Goal: Task Accomplishment & Management: Manage account settings

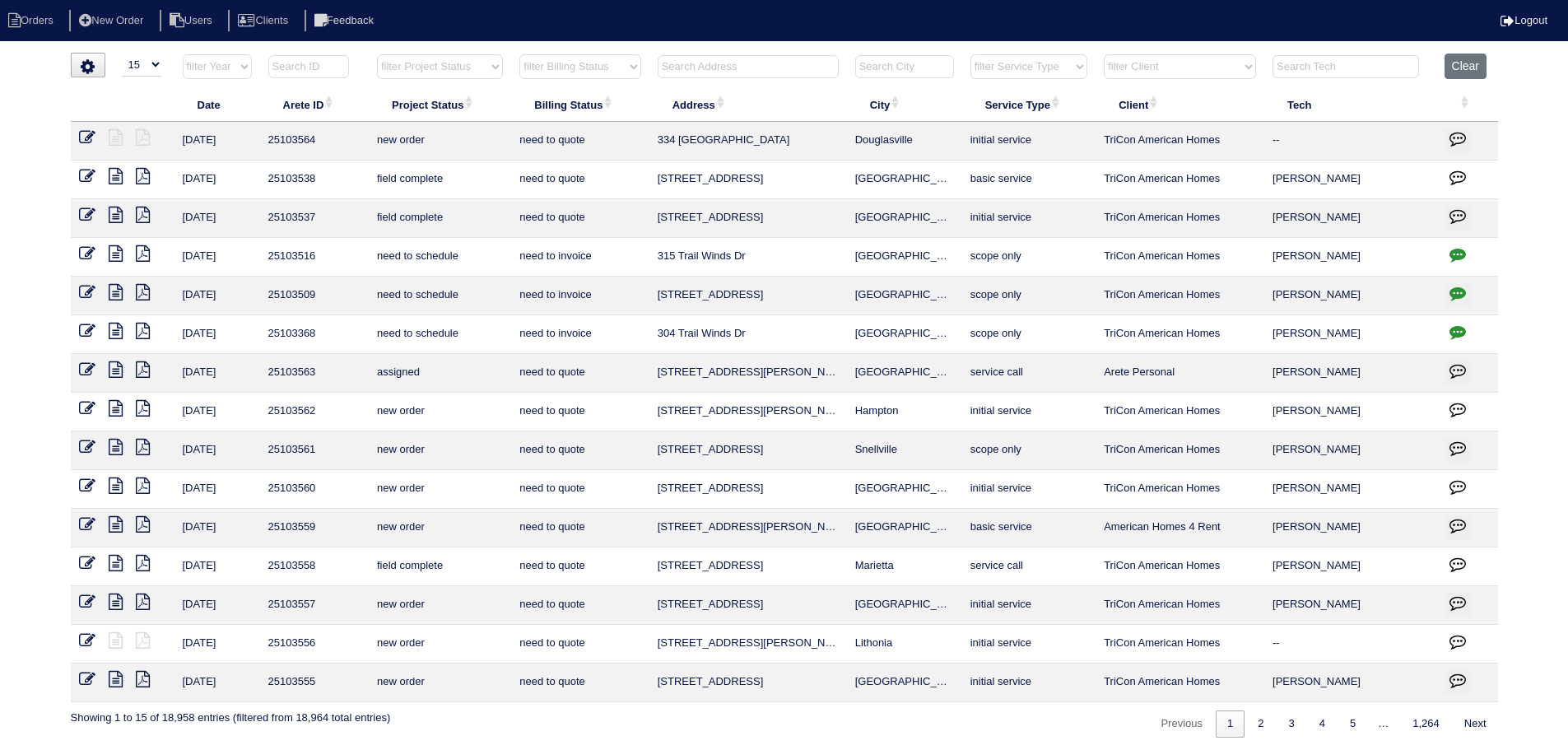
select select "15"
click at [1489, 71] on th "Clear" at bounding box center [1467, 70] width 62 height 34
click at [1475, 66] on button "Clear" at bounding box center [1465, 66] width 42 height 26
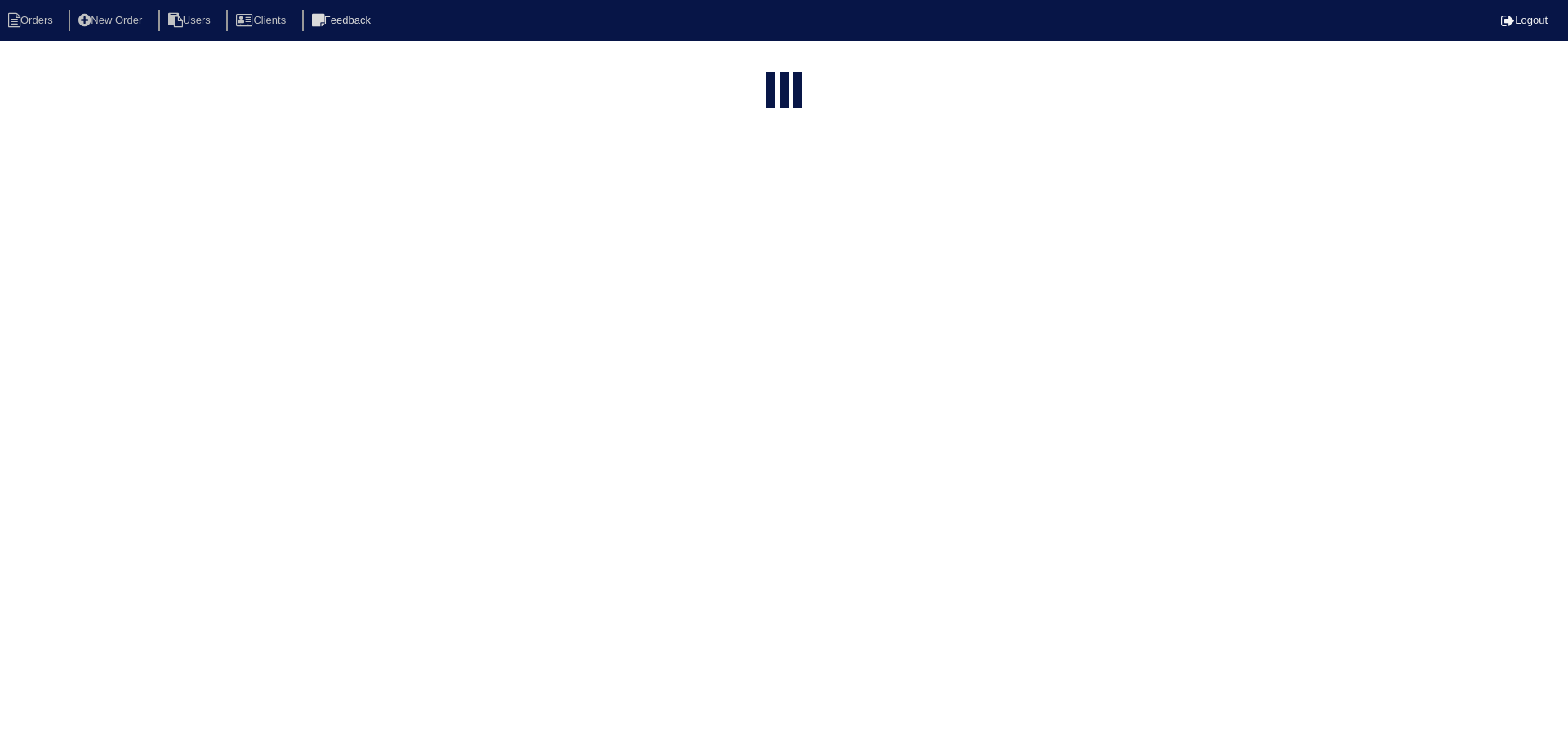
select select "15"
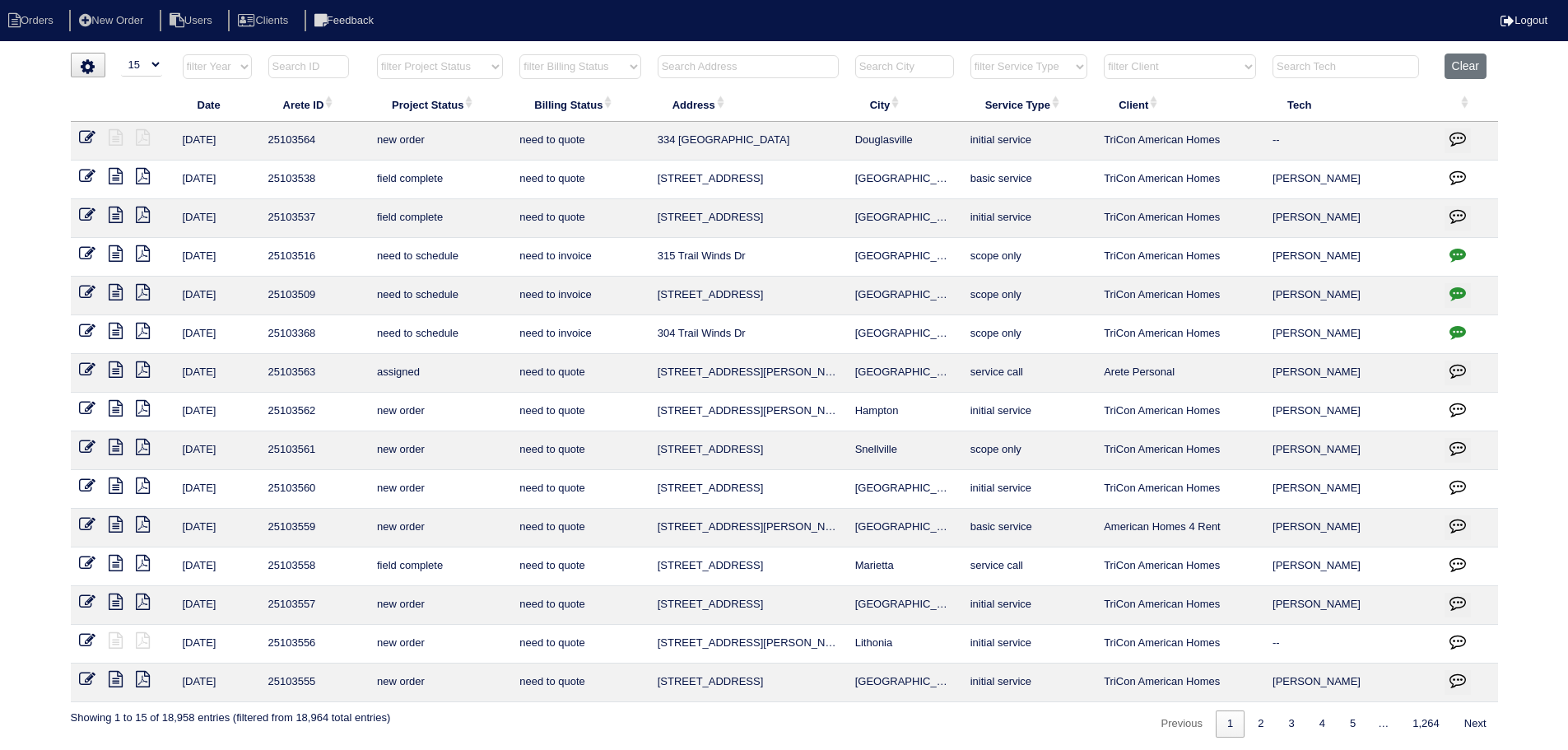
click at [441, 64] on select "filter Project Status -- Any Project Status -- new order assigned in progress f…" at bounding box center [440, 67] width 126 height 25
click at [377, 55] on select "filter Project Status -- Any Project Status -- new order assigned in progress f…" at bounding box center [440, 67] width 126 height 25
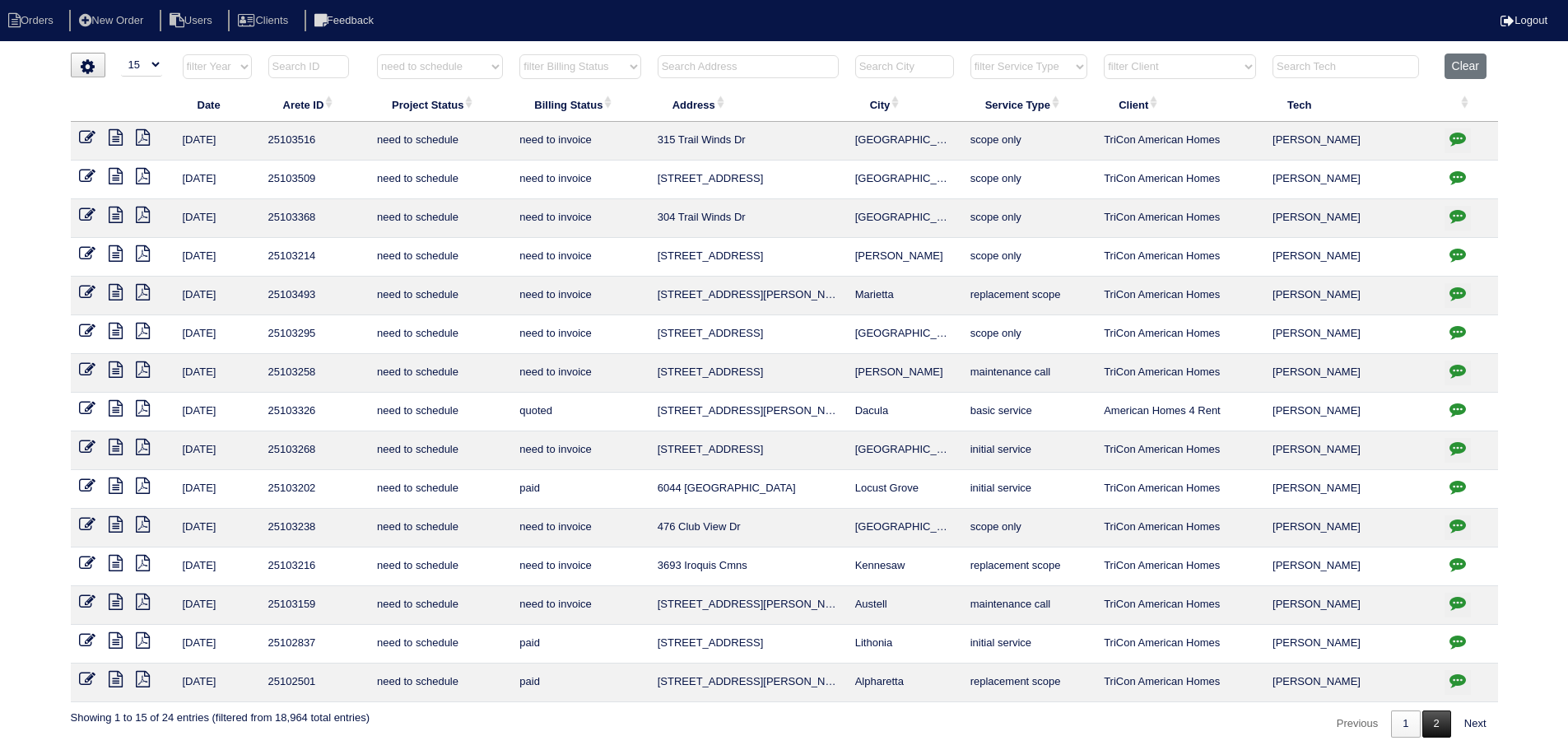
click at [1424, 719] on link "2" at bounding box center [1437, 724] width 29 height 27
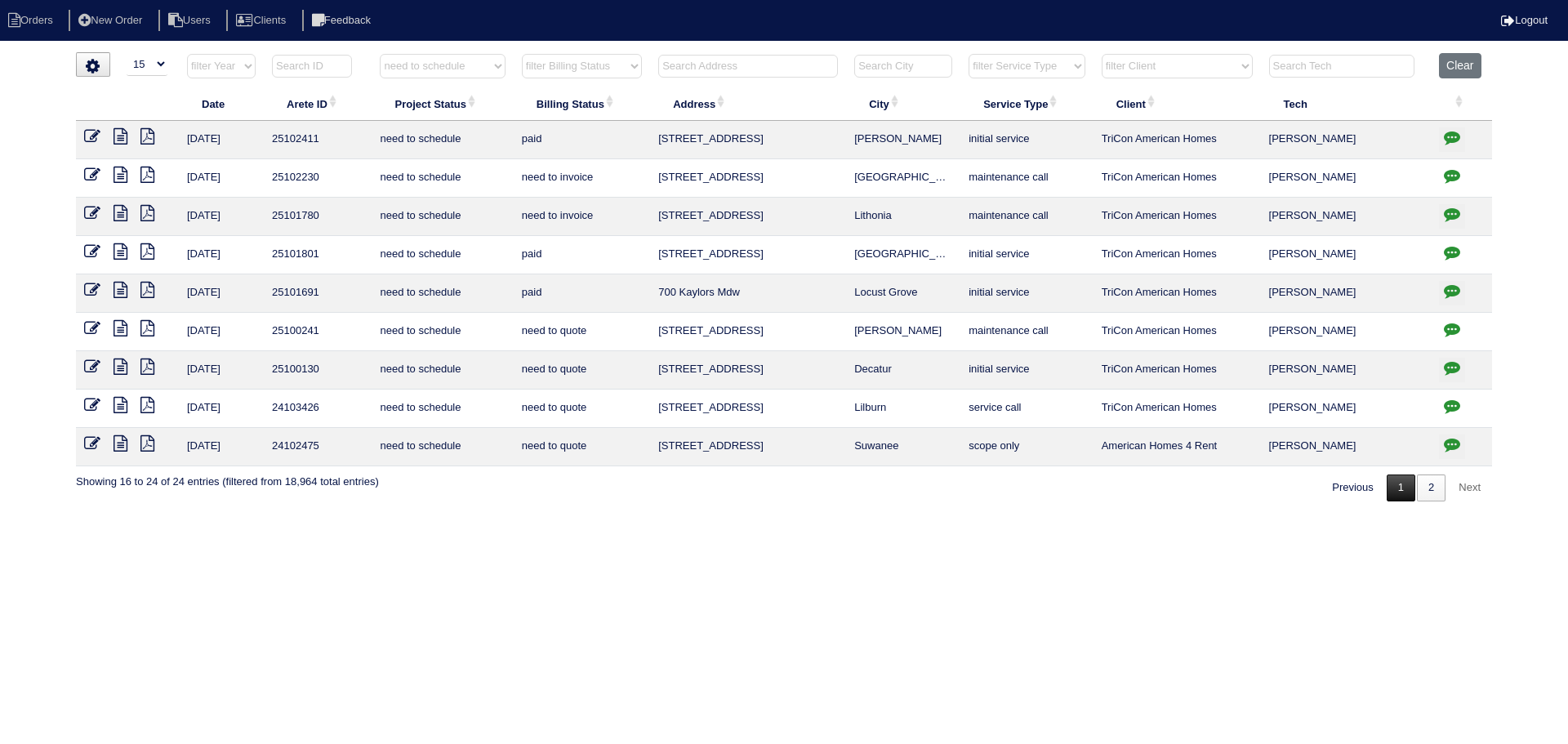
click at [1401, 499] on link "1" at bounding box center [1401, 487] width 29 height 27
select select "need to schedule"
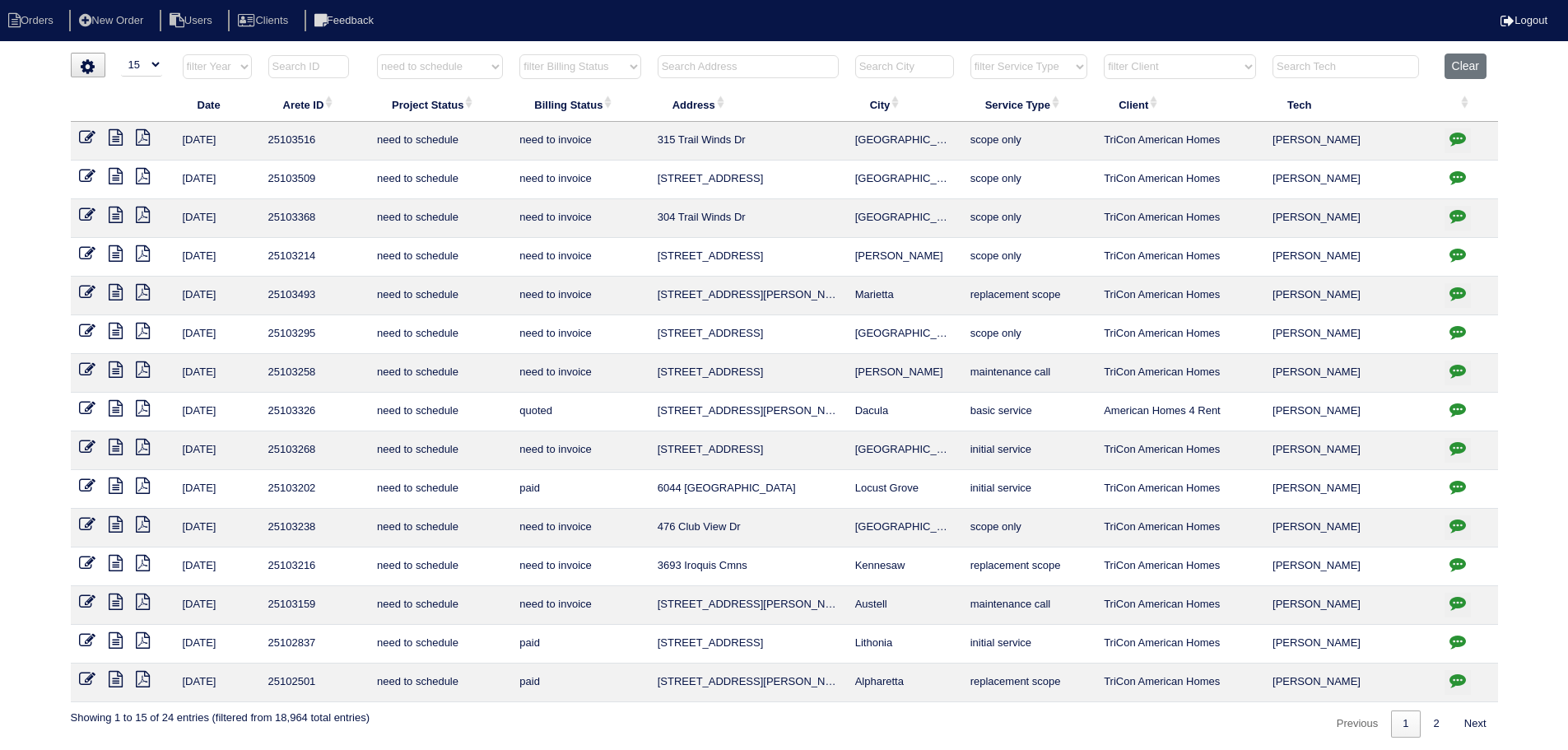
click at [1456, 380] on button "button" at bounding box center [1458, 373] width 26 height 25
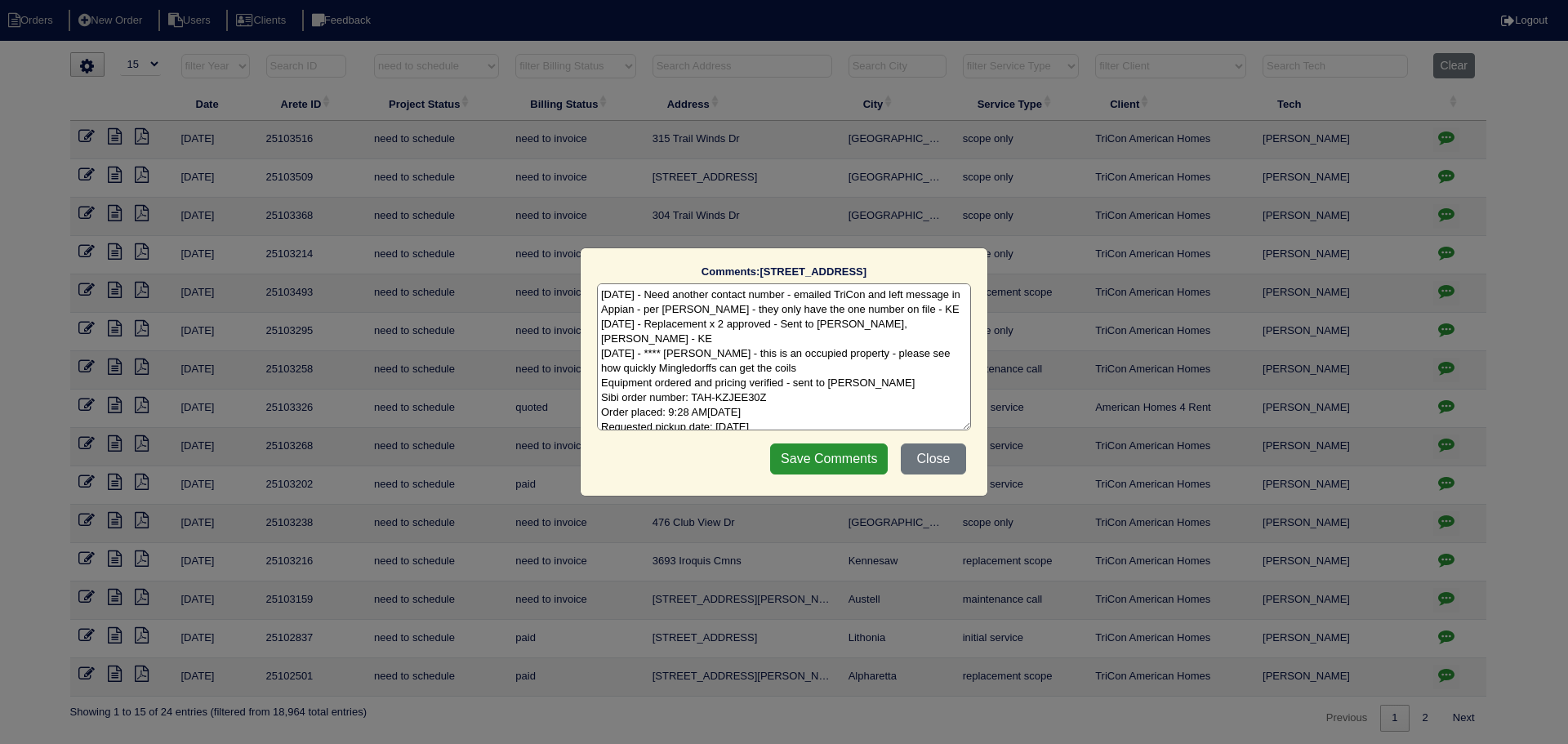
click at [1442, 377] on div "Comments: 25 Trayton Way The comments on file have changed since you started ed…" at bounding box center [784, 372] width 1568 height 744
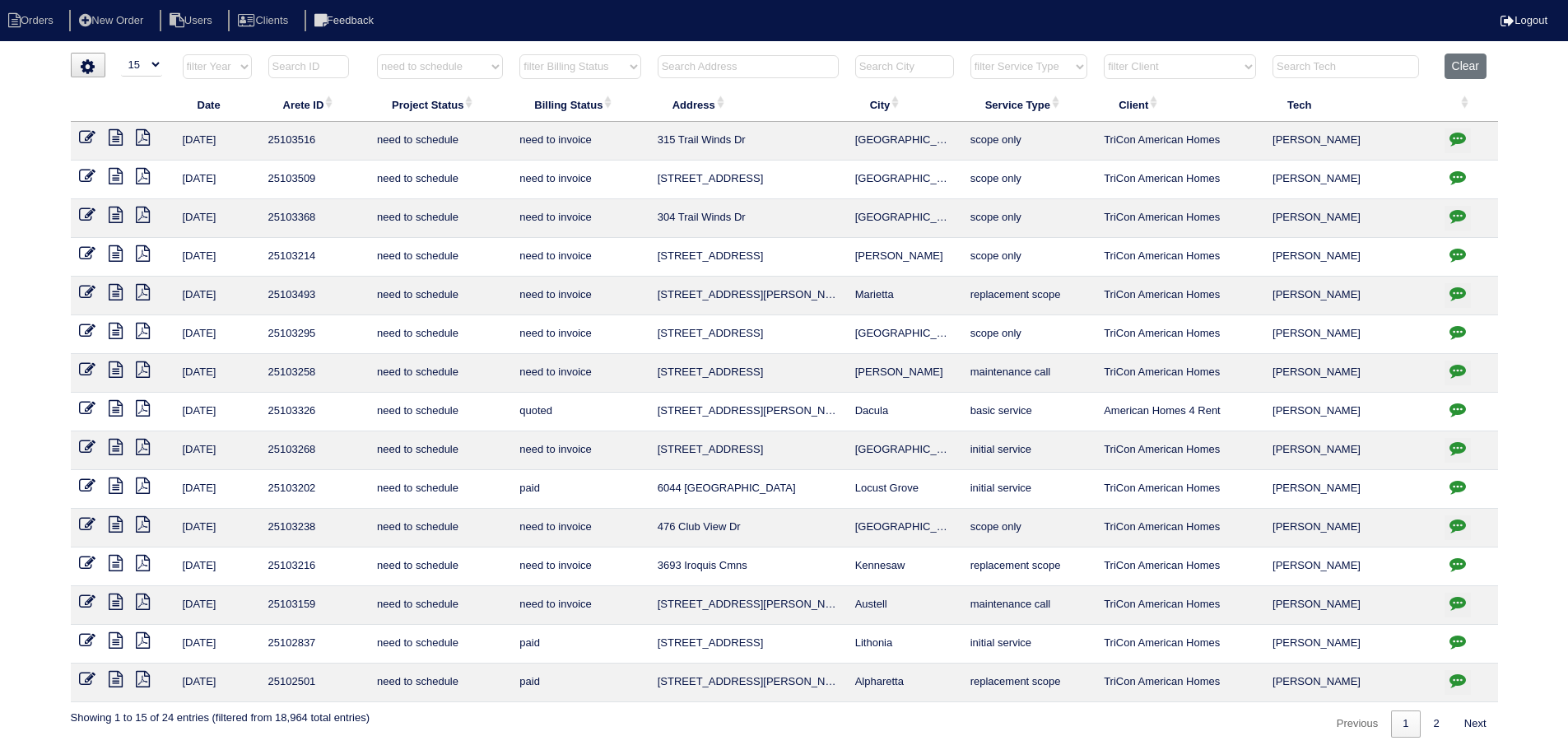
click at [1465, 251] on icon "button" at bounding box center [1458, 255] width 17 height 17
type textarea "9/25/25 - Replace lower full/replace Main Furn/Serv Main AC approved - Sent to …"
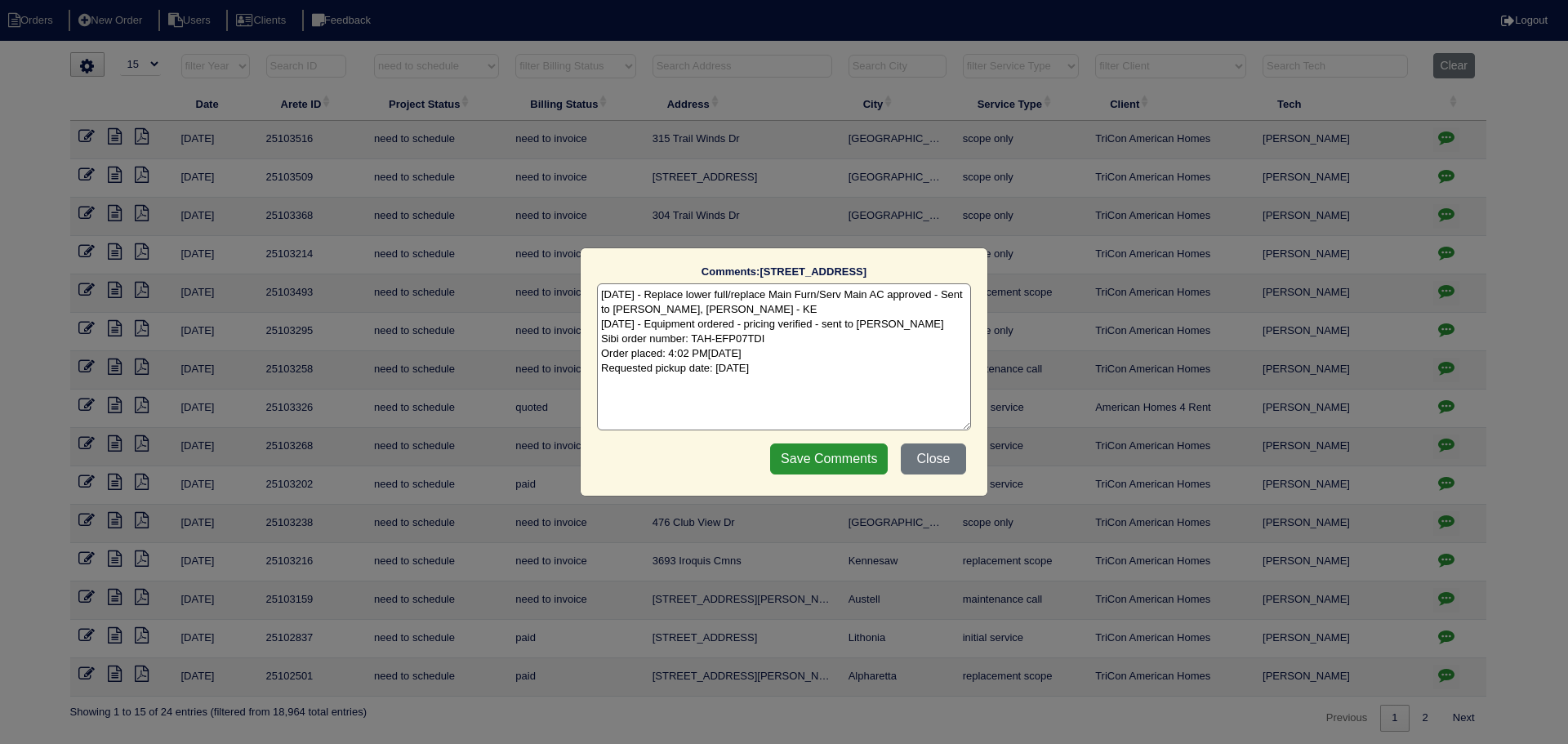
click at [1453, 249] on div "Comments: 260 Brook Hollow Dr The comments on file have changed since you start…" at bounding box center [784, 372] width 1568 height 744
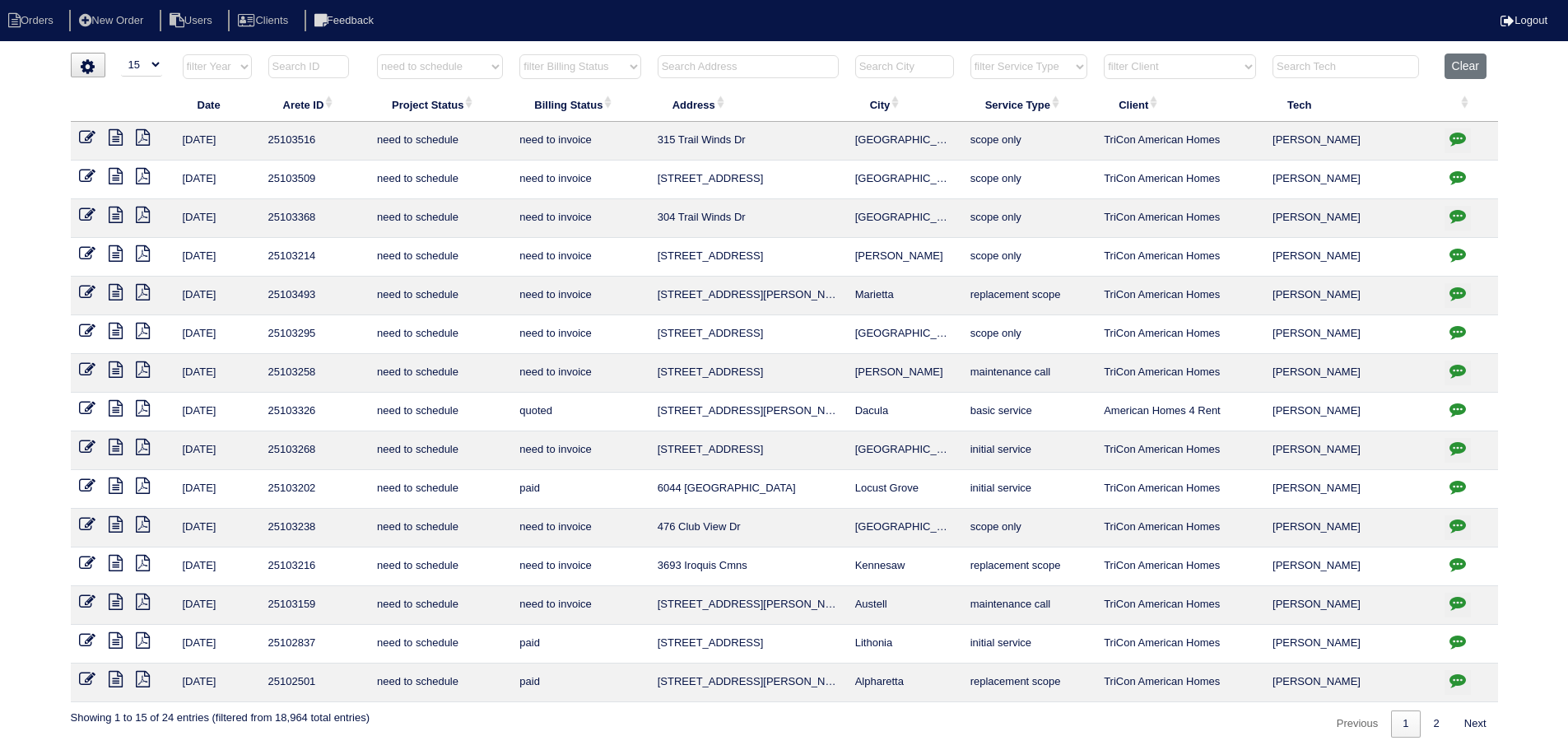
click at [1458, 635] on icon "button" at bounding box center [1458, 642] width 17 height 17
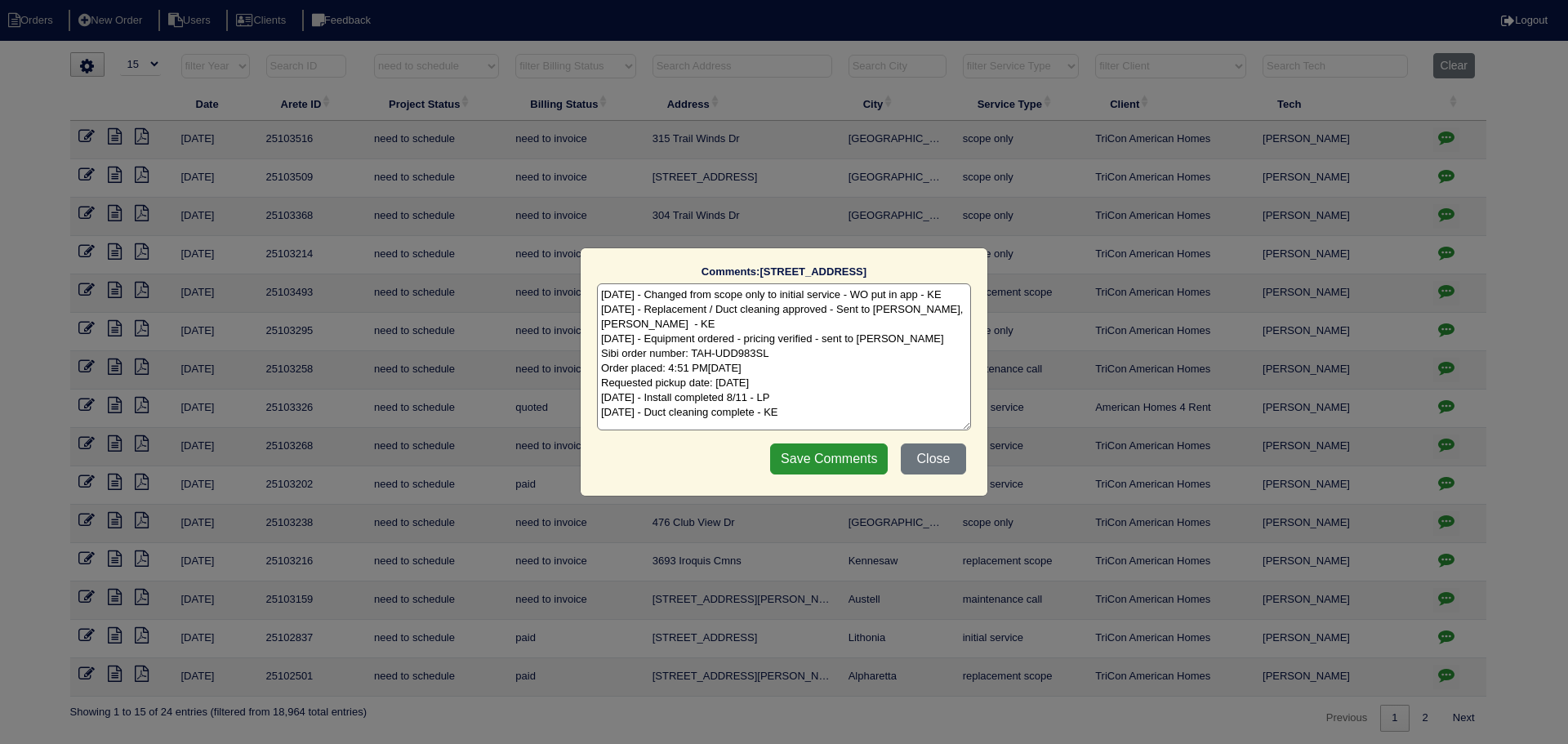
click at [1447, 628] on div "Comments: 741 Shore Drive The comments on file have changed since you started e…" at bounding box center [784, 372] width 1568 height 744
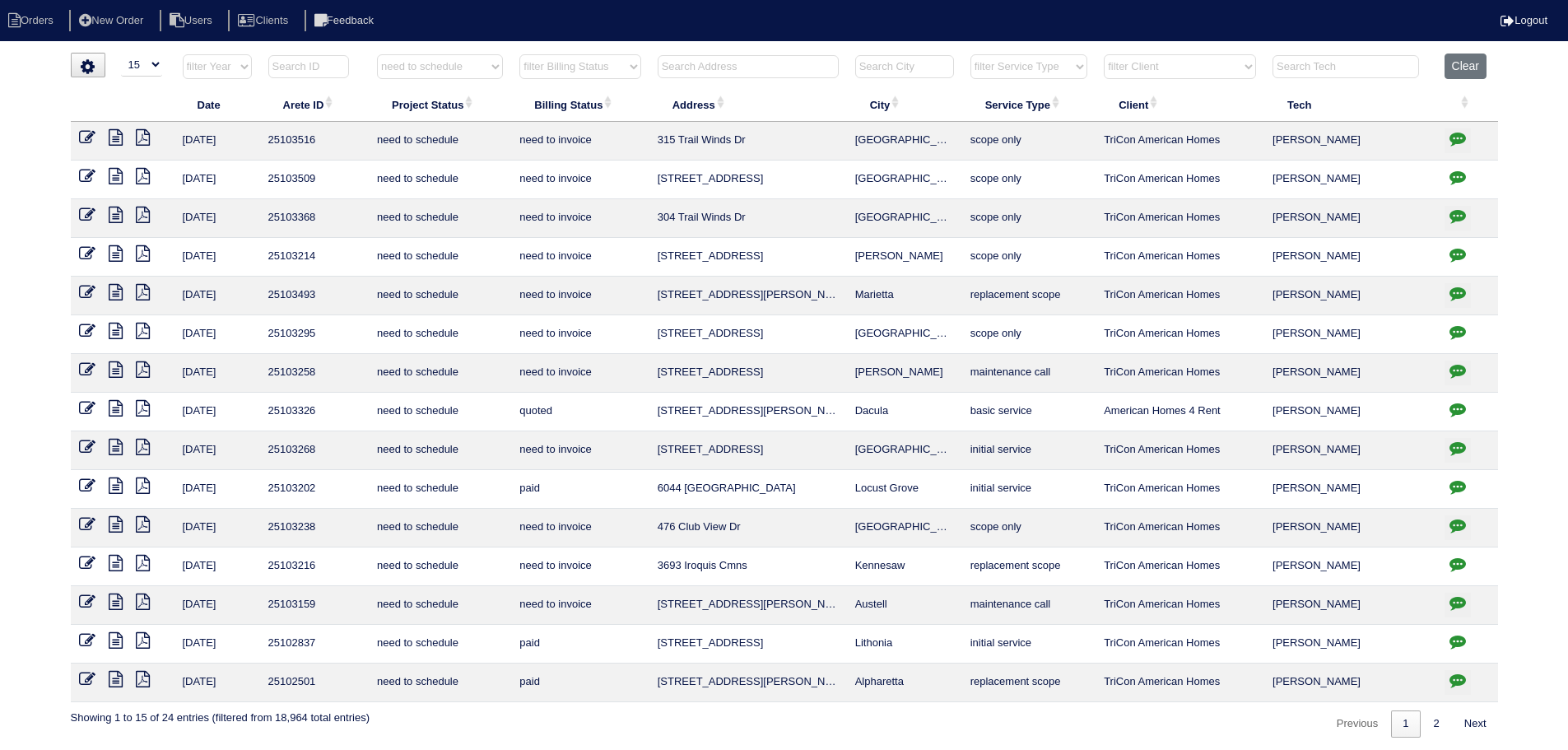
click at [79, 643] on icon at bounding box center [88, 641] width 17 height 17
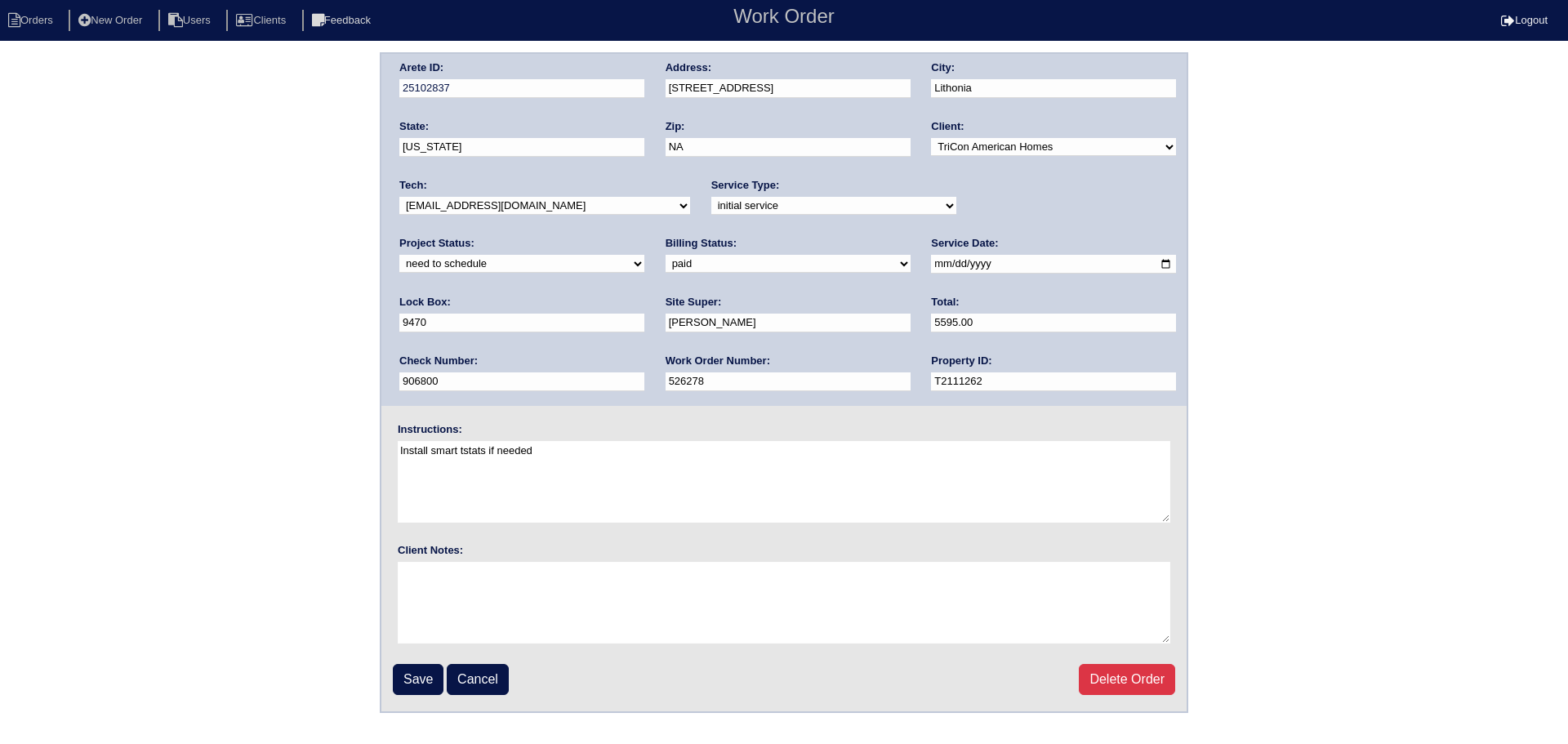
click at [644, 236] on div "Project Status: new order assigned in progress field complete need to schedule …" at bounding box center [522, 258] width 245 height 45
click at [644, 255] on select "new order assigned in progress field complete need to schedule admin review arc…" at bounding box center [522, 264] width 245 height 18
select select "completed"
click at [644, 255] on select "new order assigned in progress field complete need to schedule admin review arc…" at bounding box center [522, 264] width 245 height 18
click at [405, 677] on input "Save" at bounding box center [418, 679] width 51 height 31
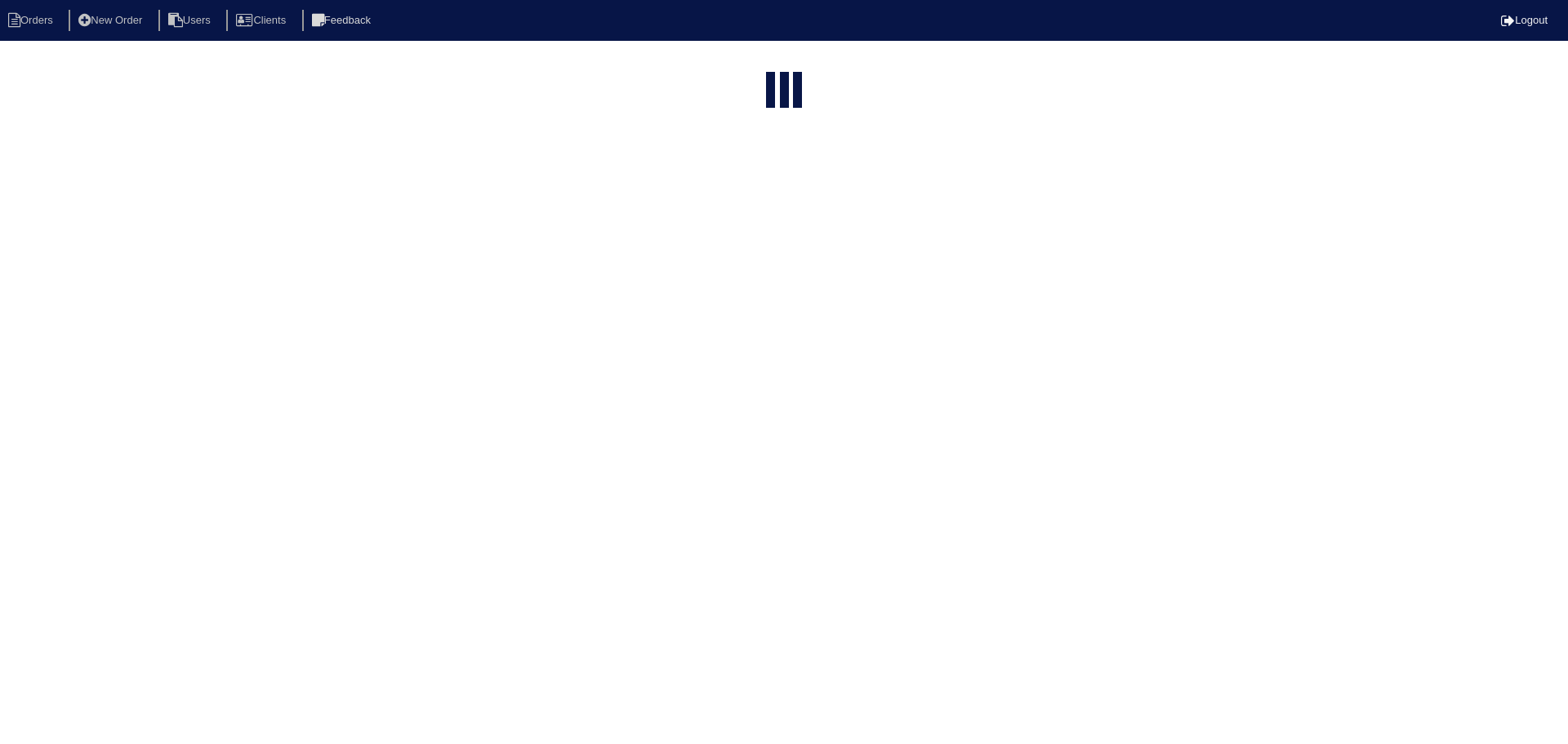
select select "15"
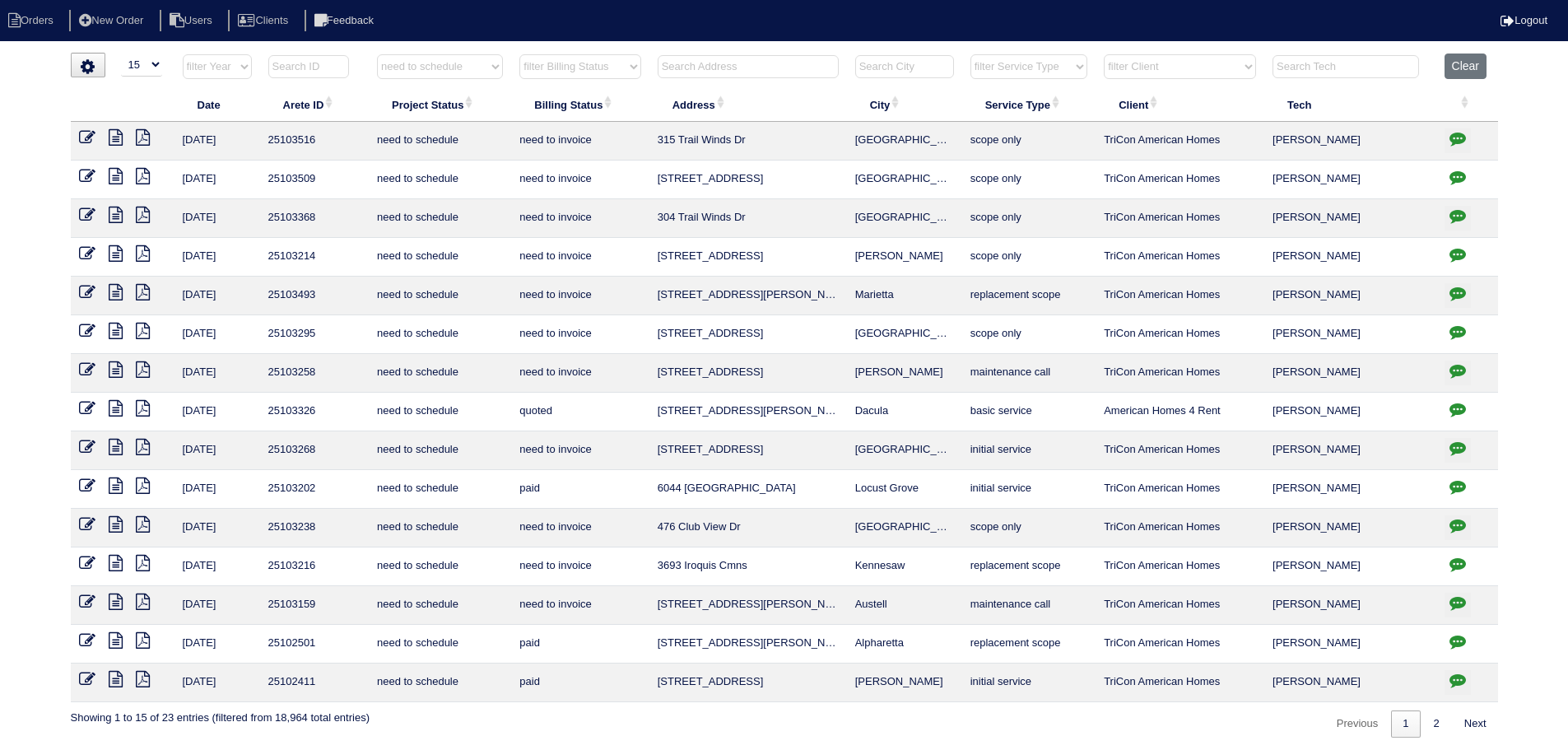
click at [1466, 480] on button "button" at bounding box center [1458, 489] width 26 height 25
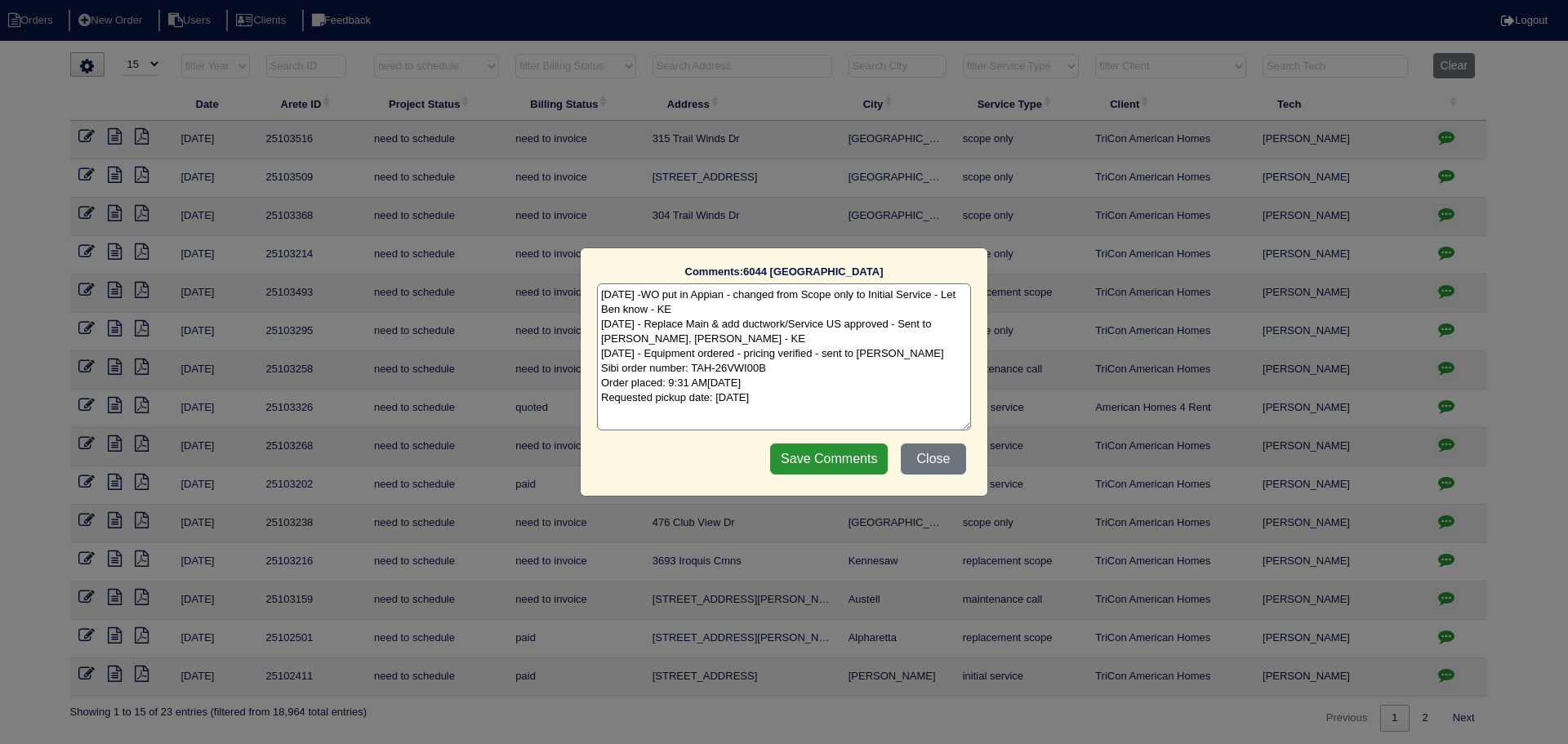
click at [1455, 477] on div "Comments: 6044 Golf View Crossing The comments on file have changed since you s…" at bounding box center [784, 372] width 1568 height 744
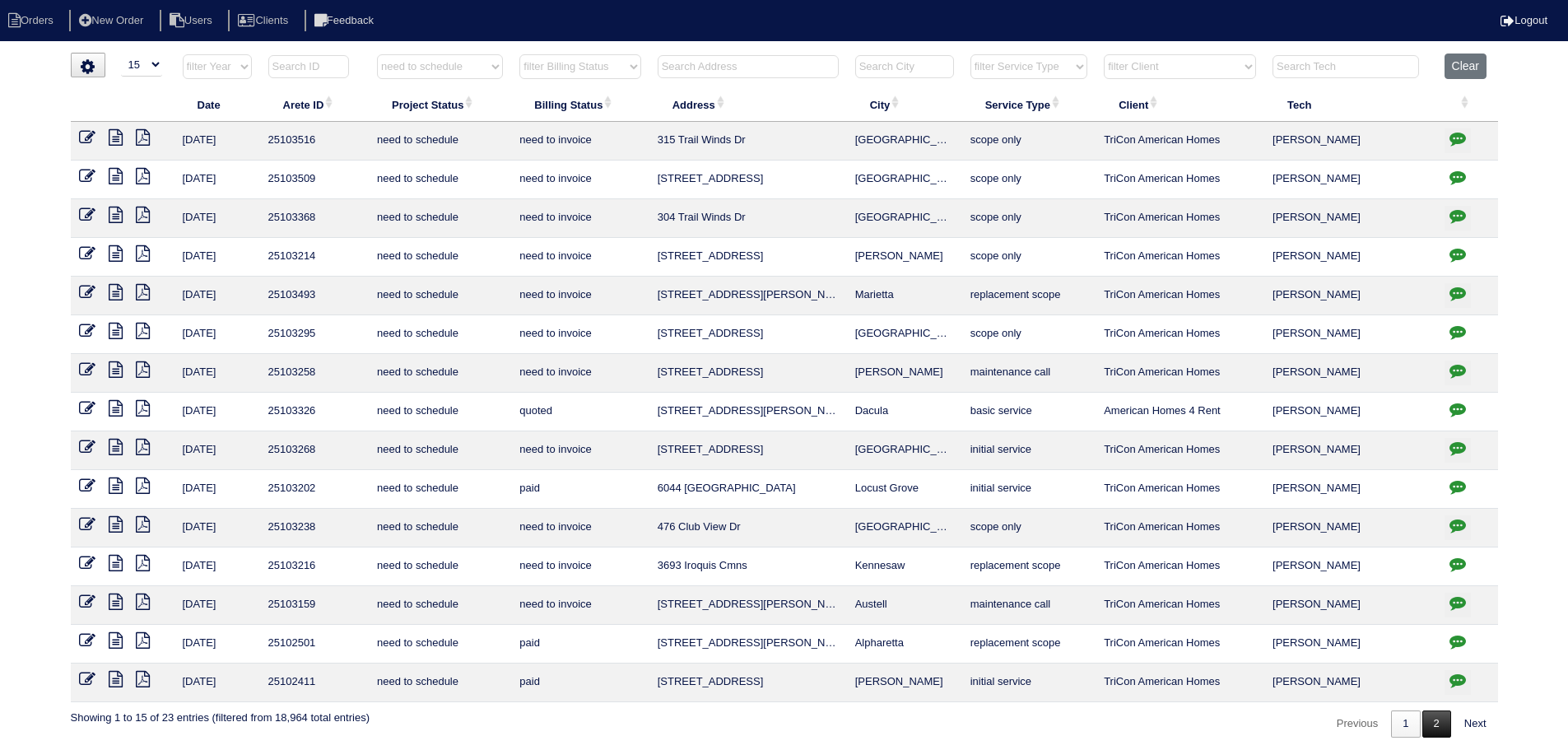
click at [1430, 710] on link "2" at bounding box center [1437, 724] width 29 height 27
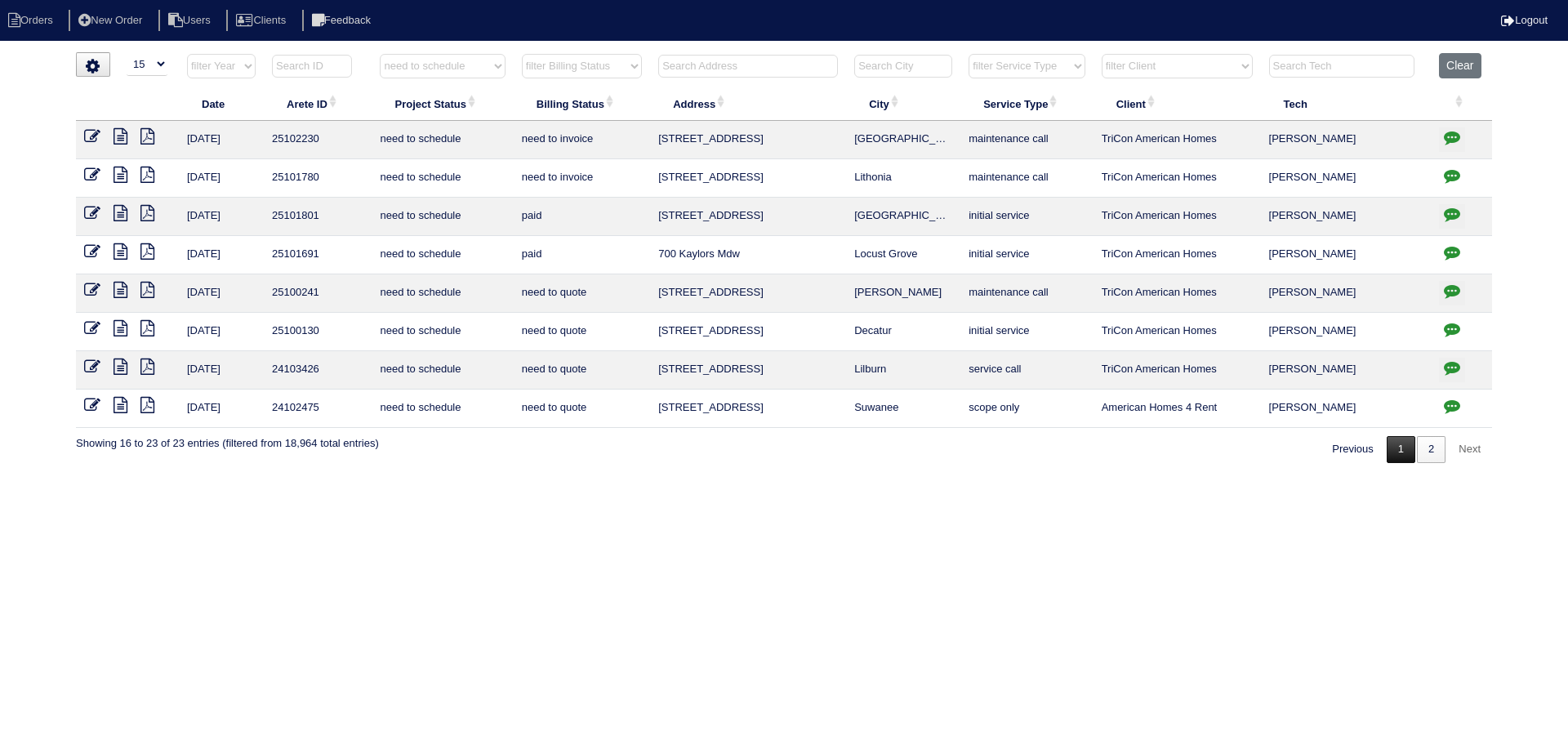
click at [1394, 456] on link "1" at bounding box center [1401, 450] width 29 height 27
select select "need to schedule"
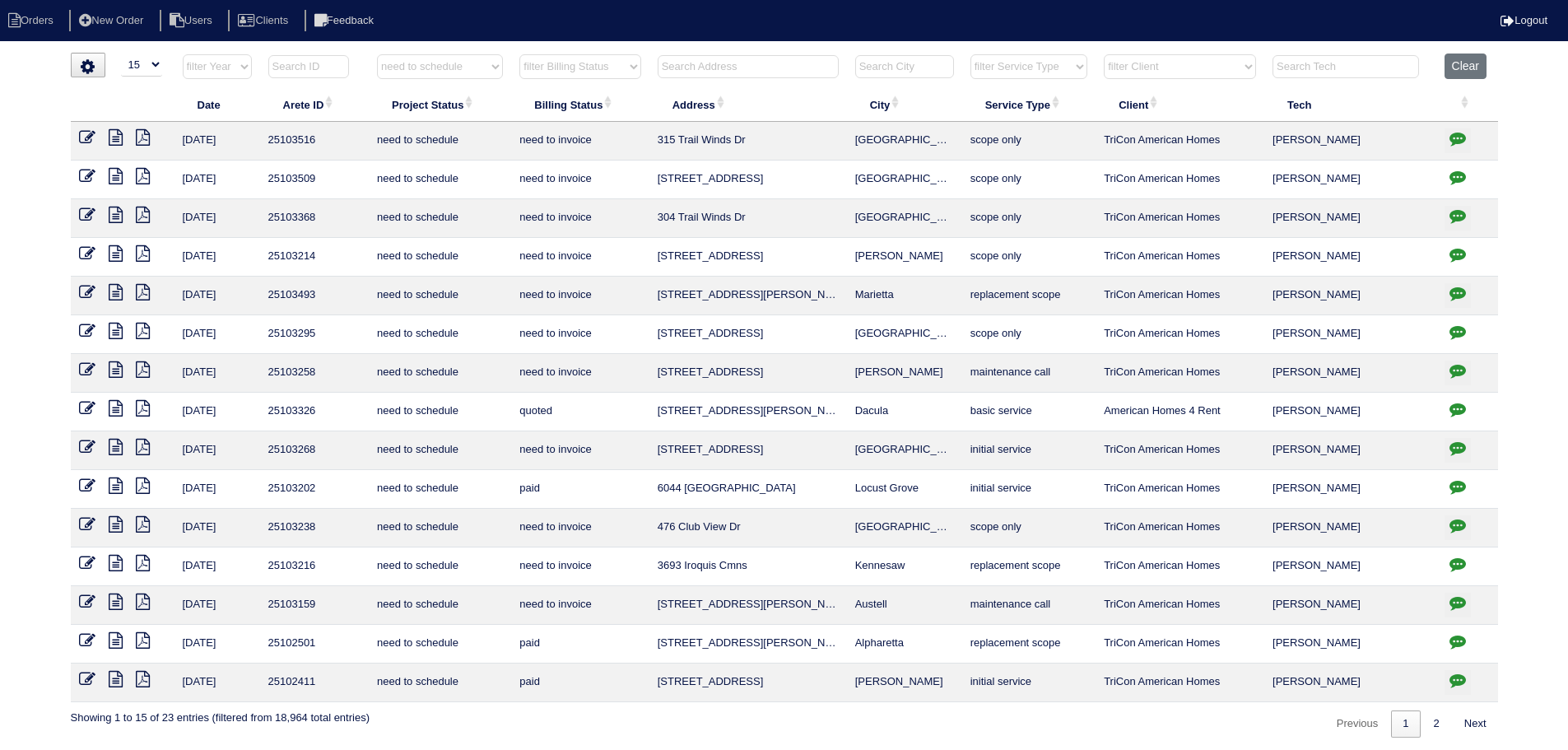
click at [1463, 601] on icon "button" at bounding box center [1458, 603] width 17 height 17
type textarea "9/2/25 - texted Dan to review quote - rk 9/3/25 - Replace Main Furn/Replace ful…"
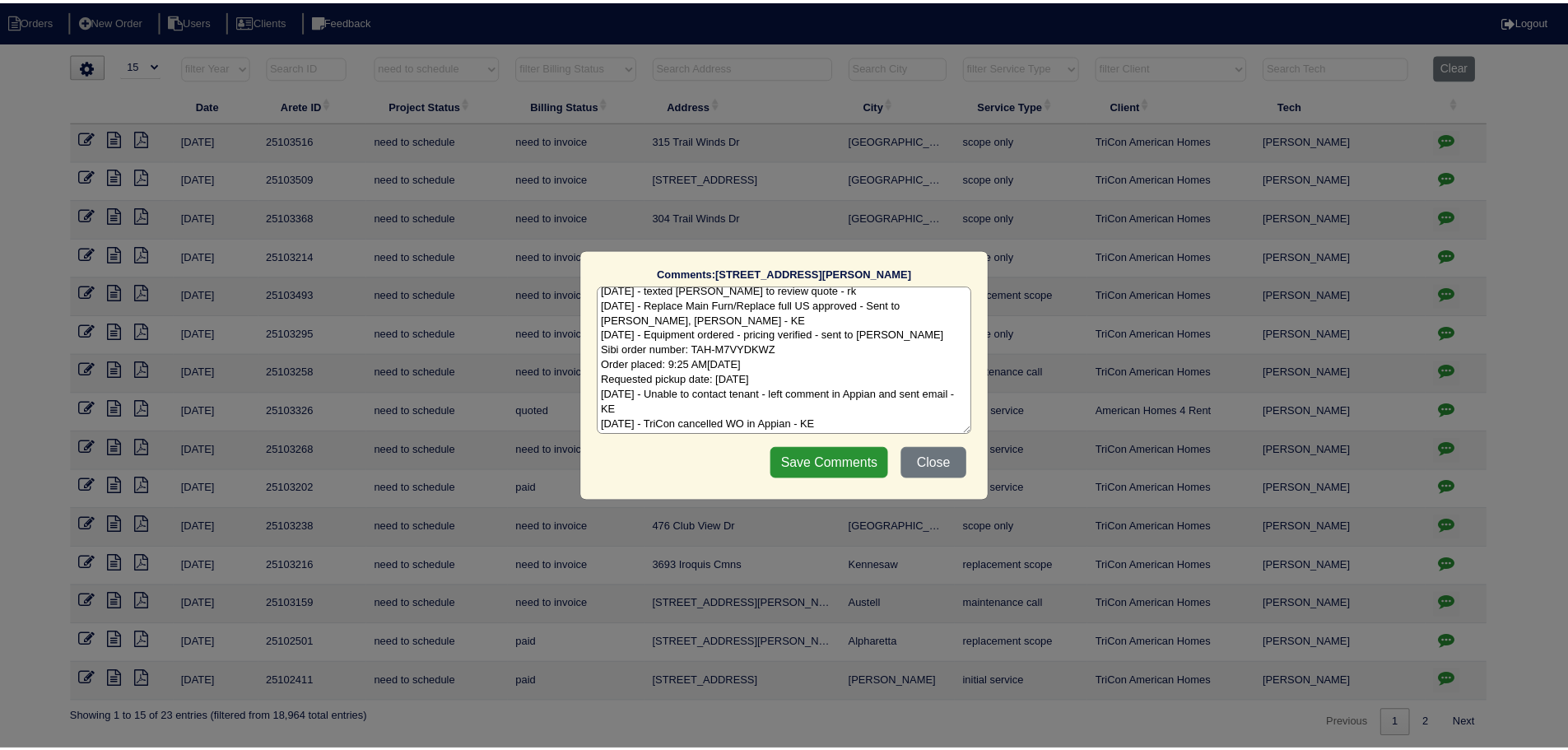
scroll to position [8, 0]
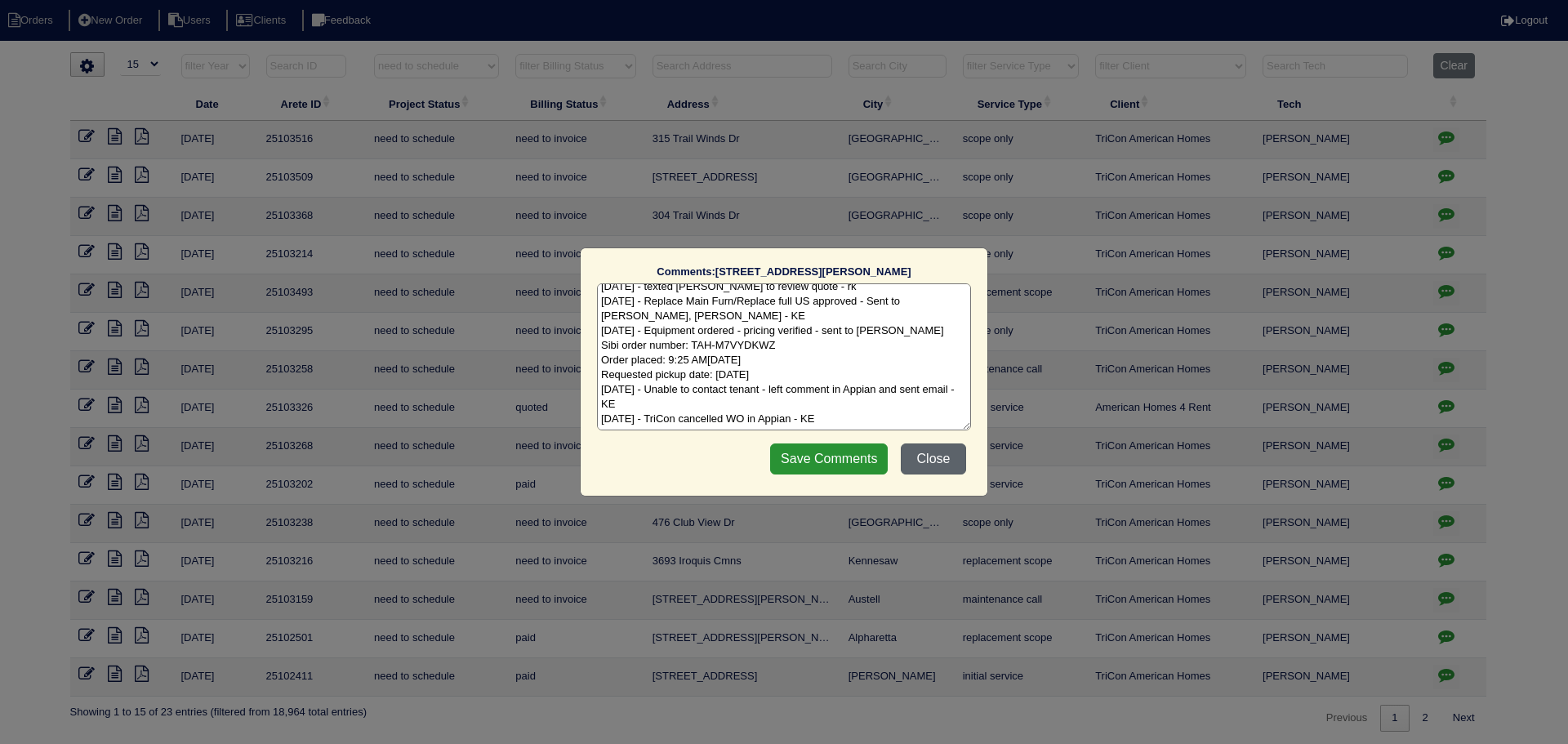
click at [928, 455] on button "Close" at bounding box center [934, 459] width 66 height 31
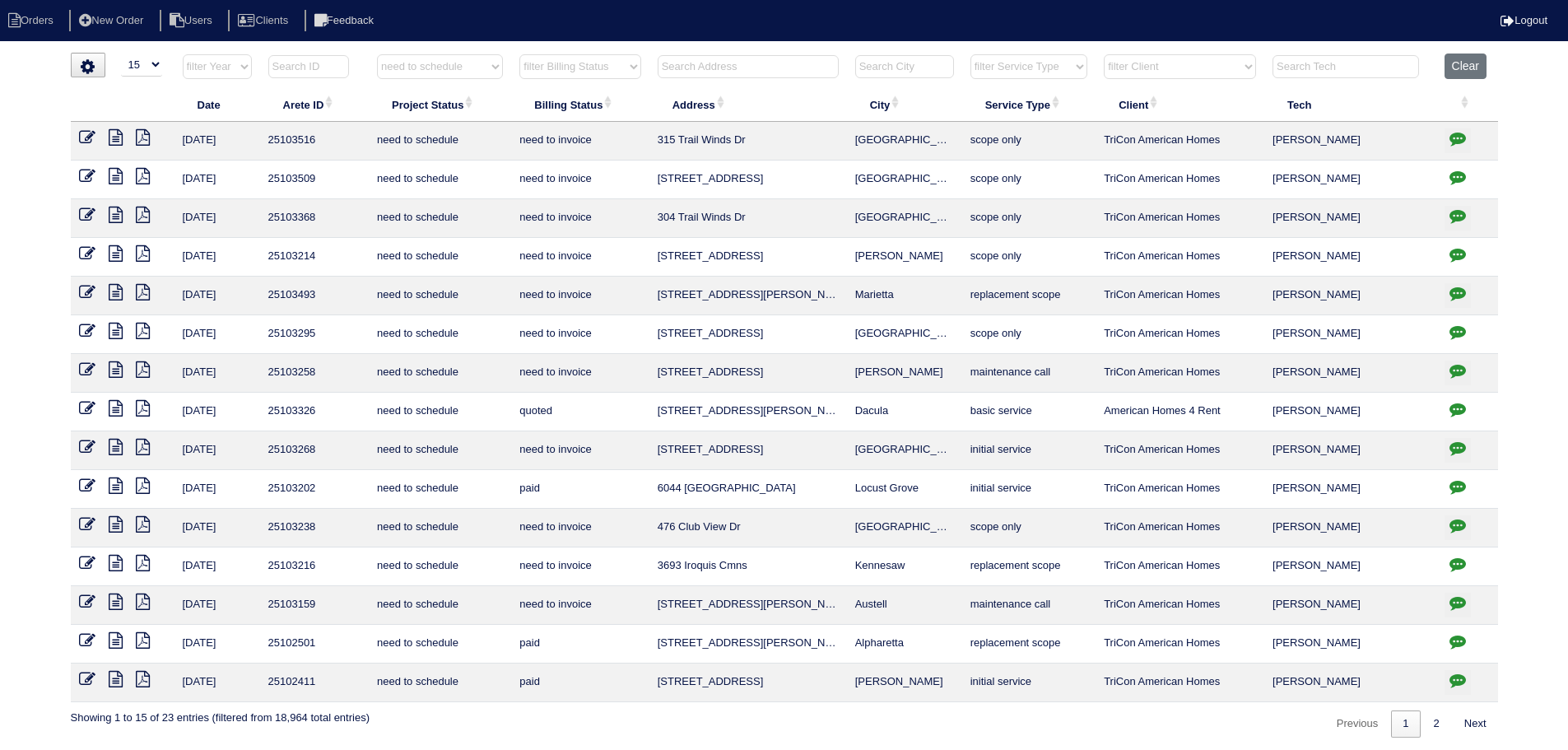
click at [80, 604] on icon at bounding box center [88, 602] width 17 height 17
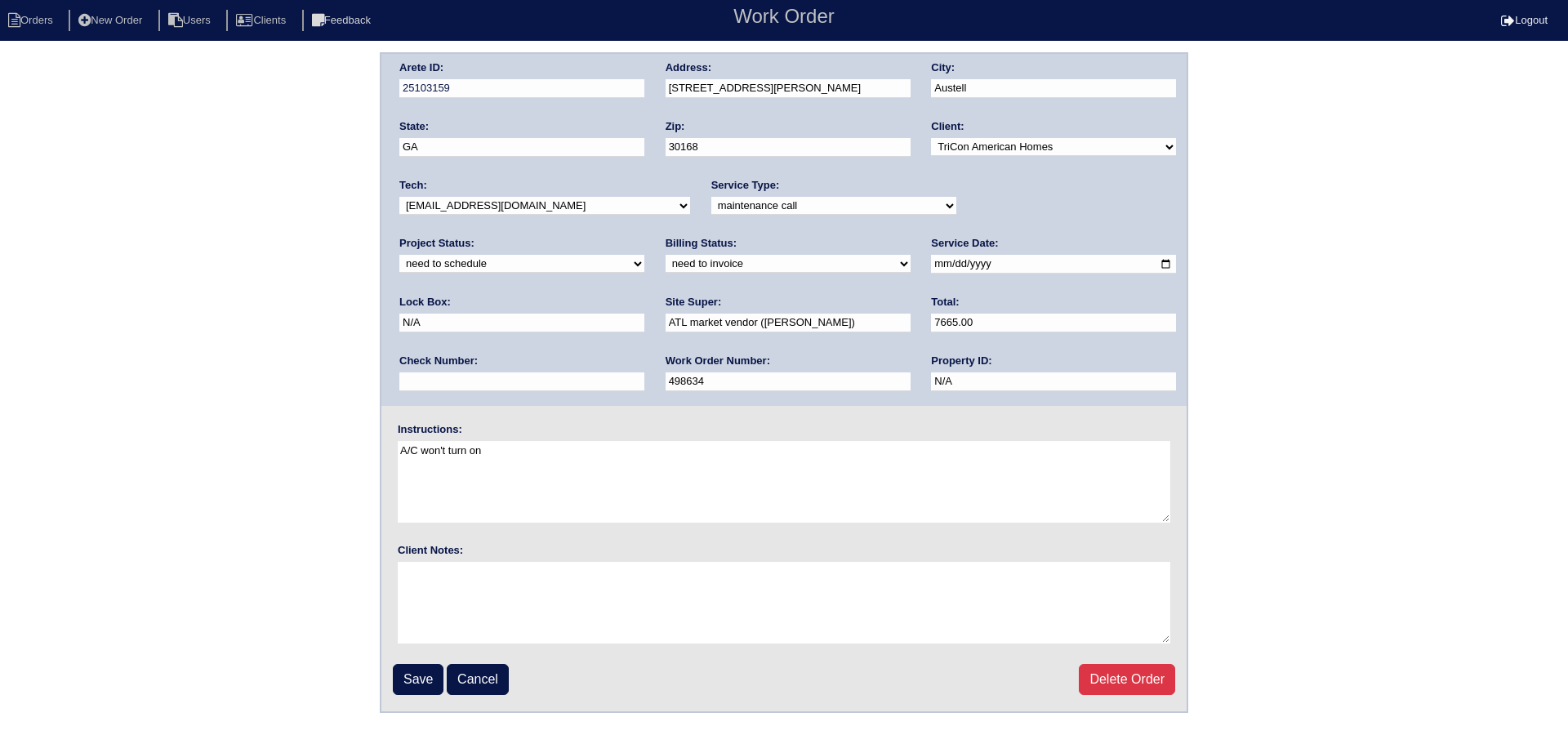
click at [644, 255] on select "new order assigned in progress field complete need to schedule admin review arc…" at bounding box center [522, 264] width 245 height 18
select select "canceled"
click at [644, 255] on select "new order assigned in progress field complete need to schedule admin review arc…" at bounding box center [522, 264] width 245 height 18
click at [424, 666] on input "Save" at bounding box center [418, 679] width 51 height 31
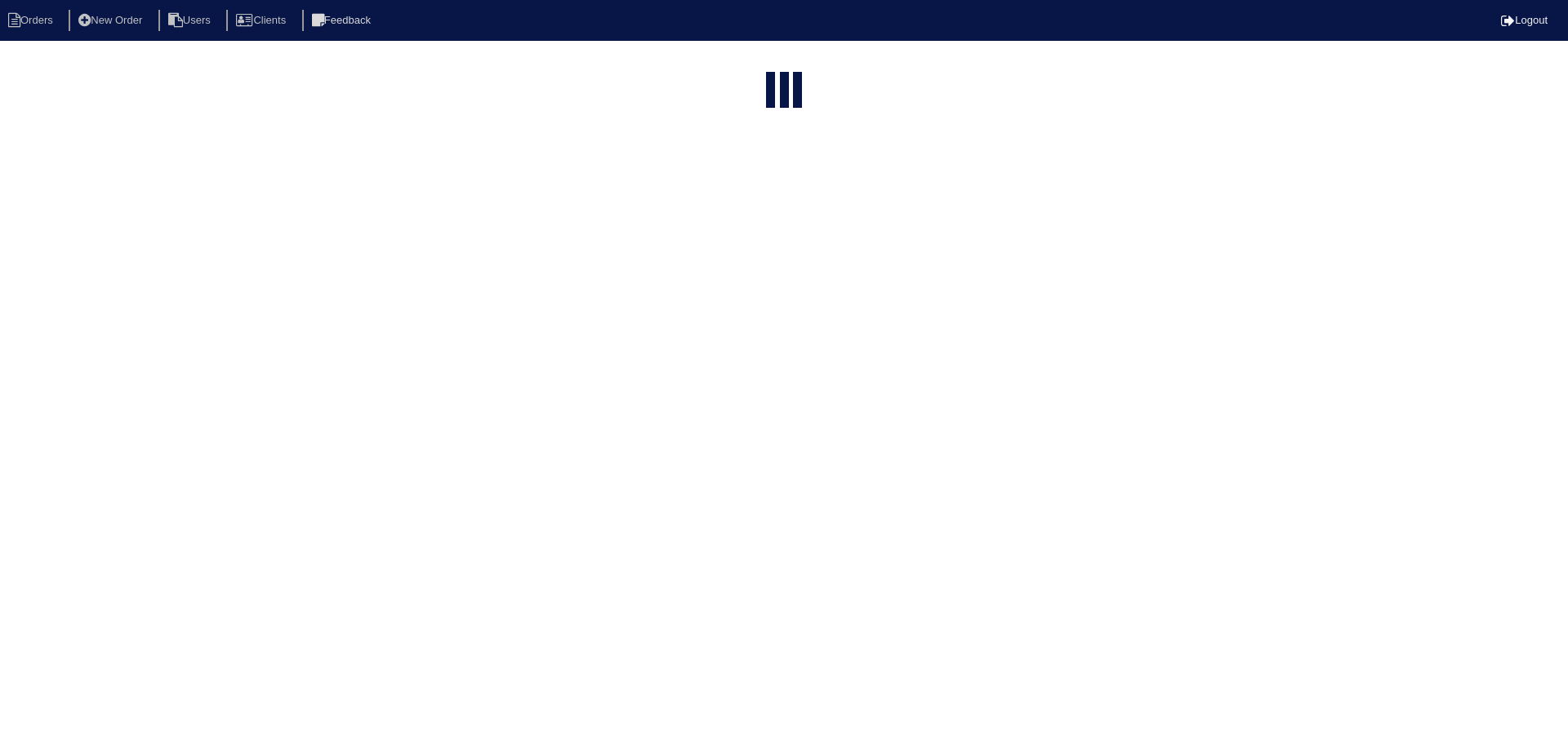
select select "15"
select select "need to schedule"
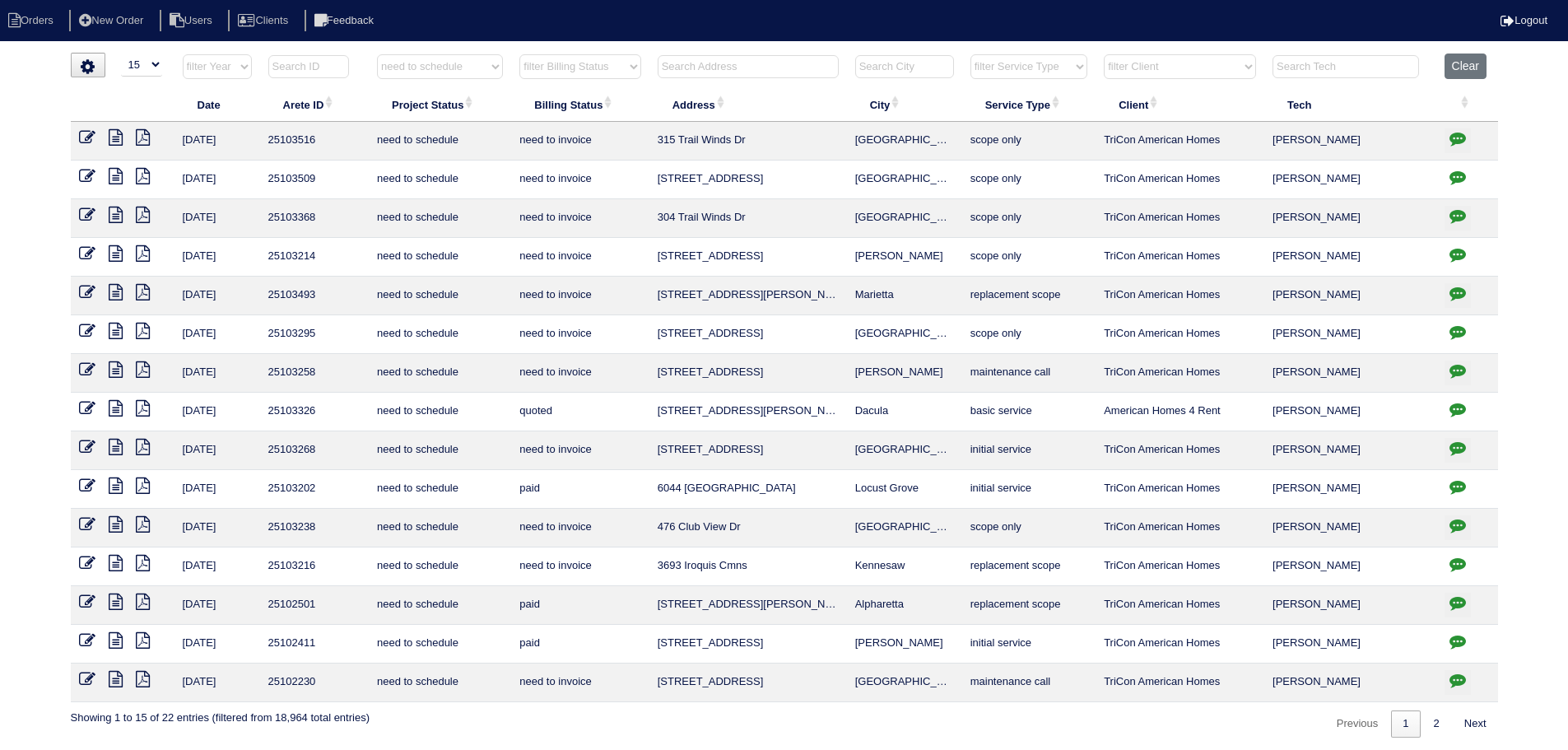
click at [1456, 565] on icon "button" at bounding box center [1458, 564] width 17 height 17
type textarea "[DATE] - Replacement x 2 approved by Tricon - sent to Dan, Payton, self - rk [D…"
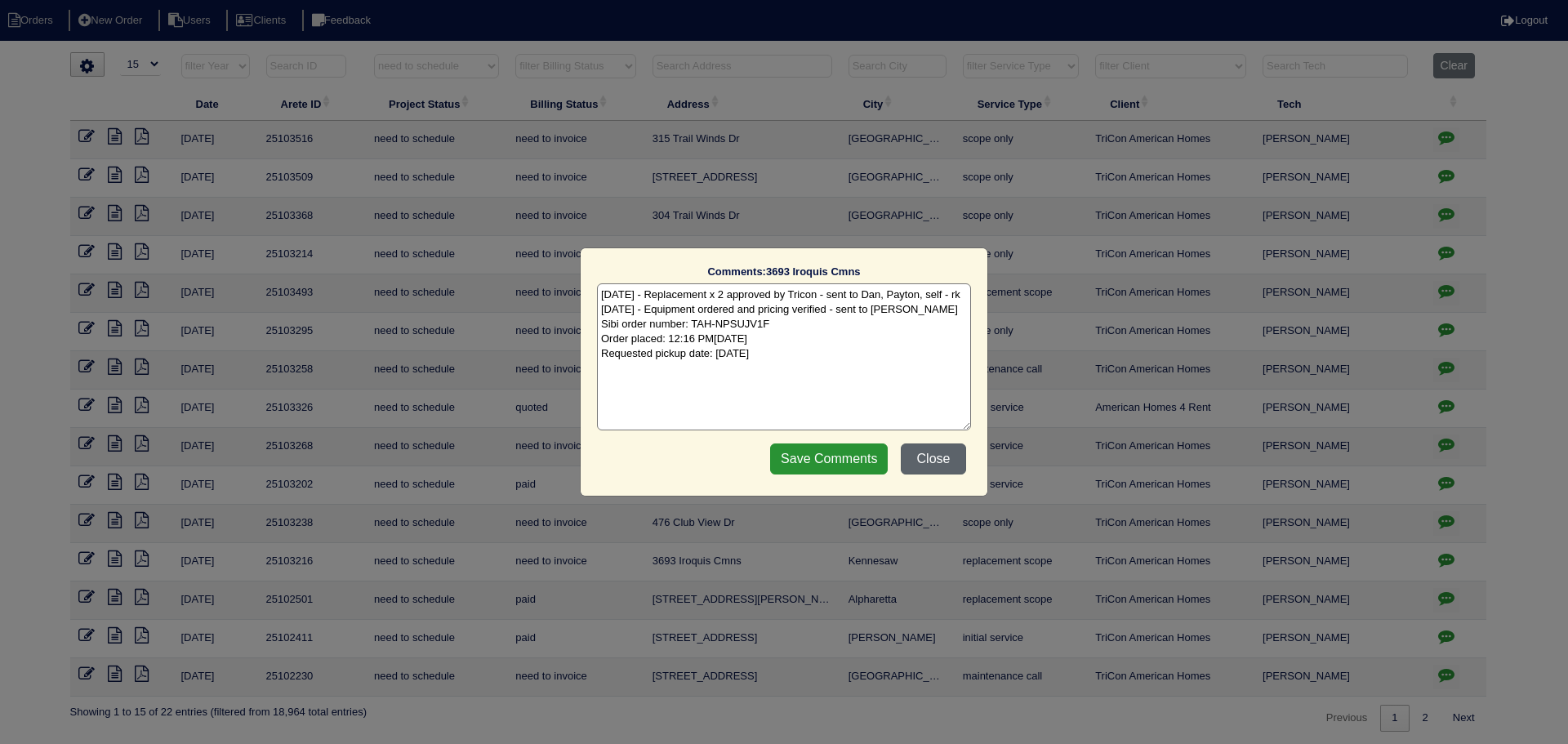
click at [954, 460] on button "Close" at bounding box center [934, 459] width 66 height 31
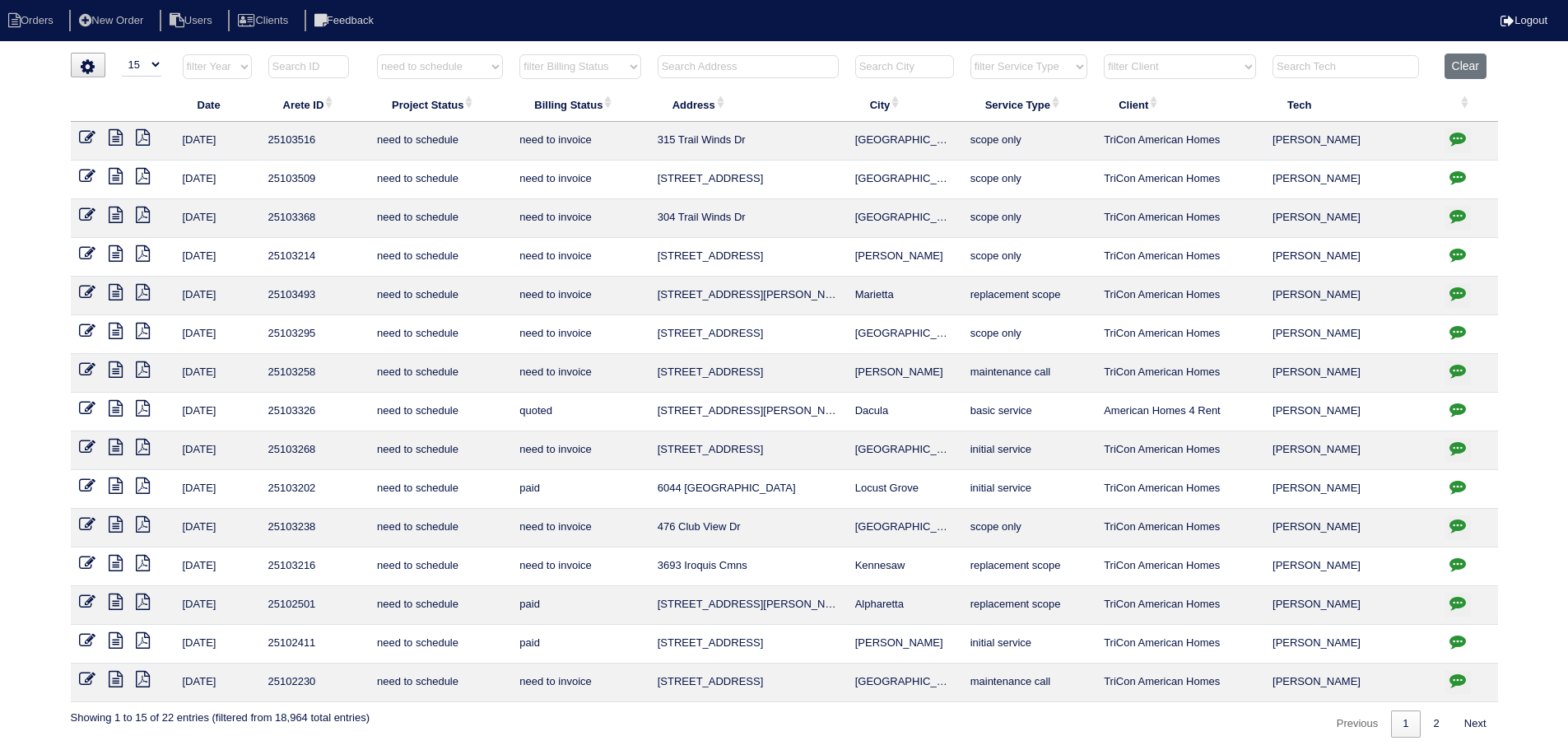
click at [89, 559] on icon at bounding box center [88, 563] width 17 height 17
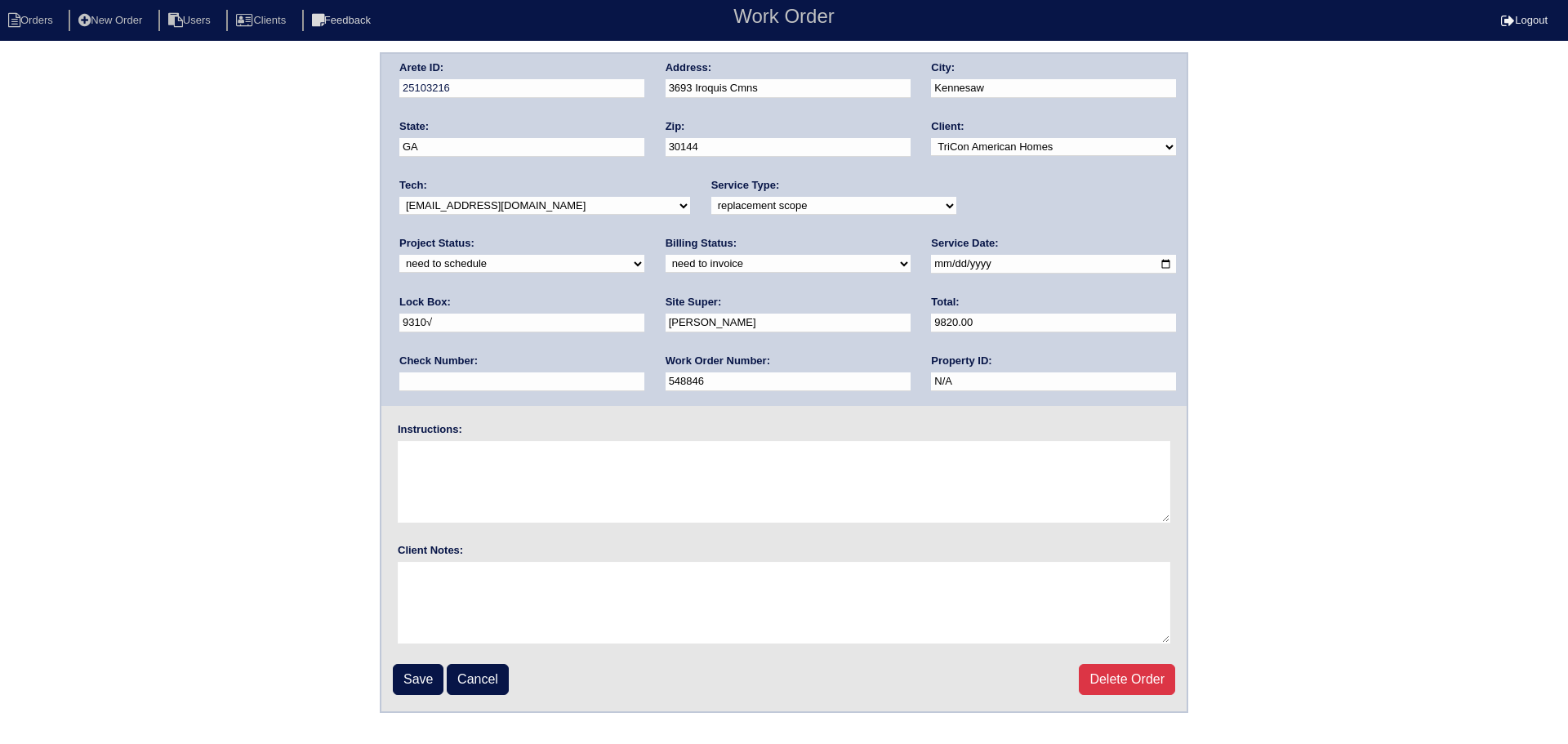
click at [644, 236] on div "Project Status: new order assigned in progress field complete need to schedule …" at bounding box center [522, 258] width 245 height 45
click at [644, 255] on select "new order assigned in progress field complete need to schedule admin review arc…" at bounding box center [522, 264] width 245 height 18
select select "completed"
click at [644, 255] on select "new order assigned in progress field complete need to schedule admin review arc…" at bounding box center [522, 264] width 245 height 18
click at [414, 672] on input "Save" at bounding box center [418, 679] width 51 height 31
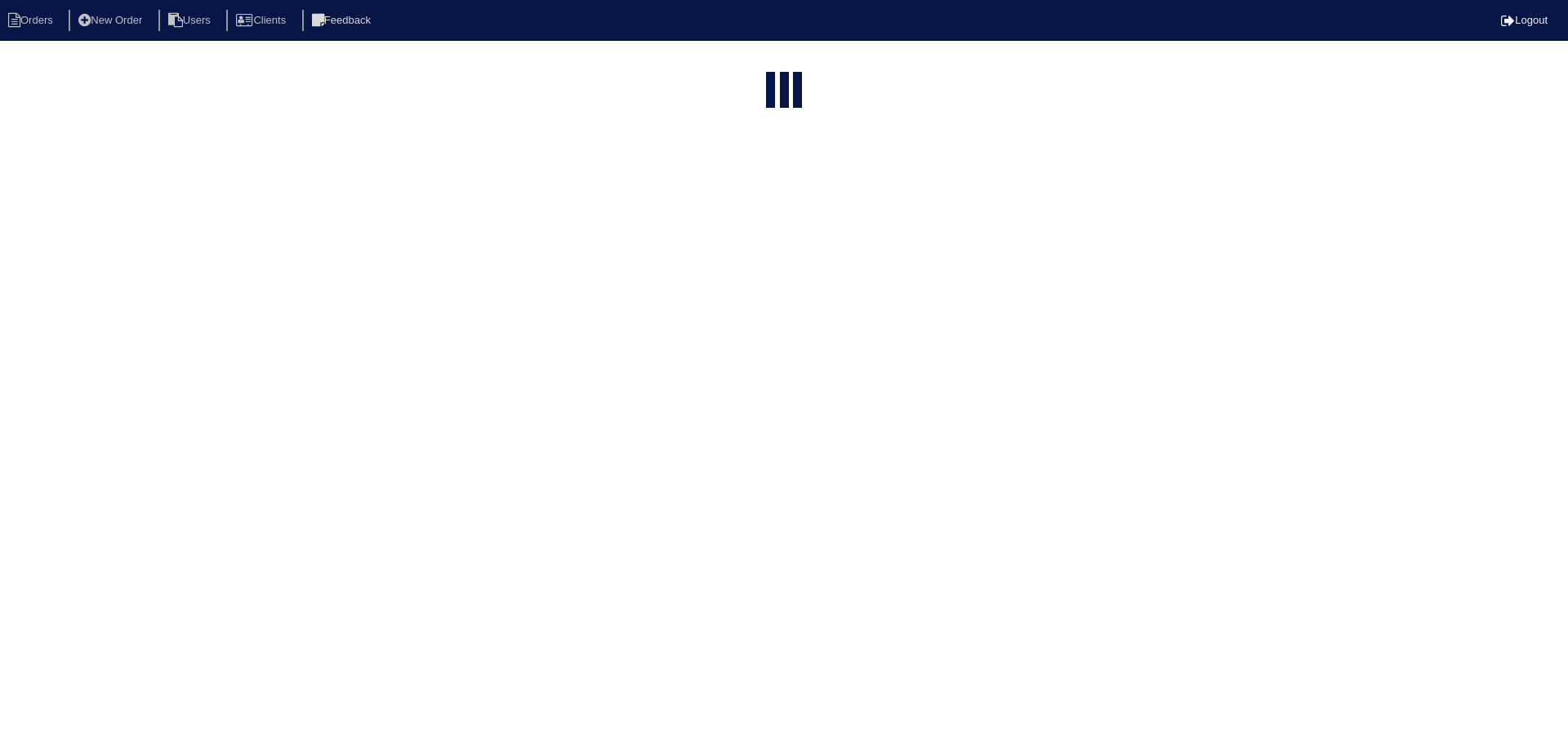
select select "15"
select select "need to schedule"
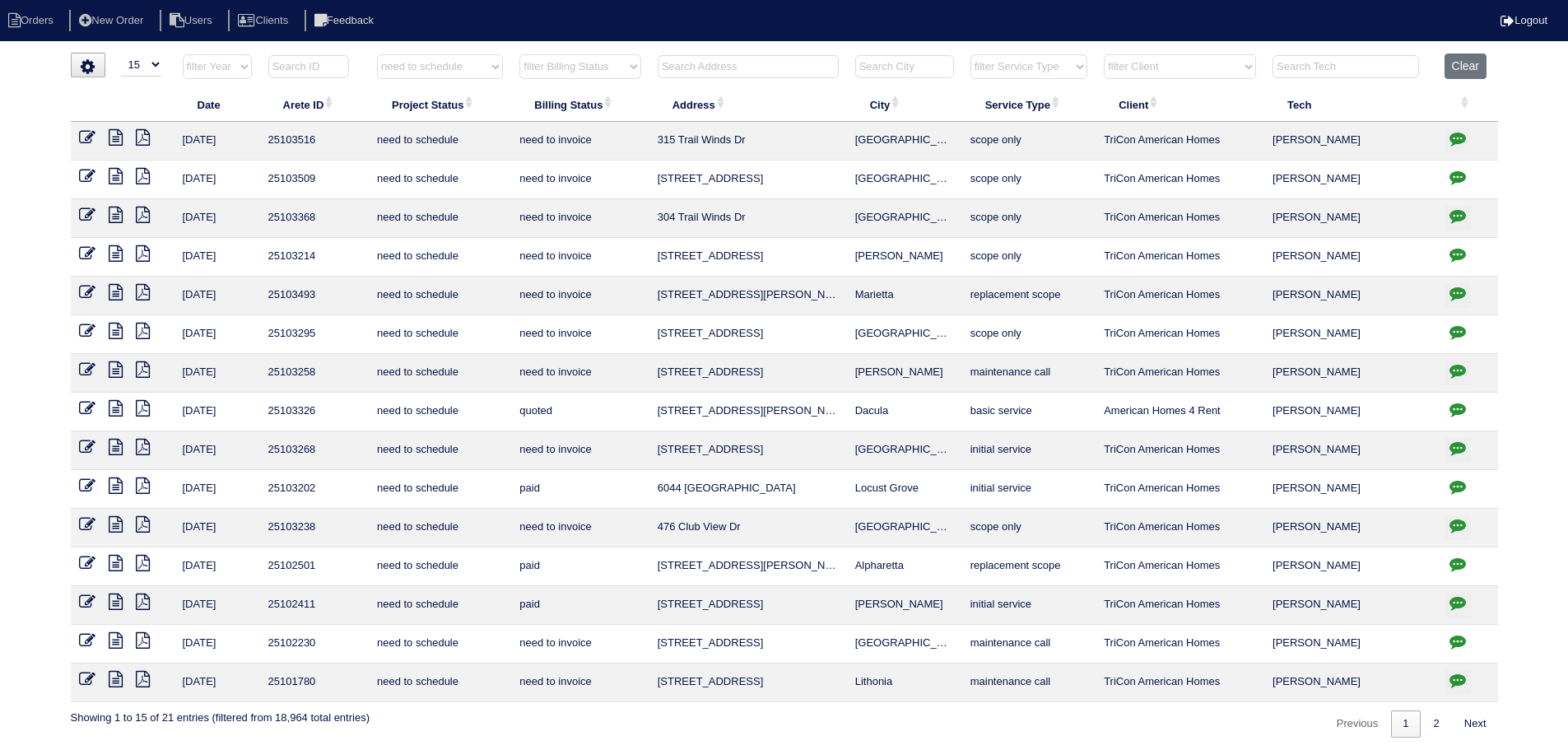
drag, startPoint x: 1470, startPoint y: 534, endPoint x: 1462, endPoint y: 529, distance: 9.4
click at [1470, 534] on button "button" at bounding box center [1458, 528] width 26 height 25
click at [1456, 526] on body "Orders New Order Users Clients Feedback Logout Orders New Order Users Clients M…" at bounding box center [784, 395] width 1568 height 685
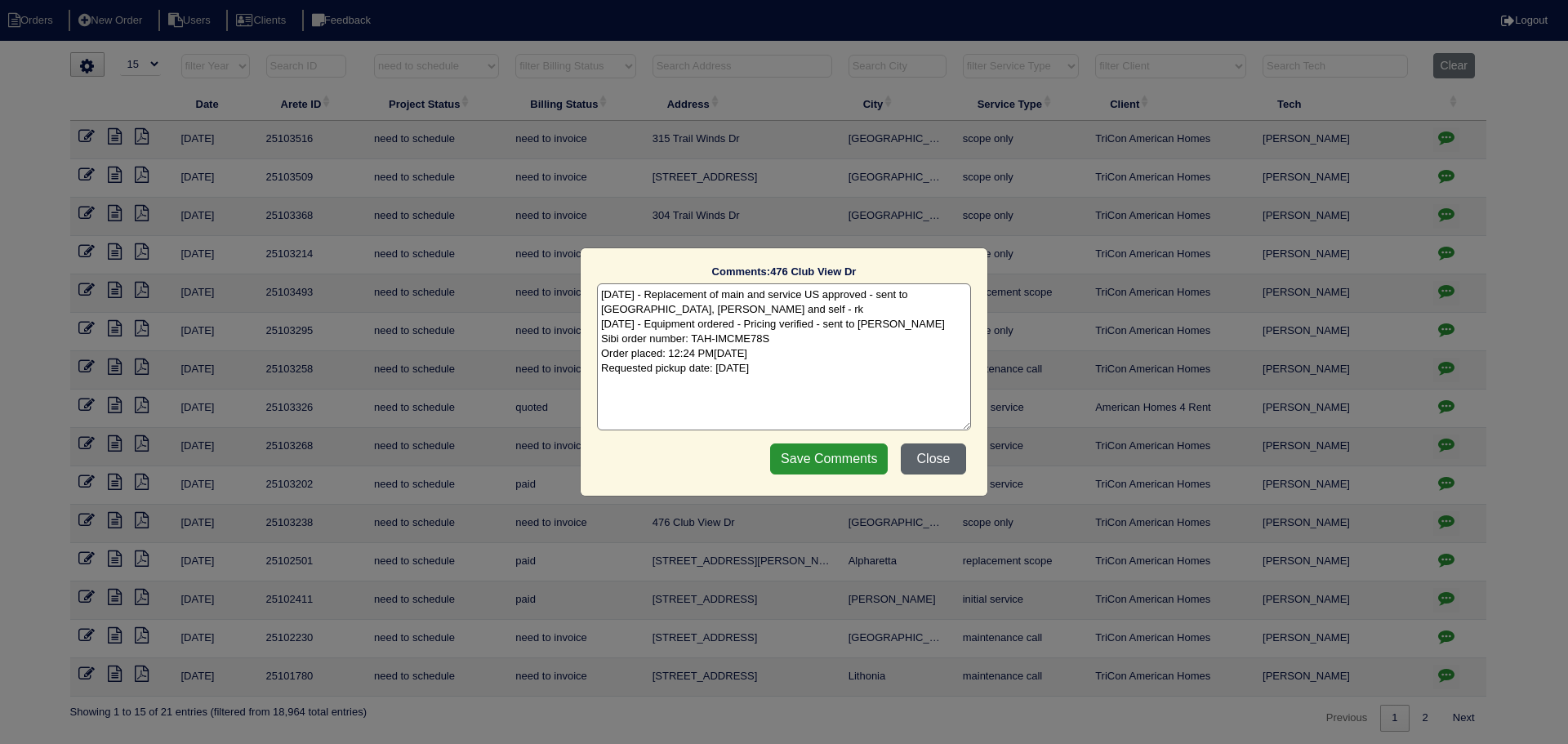
click at [944, 456] on button "Close" at bounding box center [934, 459] width 66 height 31
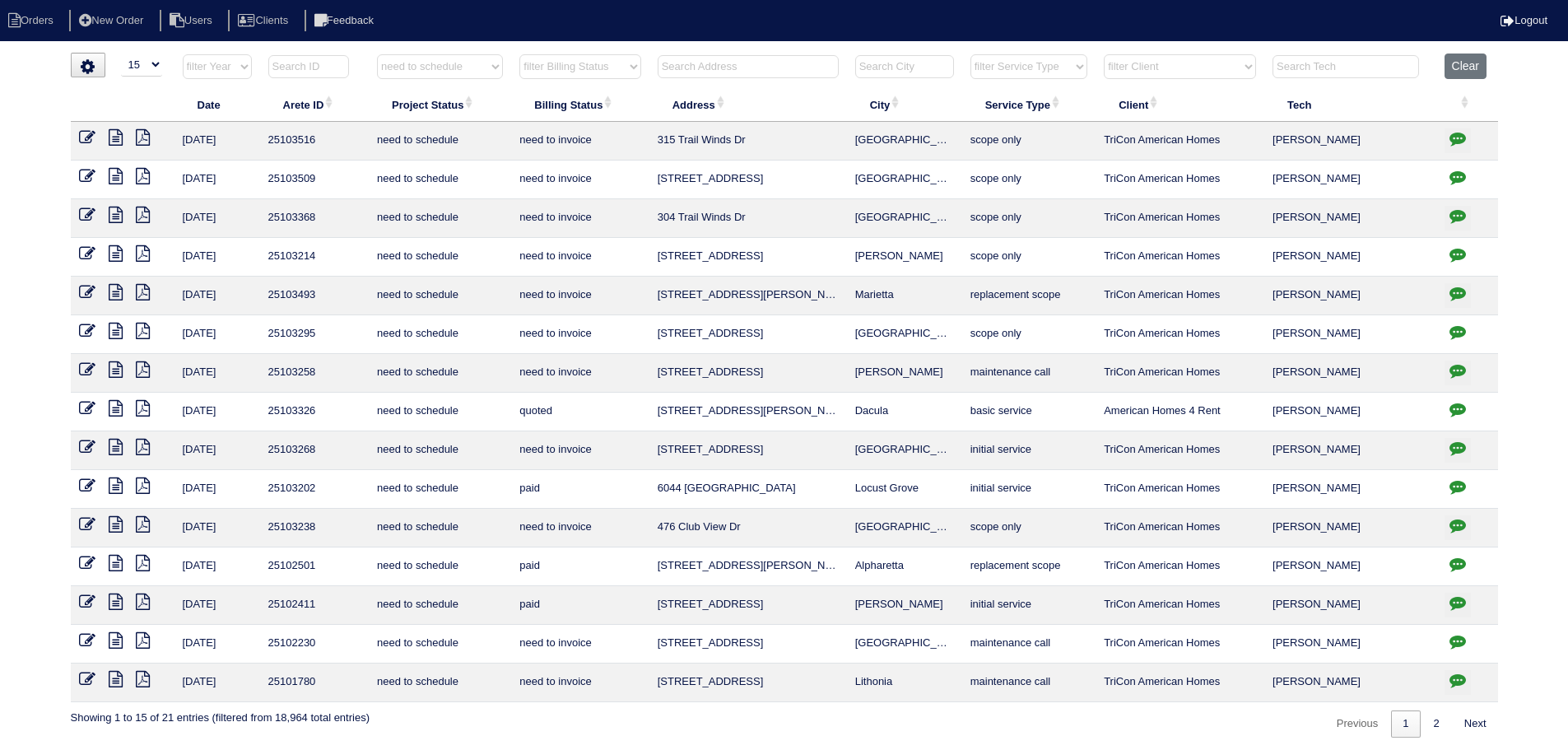
click at [81, 528] on icon at bounding box center [88, 524] width 17 height 17
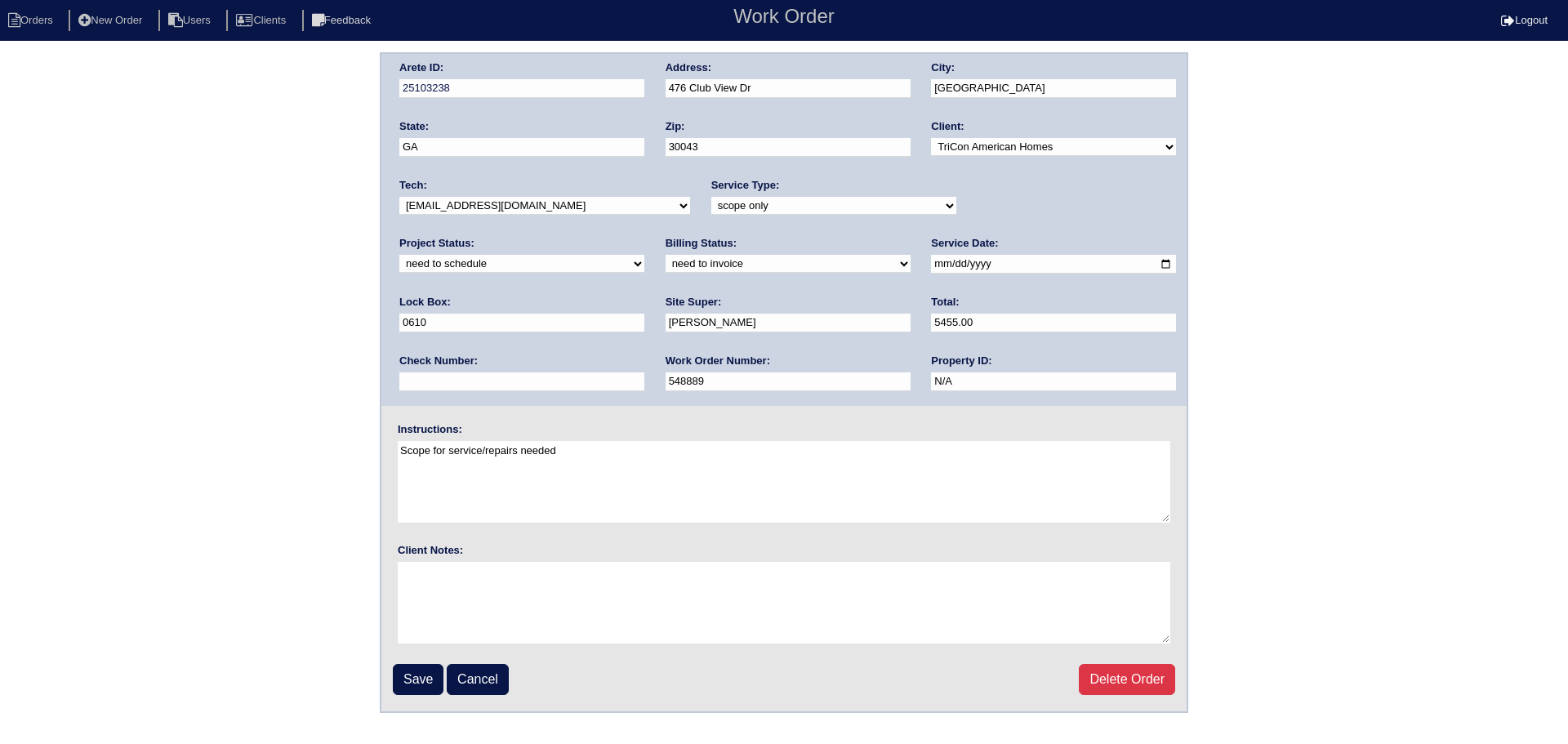
drag, startPoint x: 1118, startPoint y: 197, endPoint x: 1105, endPoint y: 212, distance: 19.8
click at [644, 255] on select "new order assigned in progress field complete need to schedule admin review arc…" at bounding box center [522, 264] width 245 height 18
select select "completed"
click at [644, 255] on select "new order assigned in progress field complete need to schedule admin review arc…" at bounding box center [522, 264] width 245 height 18
click at [443, 678] on input "Save" at bounding box center [418, 679] width 51 height 31
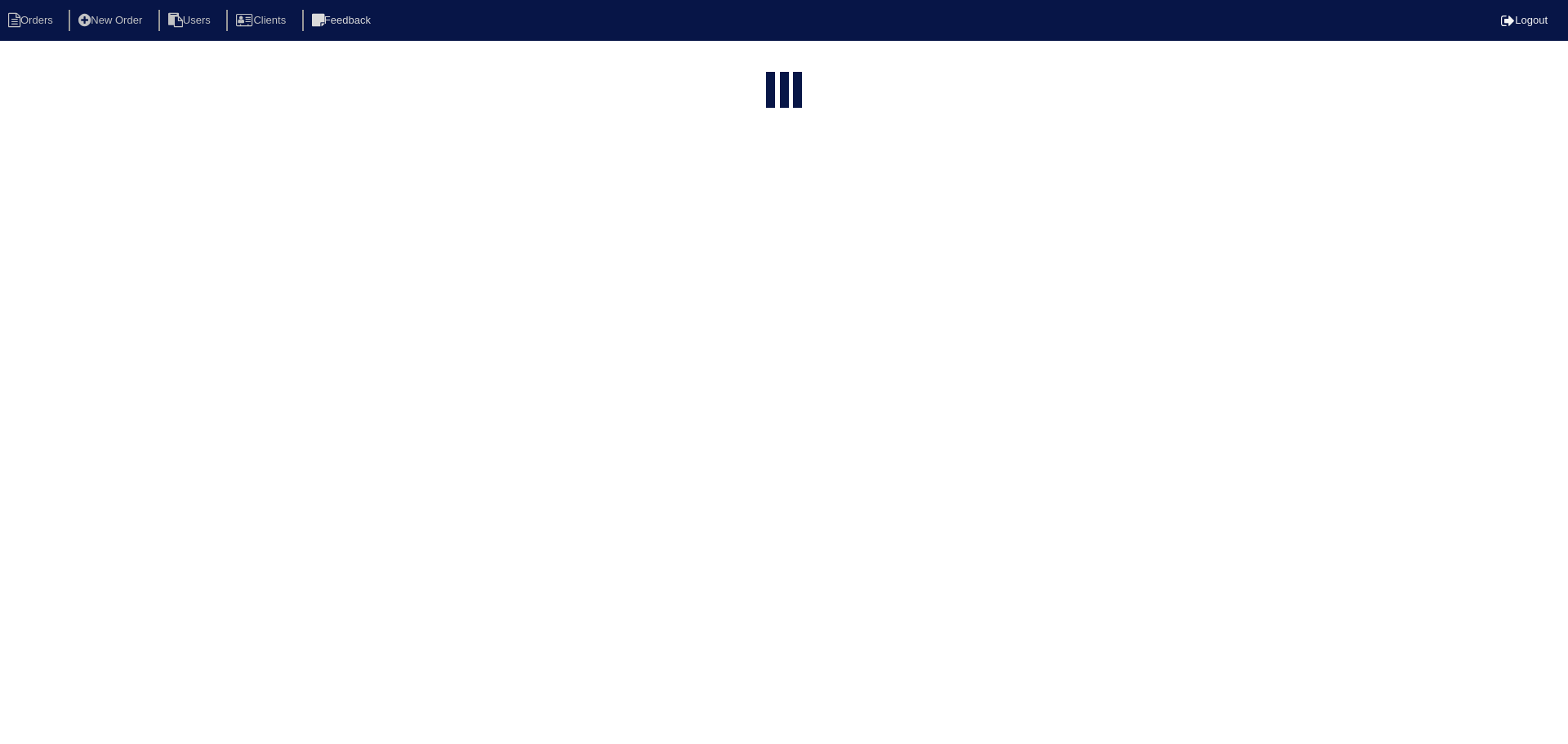
select select "15"
select select "need to schedule"
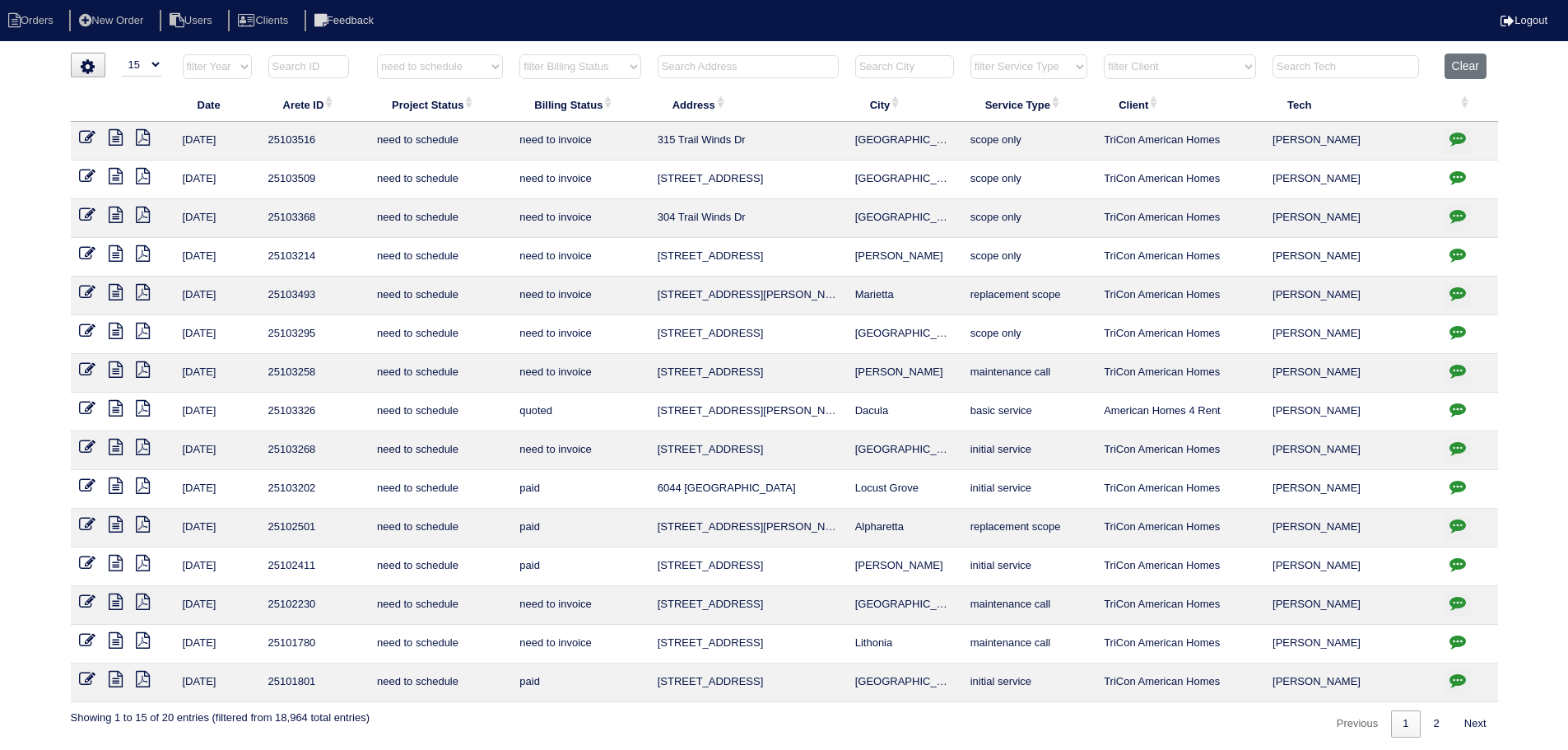
click at [1466, 453] on button "button" at bounding box center [1458, 451] width 26 height 25
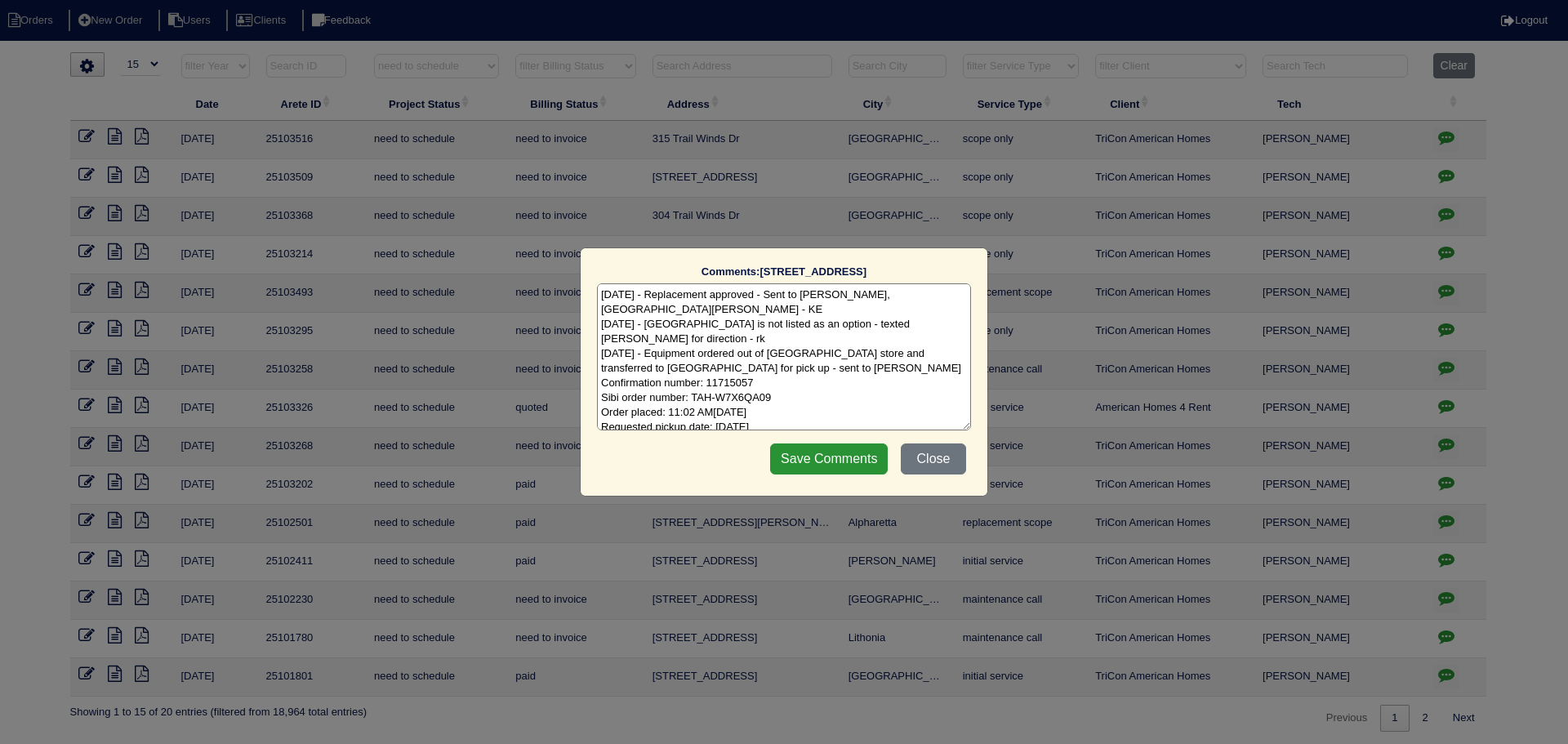
click at [1455, 450] on div "Comments: 256 Redbud Dr The comments on file have changed since you started edi…" at bounding box center [784, 372] width 1568 height 744
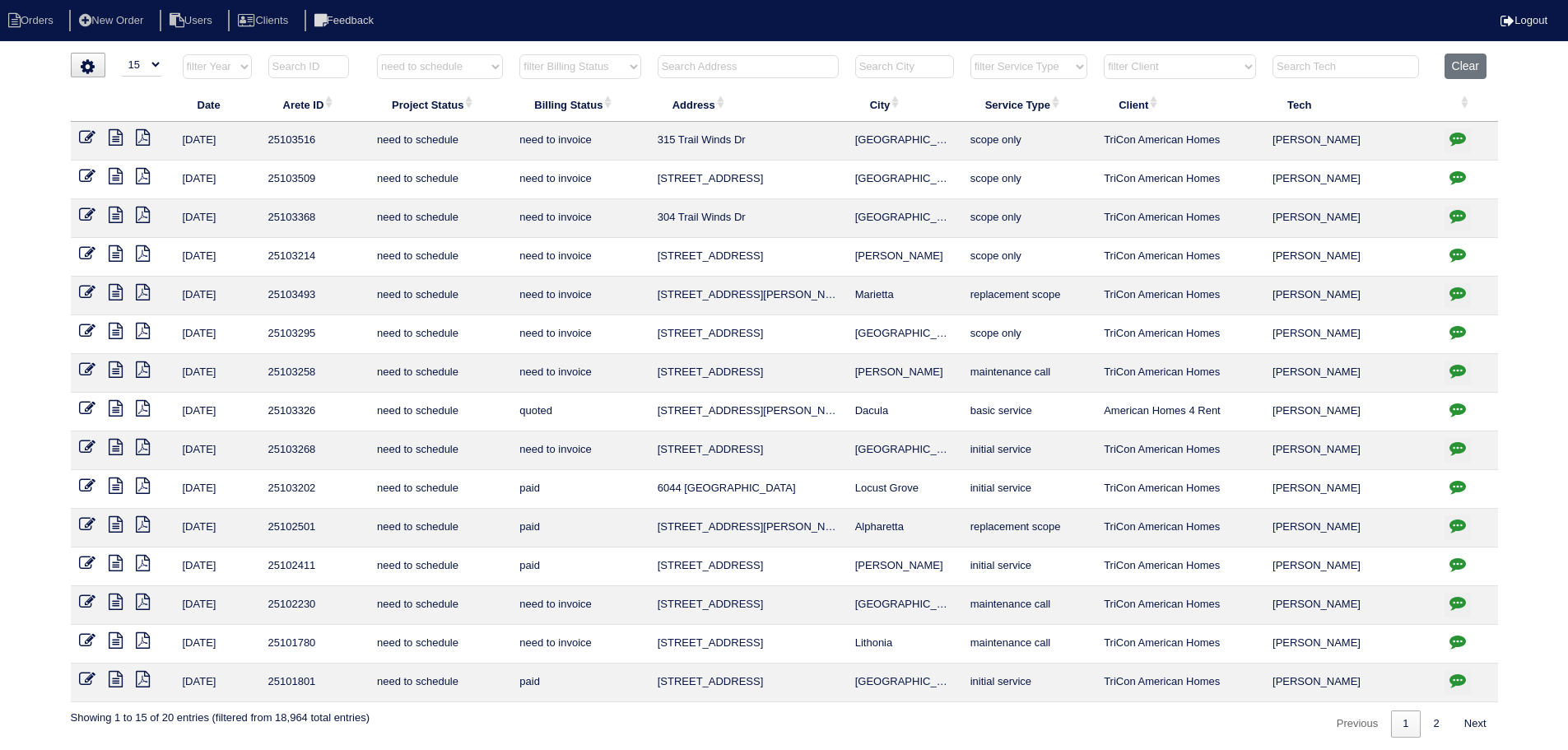
click at [88, 448] on icon at bounding box center [88, 447] width 17 height 17
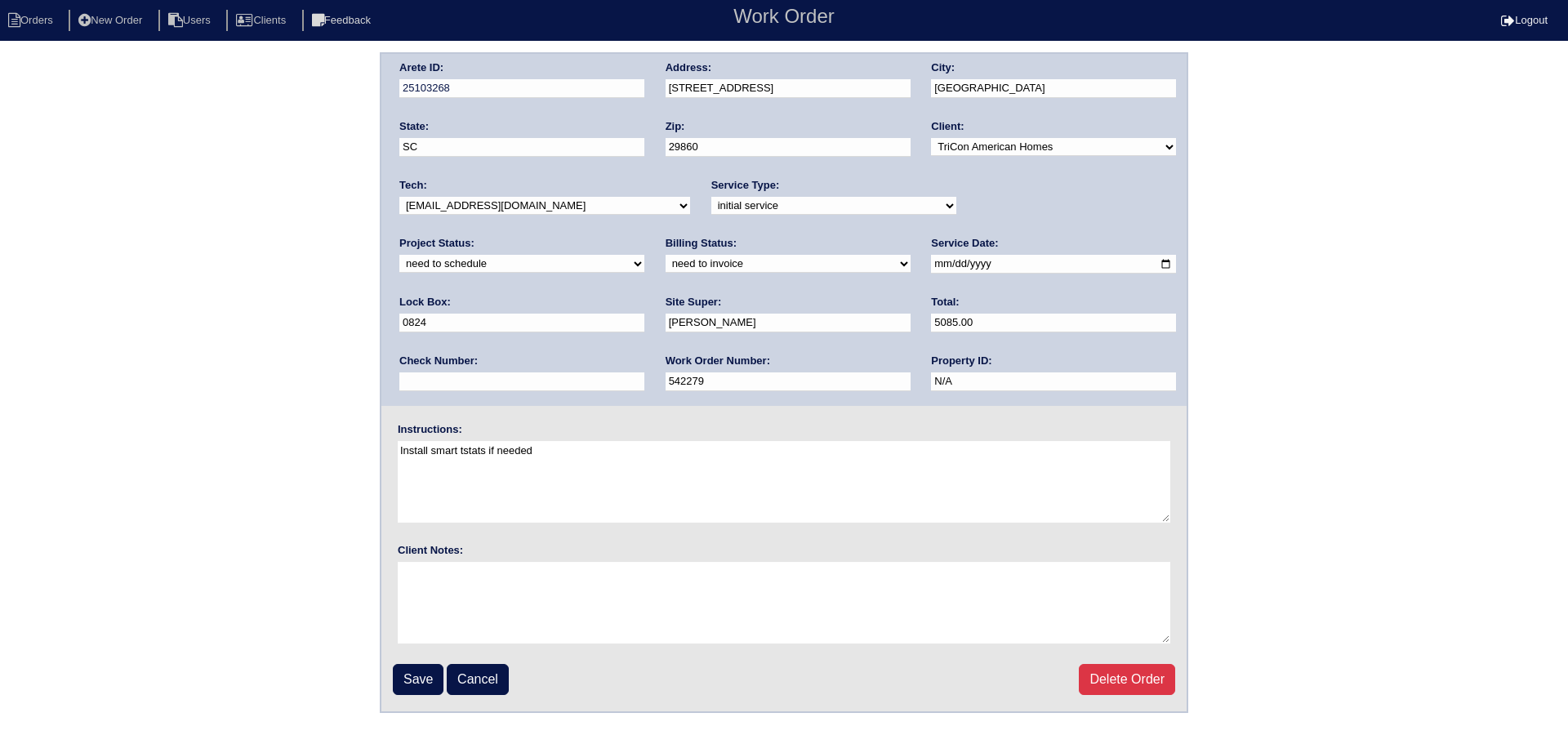
click at [644, 255] on select "new order assigned in progress field complete need to schedule admin review arc…" at bounding box center [522, 264] width 245 height 18
select select "completed"
click at [644, 255] on select "new order assigned in progress field complete need to schedule admin review arc…" at bounding box center [522, 264] width 245 height 18
click at [429, 691] on input "Save" at bounding box center [418, 679] width 51 height 31
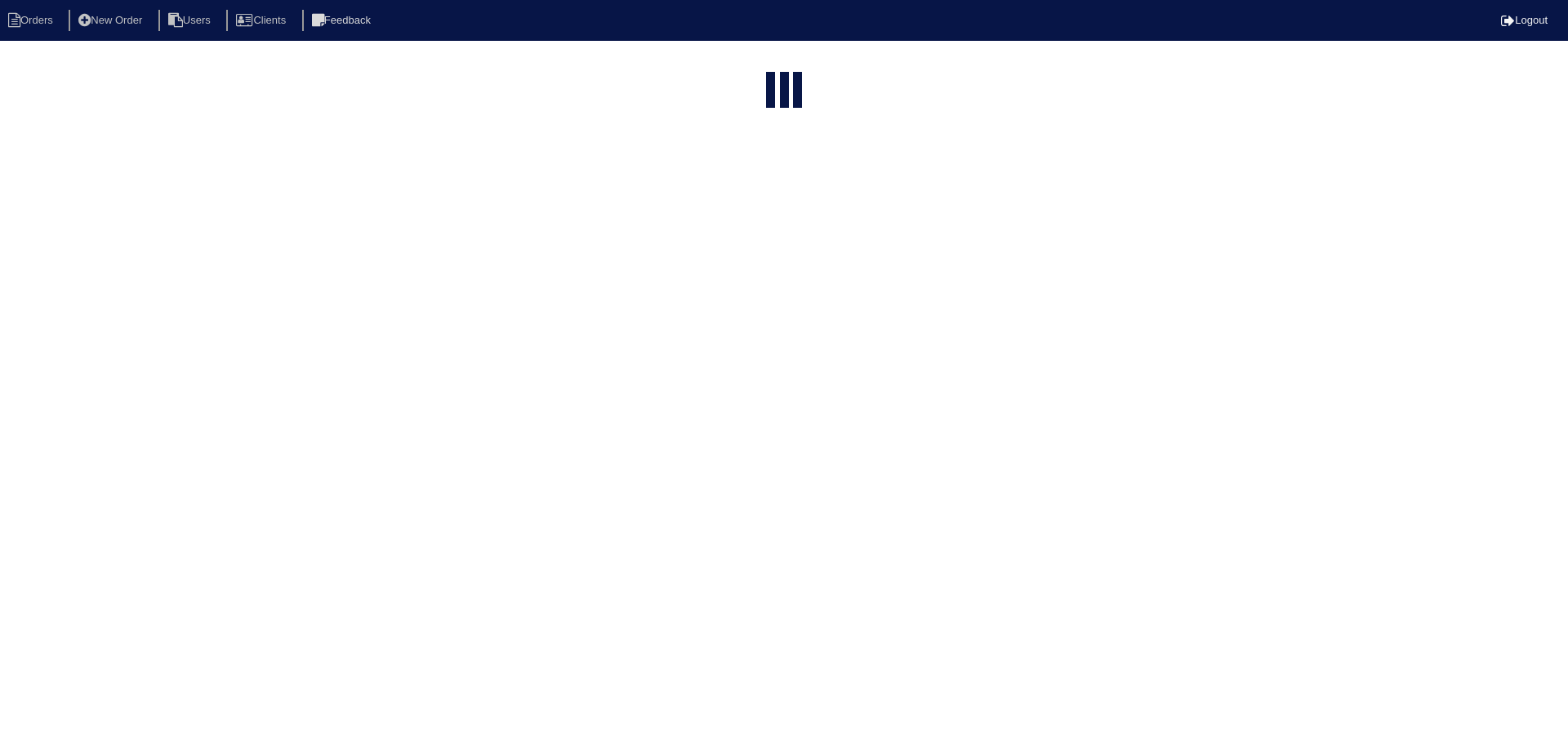
select select "15"
select select "need to schedule"
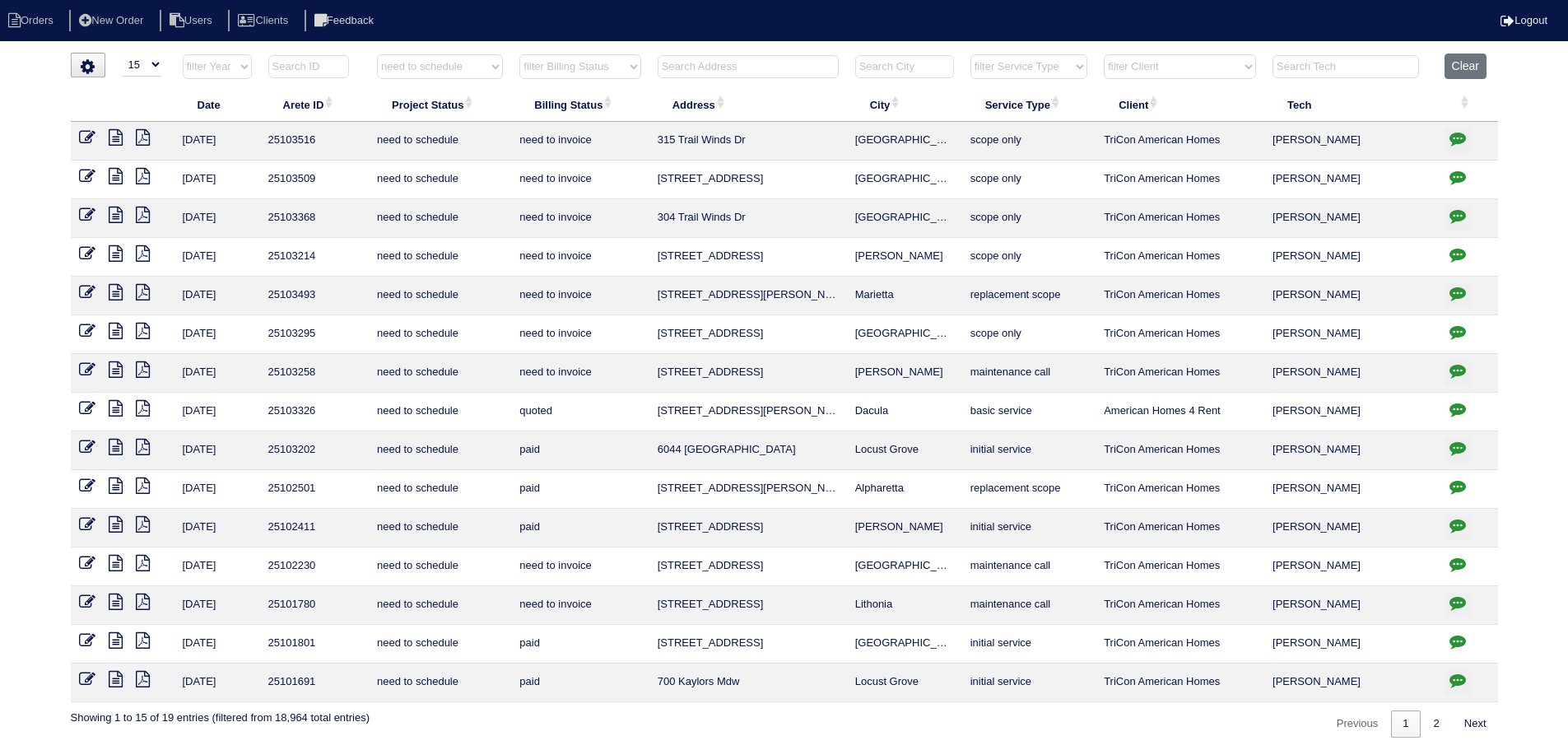
click at [1465, 408] on icon "button" at bounding box center [1458, 409] width 17 height 17
type textarea "[DATE] - need to talk to [PERSON_NAME] about quoting ductwork removal - rk [DAT…"
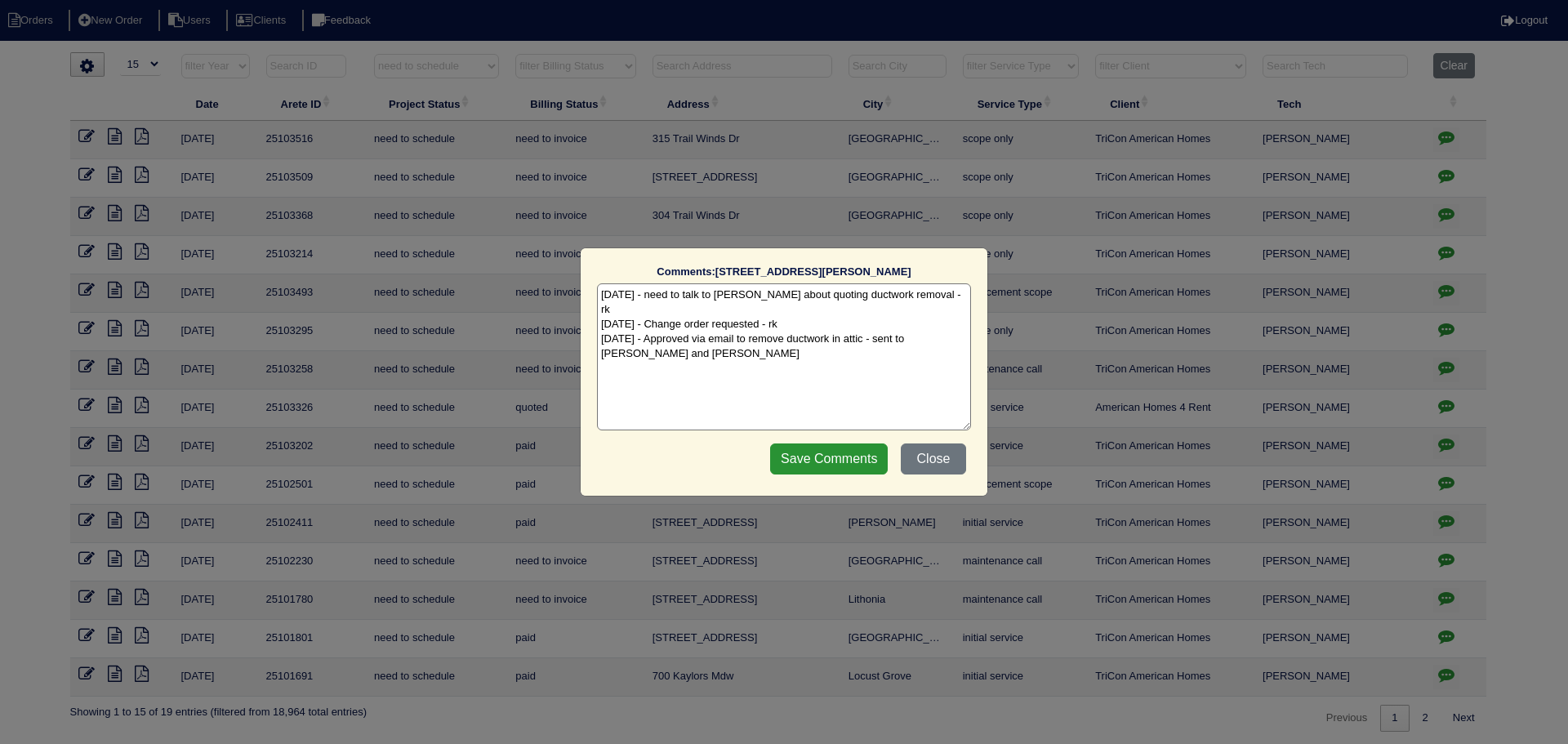
click at [1451, 404] on div "Comments: [STREET_ADDRESS][PERSON_NAME] The comments on file have changed since…" at bounding box center [784, 372] width 1568 height 744
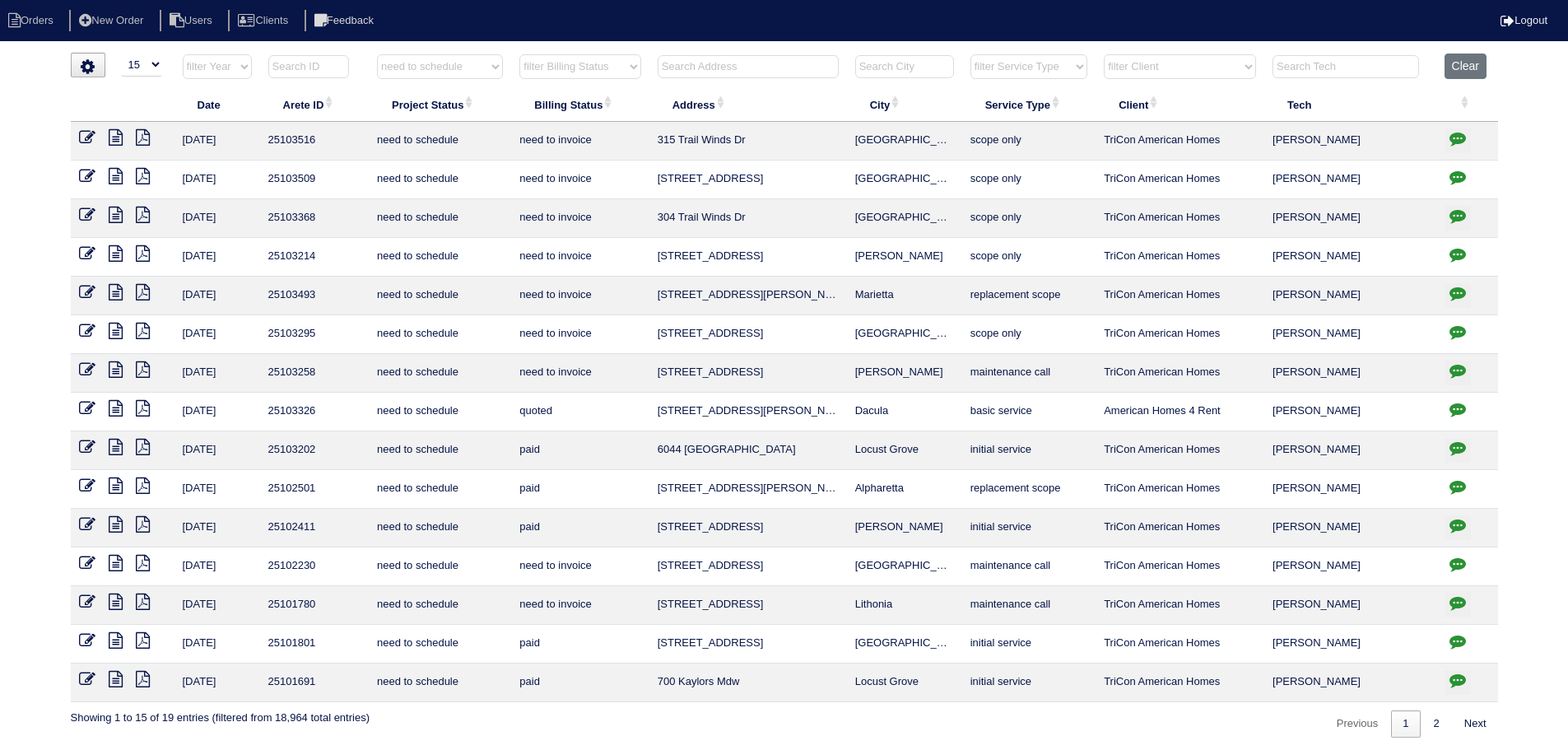
click at [115, 408] on icon at bounding box center [115, 408] width 14 height 17
click at [1454, 417] on icon "button" at bounding box center [1458, 409] width 17 height 17
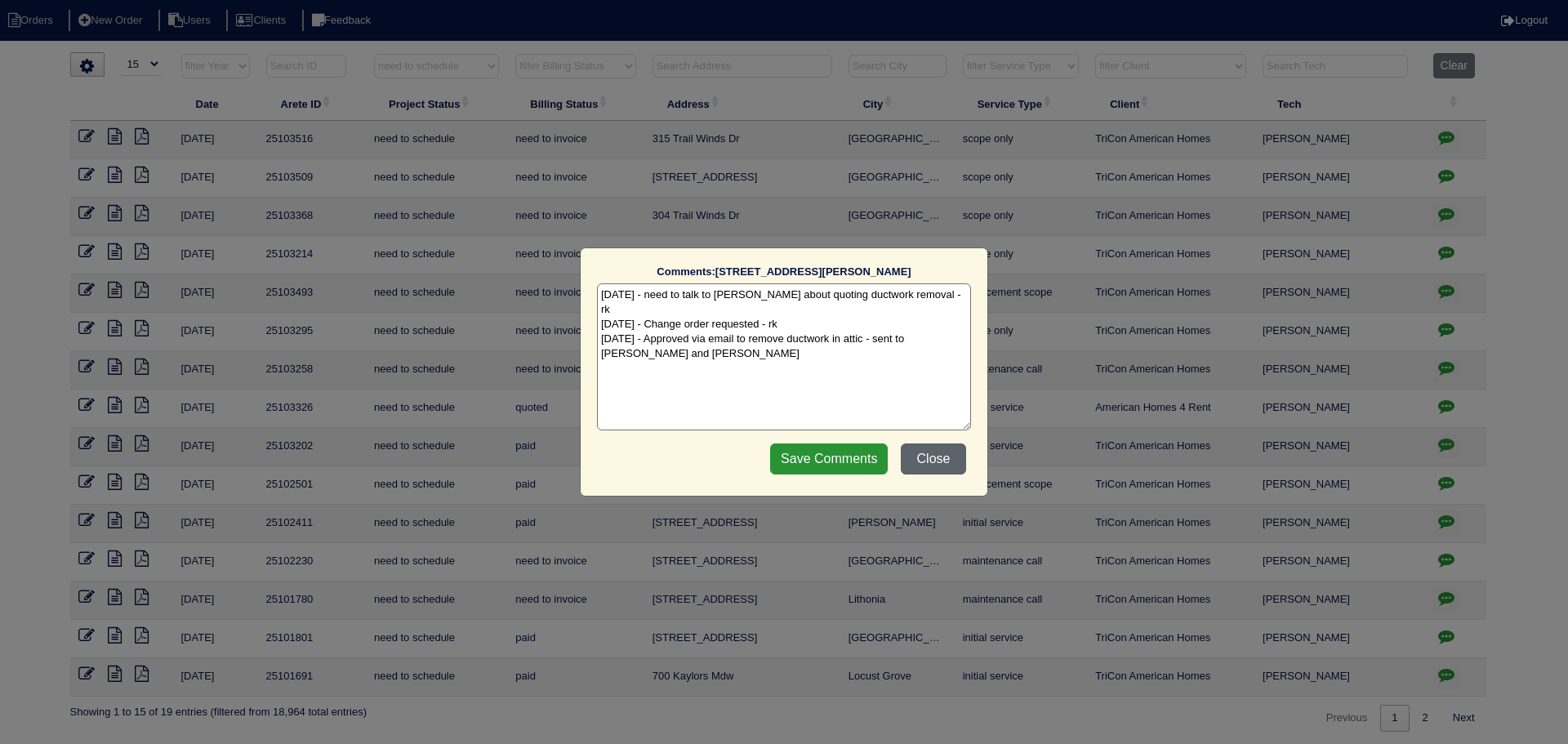
click at [948, 453] on button "Close" at bounding box center [934, 459] width 66 height 31
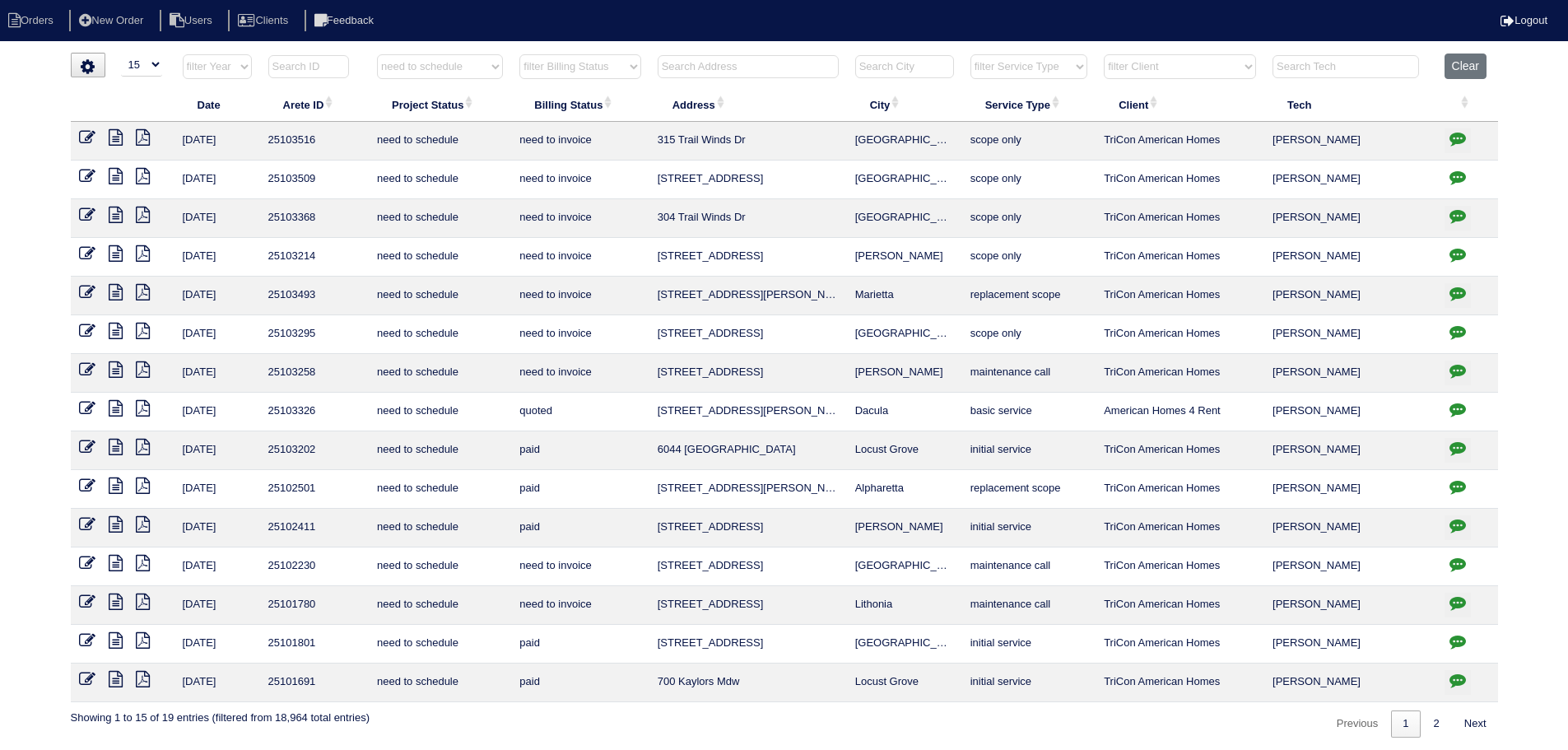
click at [88, 411] on icon at bounding box center [88, 408] width 17 height 17
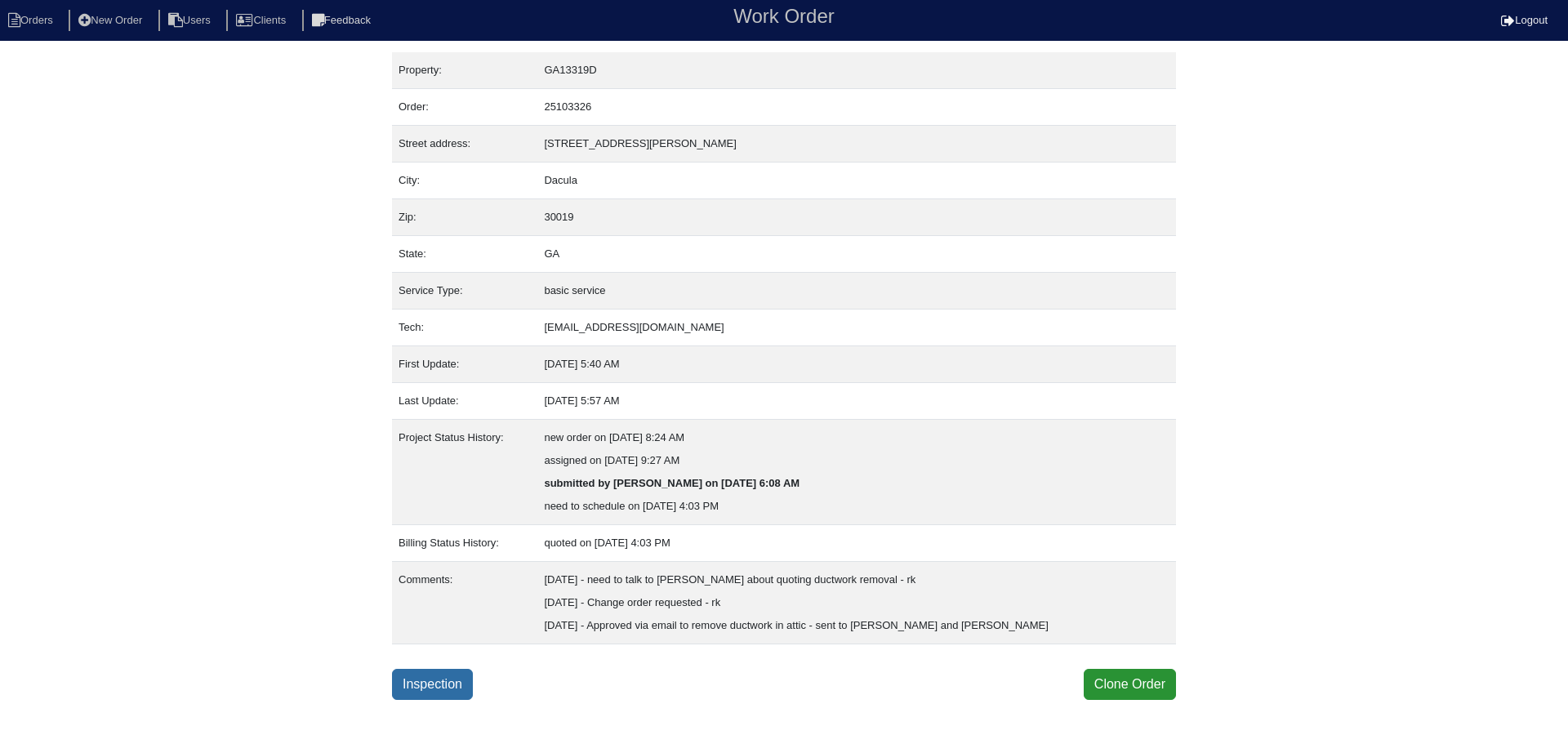
click at [472, 687] on link "Inspection" at bounding box center [432, 684] width 81 height 31
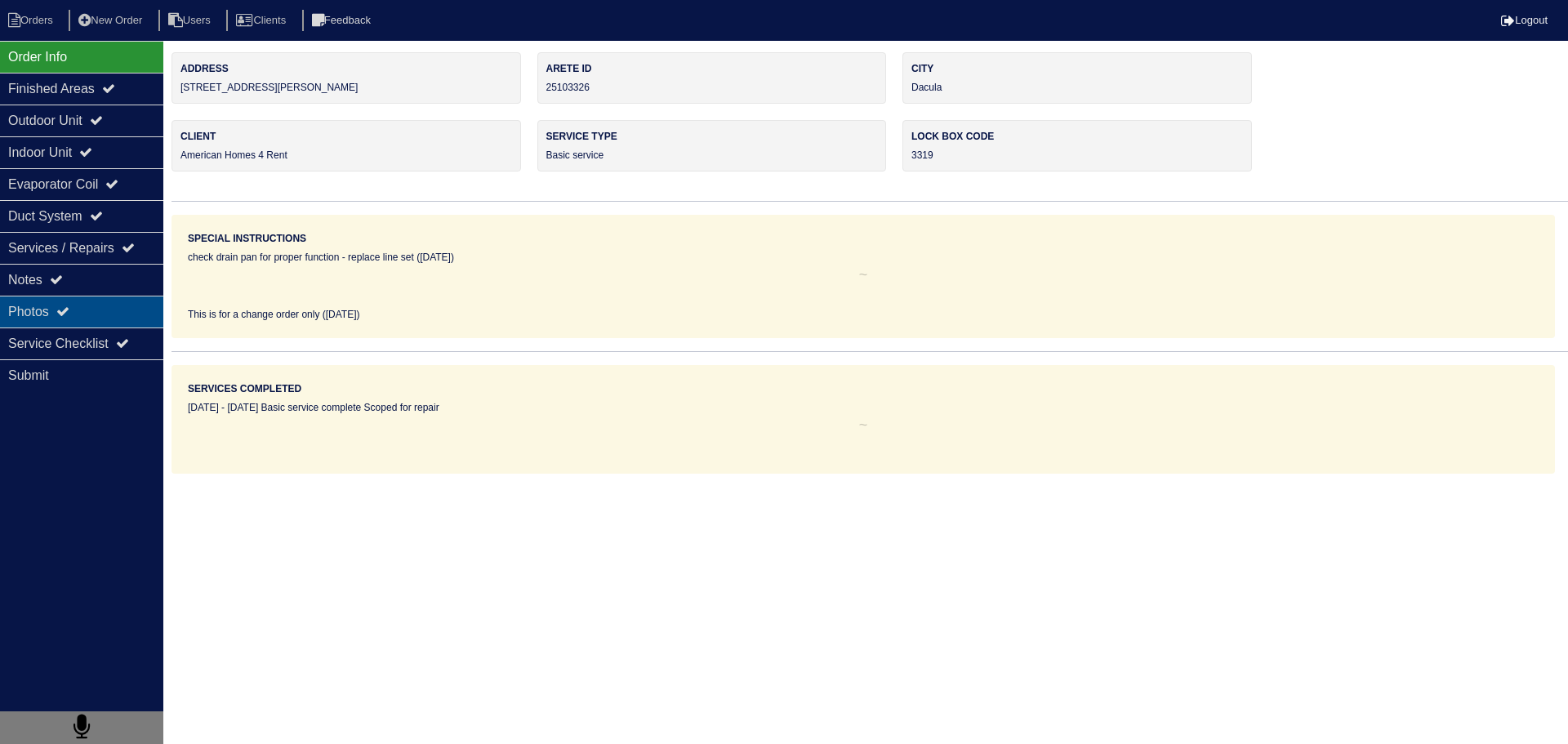
click at [117, 326] on div "Photos" at bounding box center [81, 311] width 163 height 32
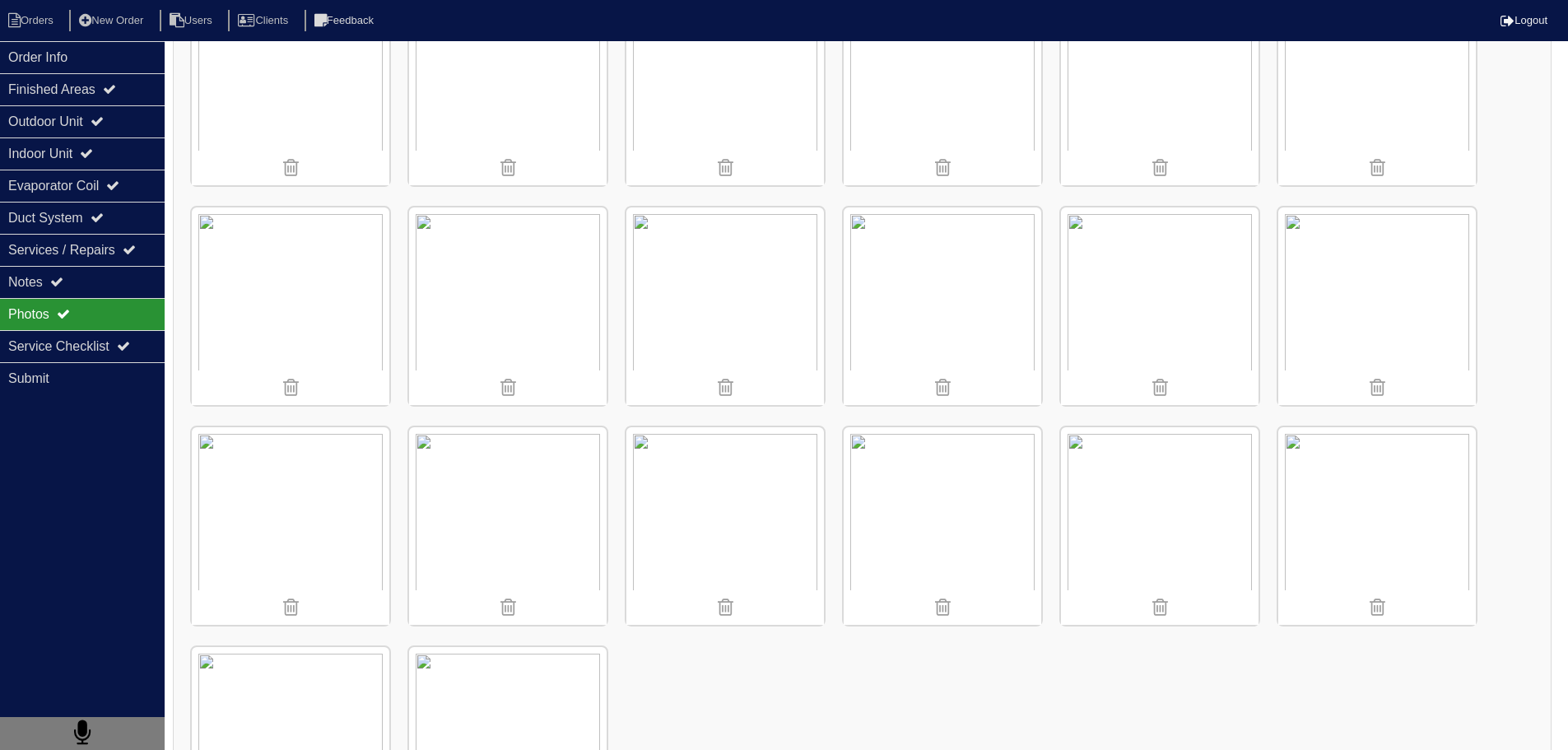
scroll to position [2552, 0]
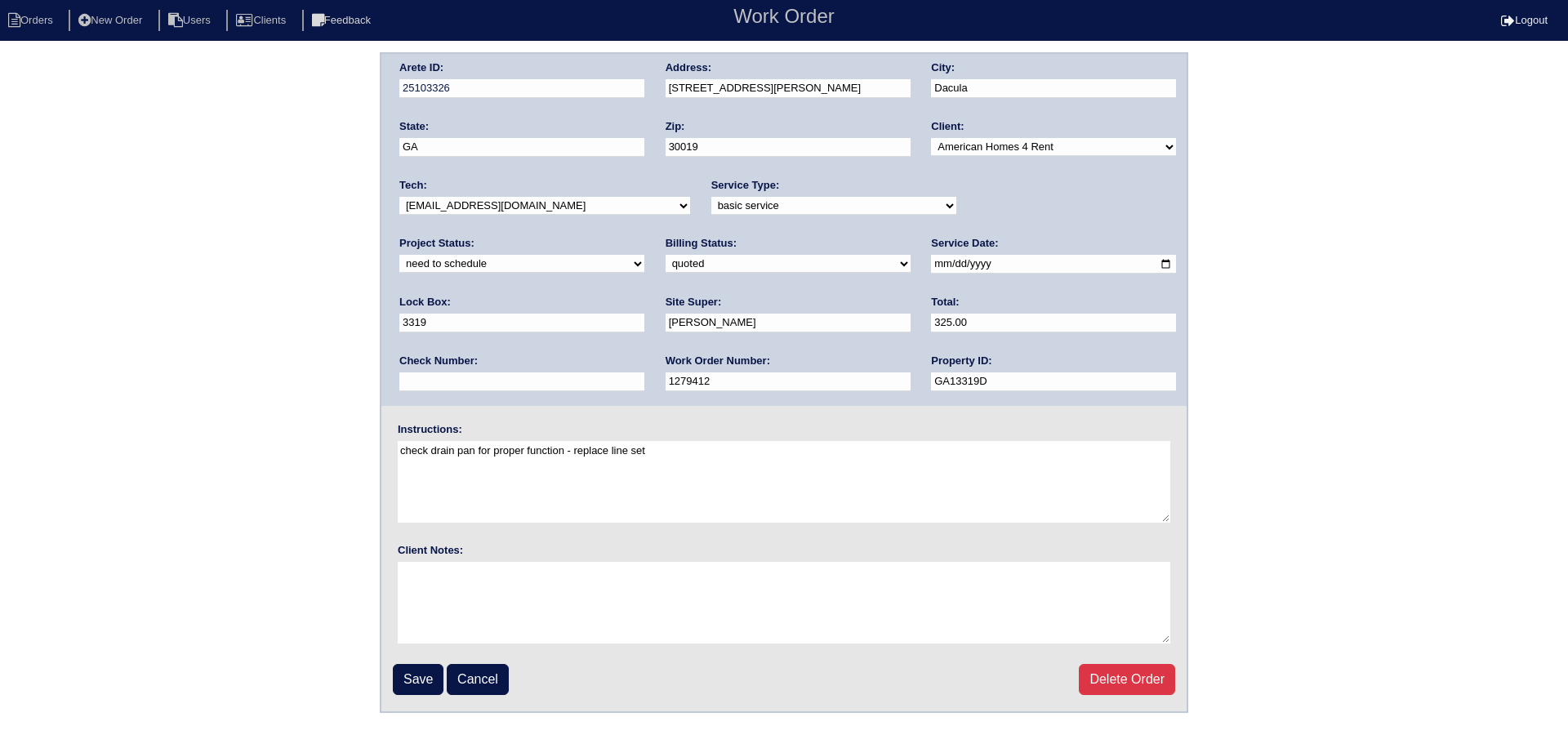
drag, startPoint x: 1068, startPoint y: 203, endPoint x: 1066, endPoint y: 215, distance: 12.2
click at [644, 255] on select "new order assigned in progress field complete need to schedule admin review arc…" at bounding box center [522, 264] width 245 height 18
select select "completed"
click at [644, 255] on select "new order assigned in progress field complete need to schedule admin review arc…" at bounding box center [522, 264] width 245 height 18
click at [416, 669] on input "Save" at bounding box center [418, 679] width 51 height 31
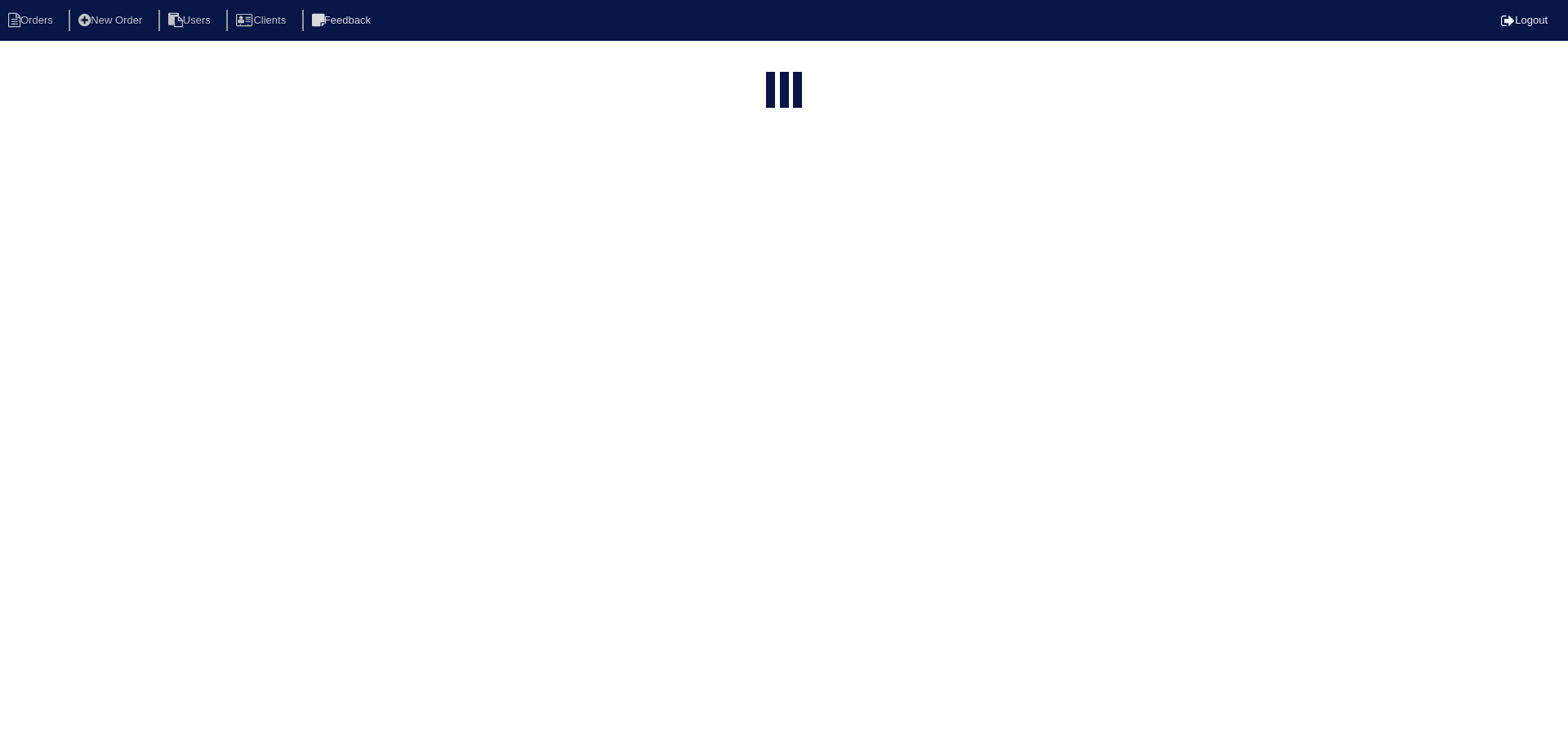
select select "15"
select select "need to schedule"
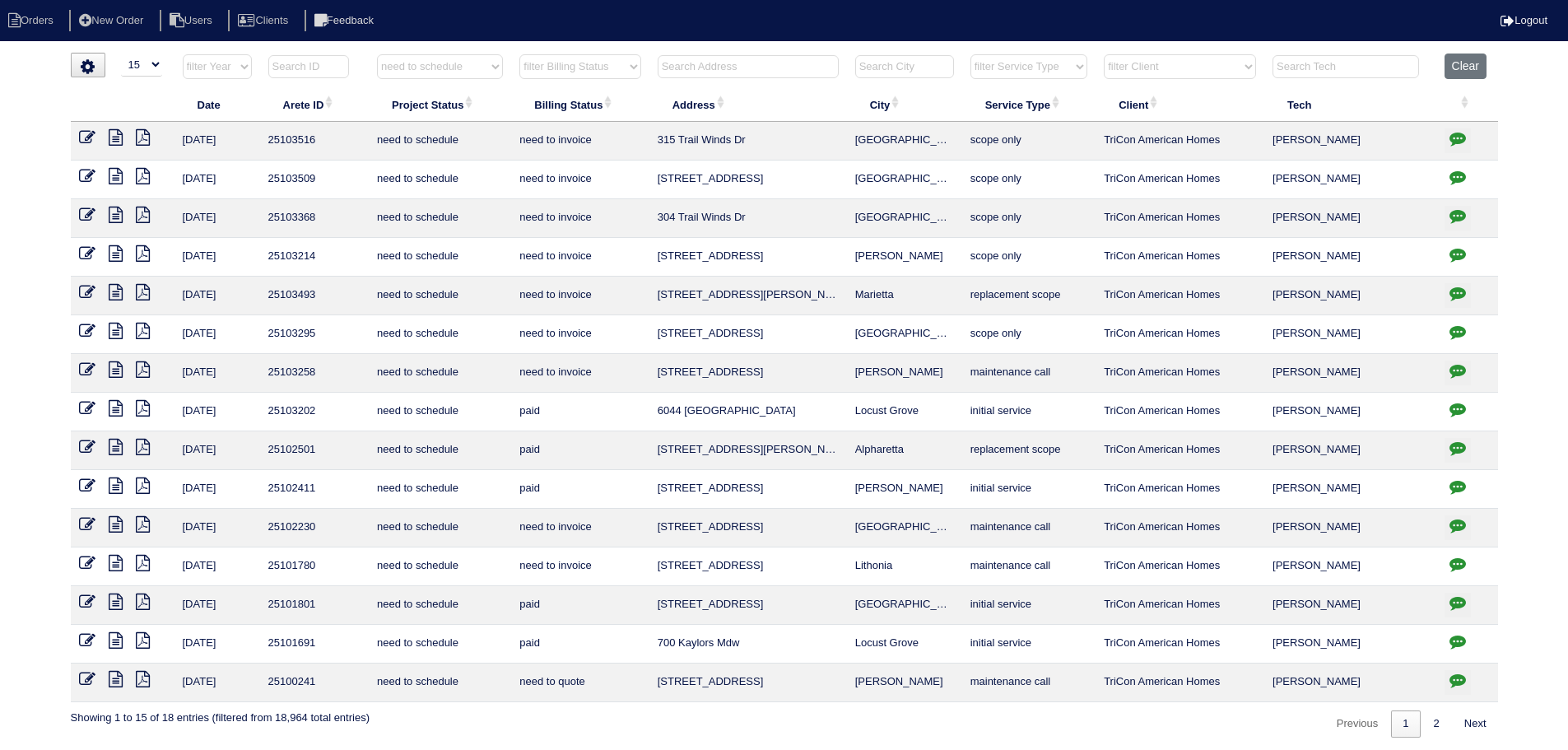
click at [1451, 365] on icon "button" at bounding box center [1458, 370] width 17 height 17
type textarea "9/5/25 - Need another contact number - emailed TriCon and left message in Appia…"
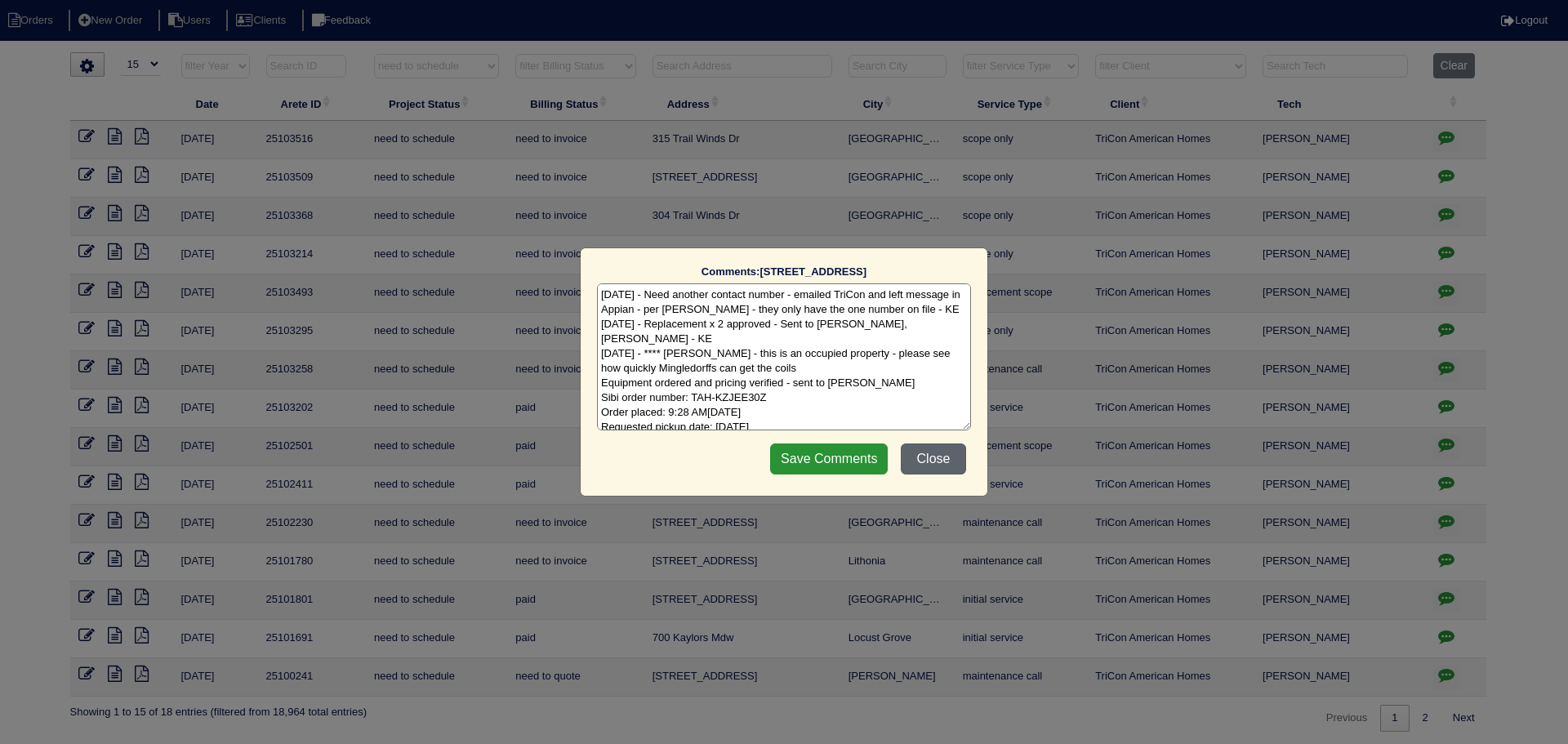
click at [917, 455] on button "Close" at bounding box center [934, 459] width 66 height 31
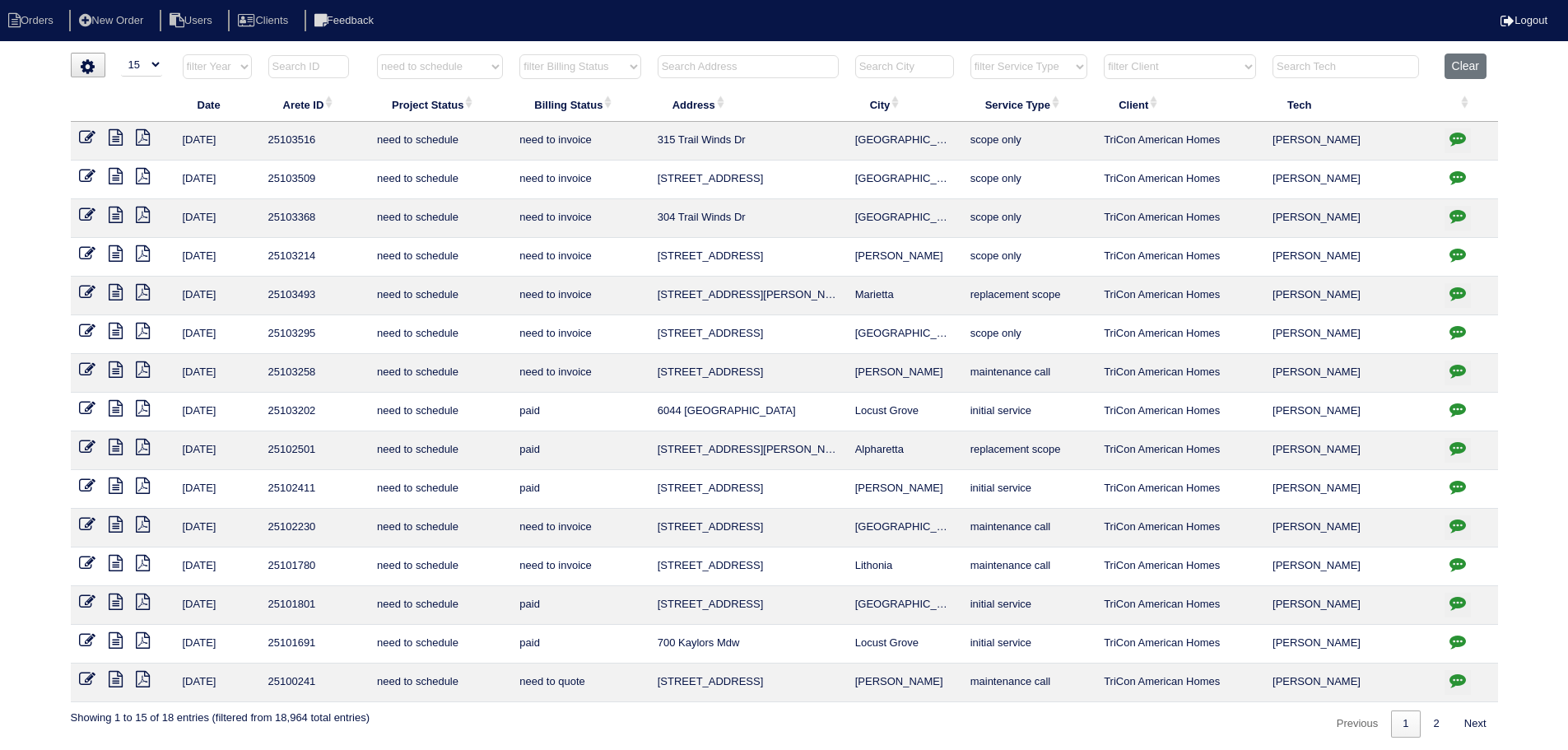
click at [110, 367] on icon at bounding box center [115, 370] width 14 height 17
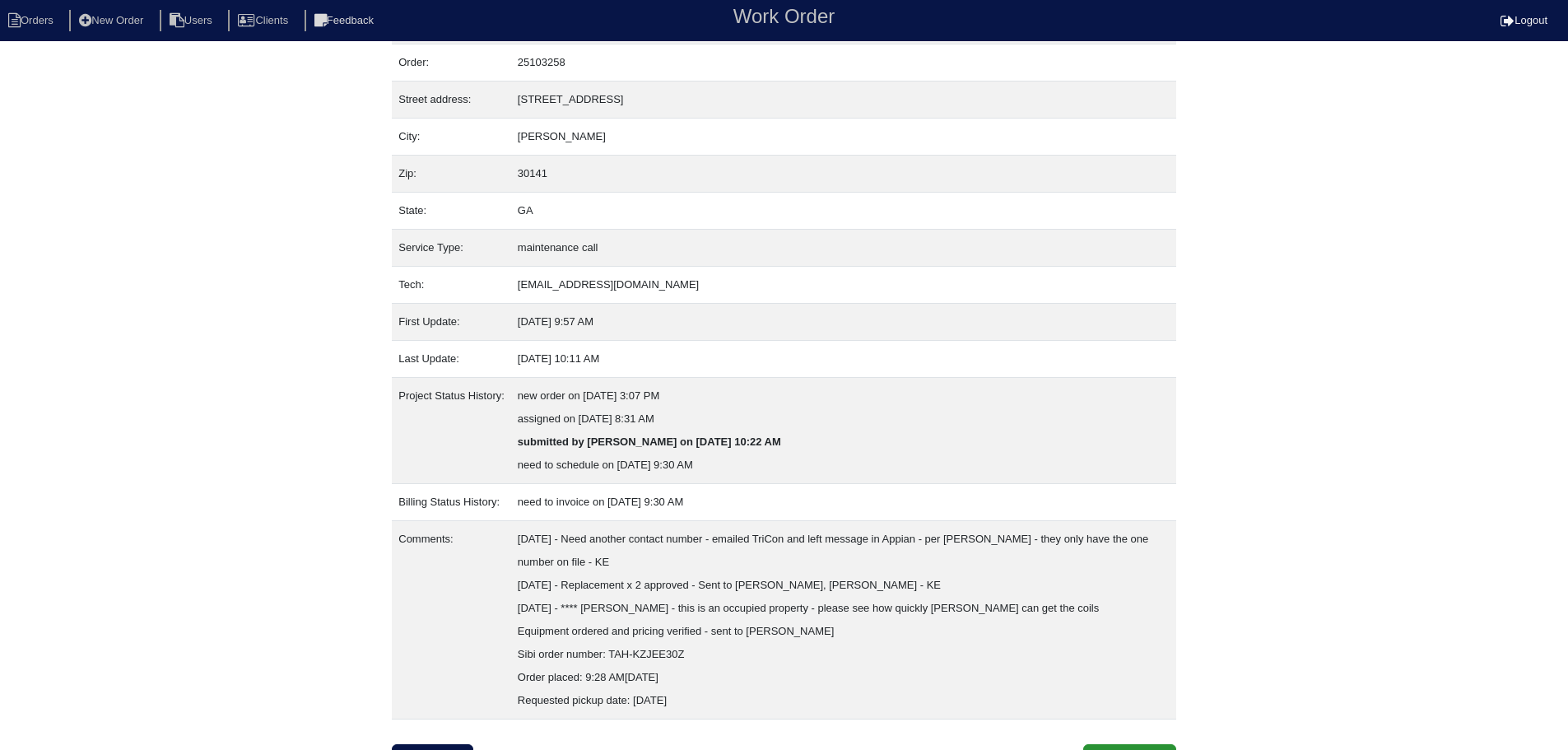
scroll to position [71, 0]
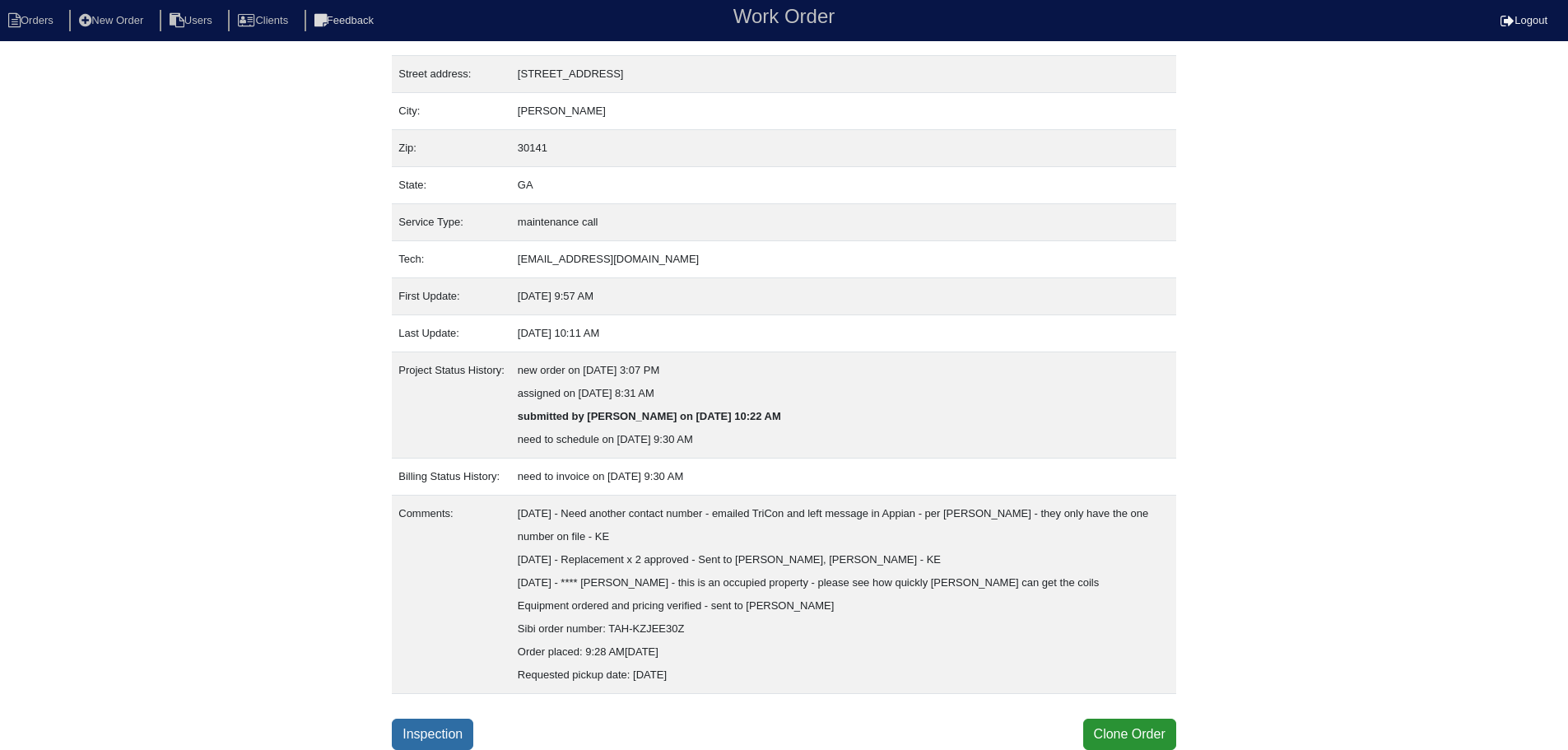
click at [444, 719] on link "Inspection" at bounding box center [433, 734] width 82 height 31
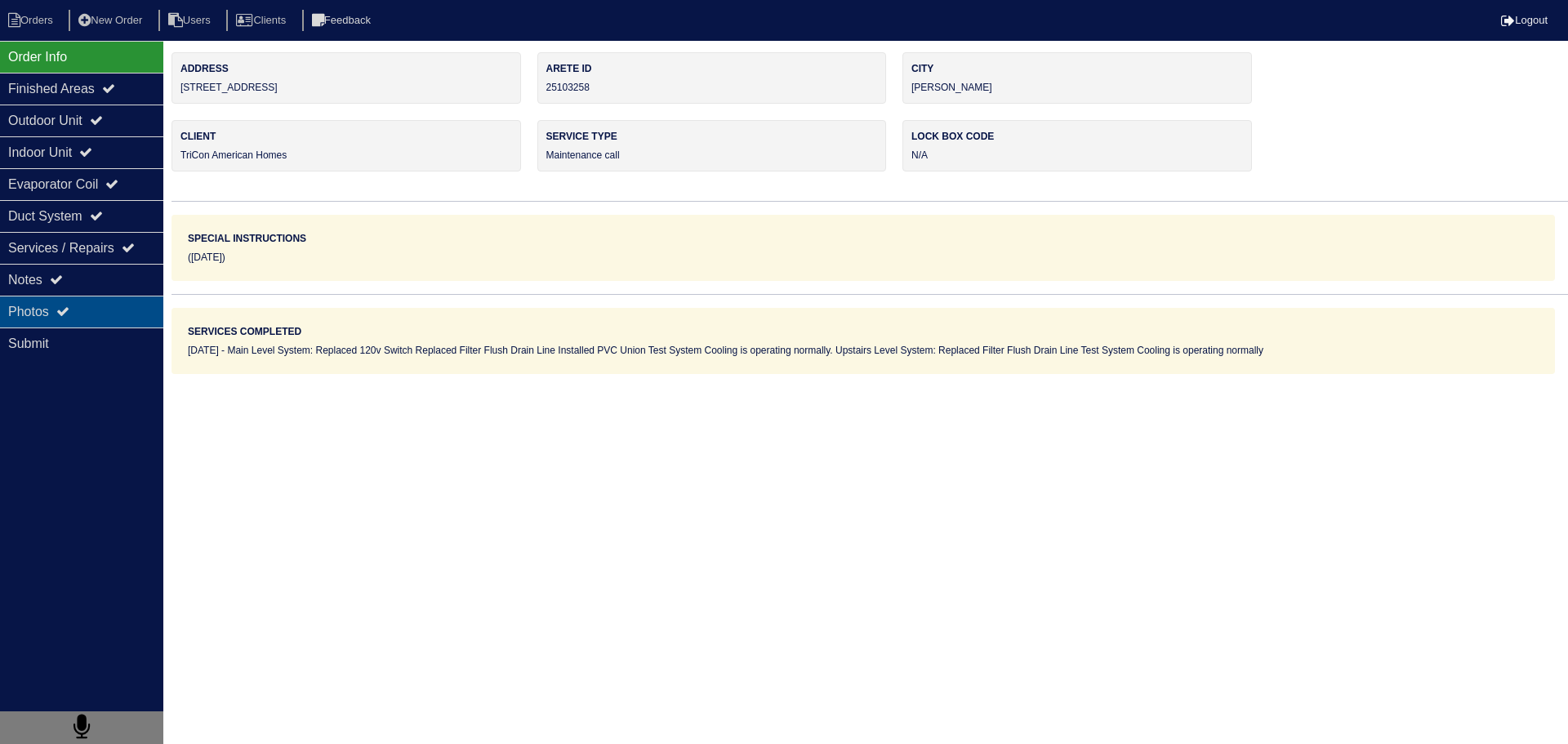
click at [133, 311] on div "Photos" at bounding box center [81, 311] width 163 height 32
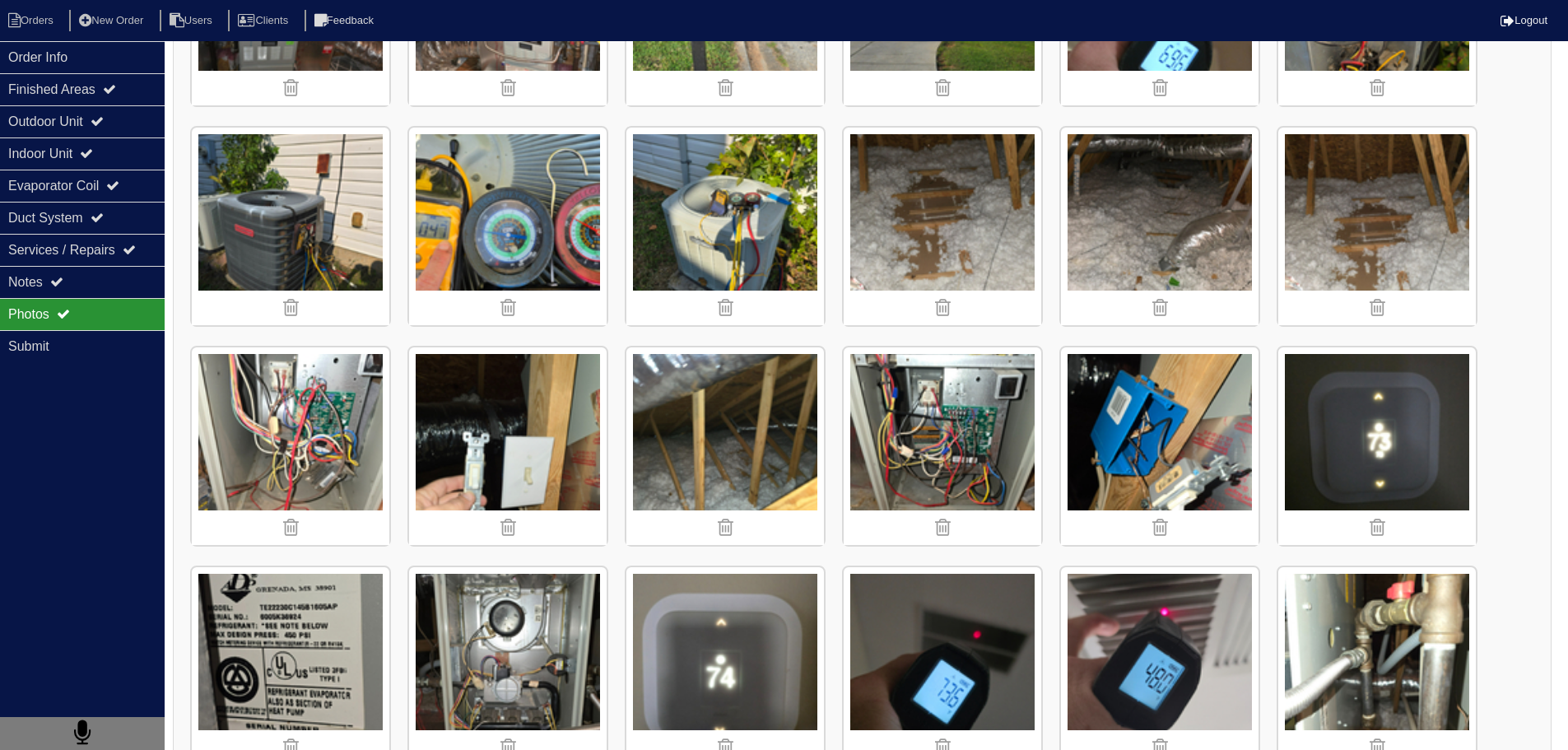
scroll to position [1235, 0]
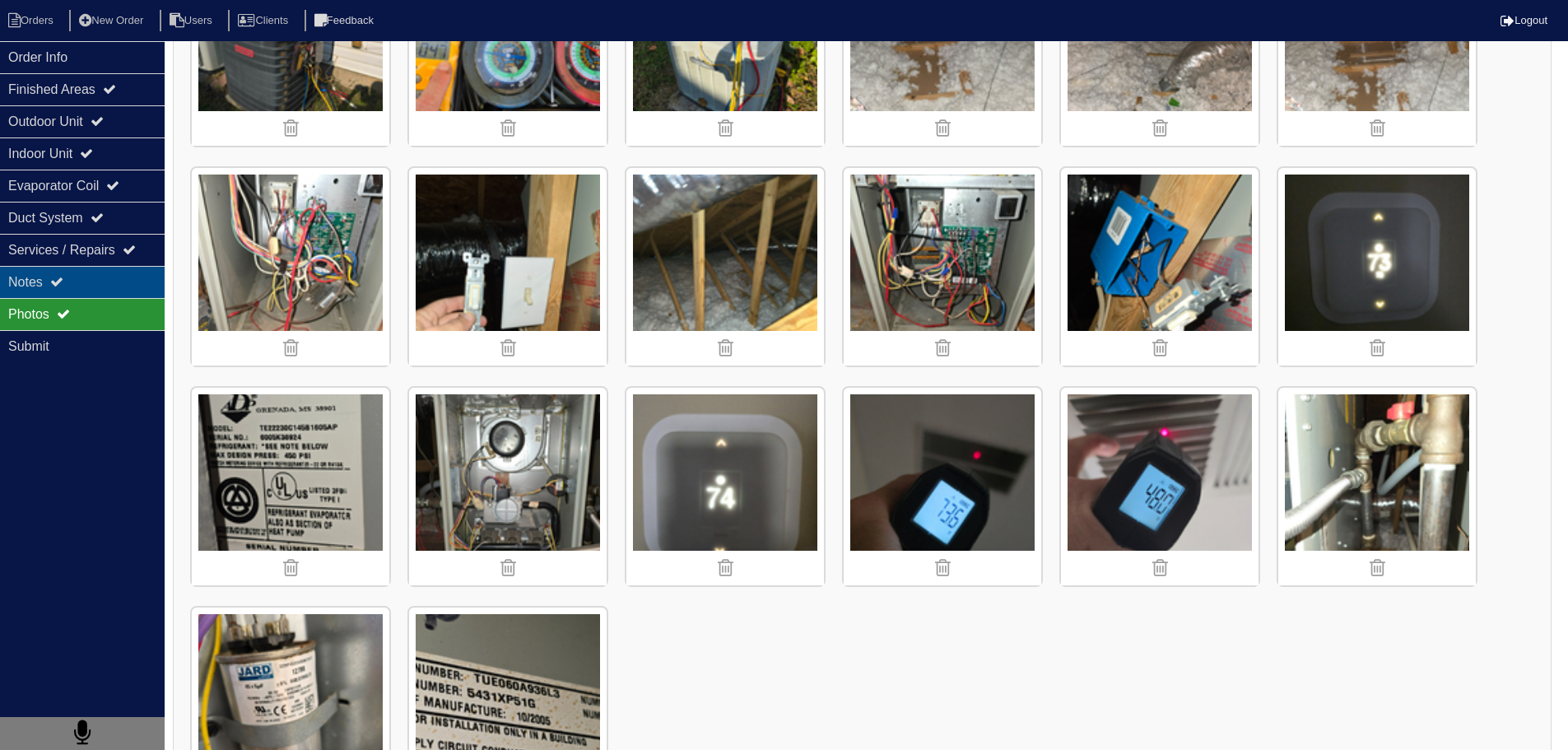
click at [105, 279] on div "Notes" at bounding box center [82, 282] width 165 height 32
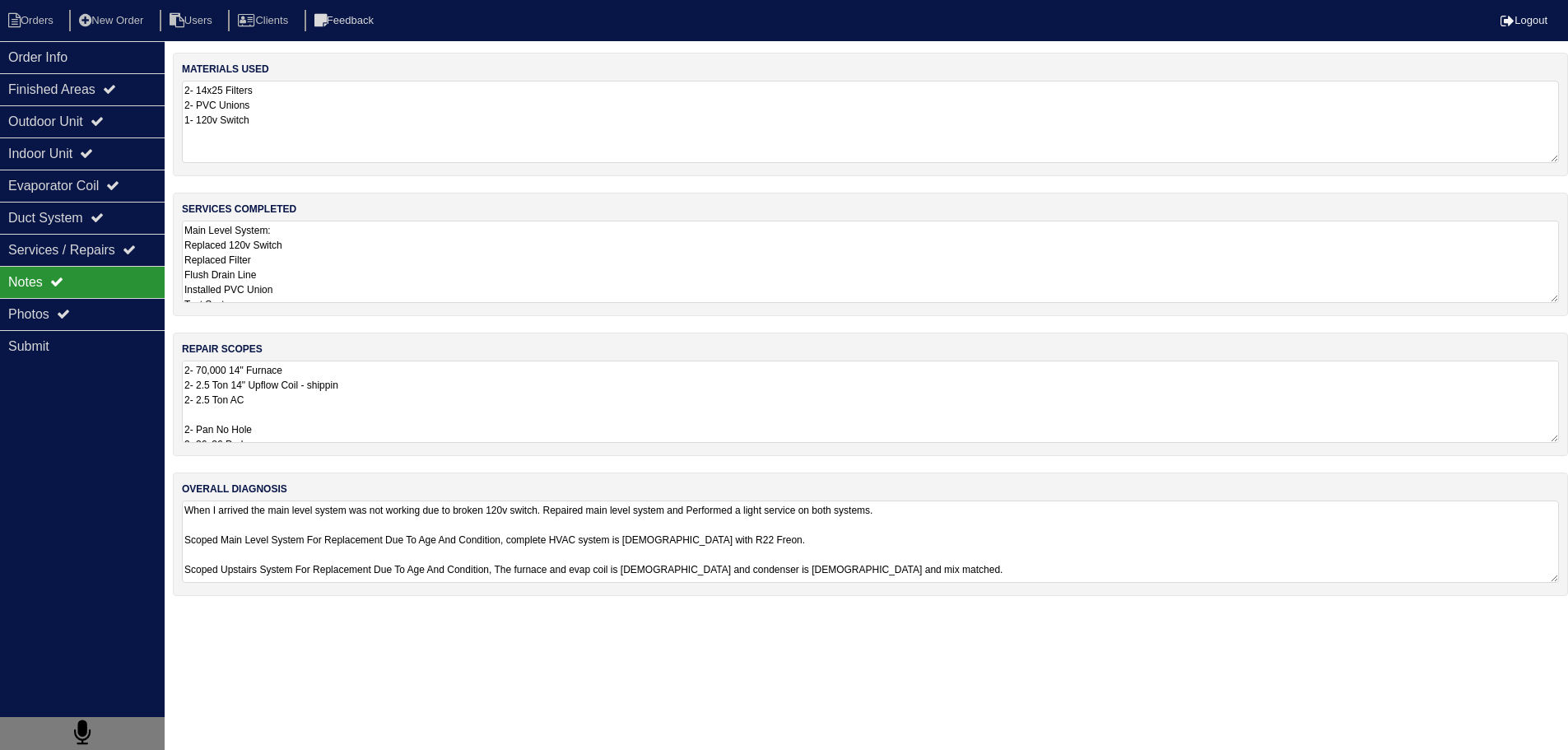
scroll to position [0, 0]
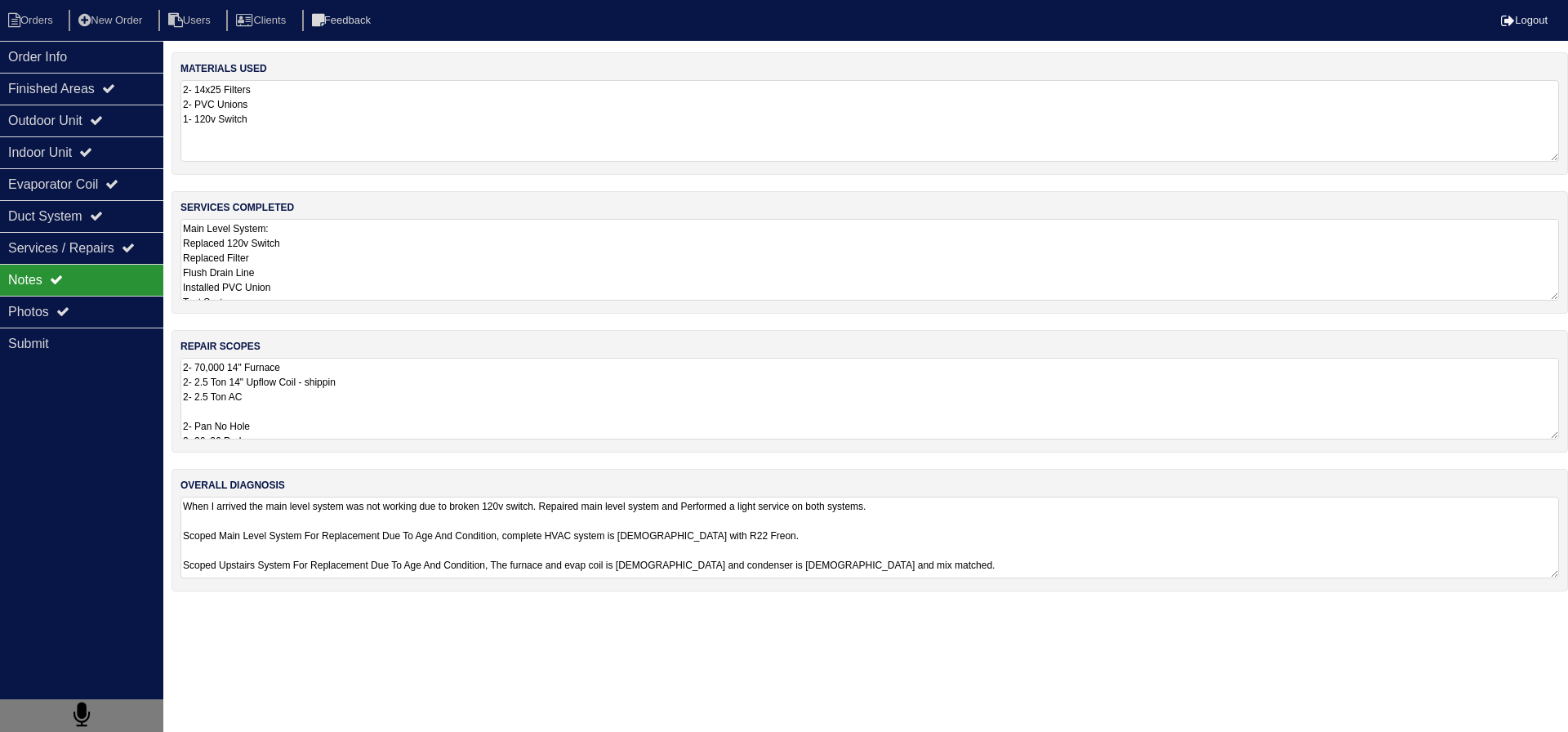
click at [339, 409] on textarea "2- 70,000 14" Furnace 2- 2.5 Ton 14" Upflow Coil - shippin 2- 2.5 Ton AC 2- Pan…" at bounding box center [870, 399] width 1378 height 82
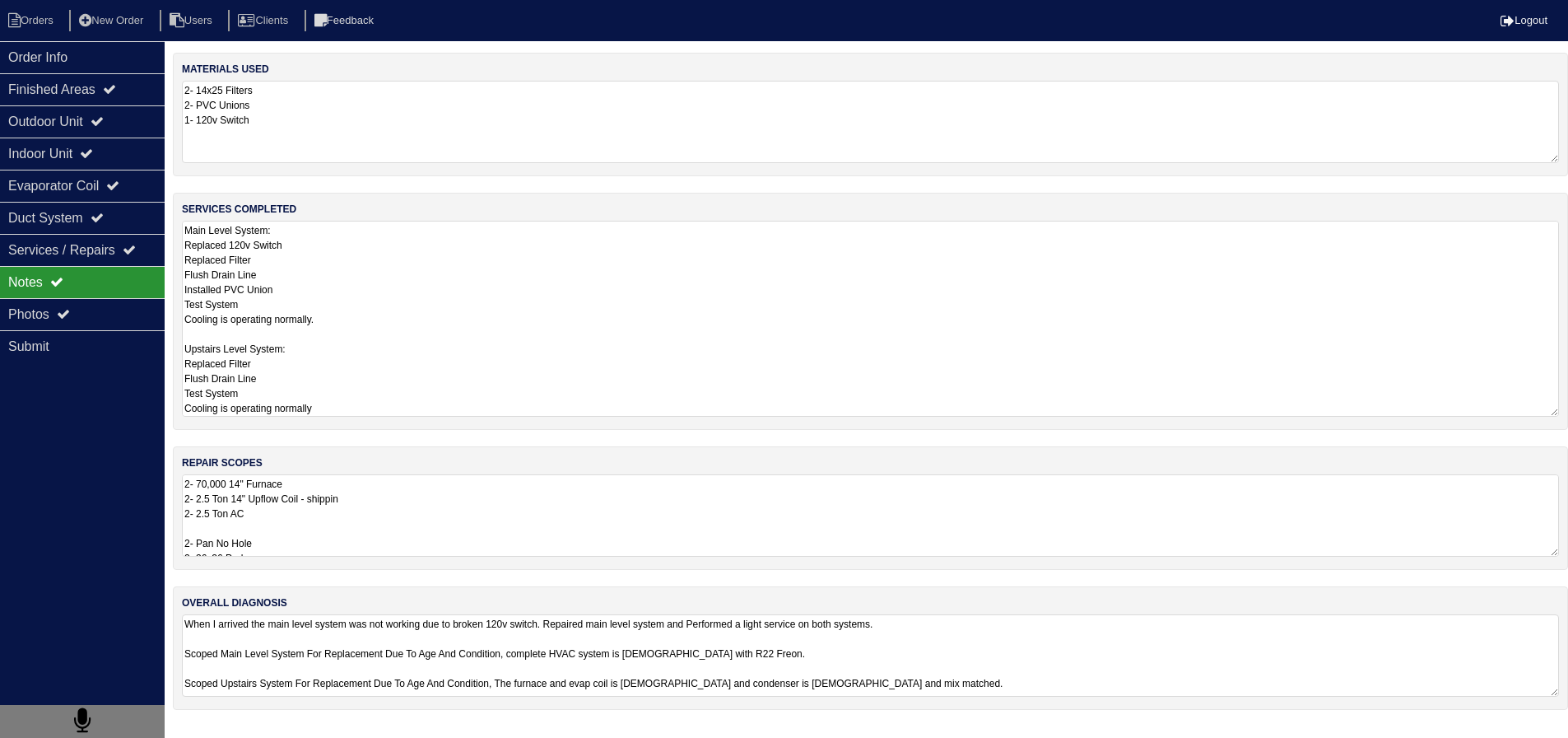
click at [335, 274] on textarea "Main Level System: Replaced 120v Switch Replaced Filter Flush Drain Line Instal…" at bounding box center [870, 319] width 1377 height 196
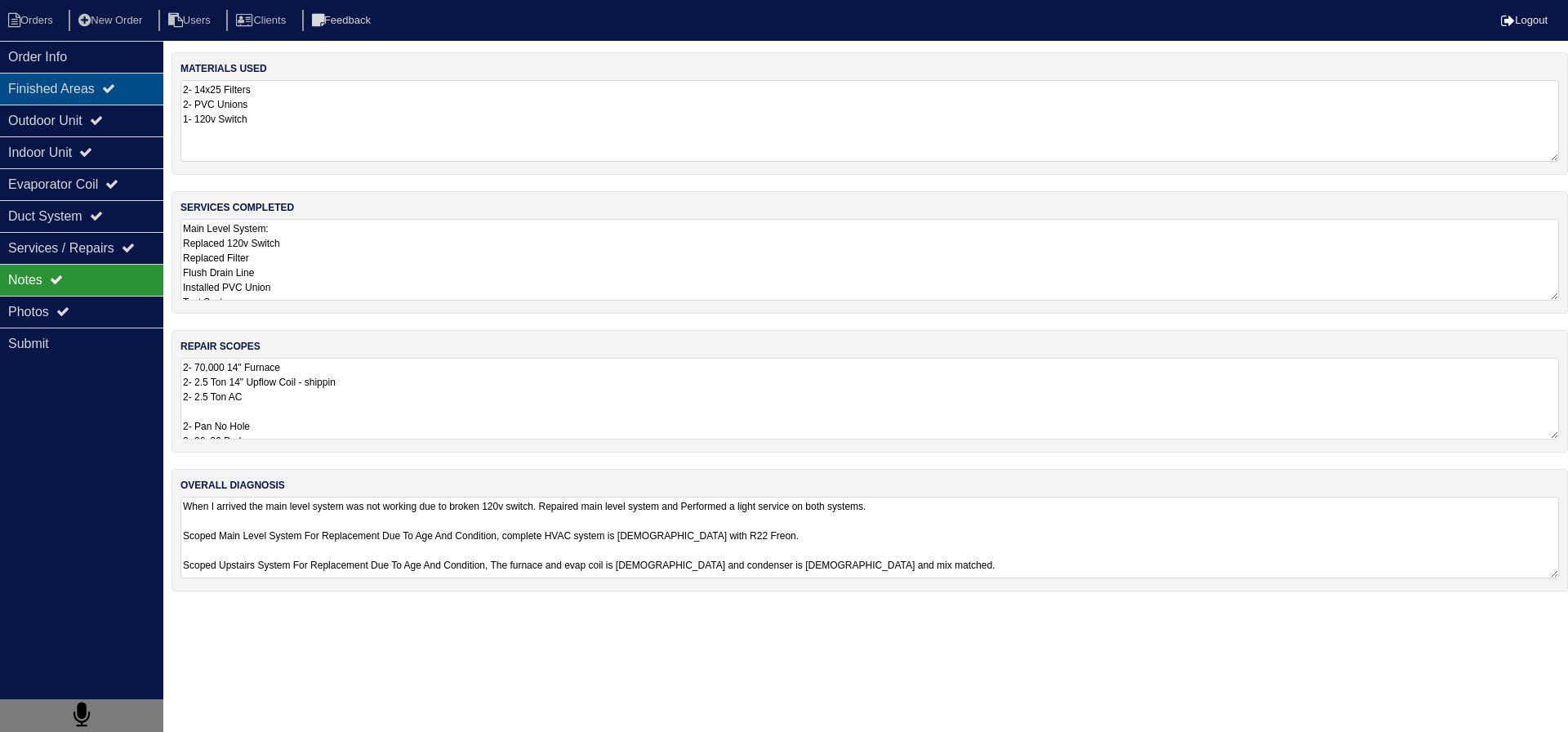
click at [121, 102] on div "Finished Areas" at bounding box center [81, 89] width 163 height 32
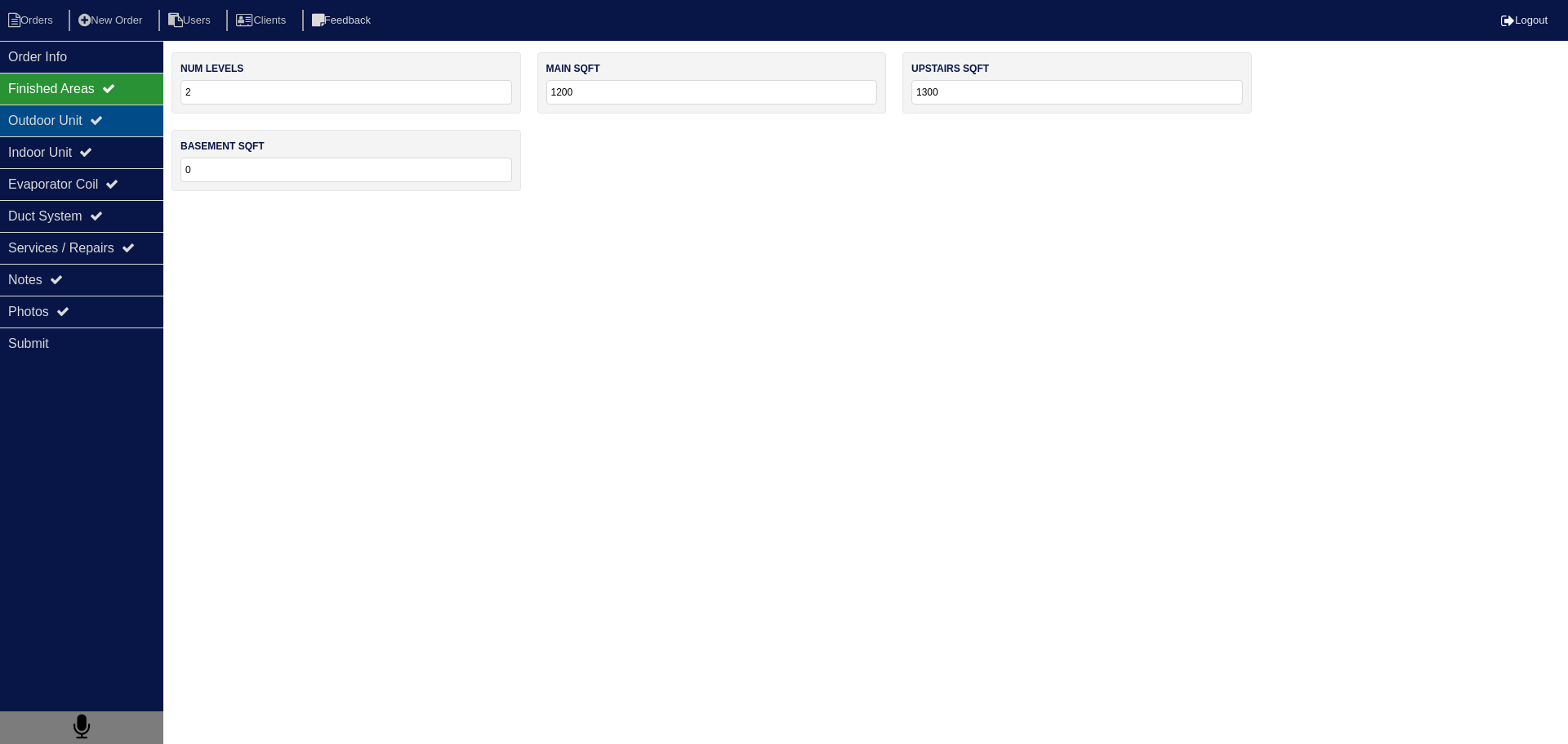
click at [124, 116] on div "Outdoor Unit" at bounding box center [81, 120] width 163 height 32
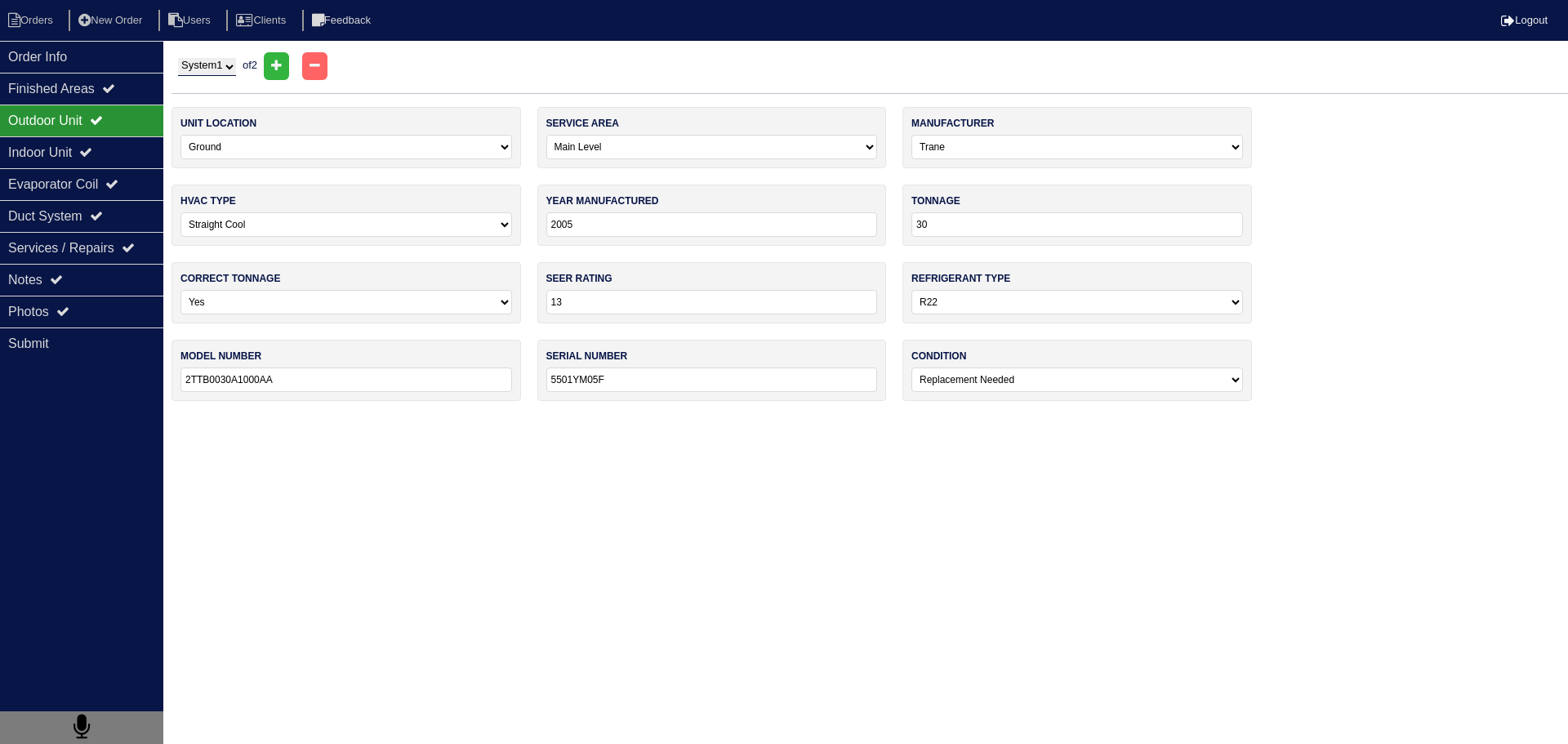
drag, startPoint x: 217, startPoint y: 62, endPoint x: 222, endPoint y: 76, distance: 14.9
click at [217, 62] on select "System 1 System 2" at bounding box center [207, 67] width 58 height 18
select select "2"
click at [178, 58] on select "System 1 System 2" at bounding box center [207, 67] width 58 height 18
select select "1"
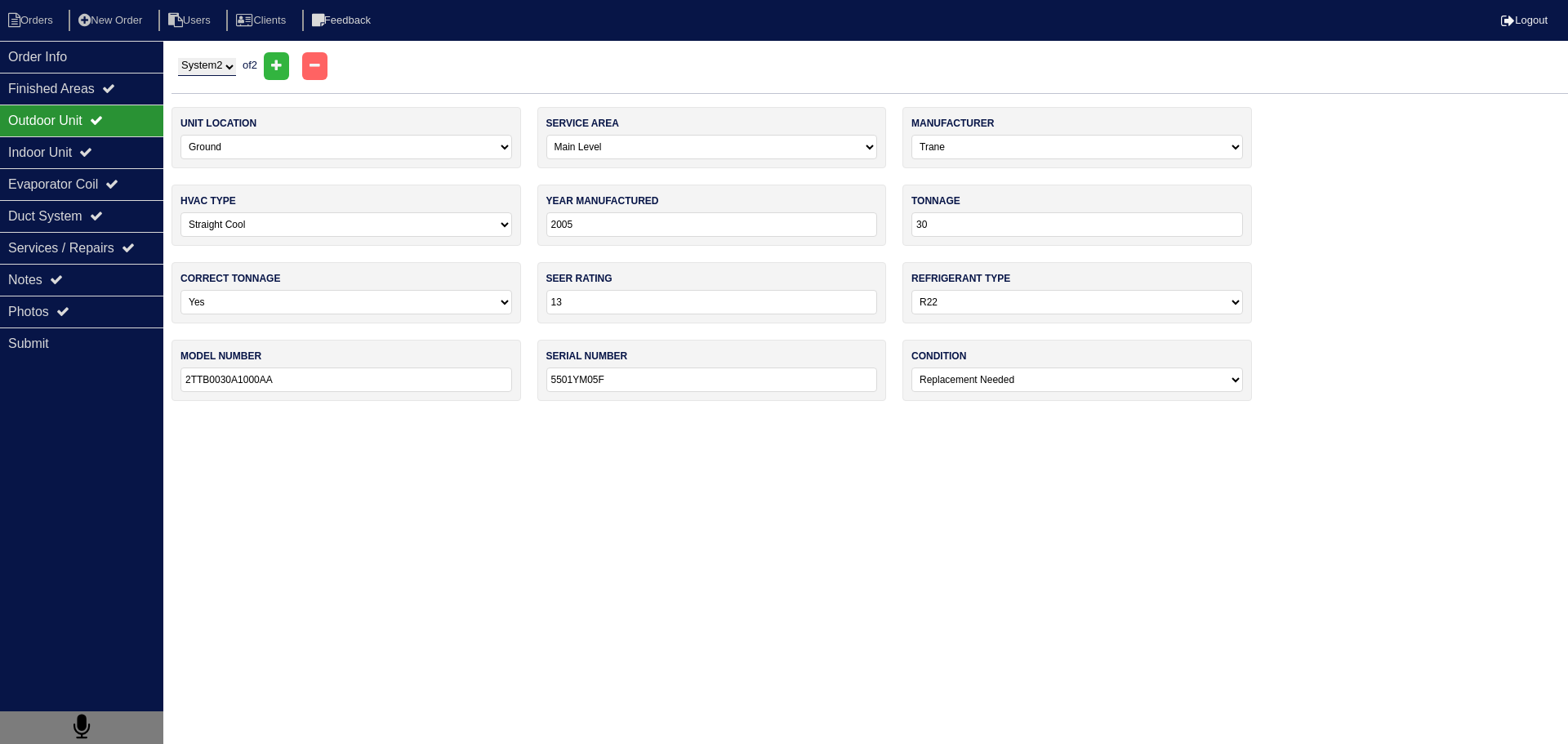
select select "[PERSON_NAME]"
type input "2017"
type input "14"
select select "1"
type input "GSX140301KC"
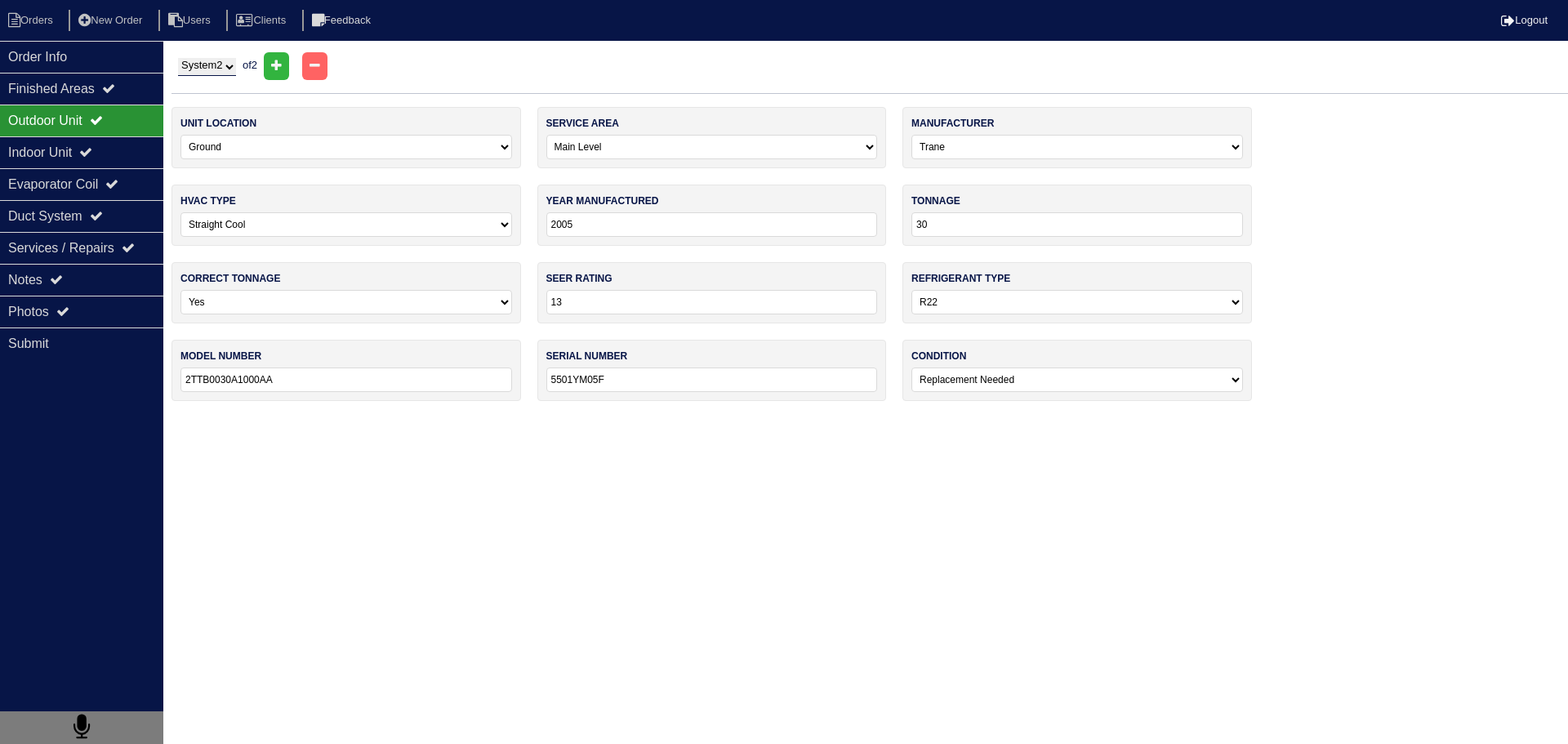
type input "1709468722"
select select "1"
type input "6005K36924"
click at [128, 157] on div "Indoor Unit" at bounding box center [81, 152] width 163 height 32
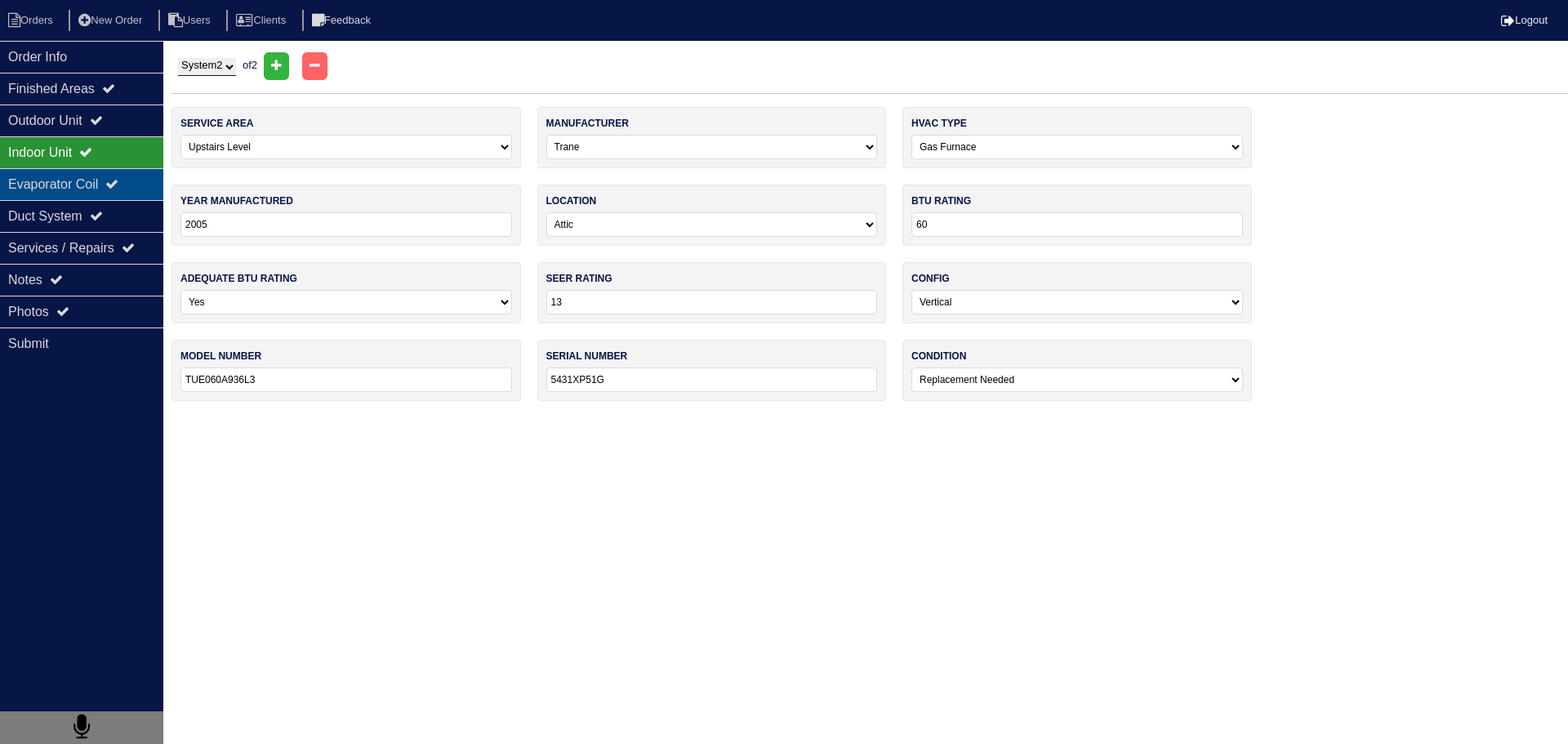
click at [118, 179] on icon at bounding box center [112, 184] width 13 height 13
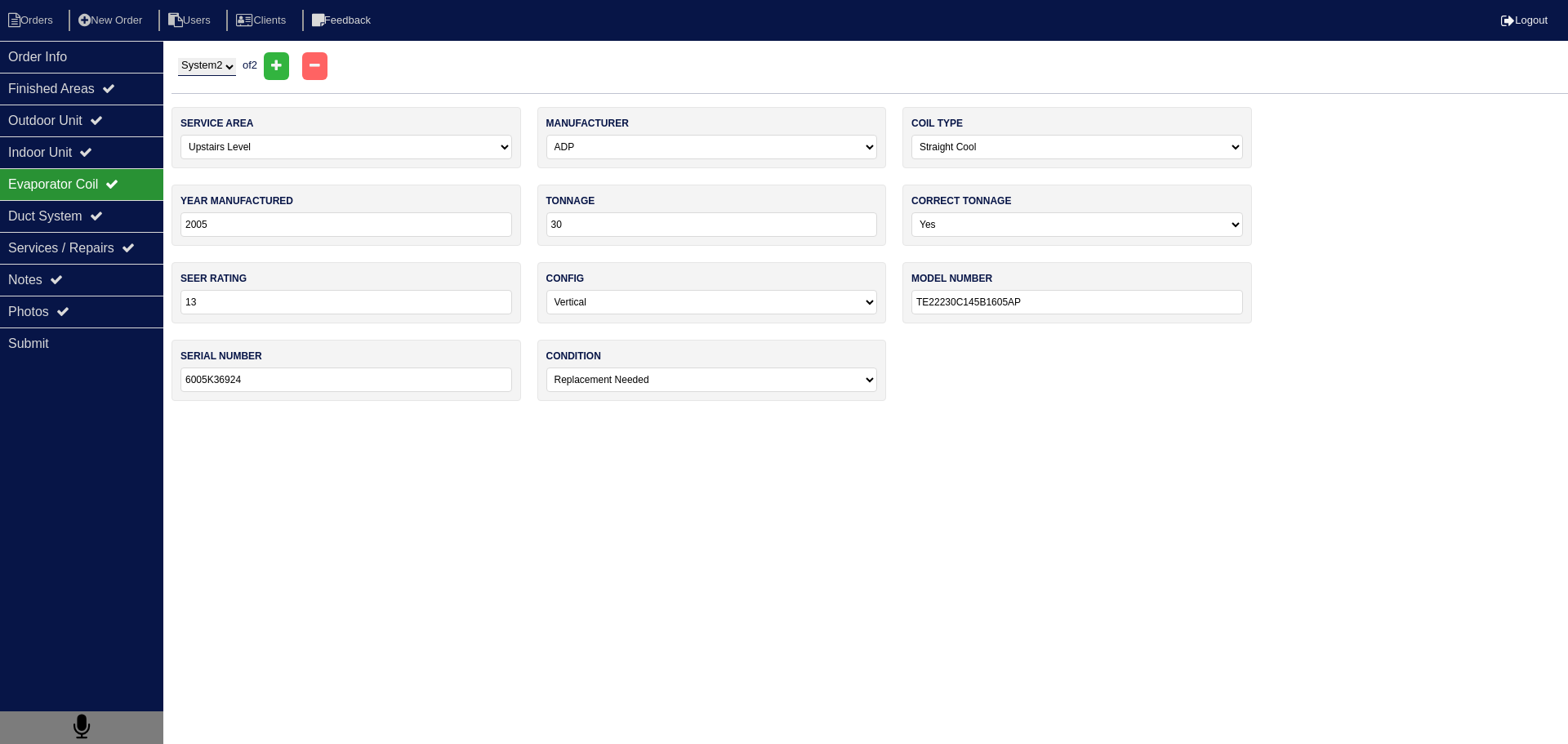
click at [194, 74] on select "System 1 System 2" at bounding box center [207, 67] width 58 height 18
select select "1"
click at [178, 58] on select "System 1 System 2" at bounding box center [207, 67] width 58 height 18
select select "0"
type input "6005J46877"
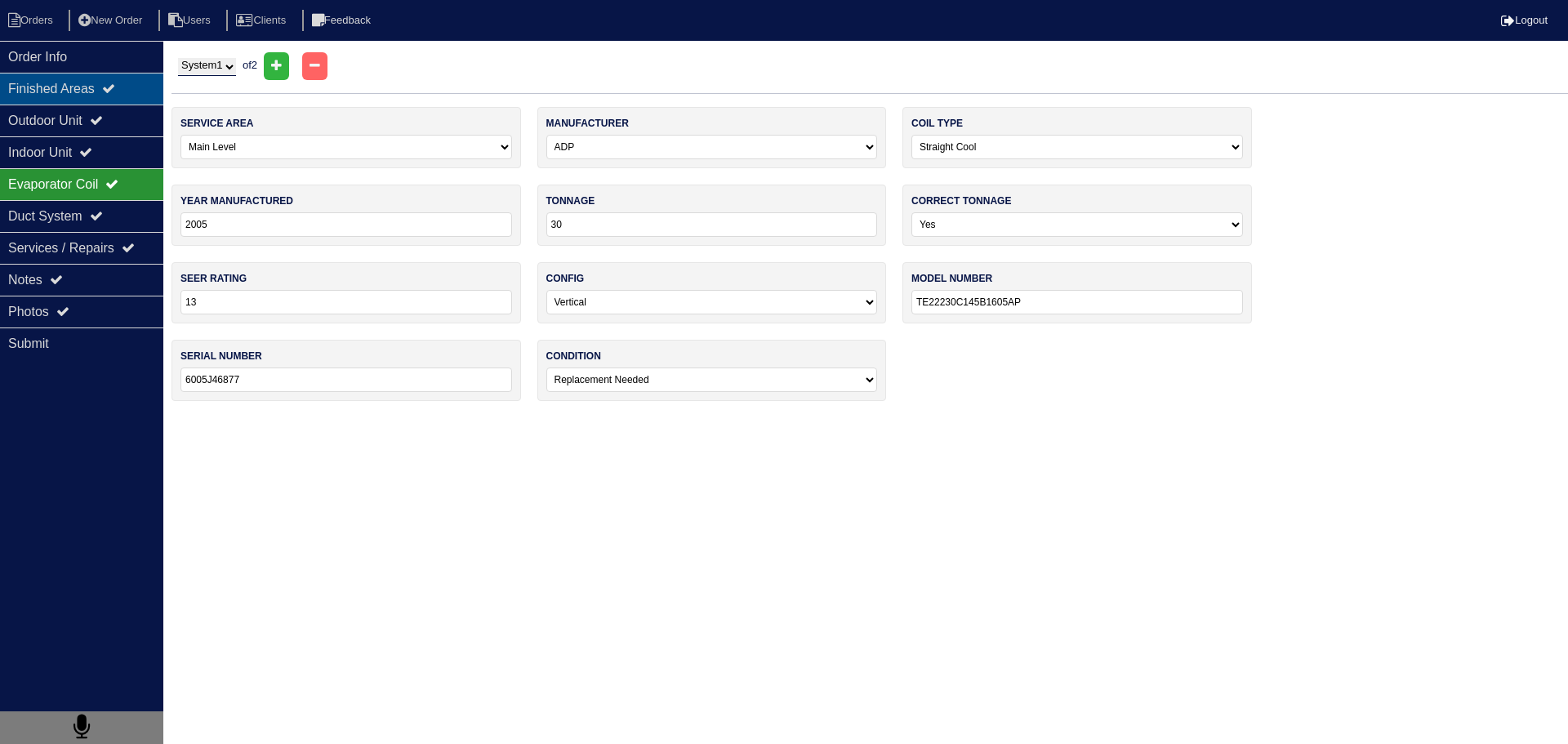
click at [127, 92] on div "Finished Areas" at bounding box center [81, 89] width 163 height 32
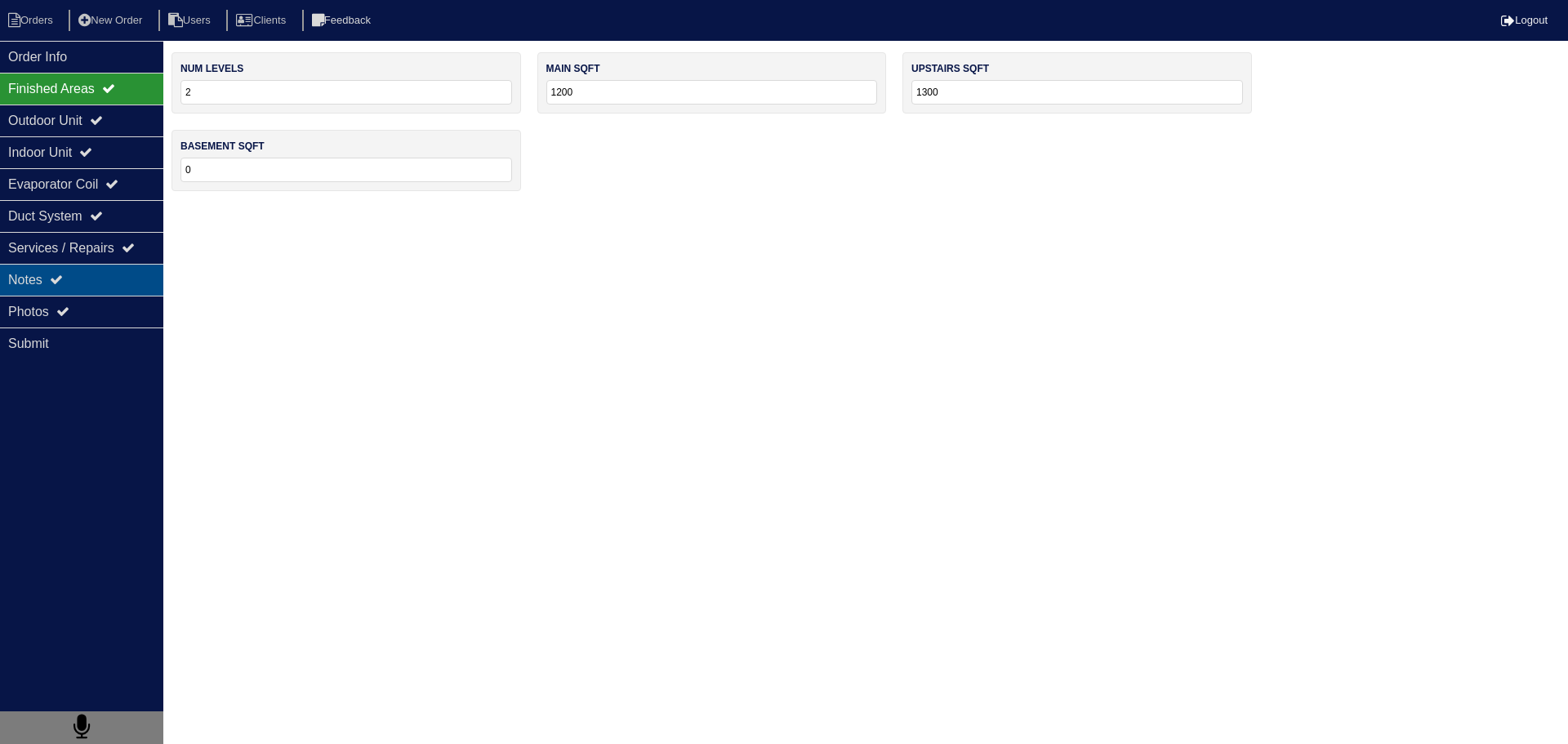
drag, startPoint x: 98, startPoint y: 283, endPoint x: 107, endPoint y: 329, distance: 46.9
click at [98, 284] on div "Notes" at bounding box center [81, 280] width 163 height 32
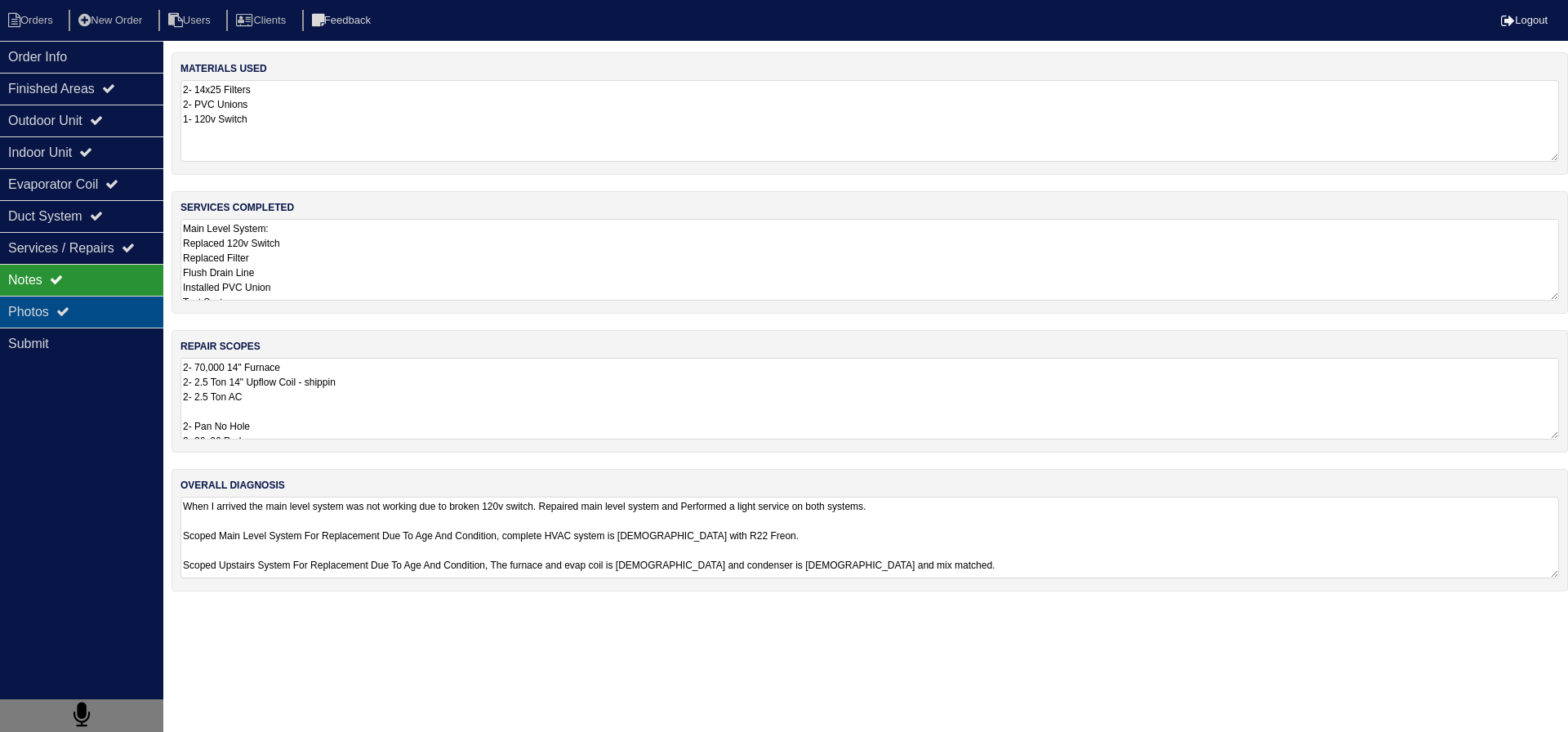
click at [101, 310] on div "Photos" at bounding box center [81, 311] width 163 height 32
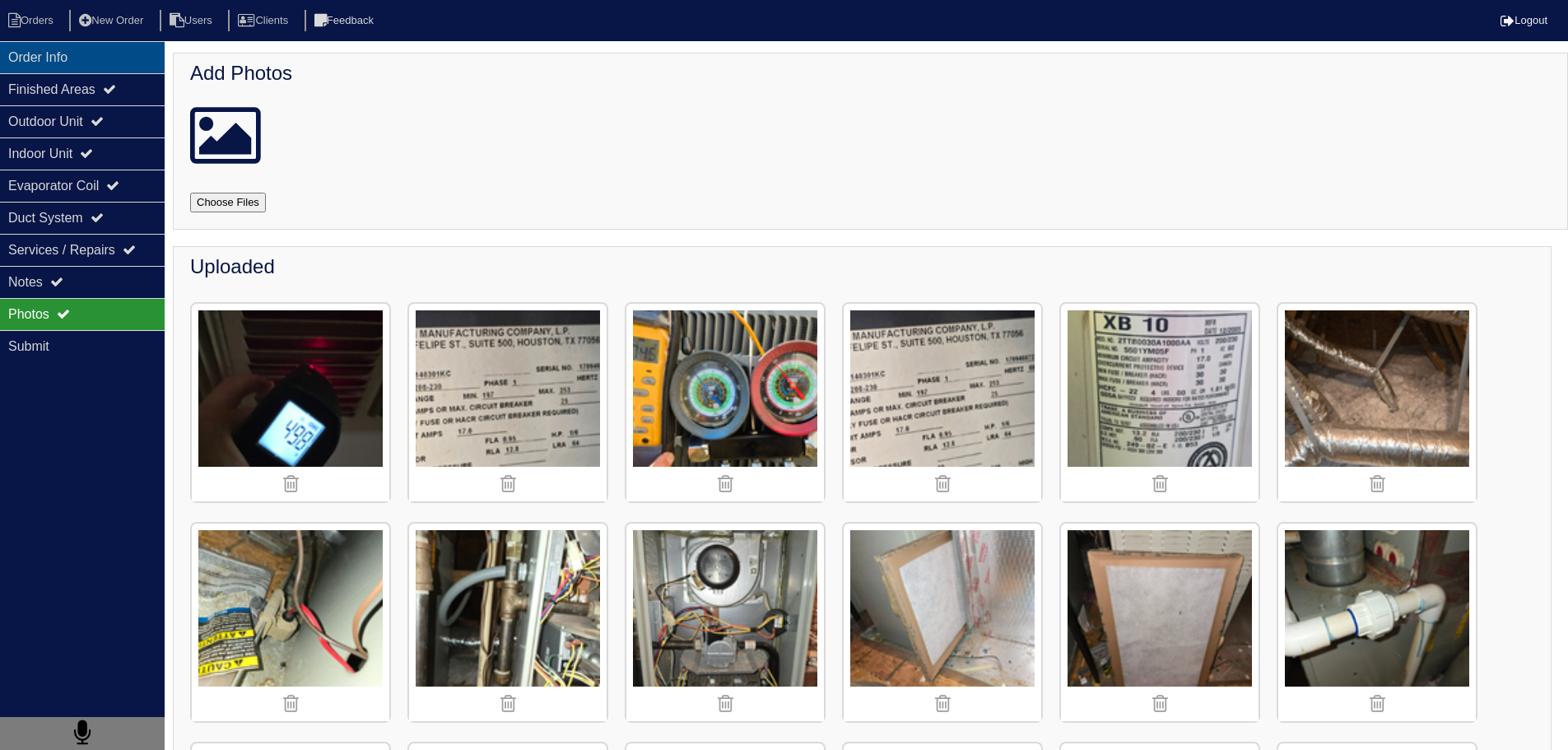
click at [40, 62] on div "Order Info" at bounding box center [82, 57] width 165 height 32
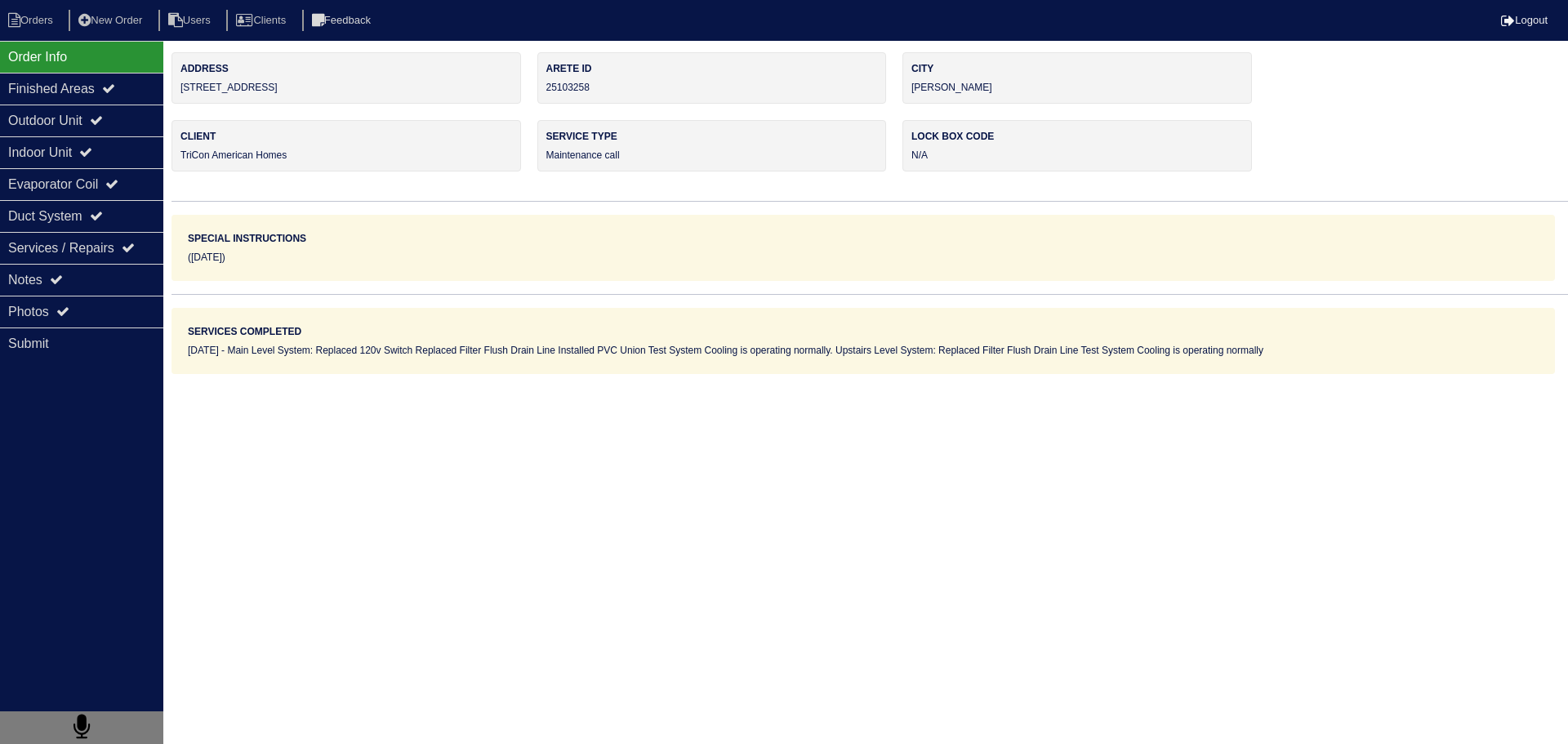
click at [22, 39] on nav "Orders New Order Users Clients Feedback Logout" at bounding box center [784, 21] width 1568 height 41
click at [21, 30] on li "Orders" at bounding box center [33, 21] width 66 height 22
select select "15"
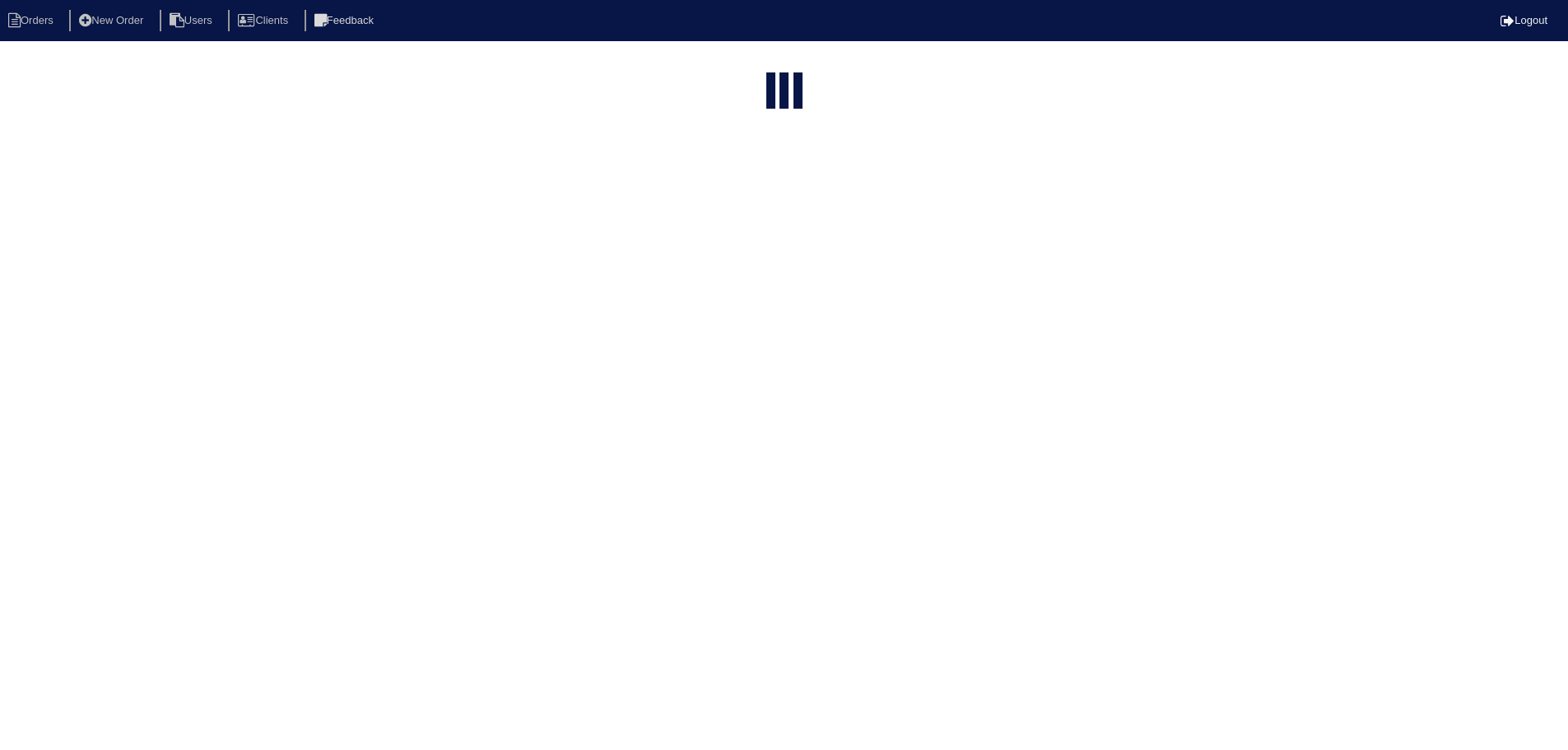
select select "need to schedule"
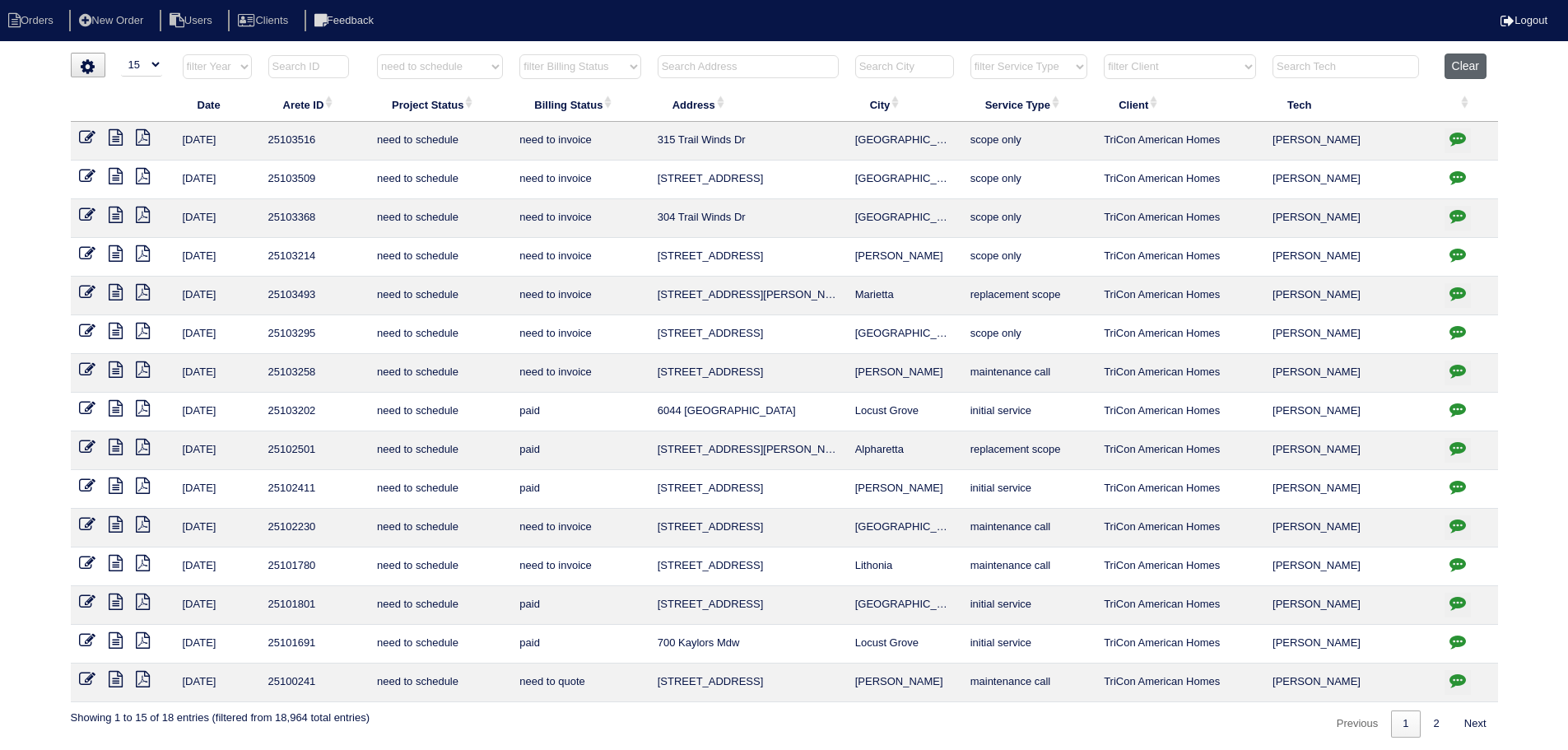
click at [1474, 77] on button "Clear" at bounding box center [1465, 66] width 42 height 26
select select
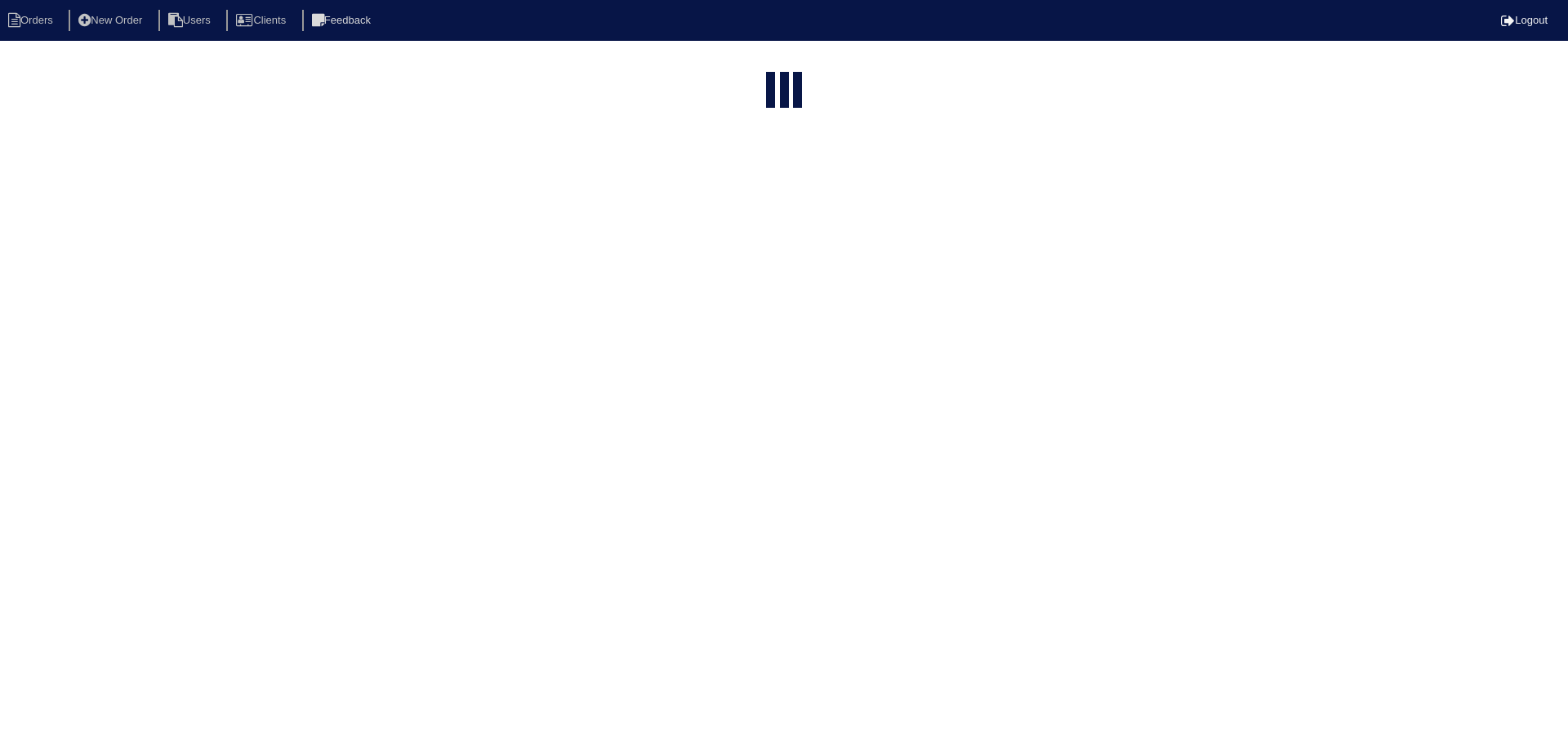
select select "15"
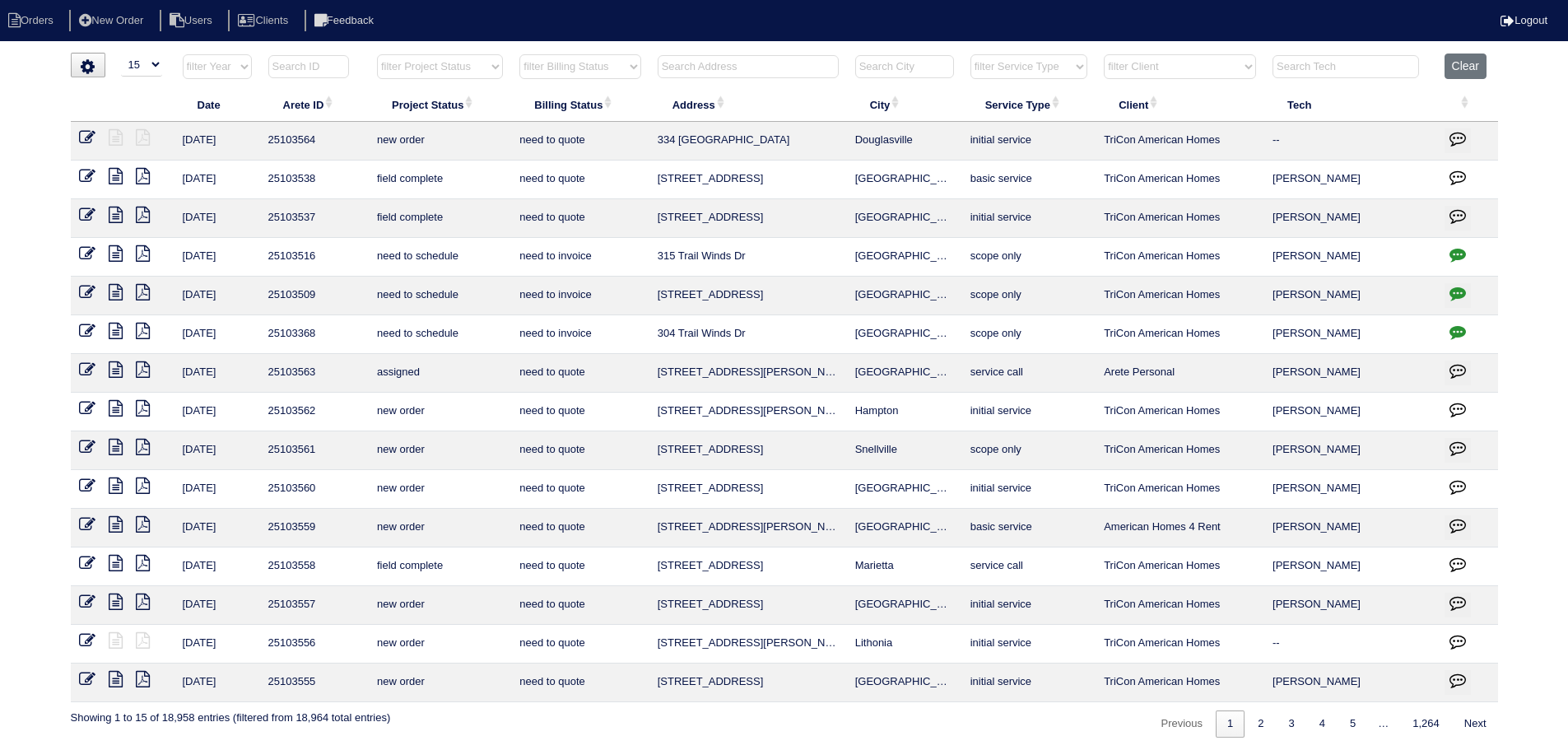
click at [422, 83] on th "filter Project Status -- Any Project Status -- new order assigned in progress f…" at bounding box center [440, 70] width 142 height 34
drag, startPoint x: 427, startPoint y: 69, endPoint x: 433, endPoint y: 79, distance: 11.7
click at [427, 69] on select "filter Project Status -- Any Project Status -- new order assigned in progress f…" at bounding box center [440, 67] width 126 height 25
click at [377, 55] on select "filter Project Status -- Any Project Status -- new order assigned in progress f…" at bounding box center [440, 67] width 126 height 25
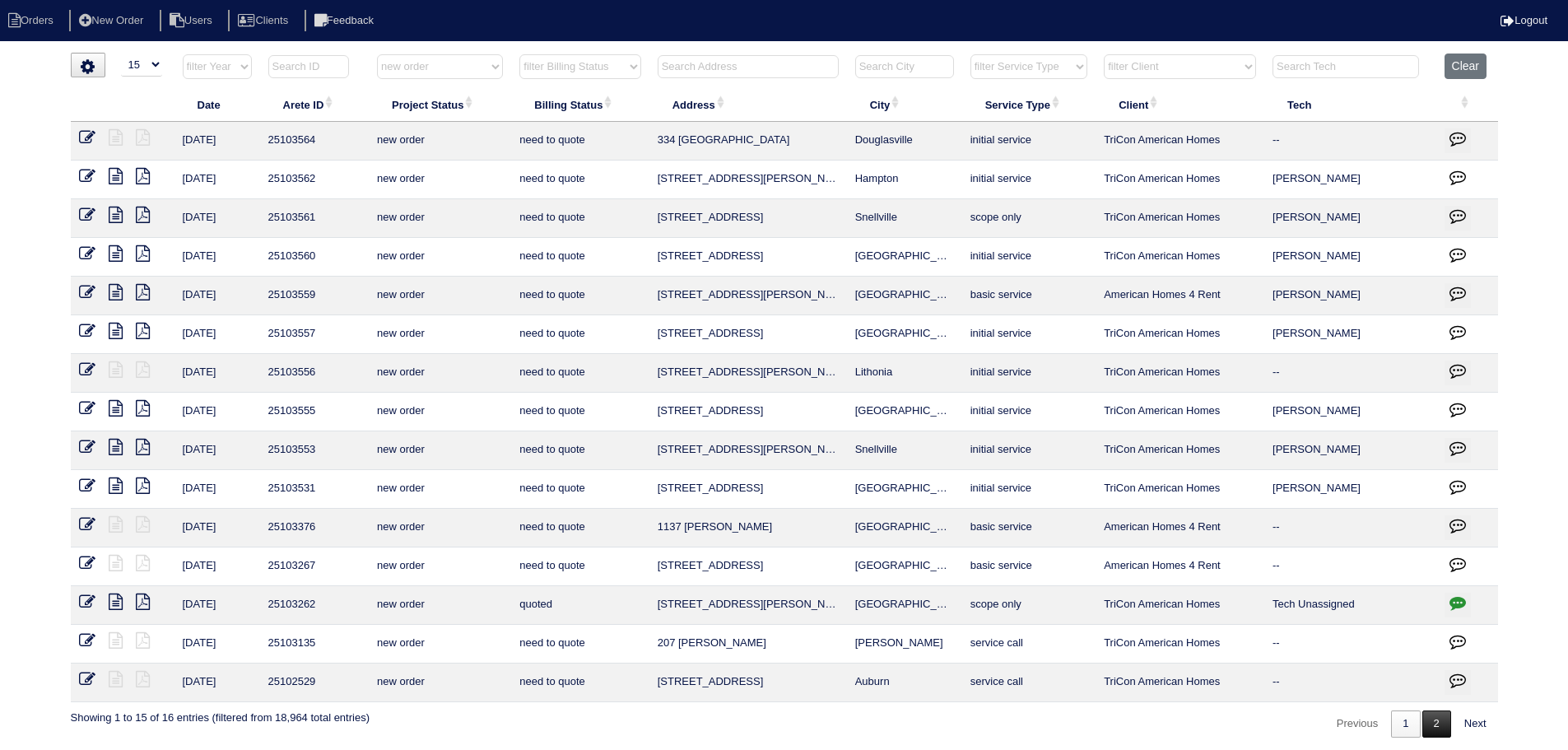
click at [1437, 720] on link "2" at bounding box center [1437, 724] width 29 height 27
select select "new order"
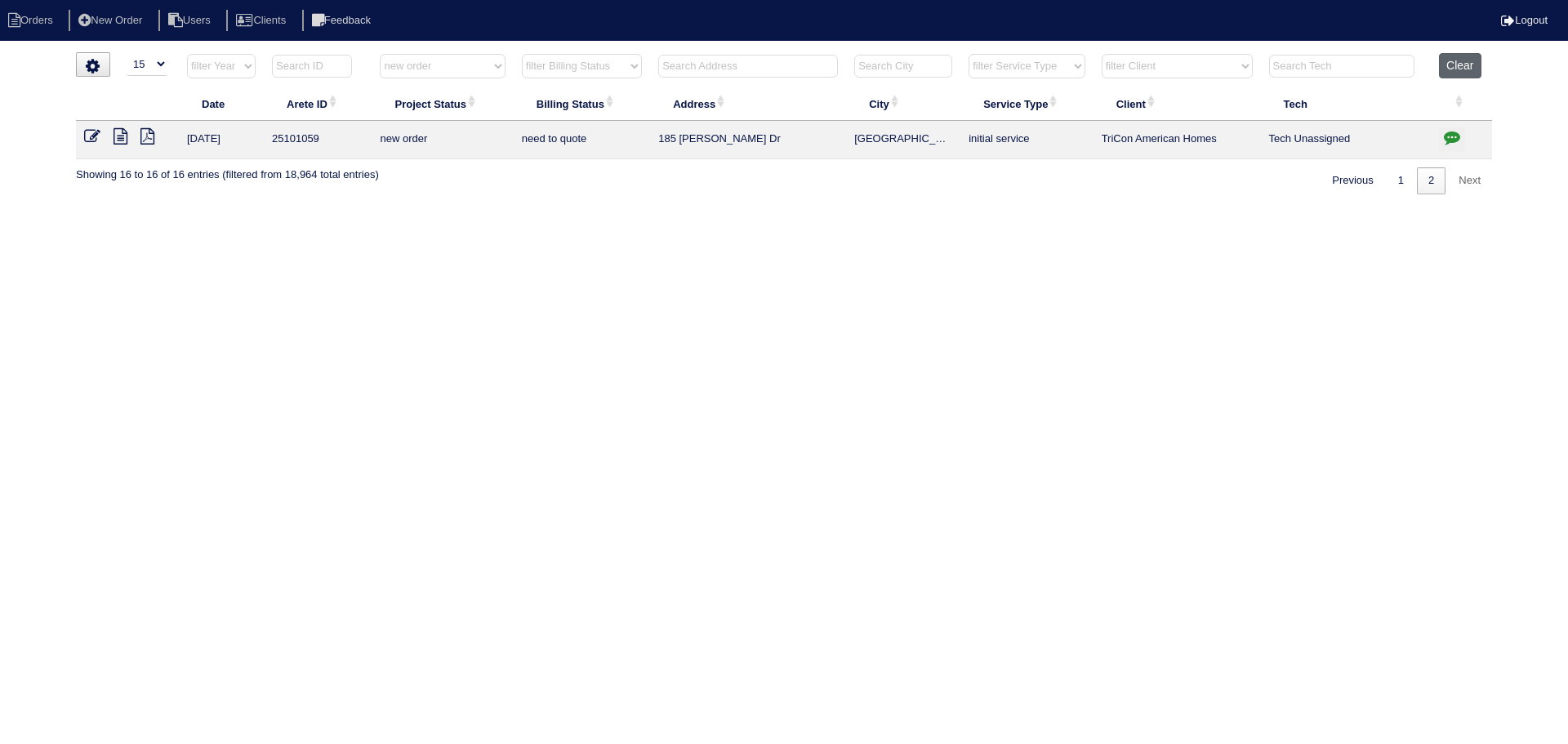
click at [1474, 67] on button "Clear" at bounding box center [1460, 66] width 42 height 25
select select
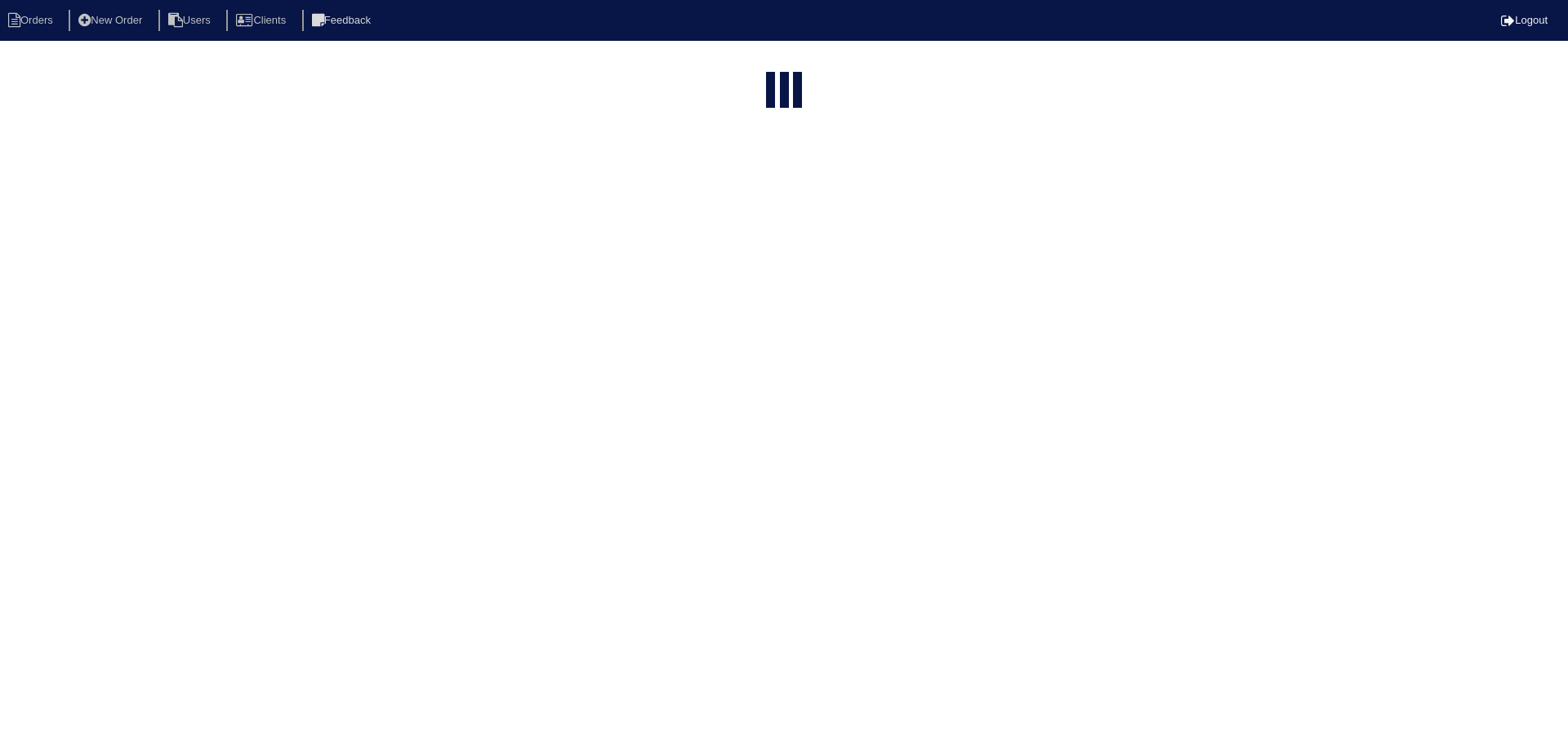
select select "15"
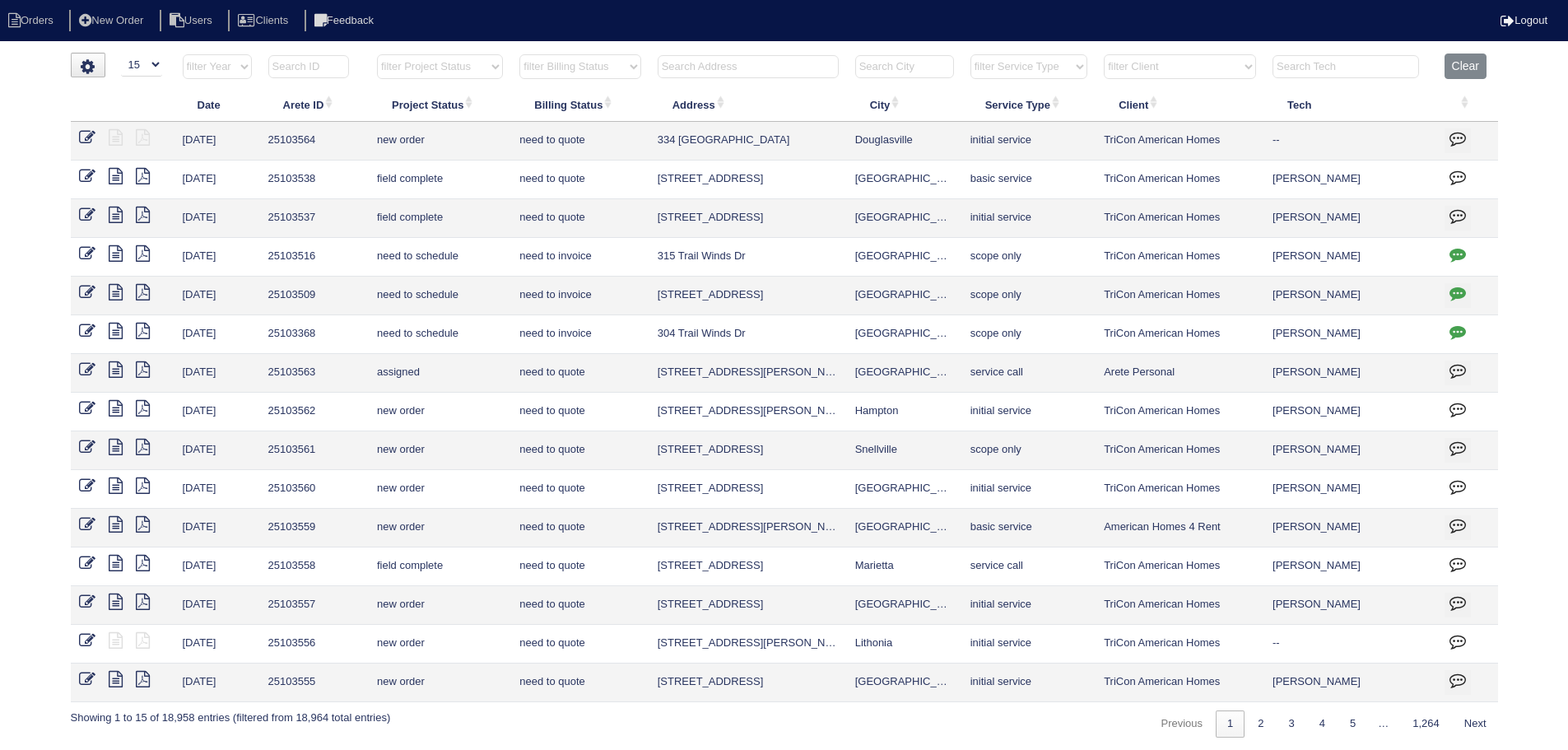
click at [536, 68] on select "filter Billing Status -- Any Billing Status -- need to quote quoted need to inv…" at bounding box center [580, 67] width 121 height 25
click at [461, 61] on select "filter Project Status -- Any Project Status -- new order assigned in progress f…" at bounding box center [440, 67] width 126 height 25
click at [377, 55] on select "filter Project Status -- Any Project Status -- new order assigned in progress f…" at bounding box center [440, 67] width 126 height 25
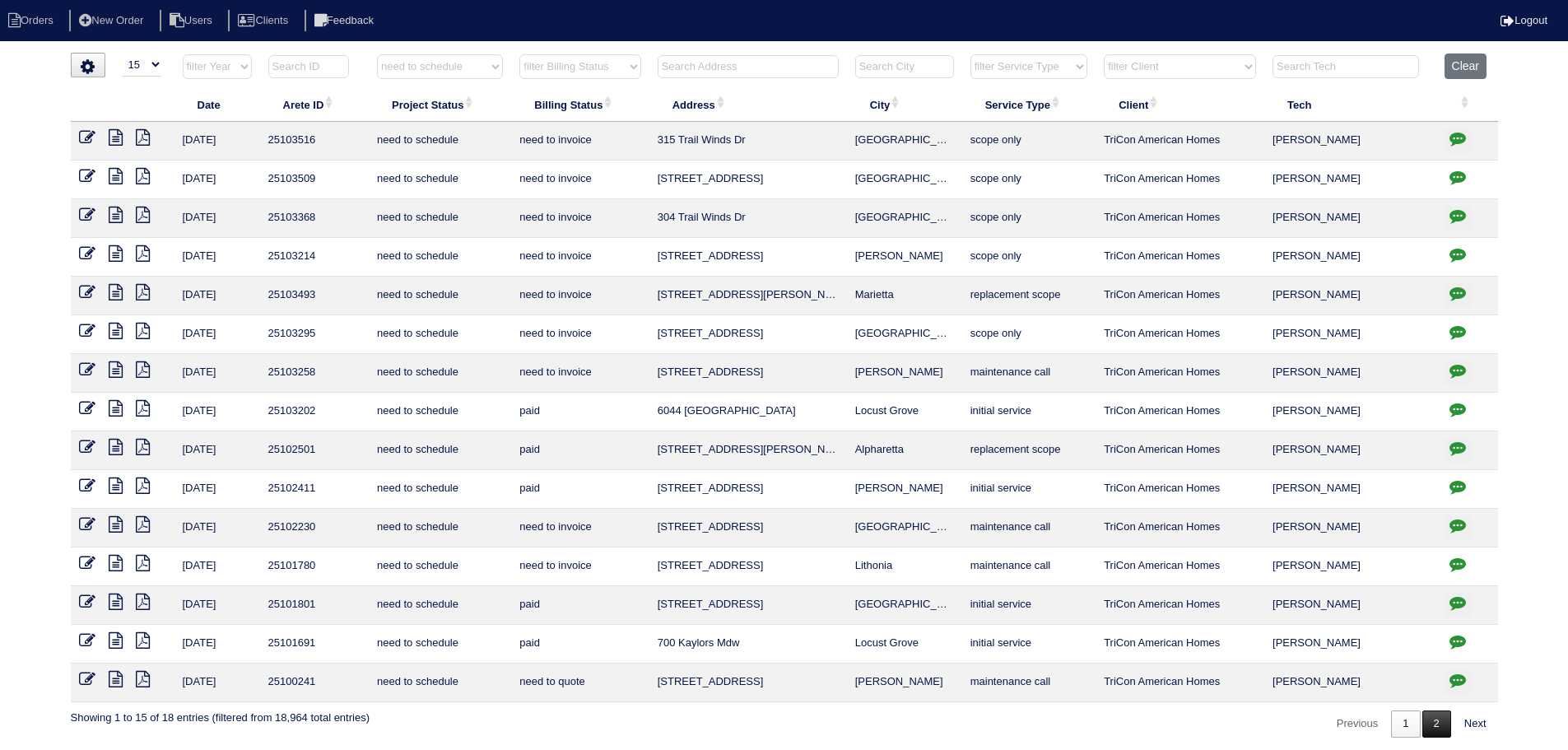
click at [1432, 716] on link "2" at bounding box center [1437, 724] width 29 height 27
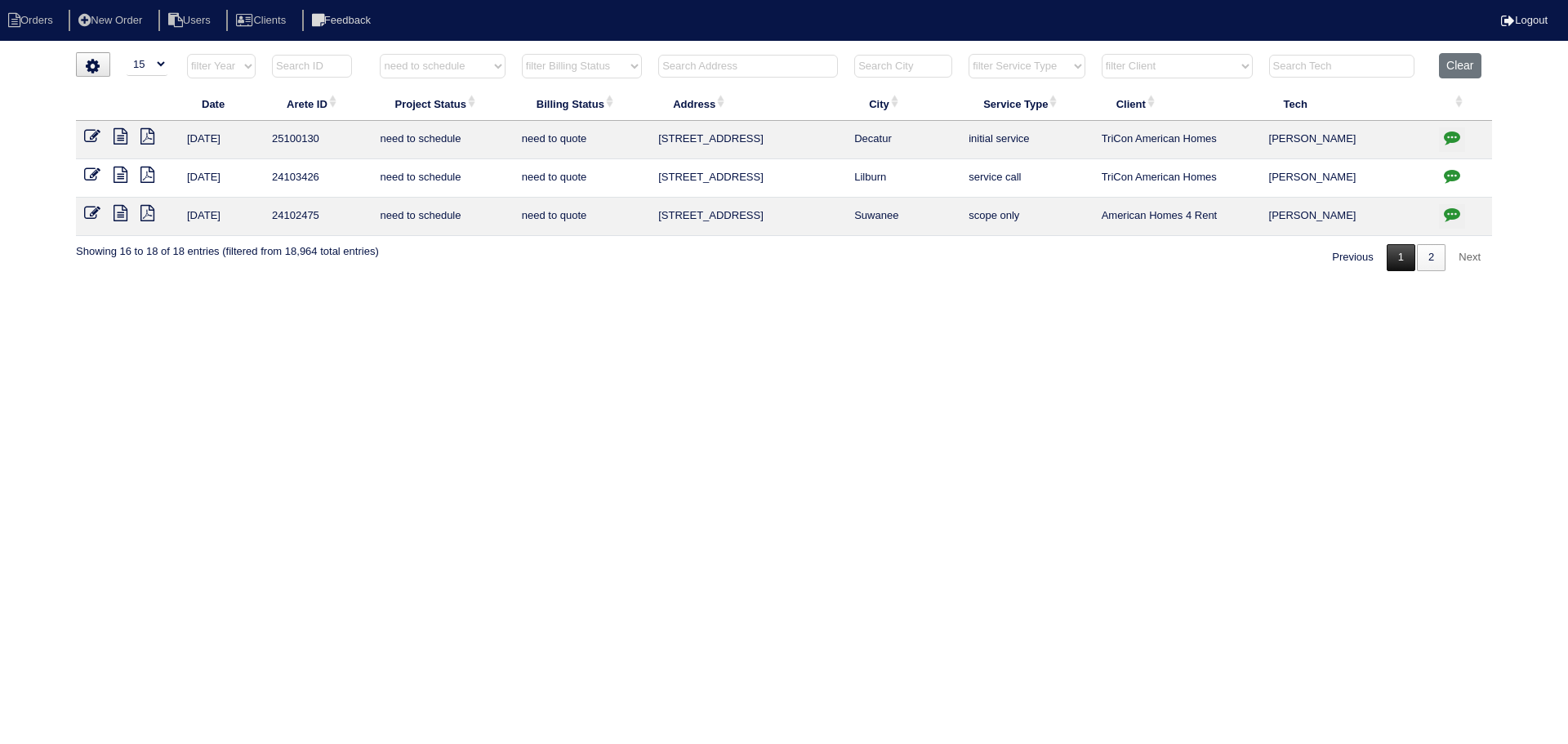
click at [1398, 250] on link "1" at bounding box center [1401, 258] width 29 height 27
select select "need to schedule"
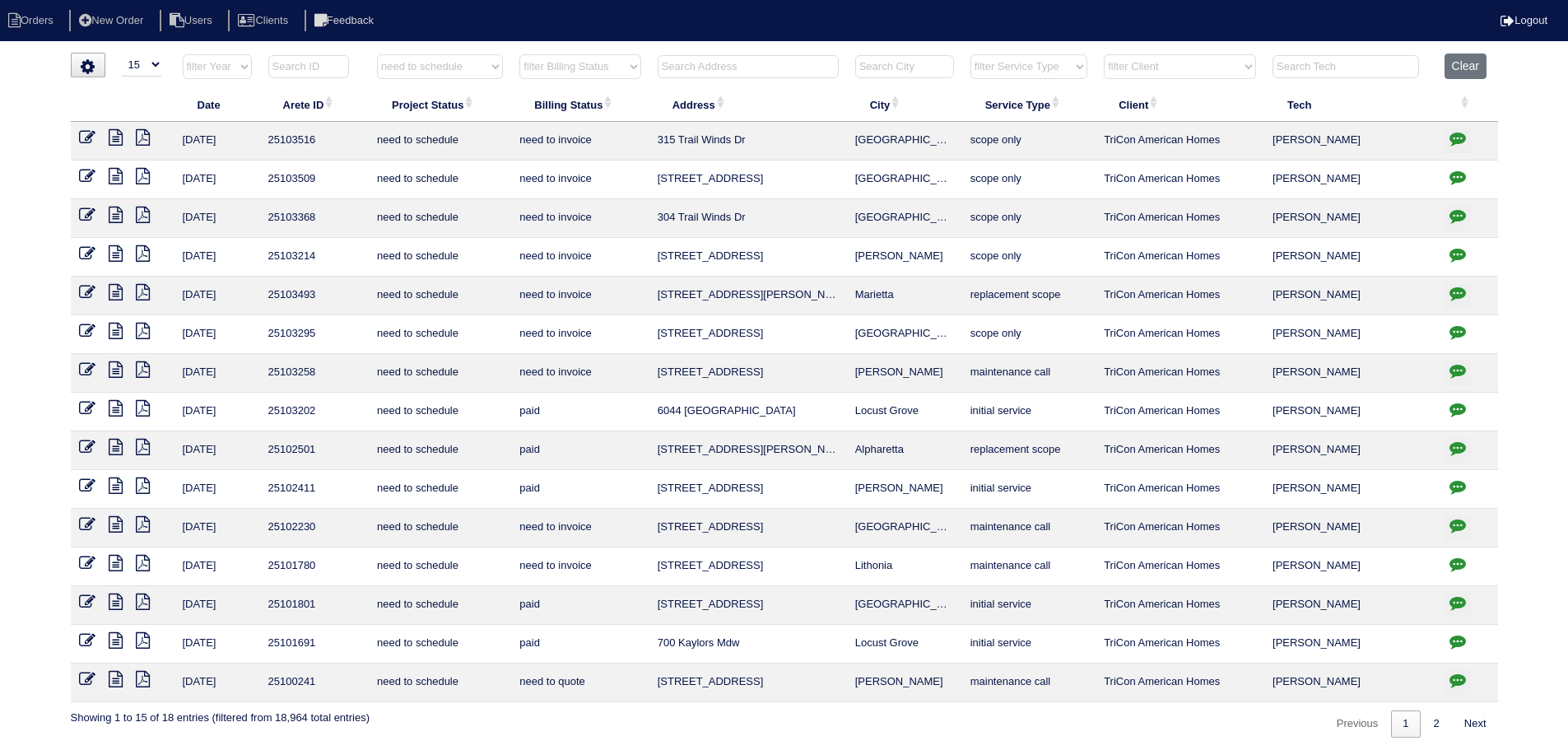
click at [1454, 335] on icon "button" at bounding box center [1458, 332] width 17 height 17
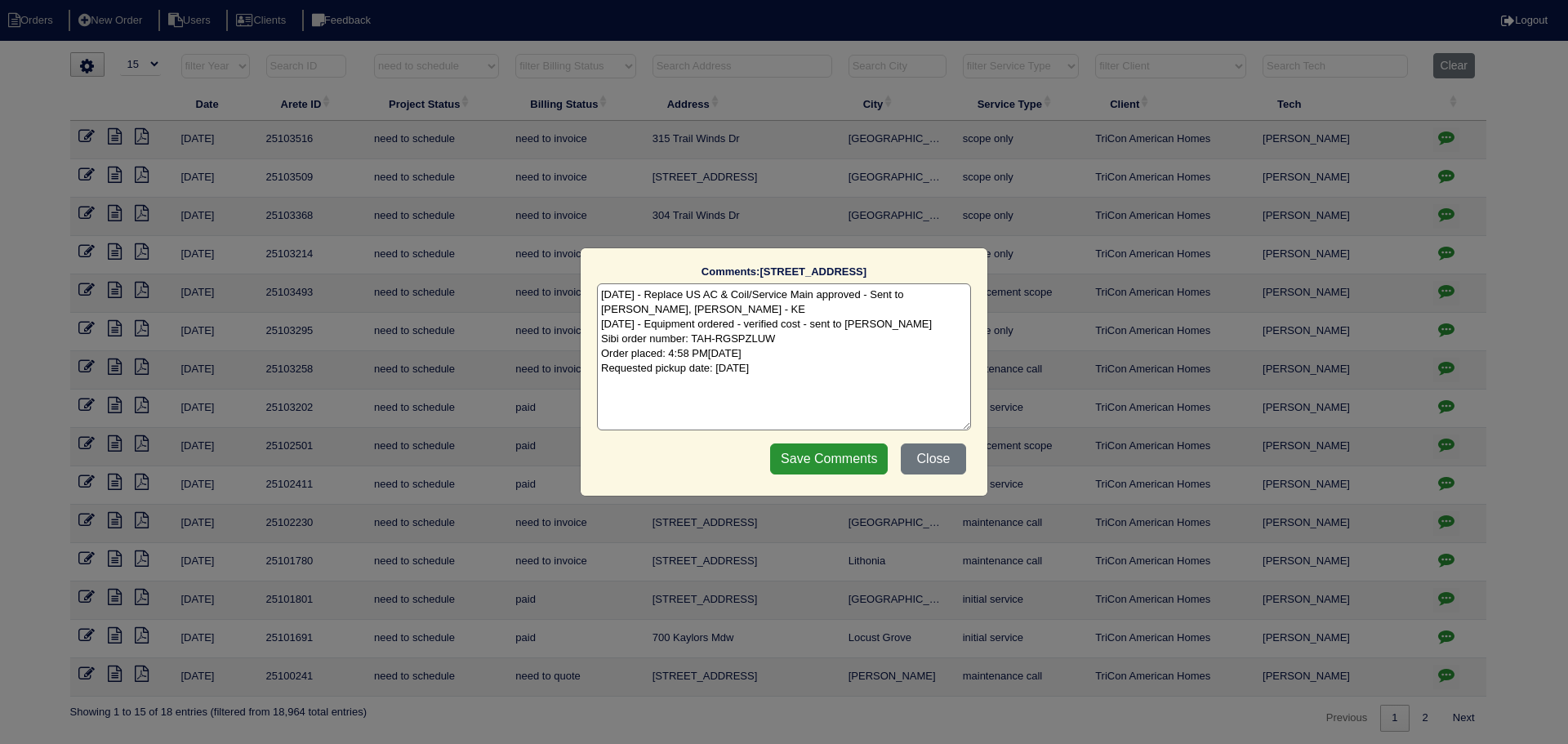
click at [1442, 332] on div "Comments: 648 Stonecrest Dr The comments on file have changed since you started…" at bounding box center [784, 372] width 1568 height 744
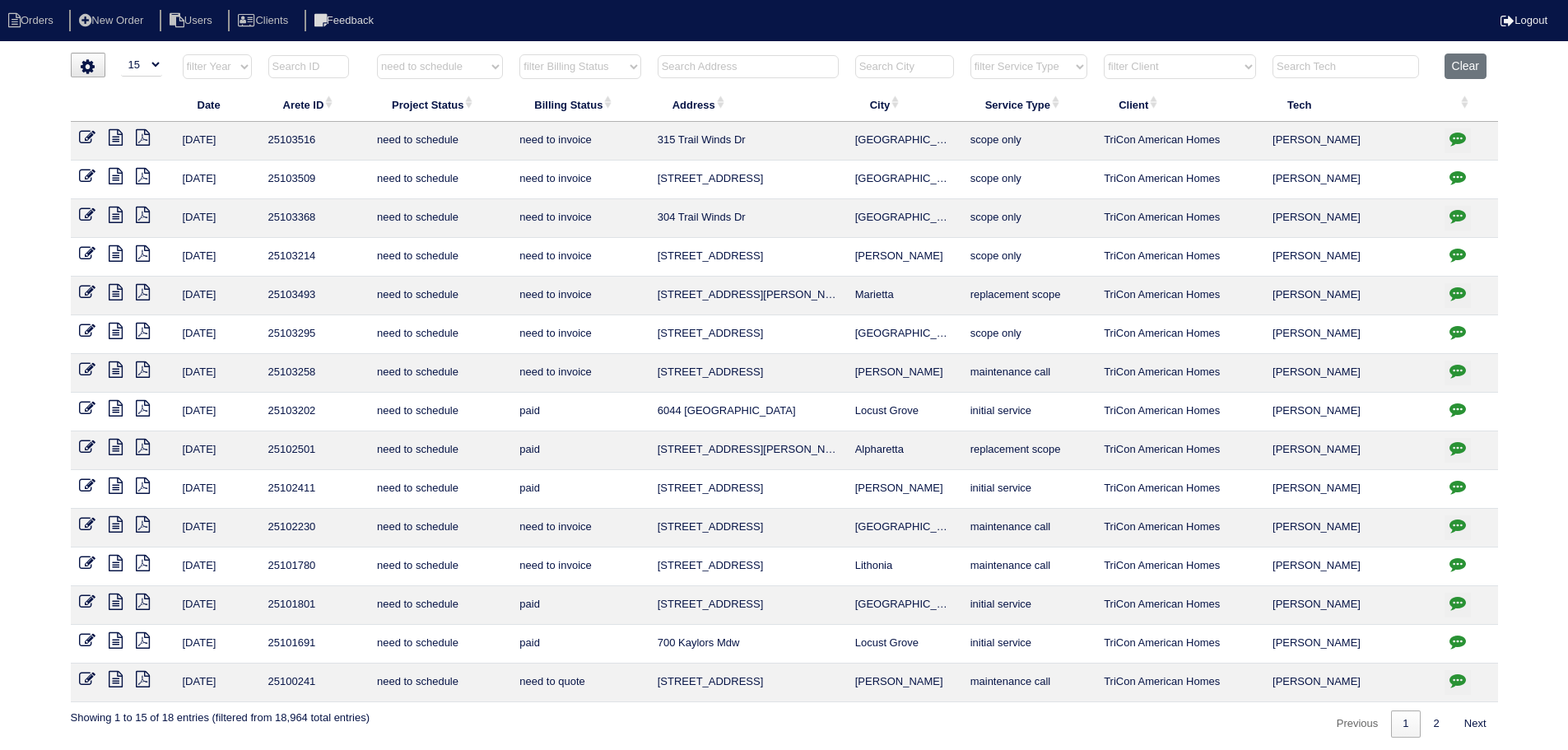
click at [1453, 327] on icon "button" at bounding box center [1458, 332] width 17 height 17
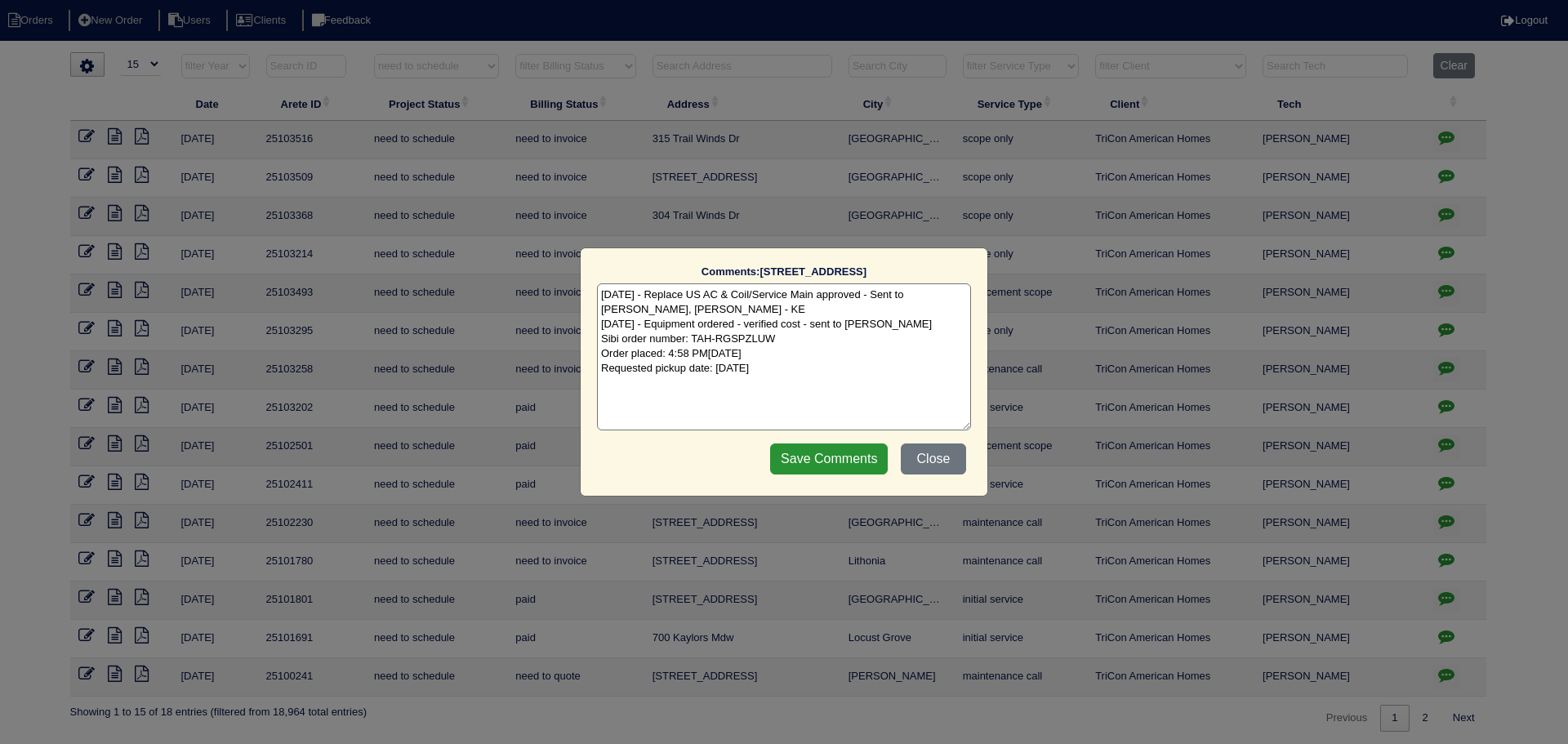
click at [1433, 331] on div "Comments: 648 Stonecrest Dr The comments on file have changed since you started…" at bounding box center [784, 372] width 1568 height 744
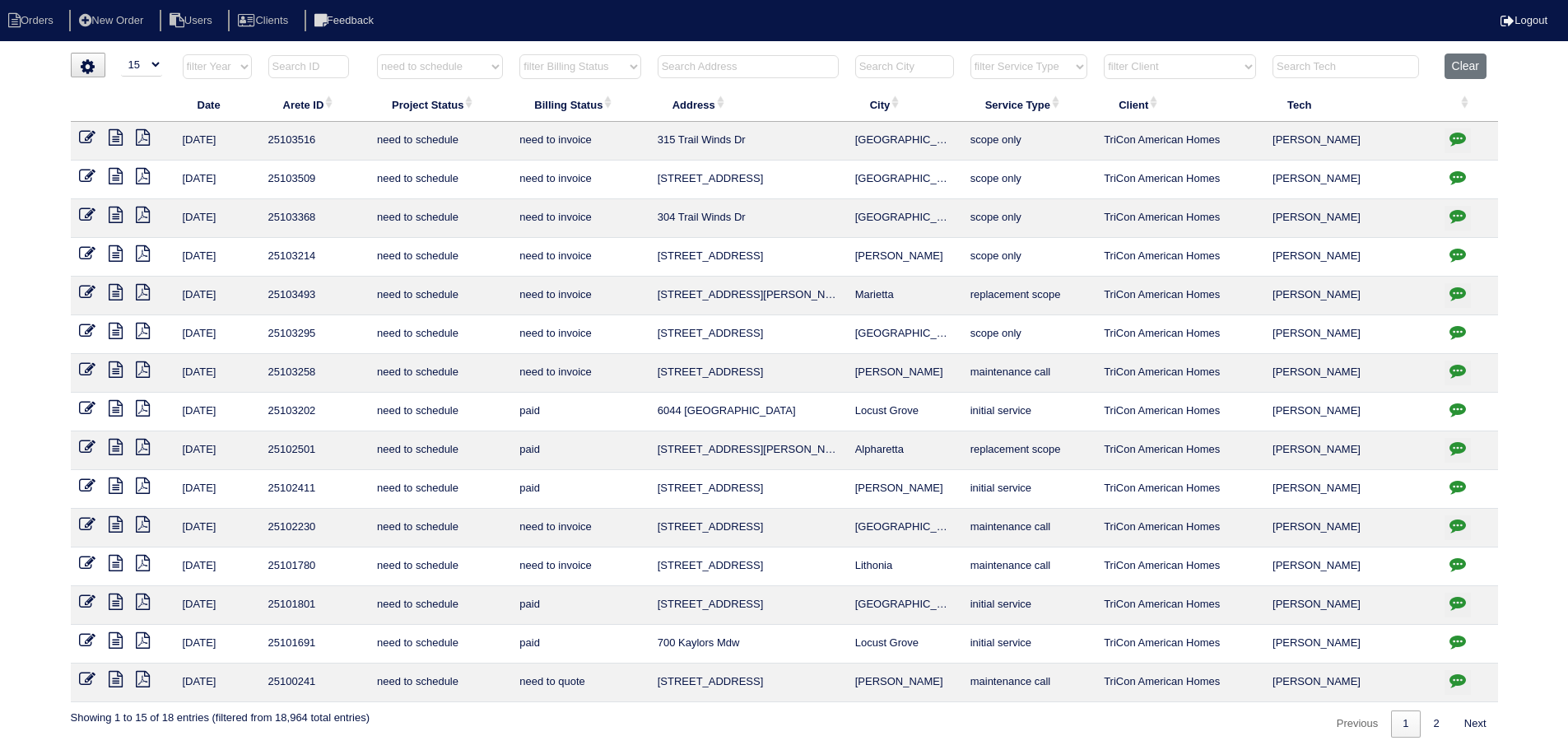
click at [1441, 299] on td at bounding box center [1467, 295] width 62 height 39
click at [1452, 293] on icon "button" at bounding box center [1458, 293] width 17 height 17
type textarea "9/24/25 - Replacement approved - sent to Dan, Payton, Reeca - KE 9/25/25 - Equi…"
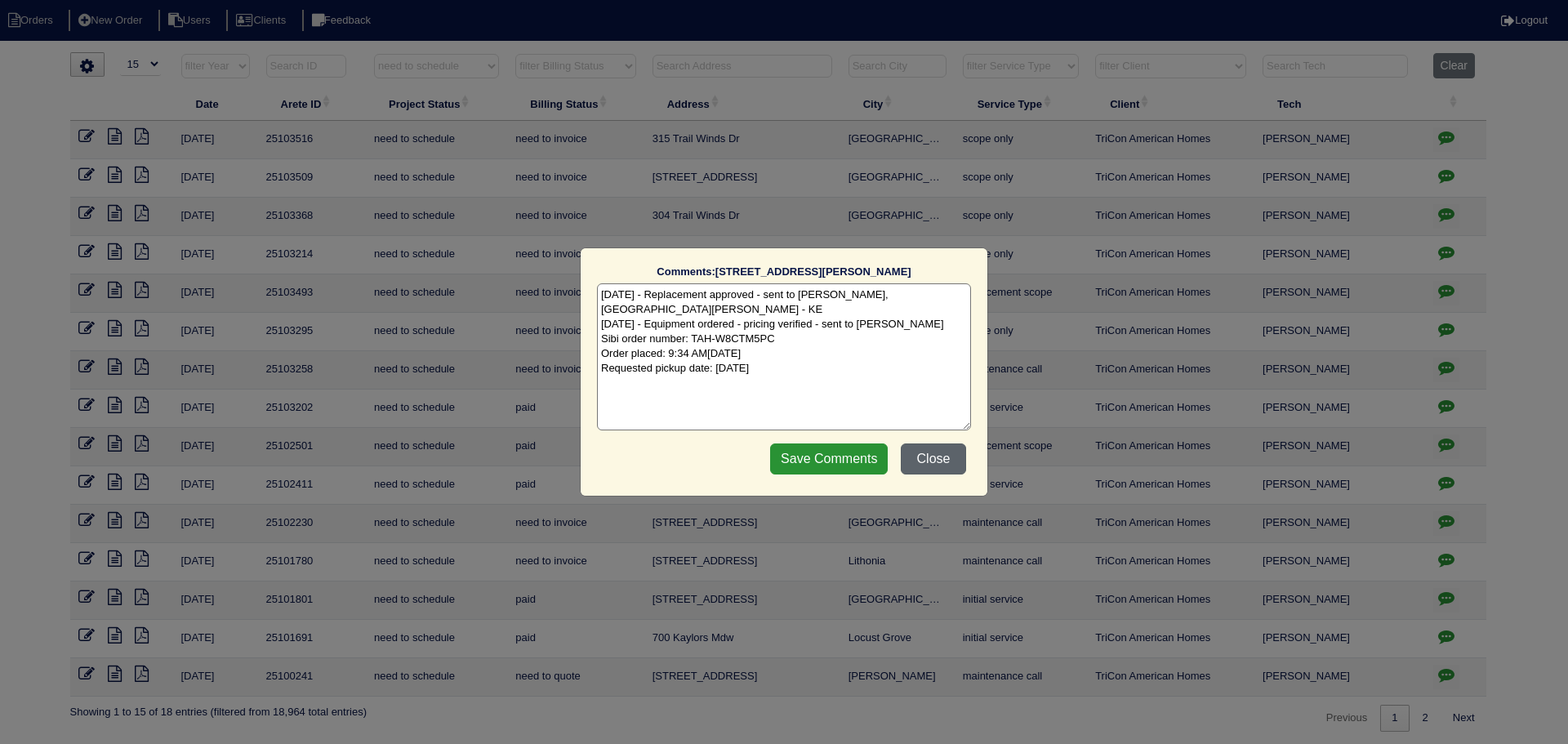
click at [942, 456] on button "Close" at bounding box center [934, 459] width 66 height 31
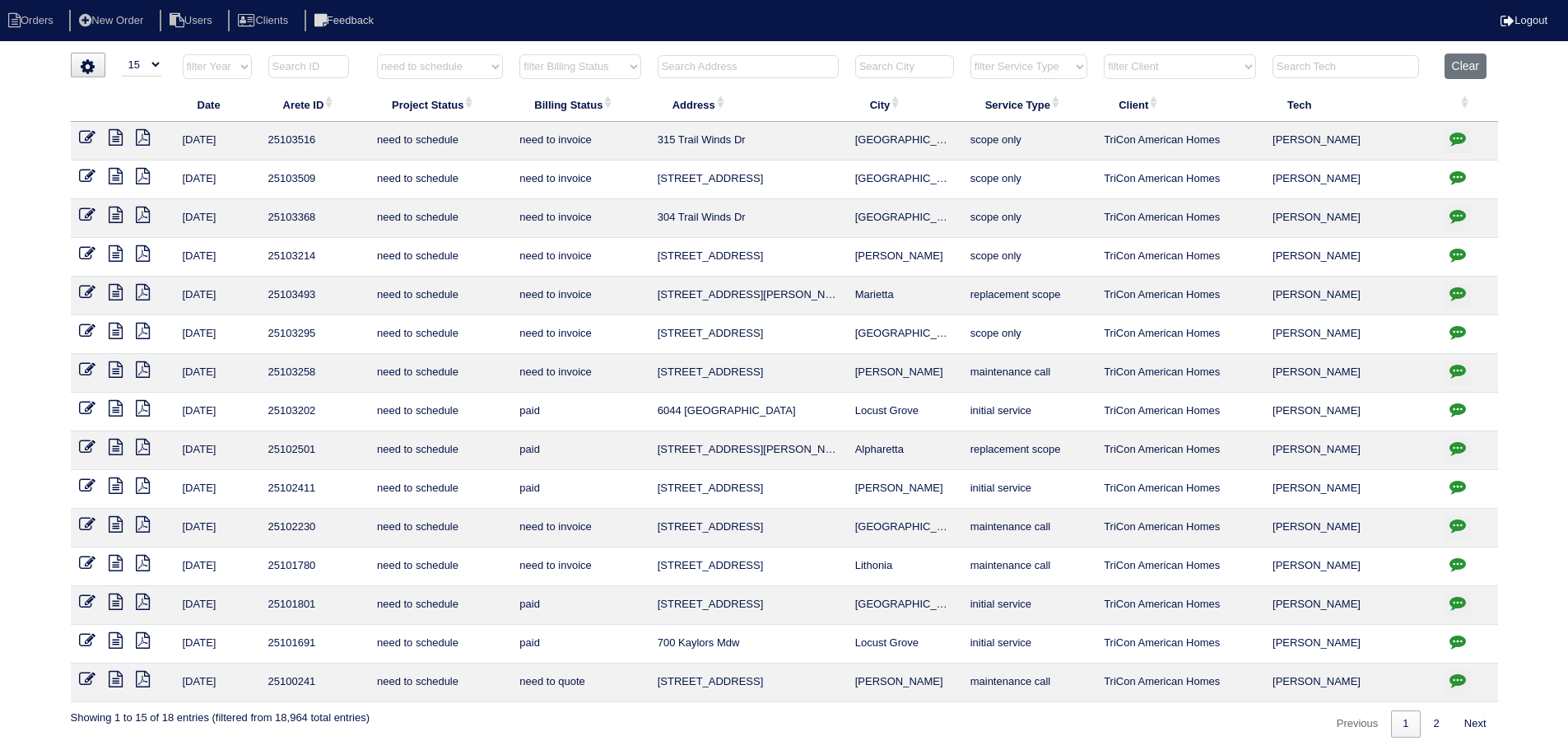
click at [84, 294] on icon at bounding box center [88, 292] width 17 height 17
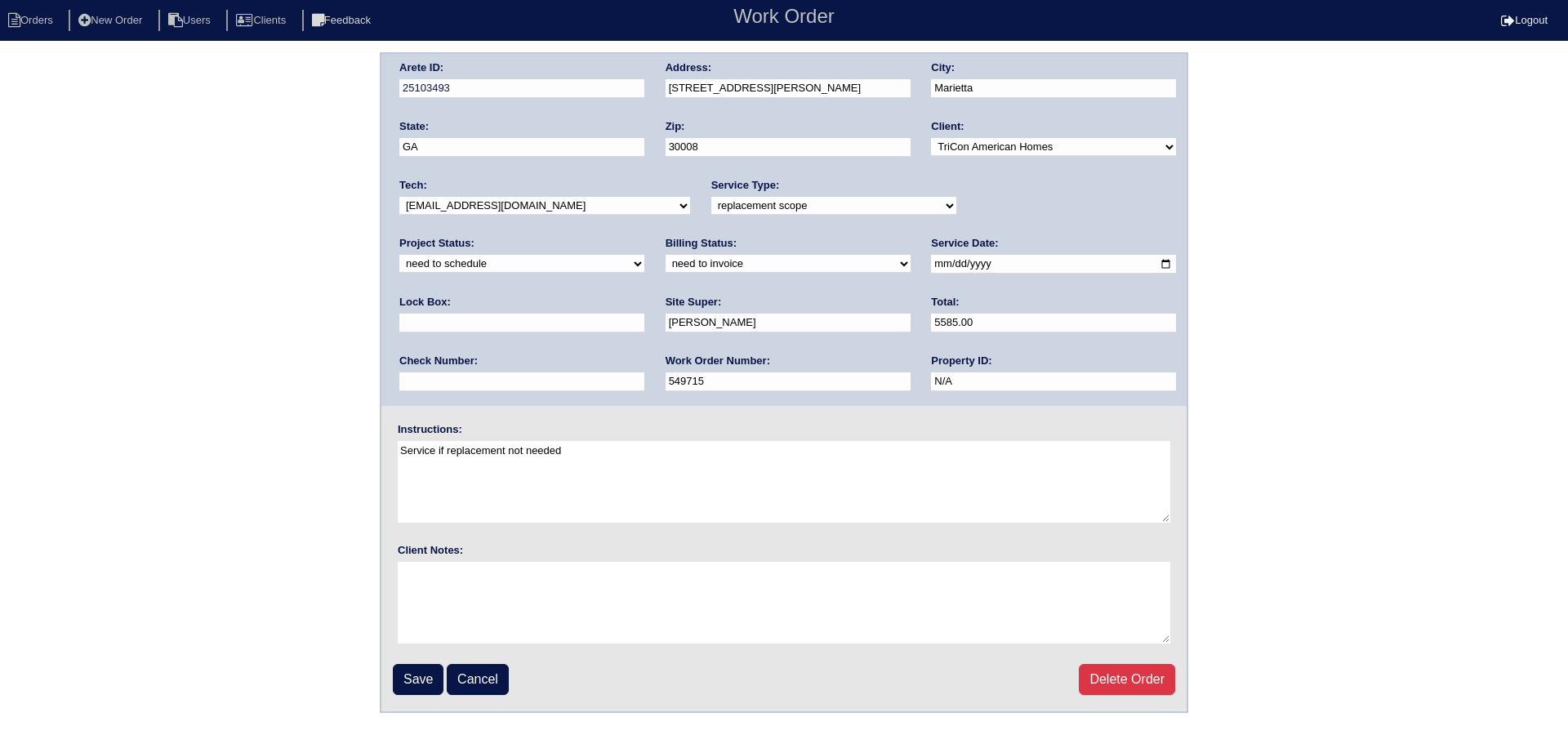
drag, startPoint x: 1035, startPoint y: 202, endPoint x: 1039, endPoint y: 214, distance: 12.6
click at [644, 255] on select "new order assigned in progress field complete need to schedule admin review arc…" at bounding box center [522, 264] width 245 height 18
select select "completed"
click at [644, 255] on select "new order assigned in progress field complete need to schedule admin review arc…" at bounding box center [522, 264] width 245 height 18
click at [419, 680] on input "Save" at bounding box center [418, 679] width 51 height 31
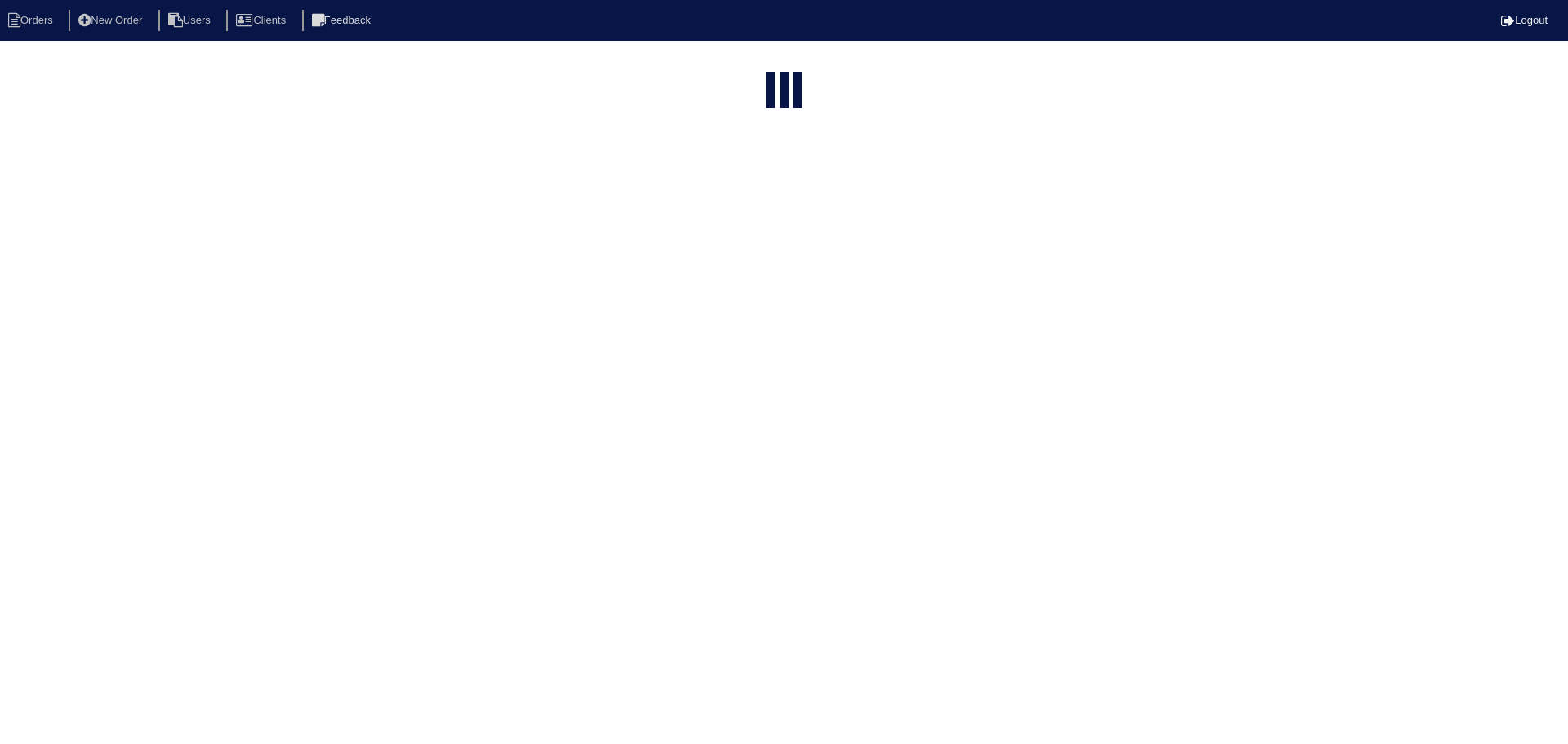
select select "15"
select select "need to schedule"
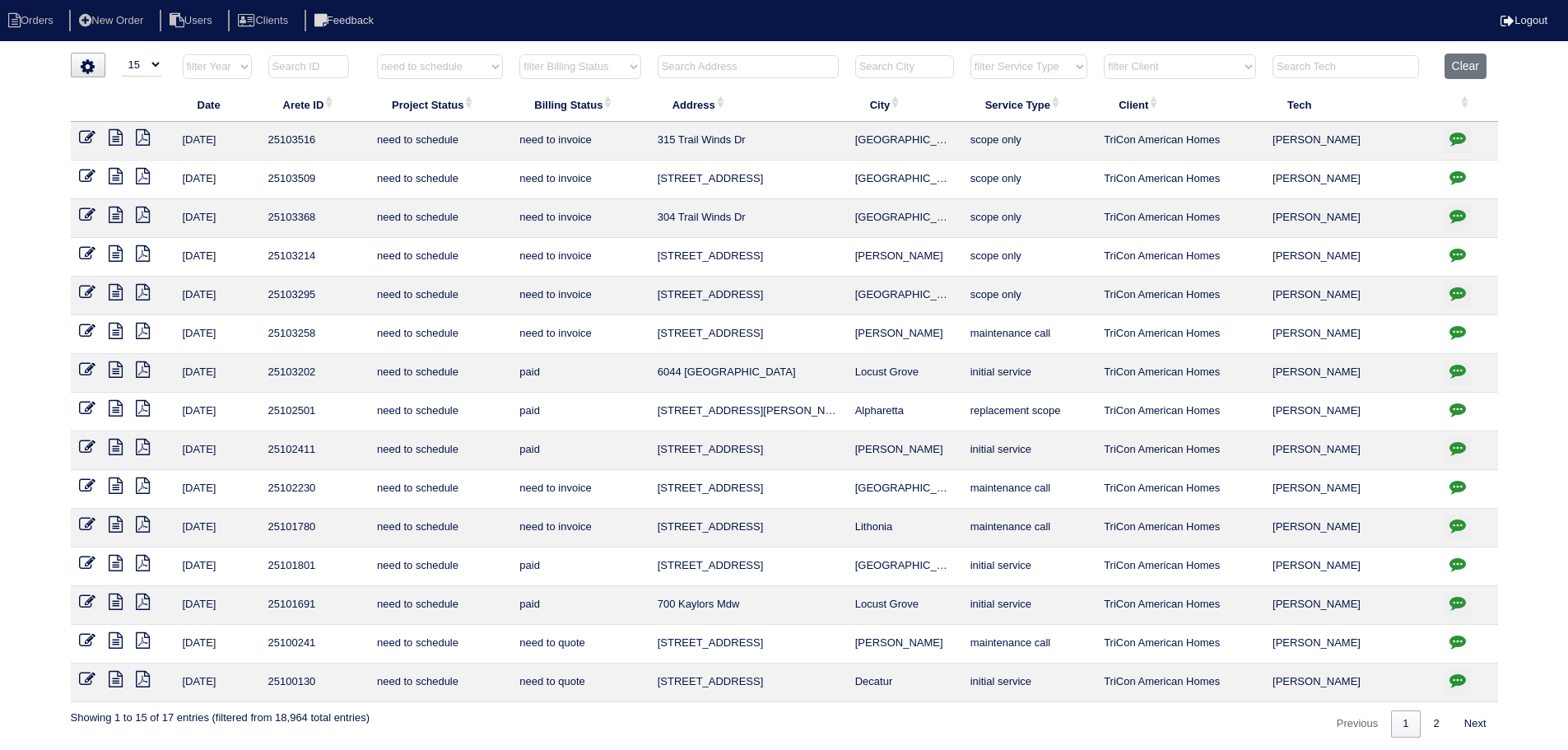
click at [1460, 217] on icon "button" at bounding box center [1458, 216] width 17 height 17
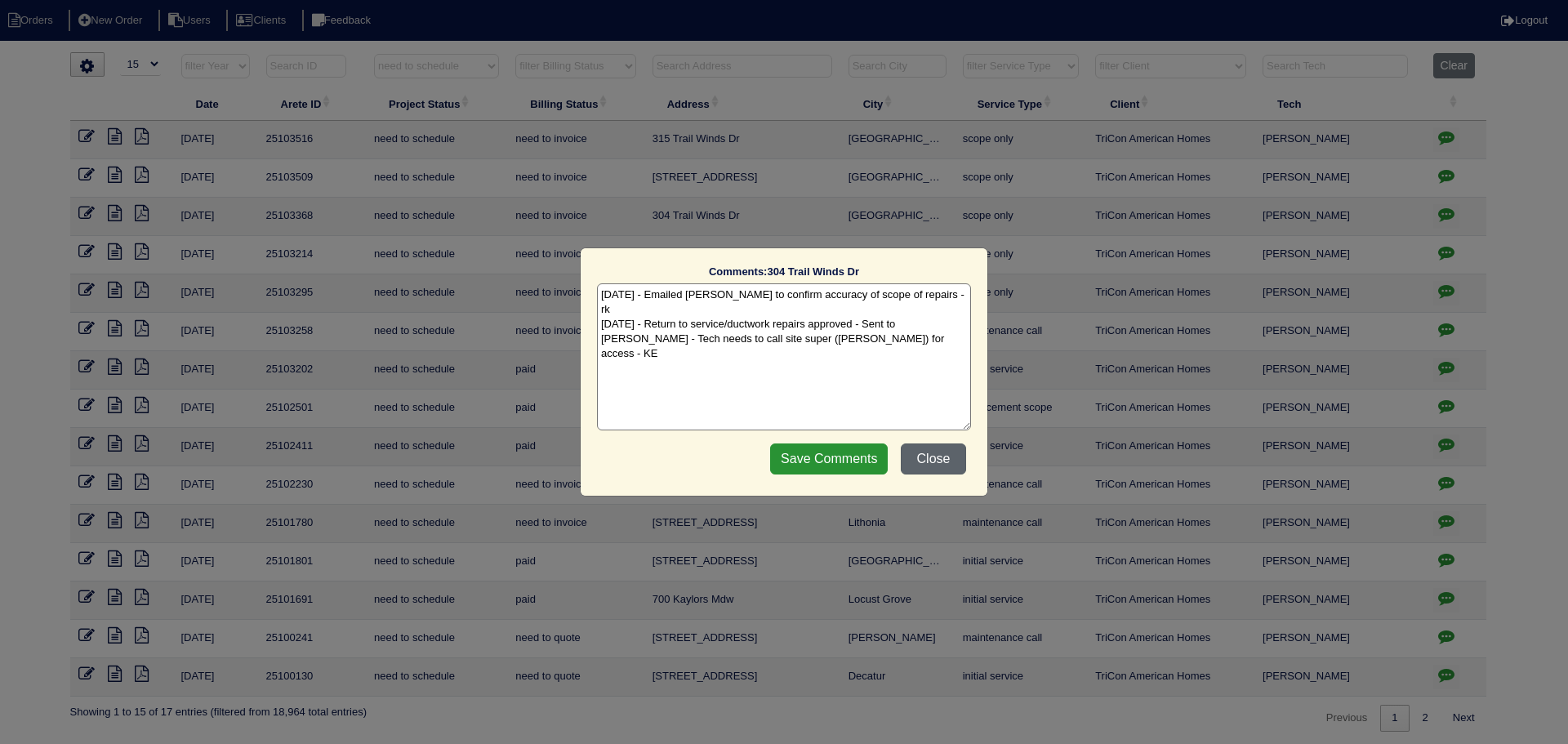
click at [951, 455] on button "Close" at bounding box center [934, 459] width 66 height 31
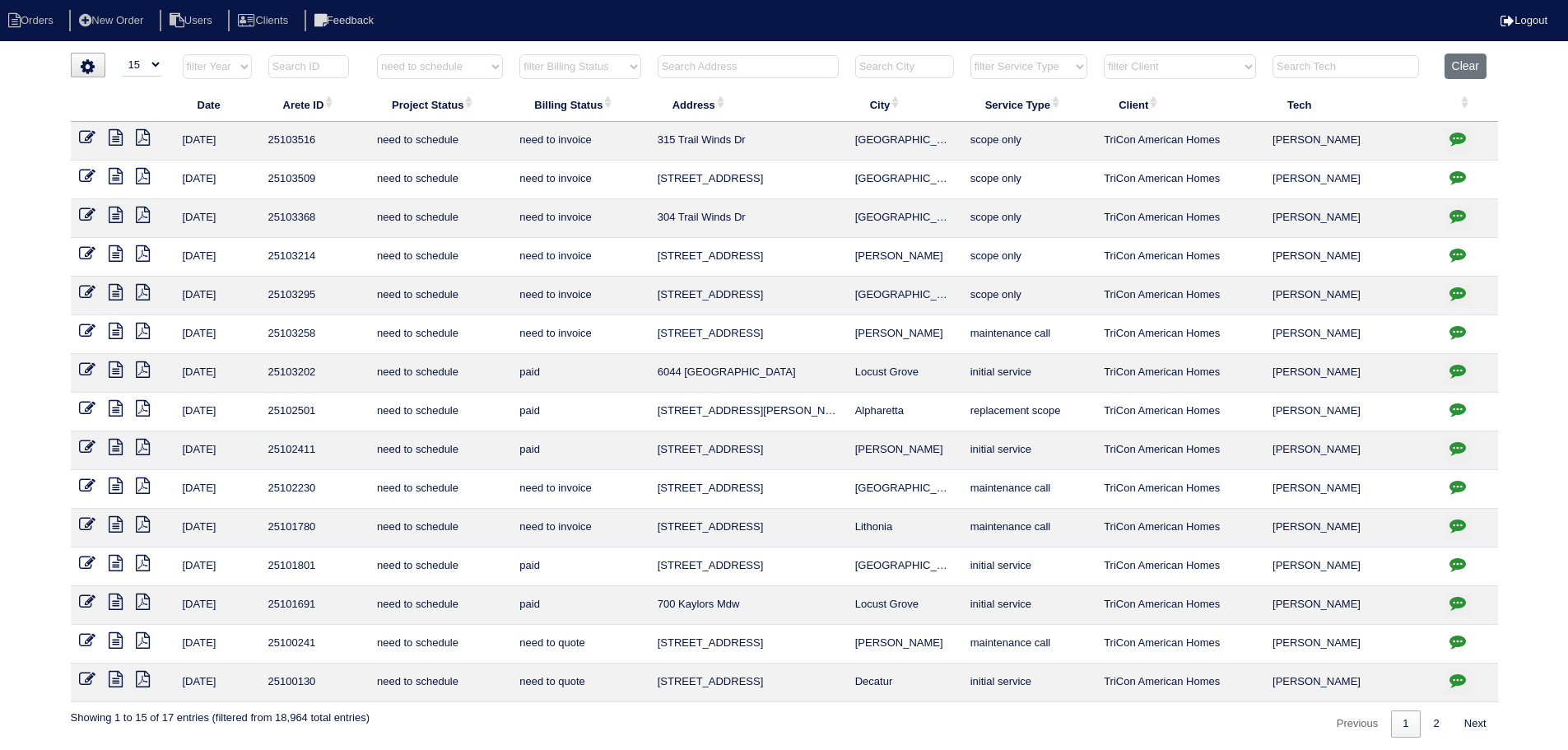
click at [1453, 177] on icon "button" at bounding box center [1458, 177] width 17 height 17
type textarea "[DATE] - Return to service / duct cleaning approved - Sent to [PERSON_NAME], [P…"
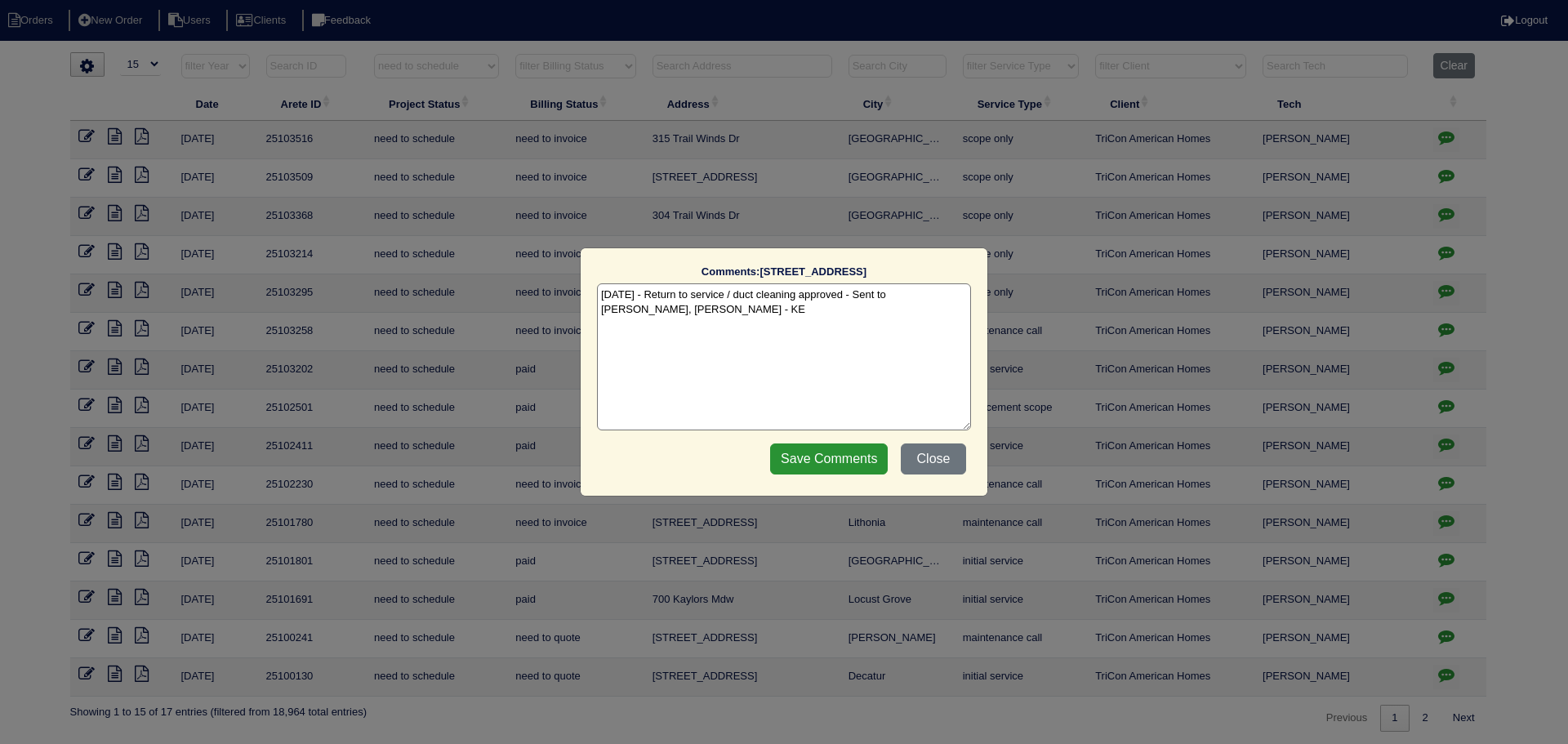
click at [1442, 176] on div "Comments: [STREET_ADDRESS] The comments on file have changed since you started …" at bounding box center [784, 372] width 1568 height 744
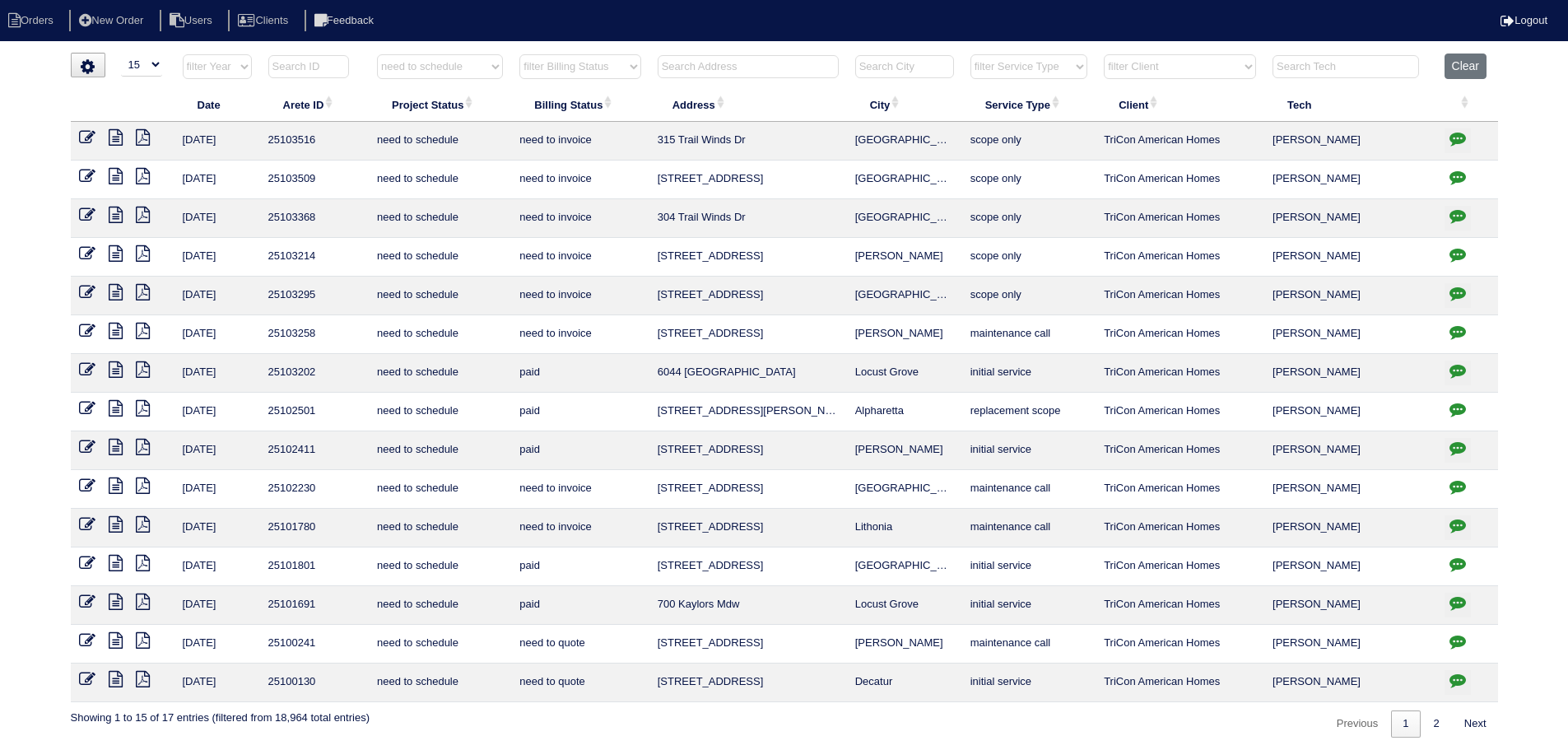
click at [1464, 133] on icon "button" at bounding box center [1458, 138] width 17 height 17
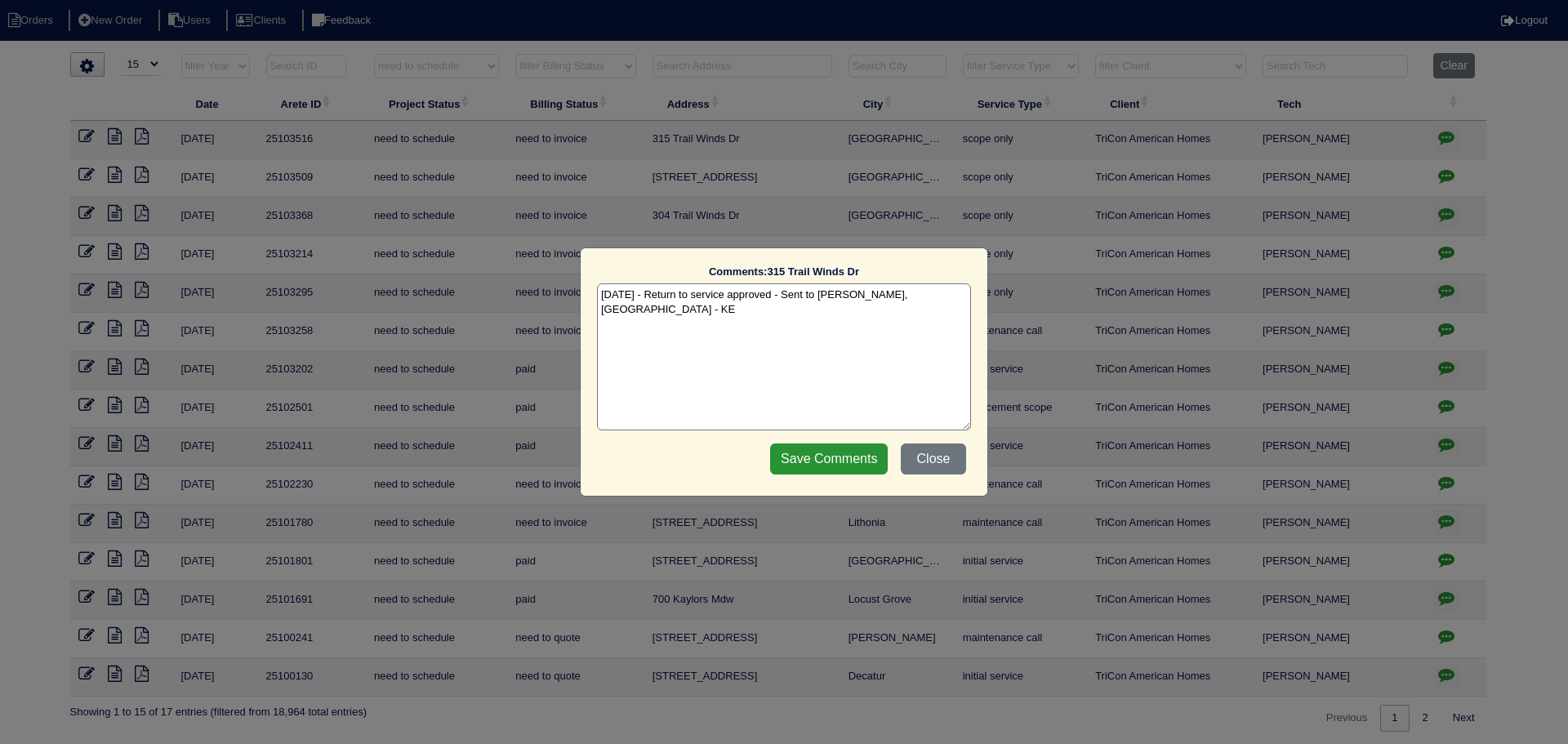
click at [1452, 133] on div "Comments: [STREET_ADDRESS] The comments on file have changed since you started …" at bounding box center [784, 372] width 1568 height 744
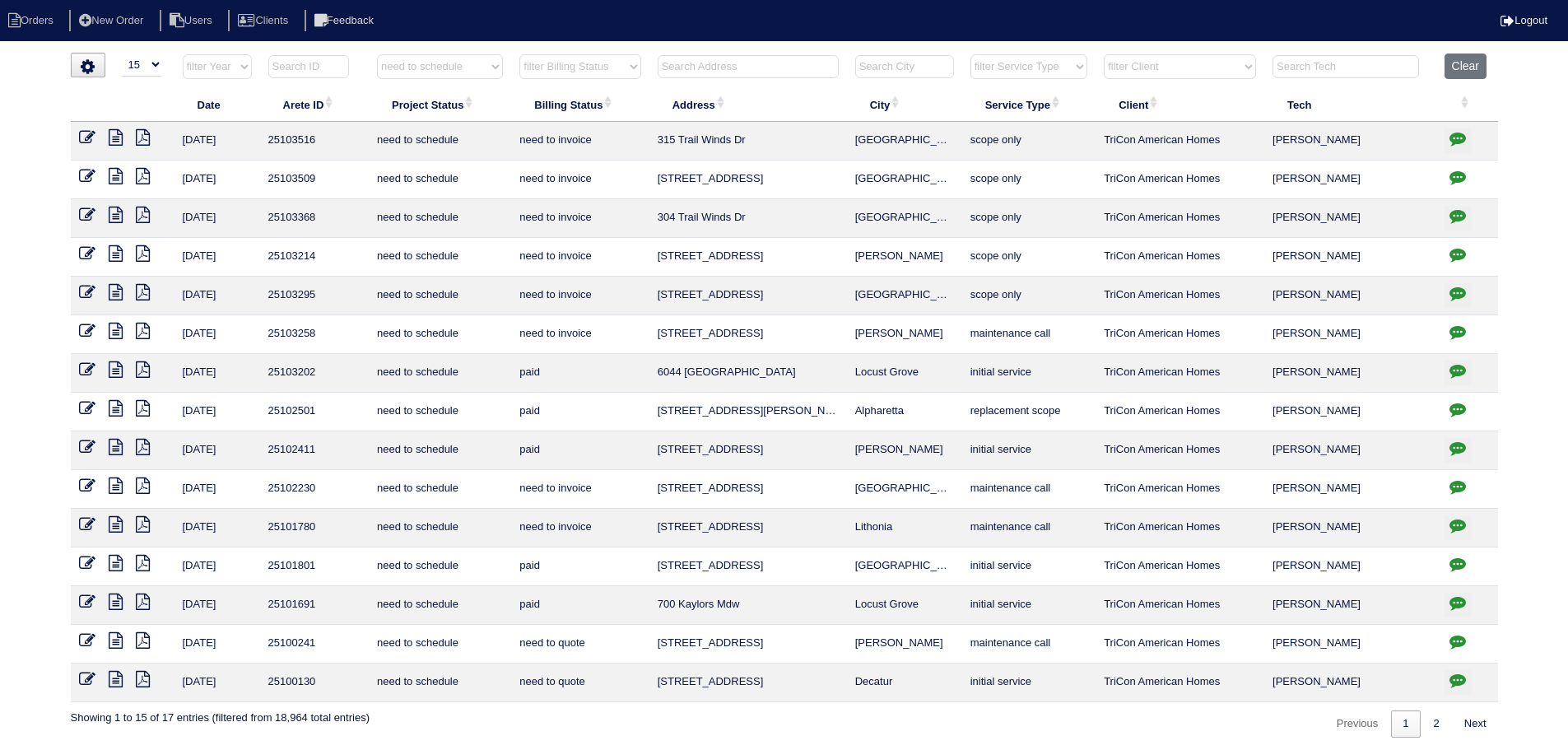
drag, startPoint x: 453, startPoint y: 55, endPoint x: 465, endPoint y: 79, distance: 26.8
click at [453, 55] on select "filter Project Status -- Any Project Status -- new order assigned in progress f…" at bounding box center [440, 67] width 126 height 25
click at [377, 55] on select "filter Project Status -- Any Project Status -- new order assigned in progress f…" at bounding box center [440, 67] width 126 height 25
select select "new order"
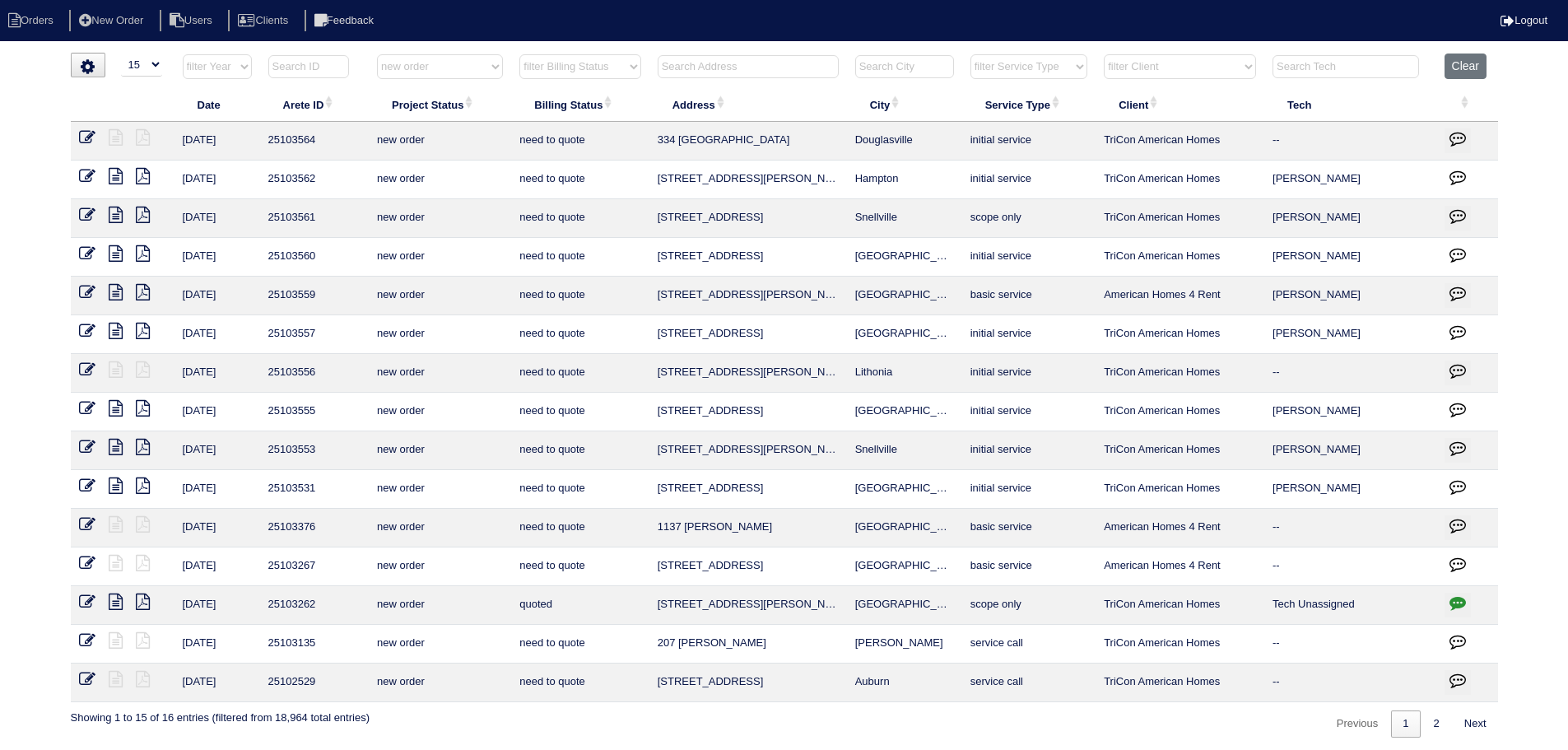
click at [441, 71] on select "filter Project Status -- Any Project Status -- new order assigned in progress f…" at bounding box center [440, 67] width 126 height 25
select select
click at [377, 55] on select "filter Project Status -- Any Project Status -- new order assigned in progress f…" at bounding box center [440, 67] width 126 height 25
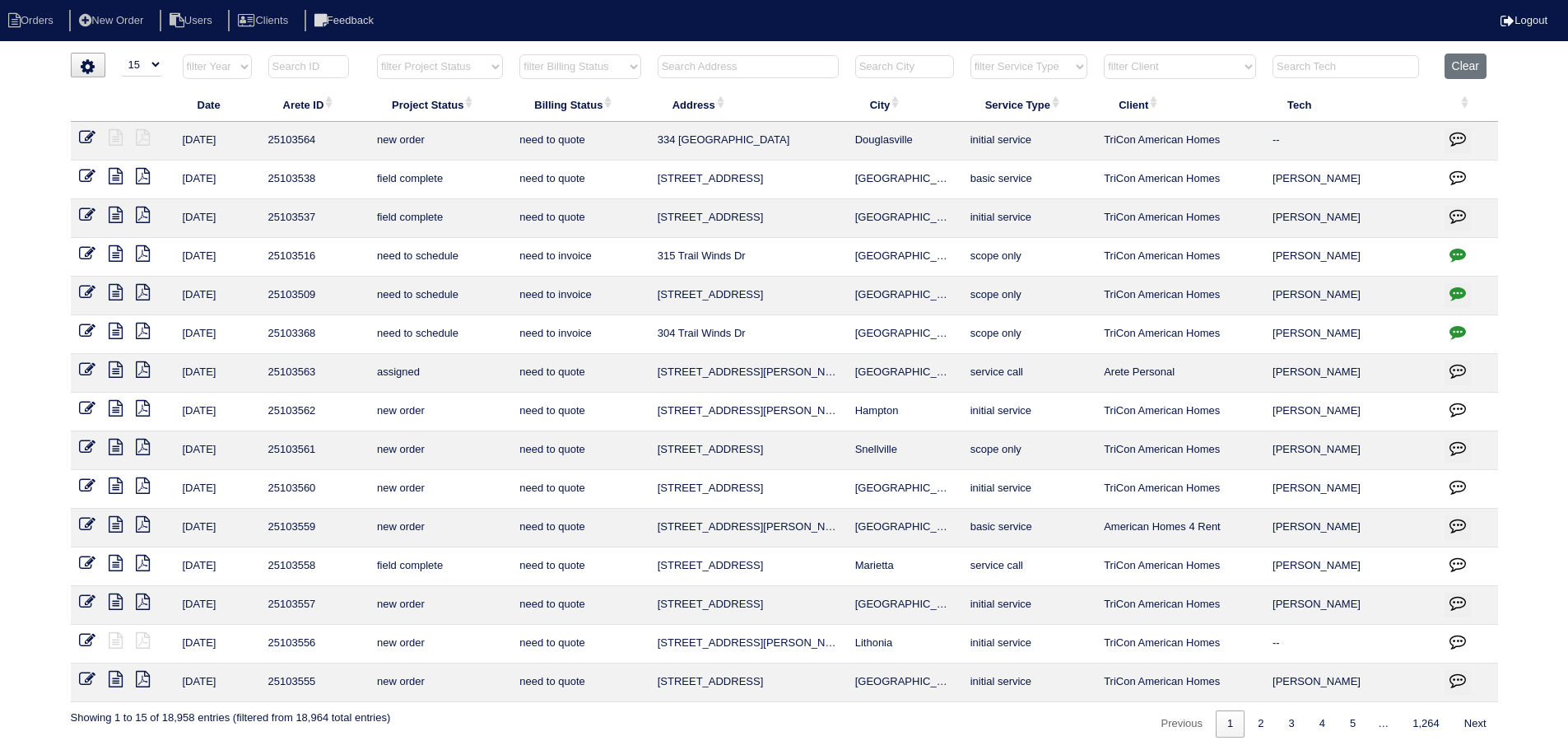
click at [710, 71] on input "text" at bounding box center [748, 67] width 181 height 23
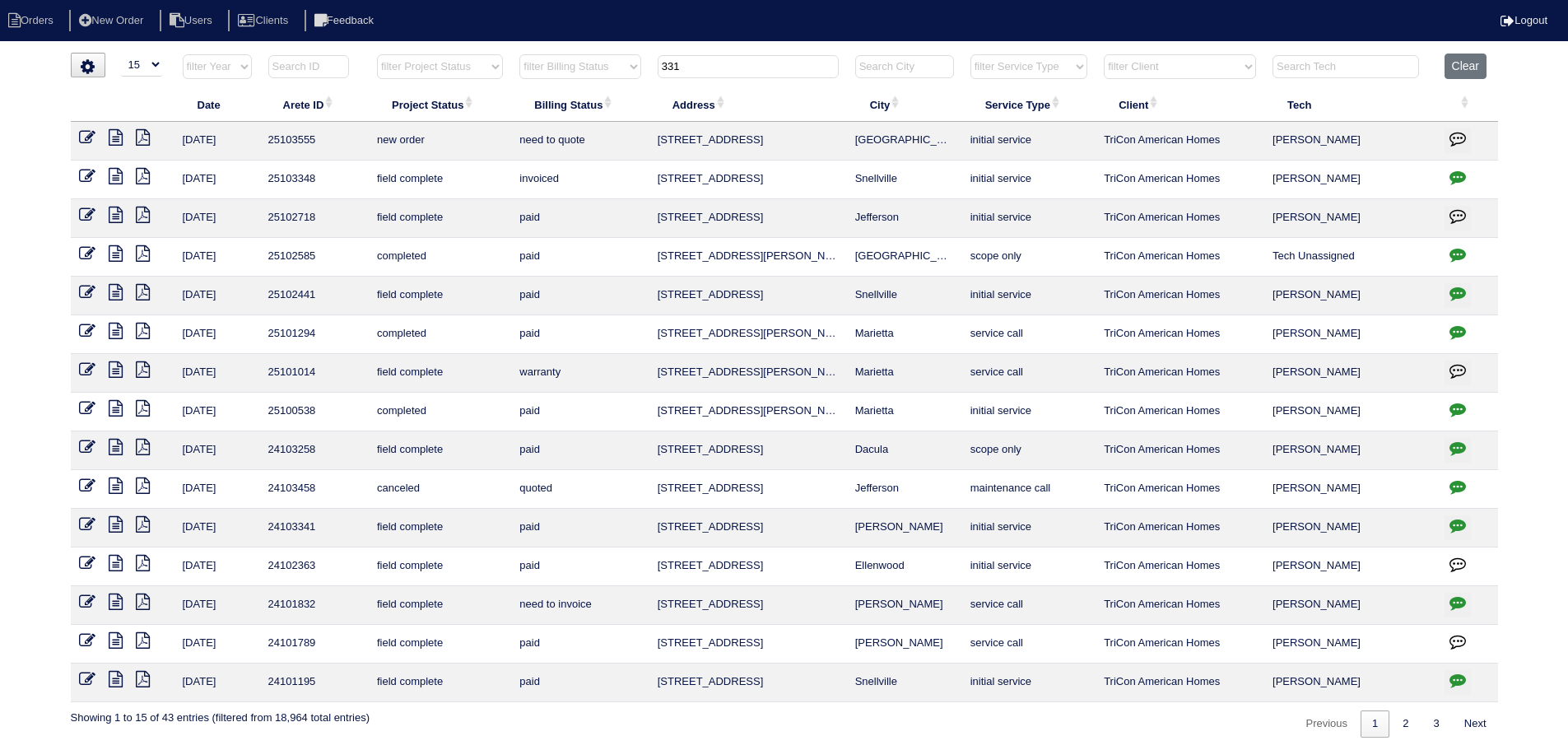
drag, startPoint x: 705, startPoint y: 70, endPoint x: 529, endPoint y: 74, distance: 176.0
click at [529, 74] on tr "filter Year -- Any Year -- 2025 2024 2023 2022 2021 2020 2019 filter Project St…" at bounding box center [785, 70] width 1427 height 34
type input "402"
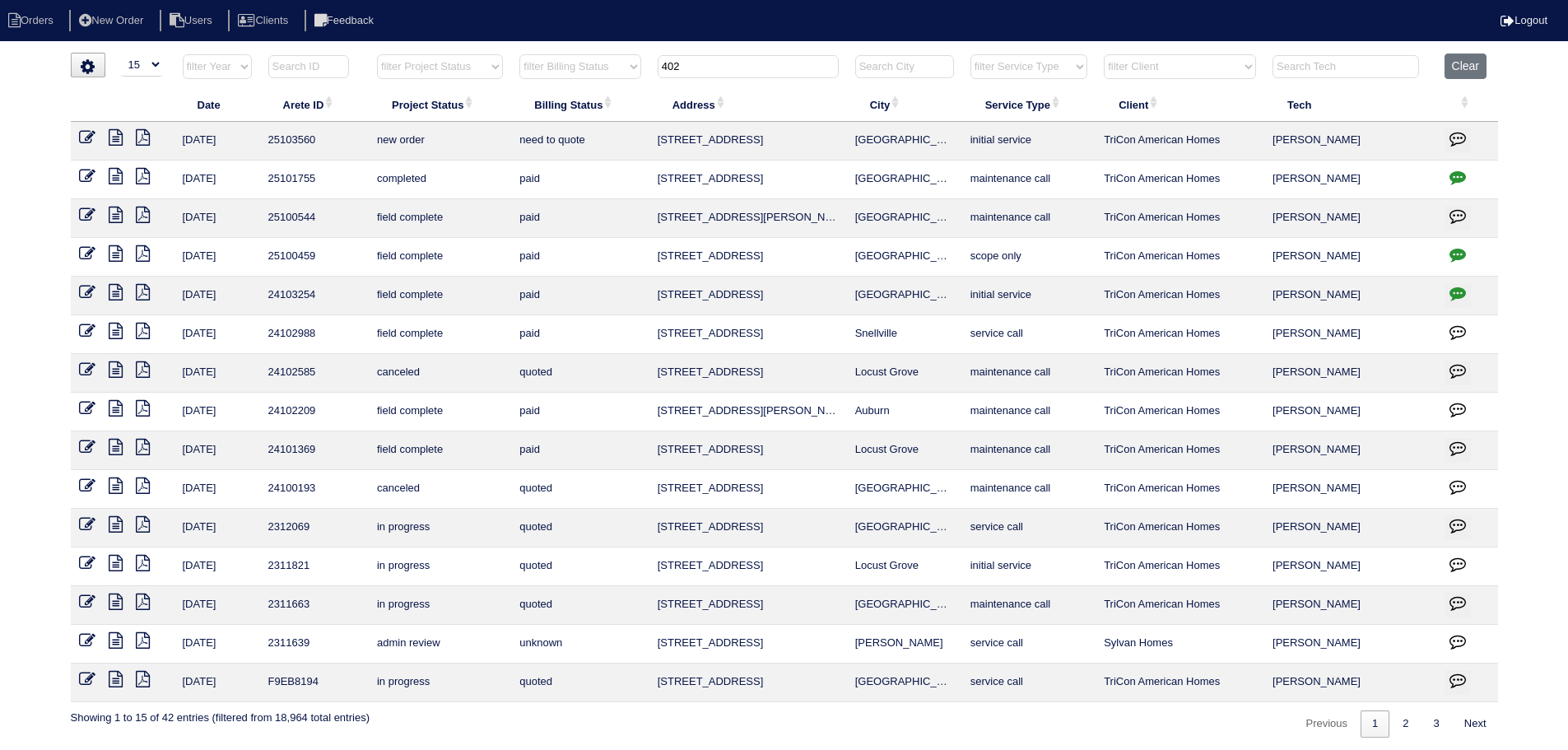
drag, startPoint x: 738, startPoint y: 64, endPoint x: 555, endPoint y: 50, distance: 183.5
click at [547, 50] on html "Orders New Order Users Clients Feedback Logout Orders New Order Users Clients M…" at bounding box center [784, 377] width 1568 height 754
click at [443, 60] on select "filter Project Status -- Any Project Status -- new order assigned in progress f…" at bounding box center [440, 67] width 126 height 25
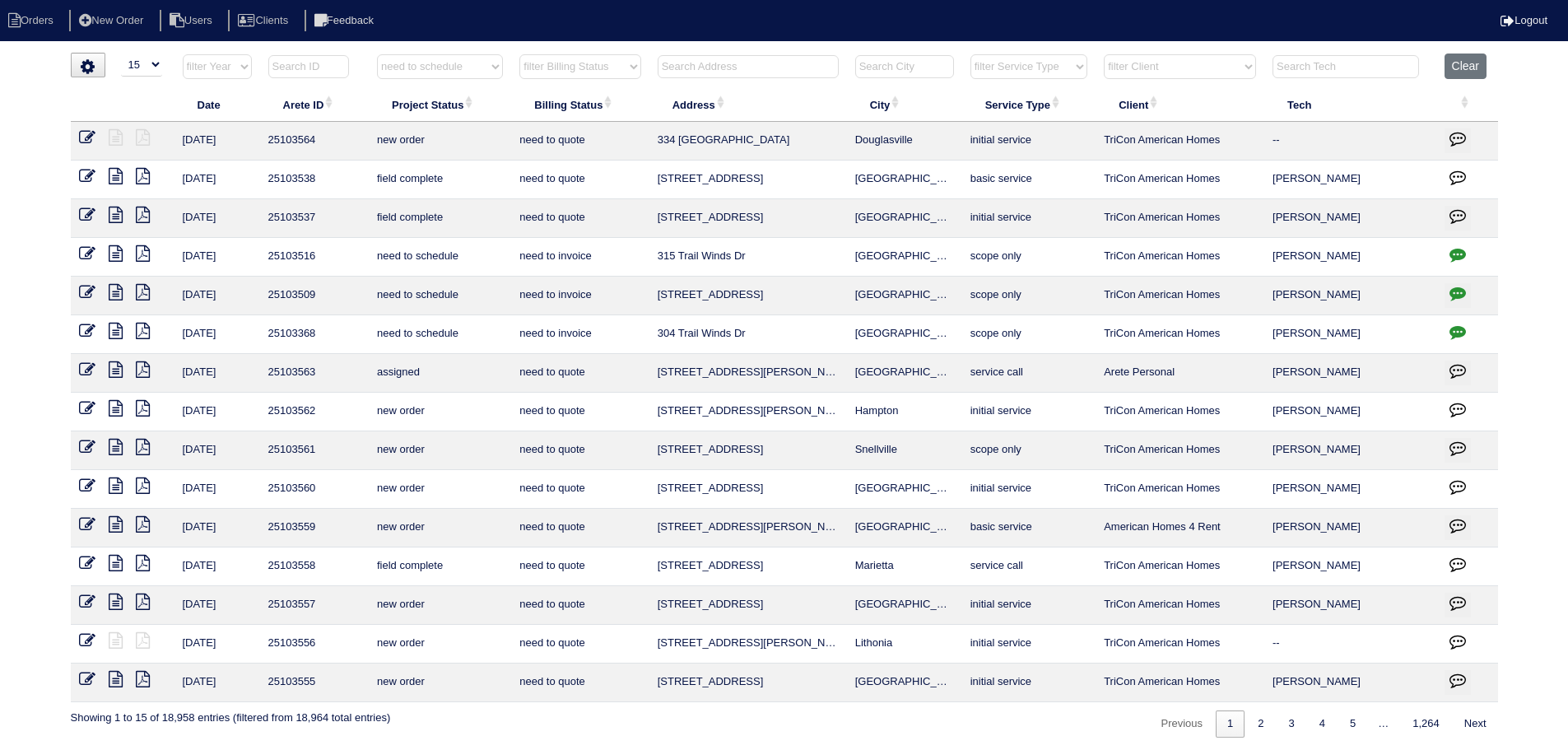
click at [377, 55] on select "filter Project Status -- Any Project Status -- new order assigned in progress f…" at bounding box center [440, 67] width 126 height 25
select select "need to schedule"
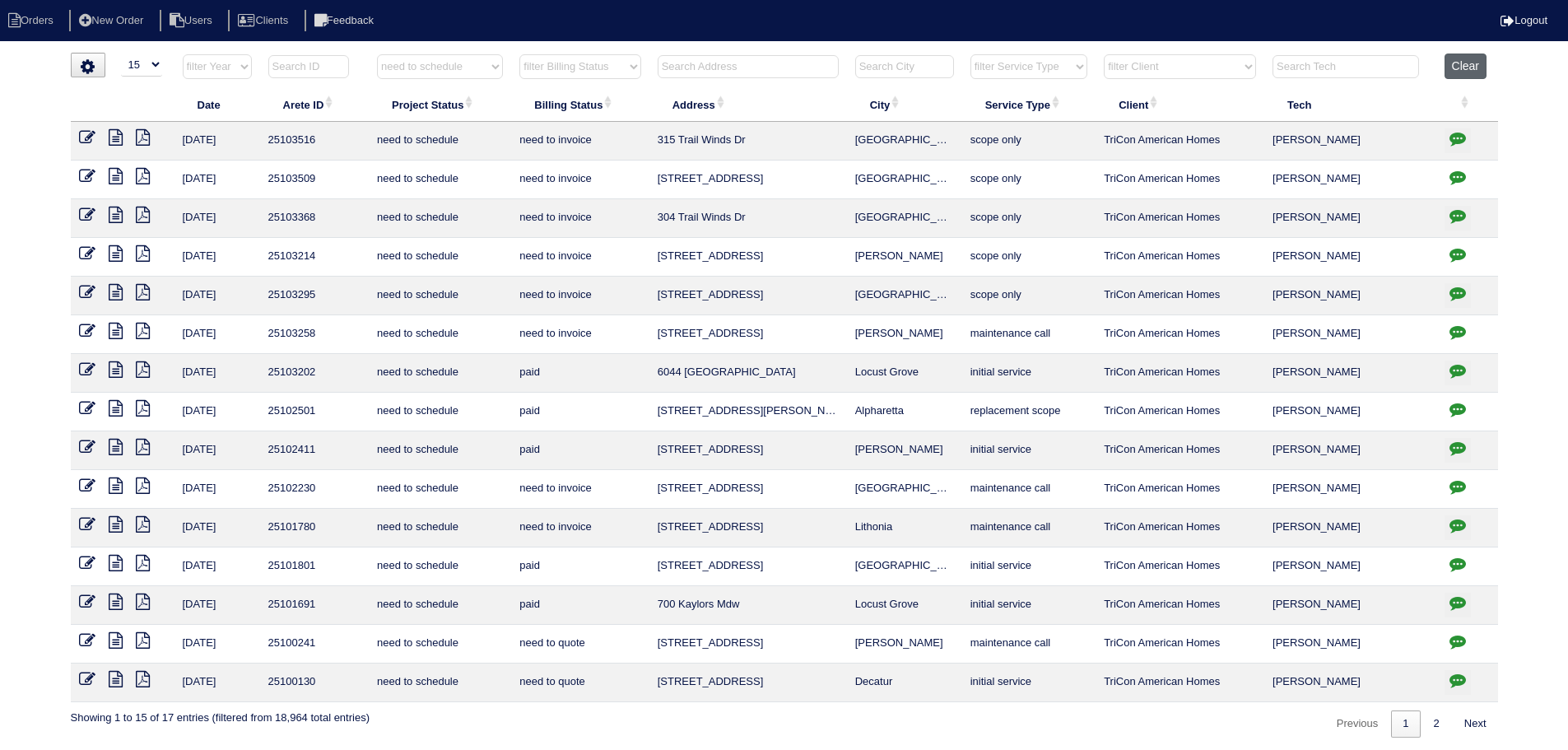
click at [1477, 69] on button "Clear" at bounding box center [1465, 66] width 42 height 26
select select
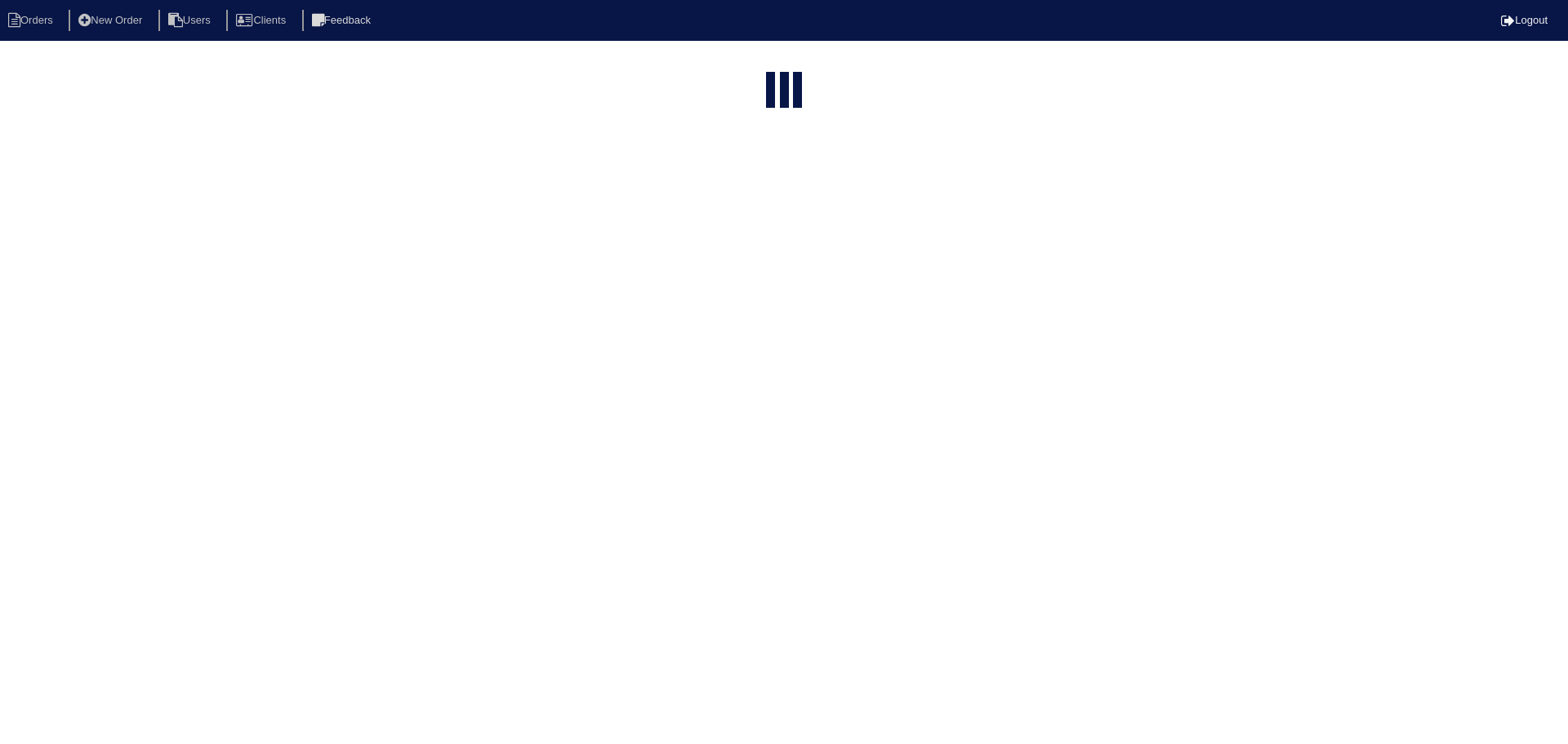
select select "15"
click at [449, 72] on select "filter Project Status -- Any Project Status -- new order assigned in progress f…" at bounding box center [437, 66] width 125 height 25
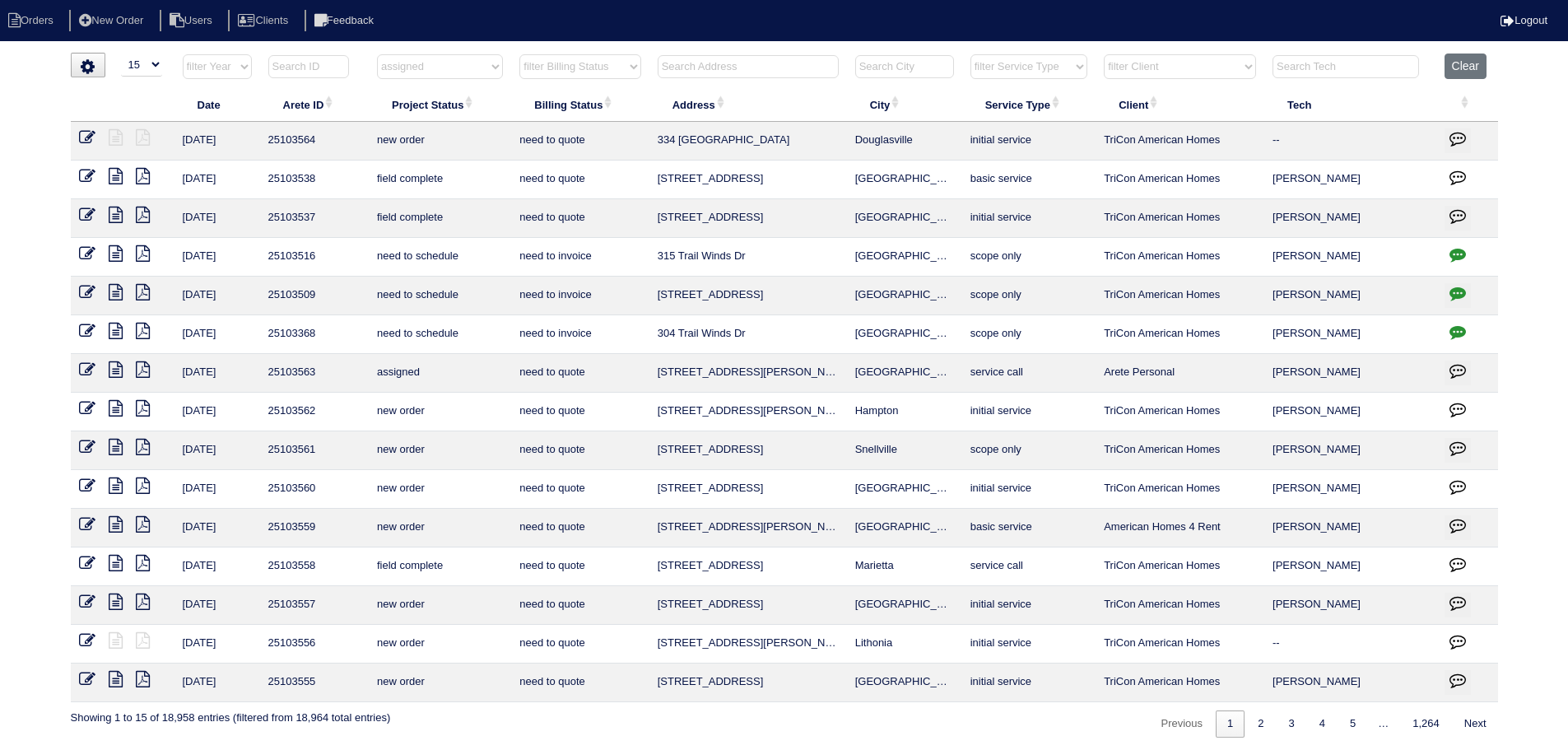
click at [377, 55] on select "filter Project Status -- Any Project Status -- new order assigned in progress f…" at bounding box center [440, 67] width 126 height 25
select select "assigned"
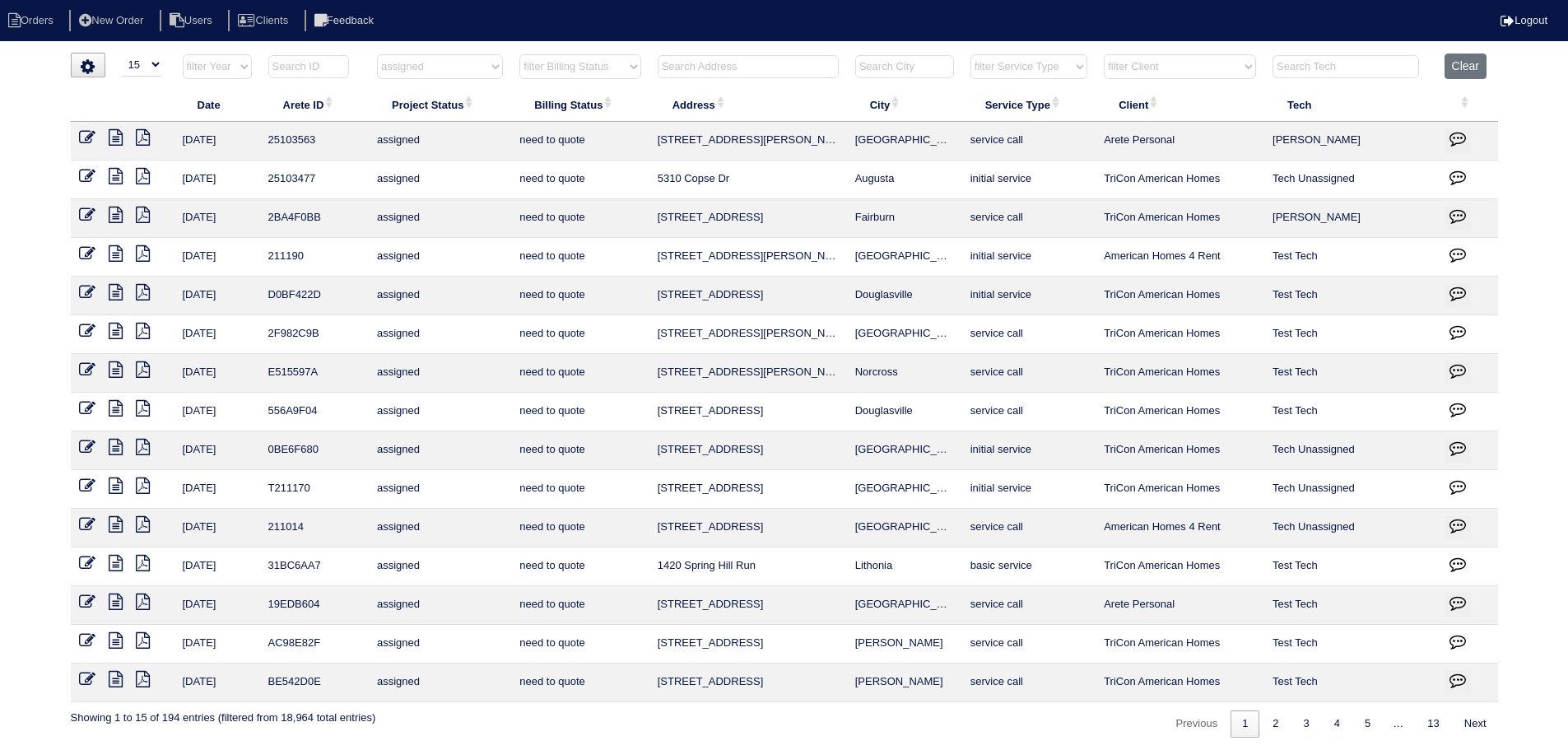
click at [116, 137] on icon at bounding box center [115, 137] width 14 height 17
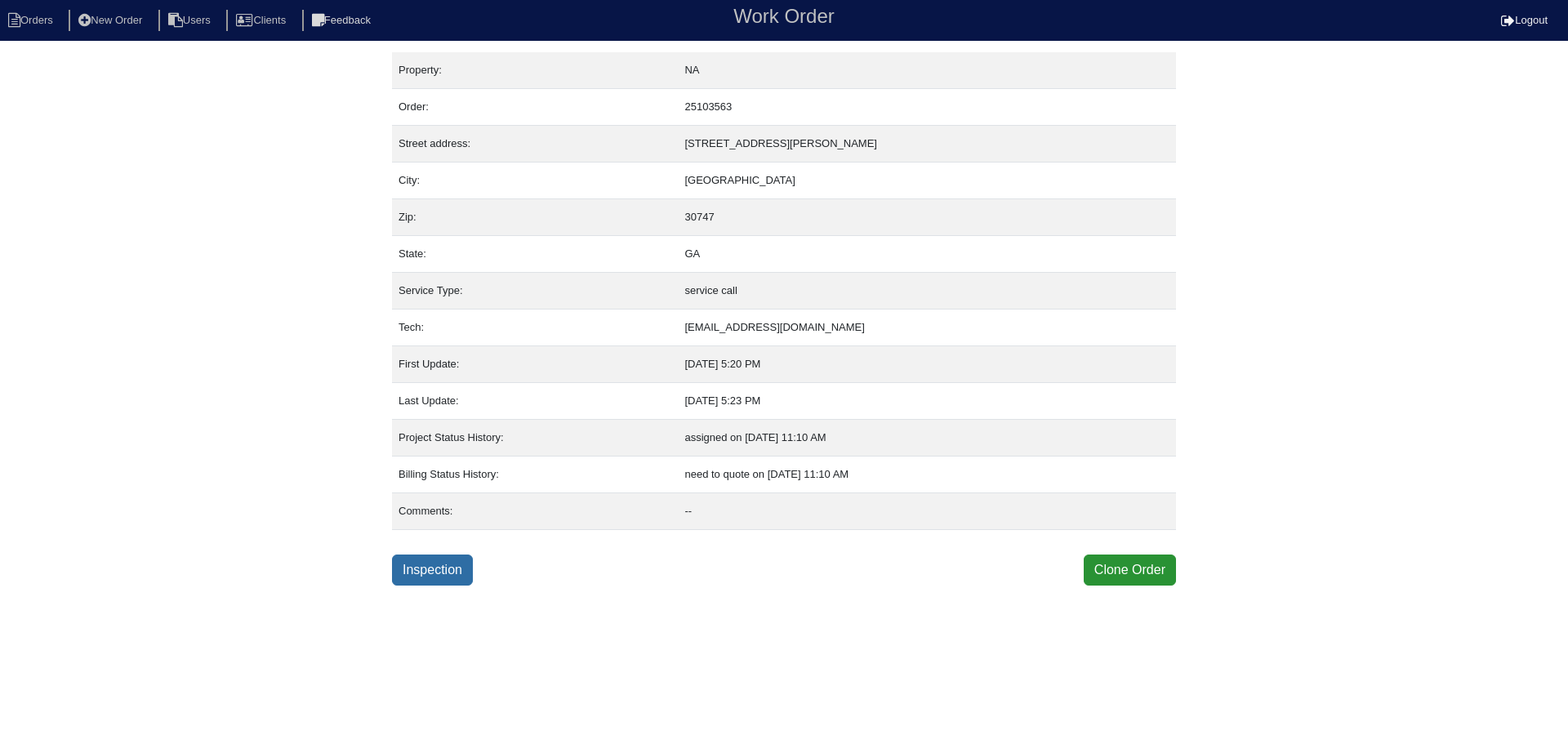
click at [449, 581] on link "Inspection" at bounding box center [432, 570] width 81 height 31
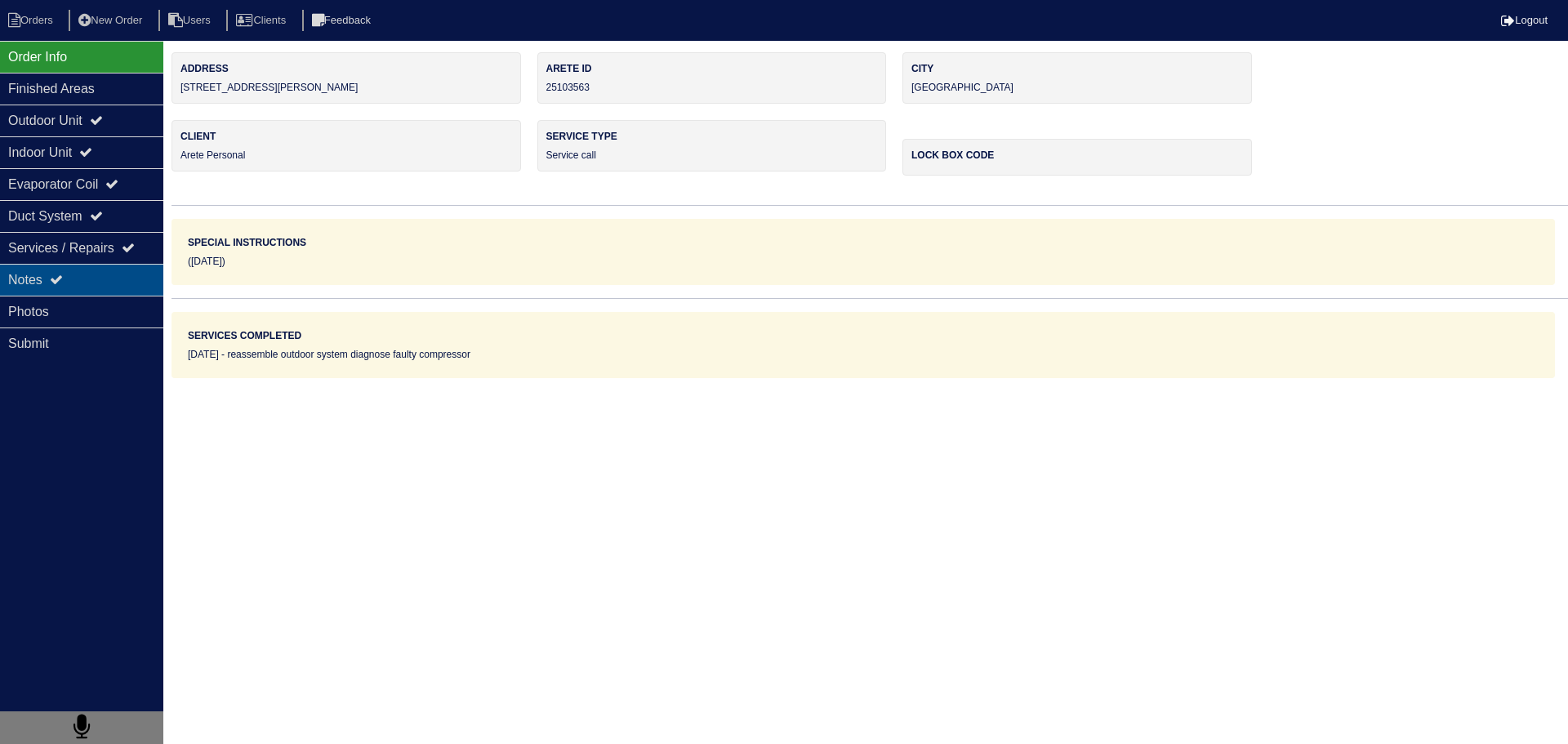
click at [124, 279] on div "Notes" at bounding box center [81, 280] width 163 height 32
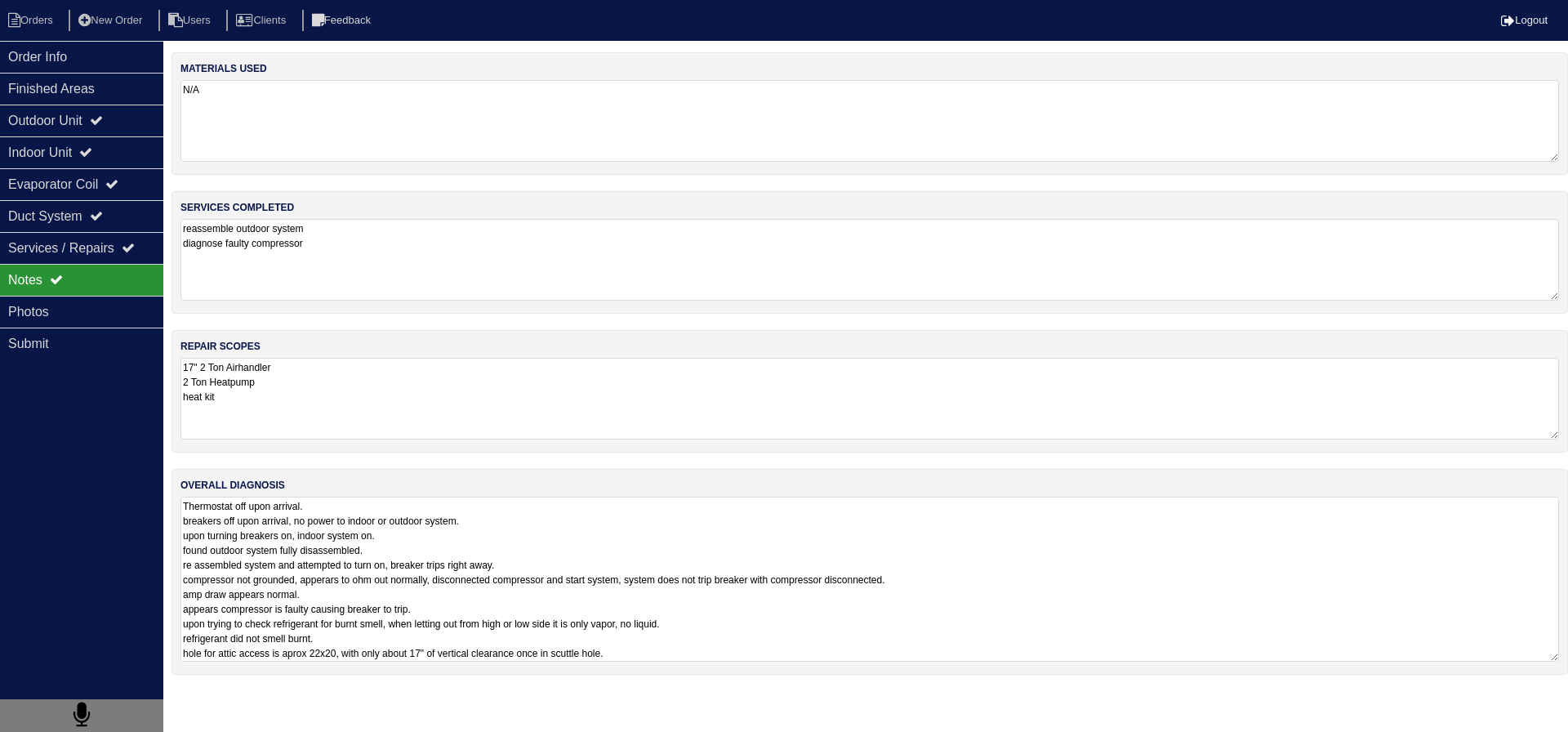
click at [367, 567] on textarea "Thermostat off upon arrival. breakers off upon arrival, no power to indoor or o…" at bounding box center [870, 579] width 1378 height 165
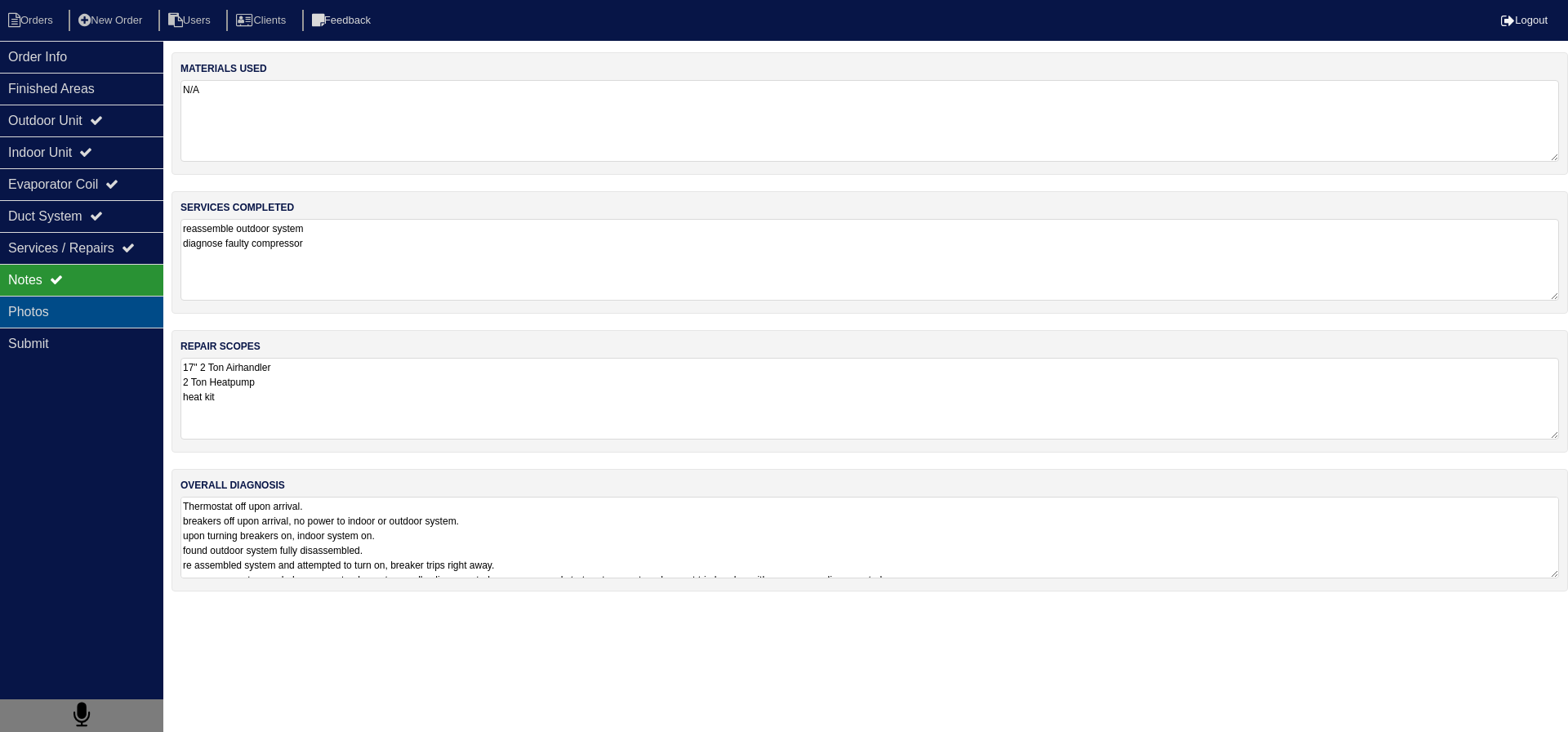
click at [54, 313] on div "Photos" at bounding box center [81, 311] width 163 height 32
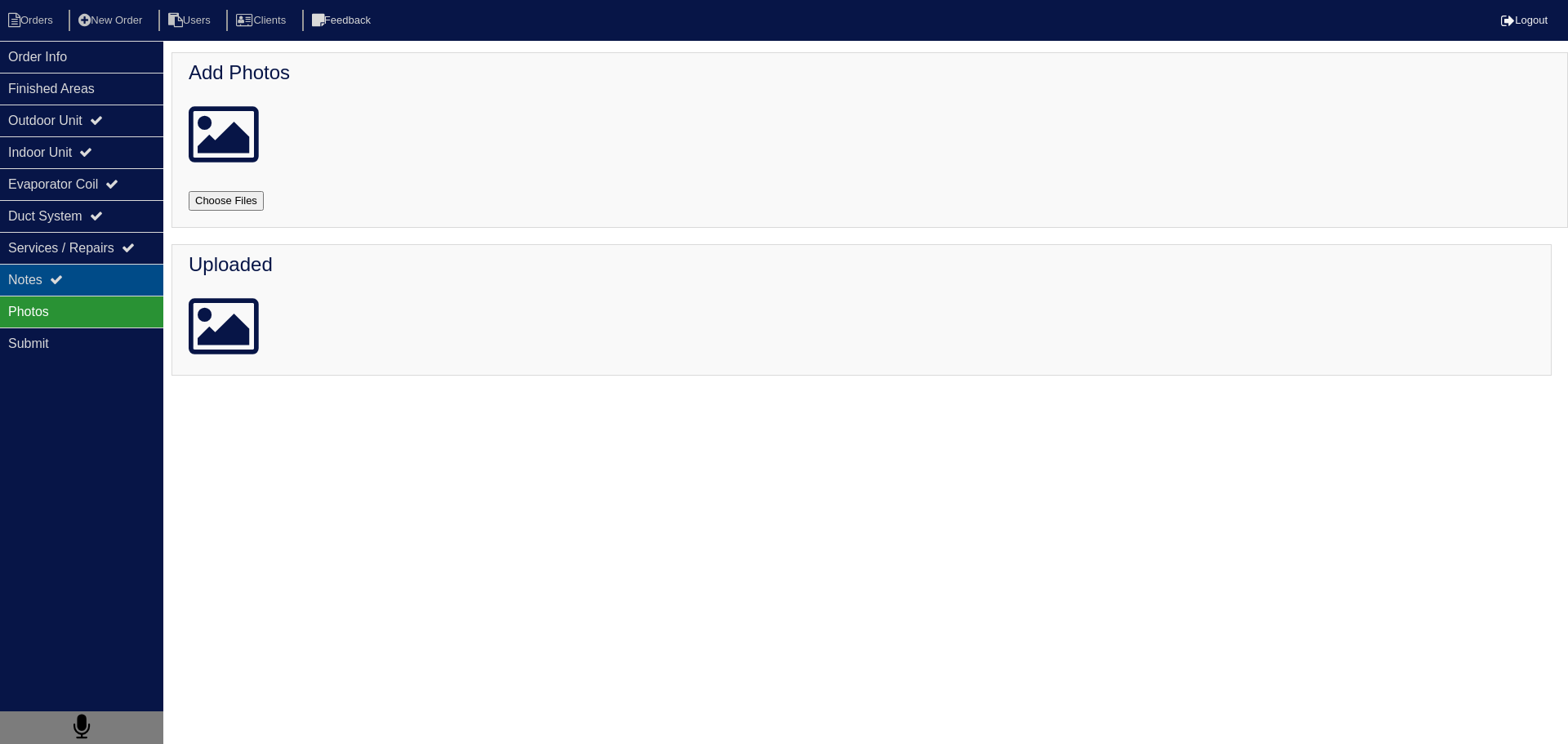
click at [114, 282] on div "Notes" at bounding box center [81, 280] width 163 height 32
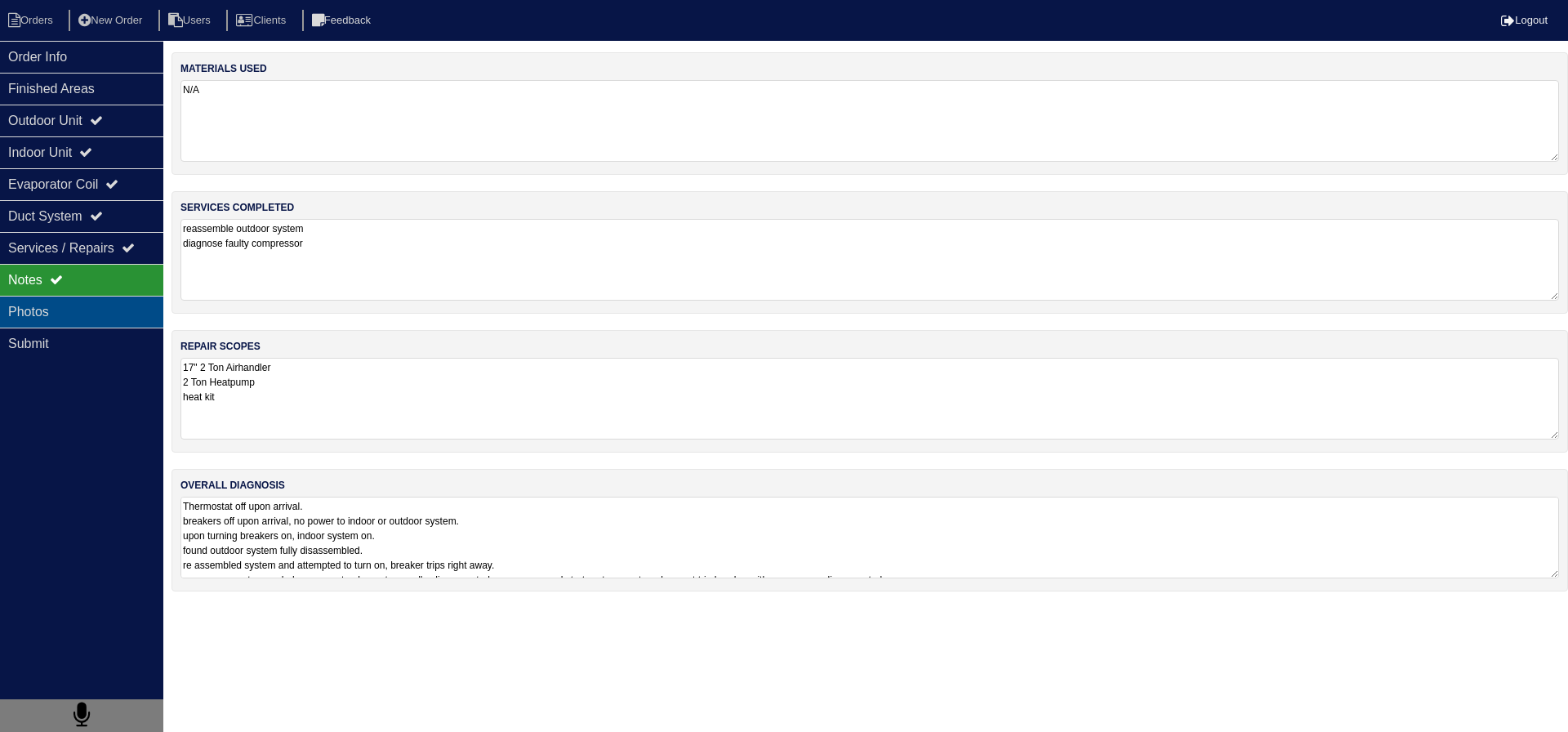
click at [105, 306] on div "Photos" at bounding box center [81, 311] width 163 height 32
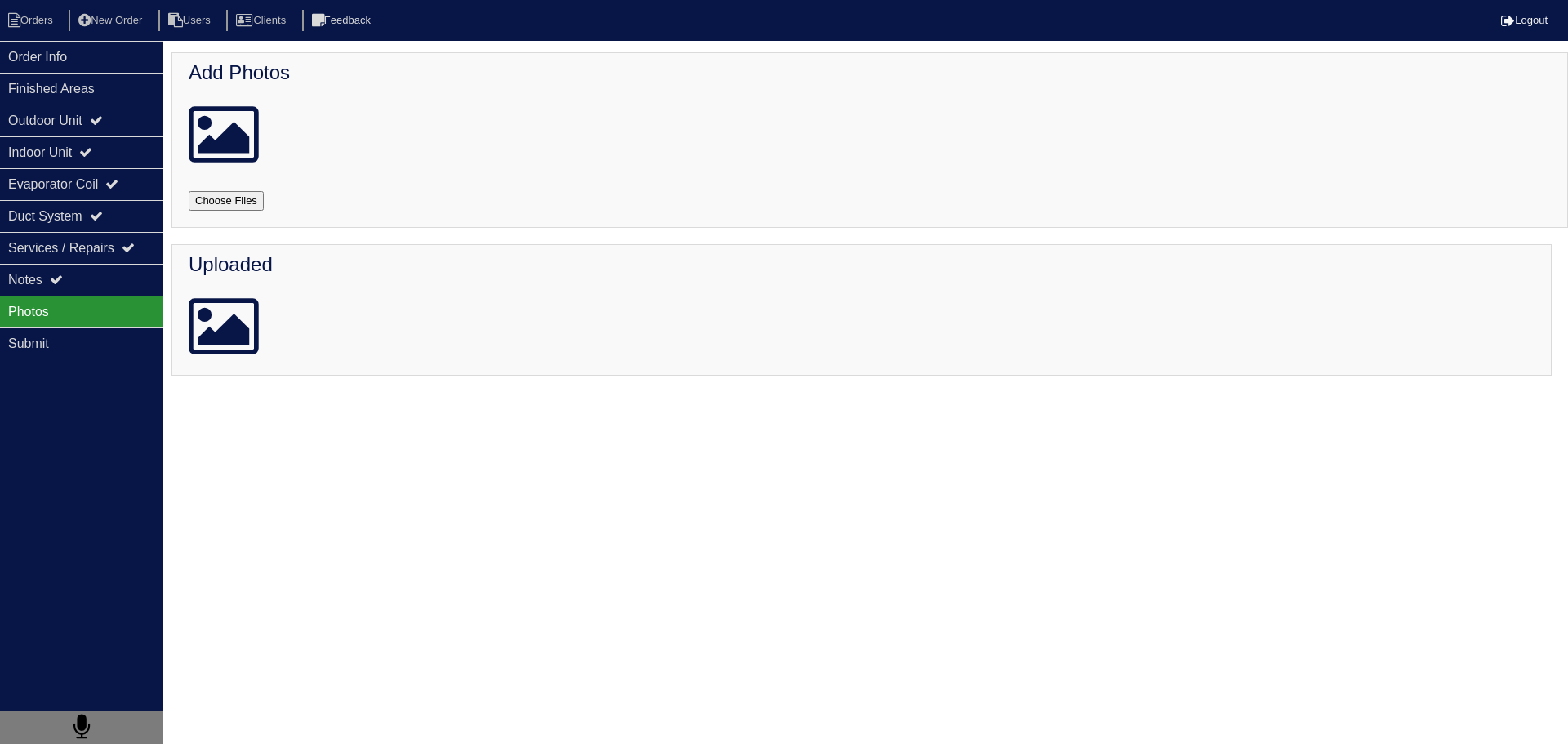
click at [103, 296] on div "Photos" at bounding box center [81, 311] width 163 height 32
click at [103, 290] on div "Notes" at bounding box center [81, 280] width 163 height 32
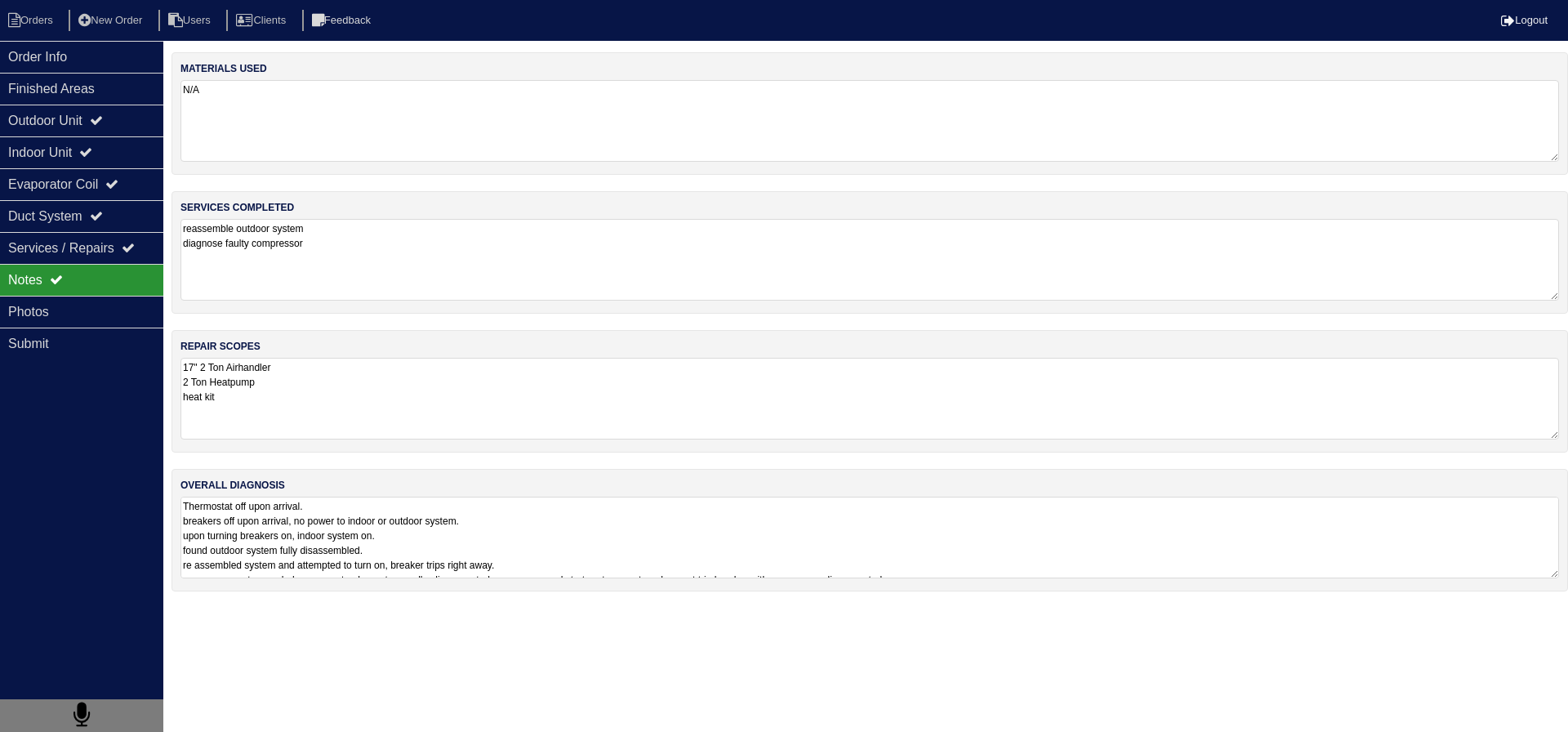
click at [532, 559] on textarea "Thermostat off upon arrival. breakers off upon arrival, no power to indoor or o…" at bounding box center [870, 538] width 1378 height 82
click at [121, 321] on div "Photos" at bounding box center [81, 311] width 163 height 32
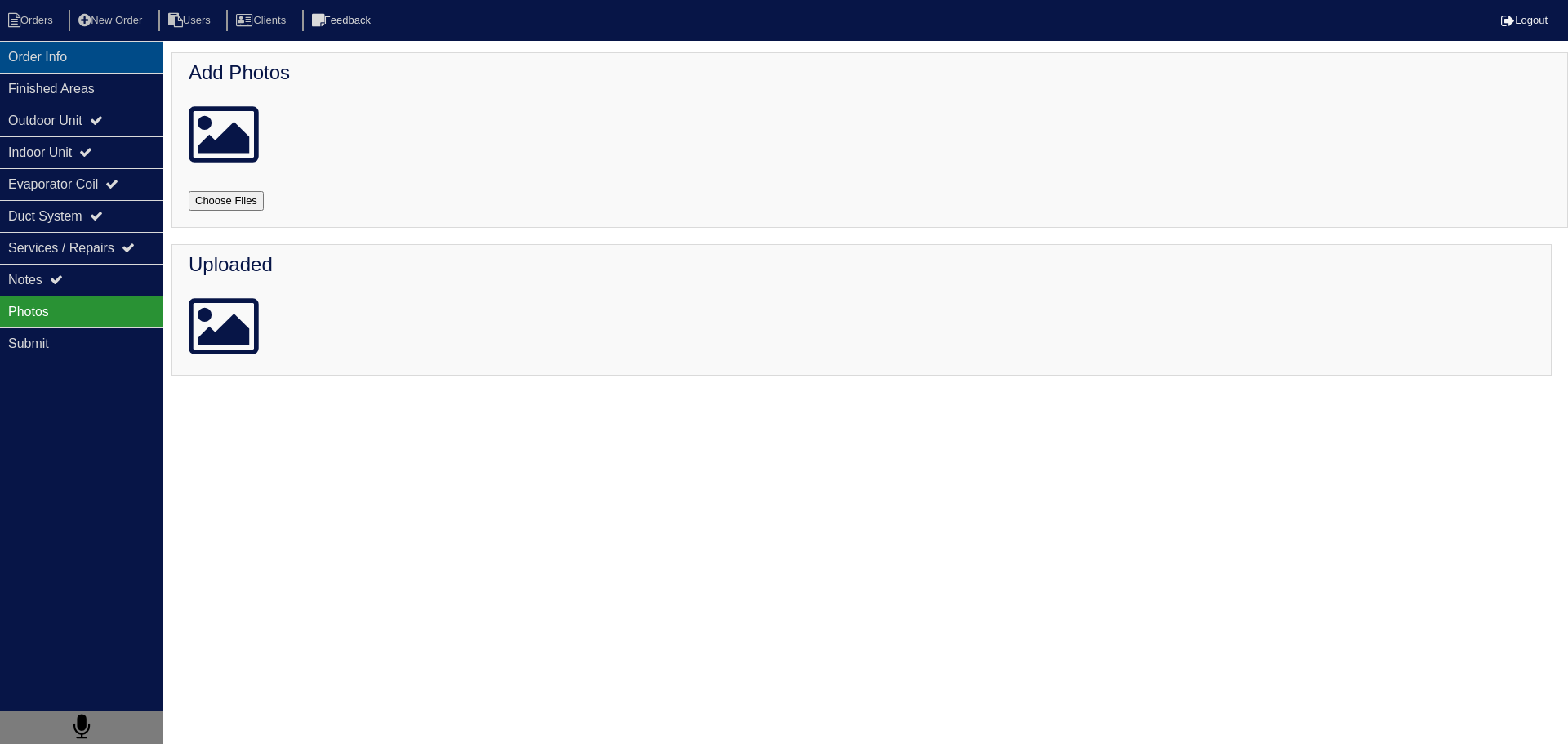
click at [67, 48] on div "Order Info" at bounding box center [81, 57] width 163 height 32
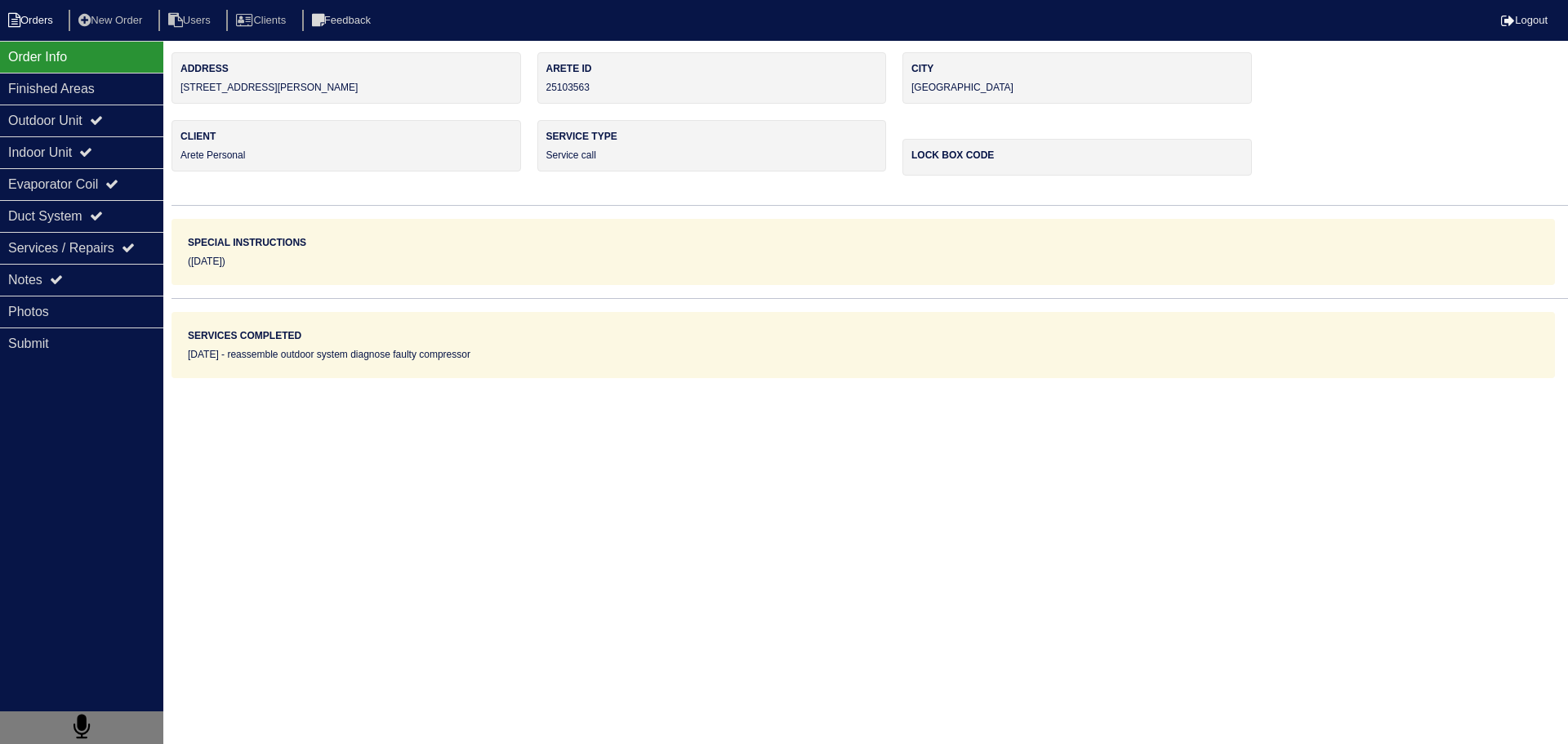
click at [47, 20] on li "Orders" at bounding box center [33, 21] width 66 height 22
select select "15"
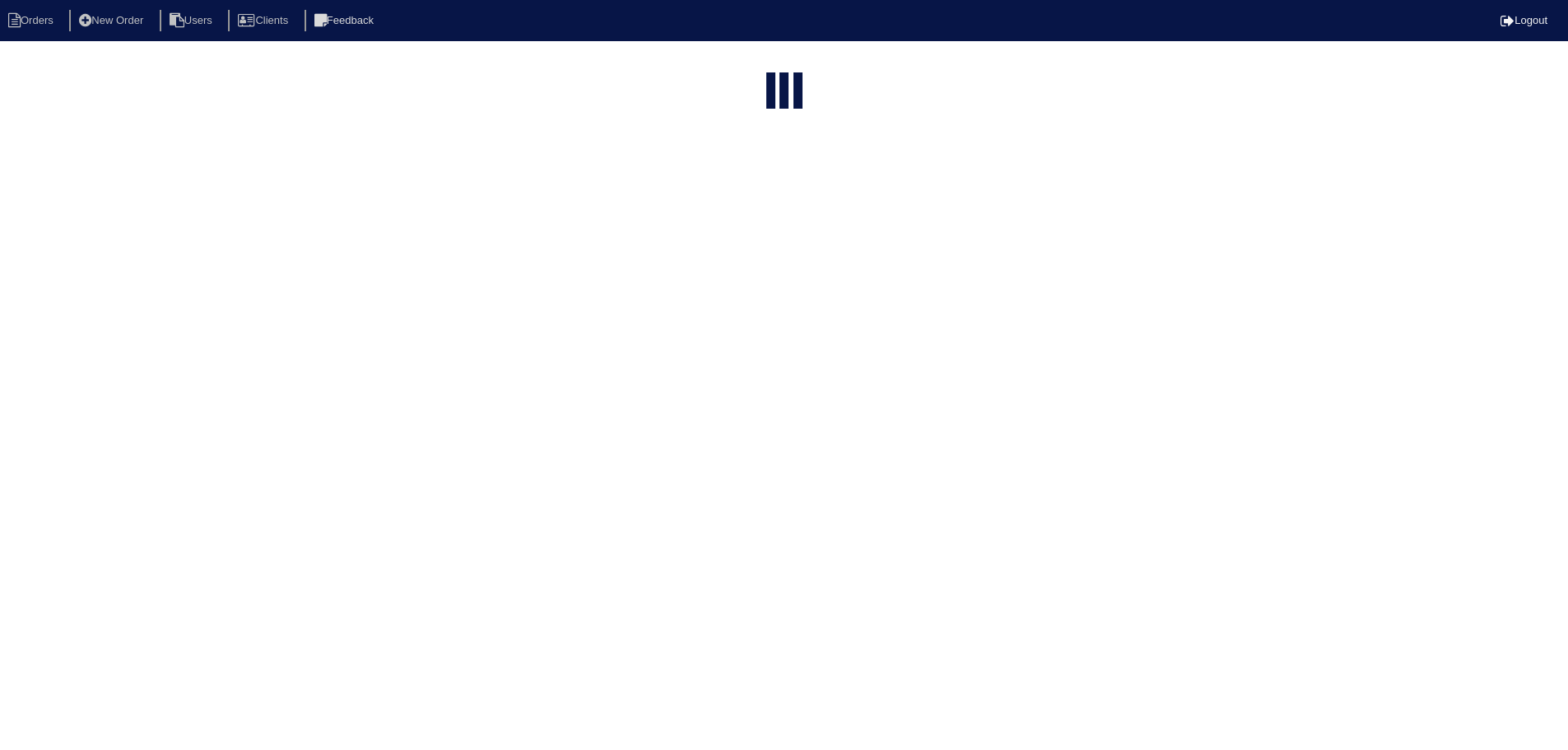
select select "assigned"
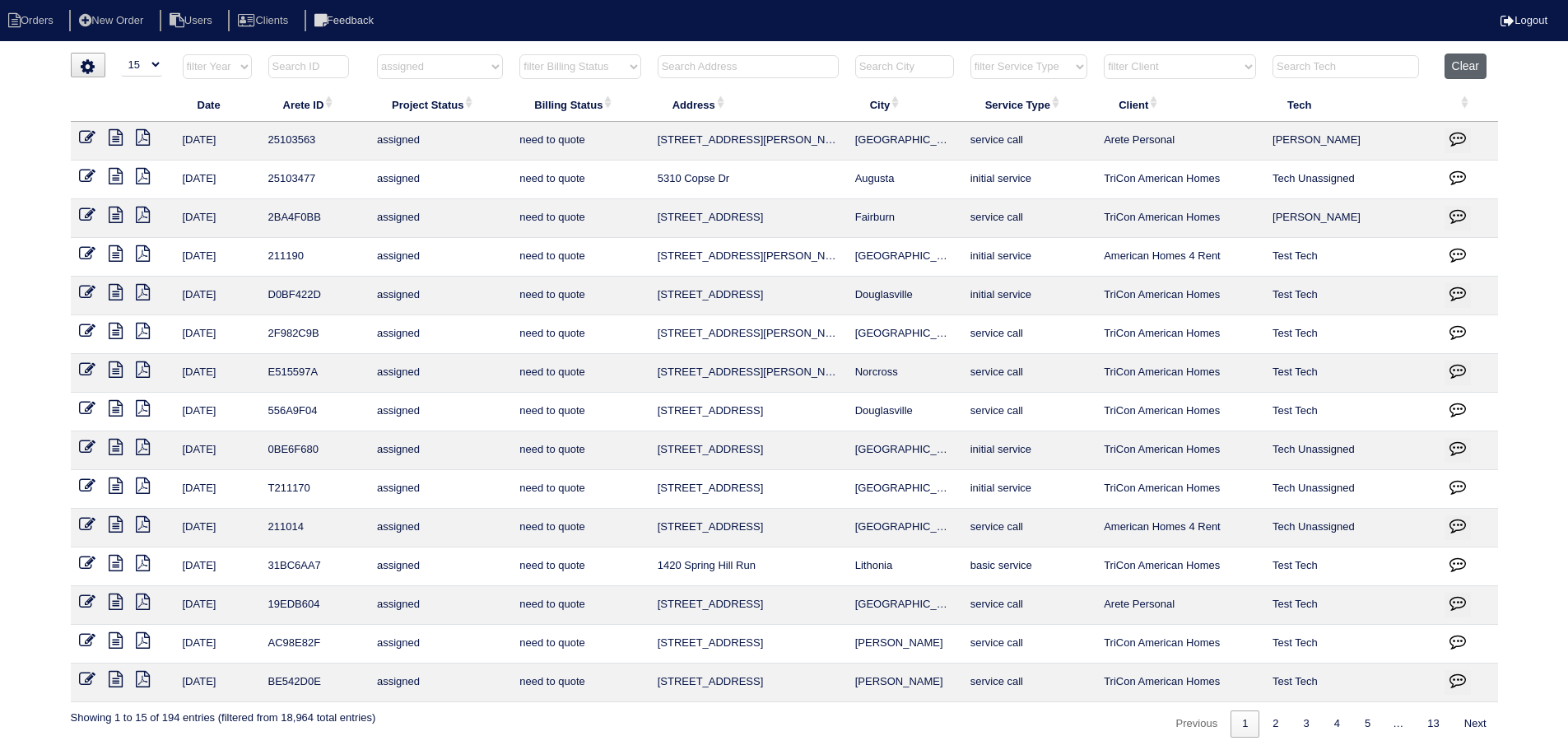
click at [1477, 64] on button "Clear" at bounding box center [1465, 66] width 42 height 26
select select
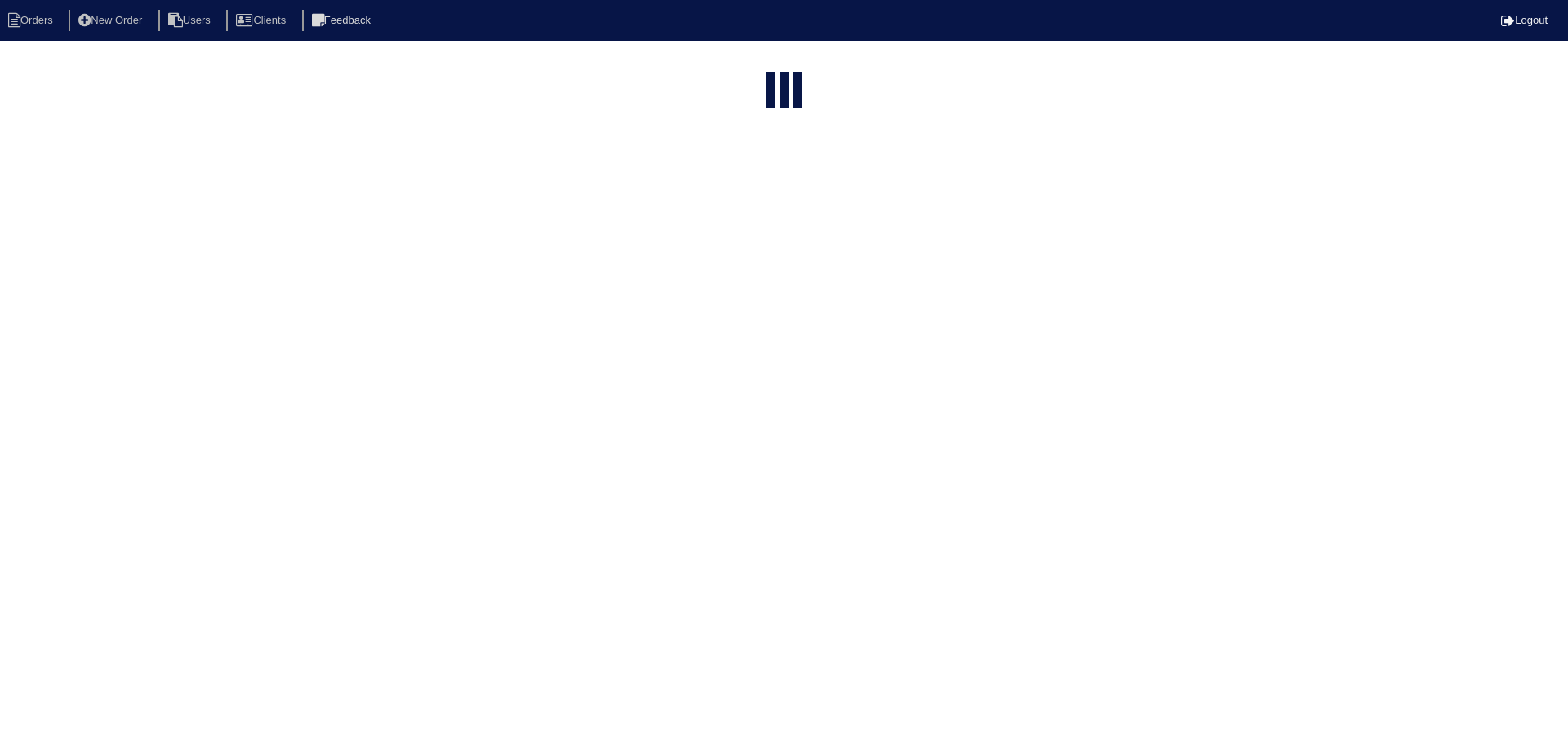
select select "15"
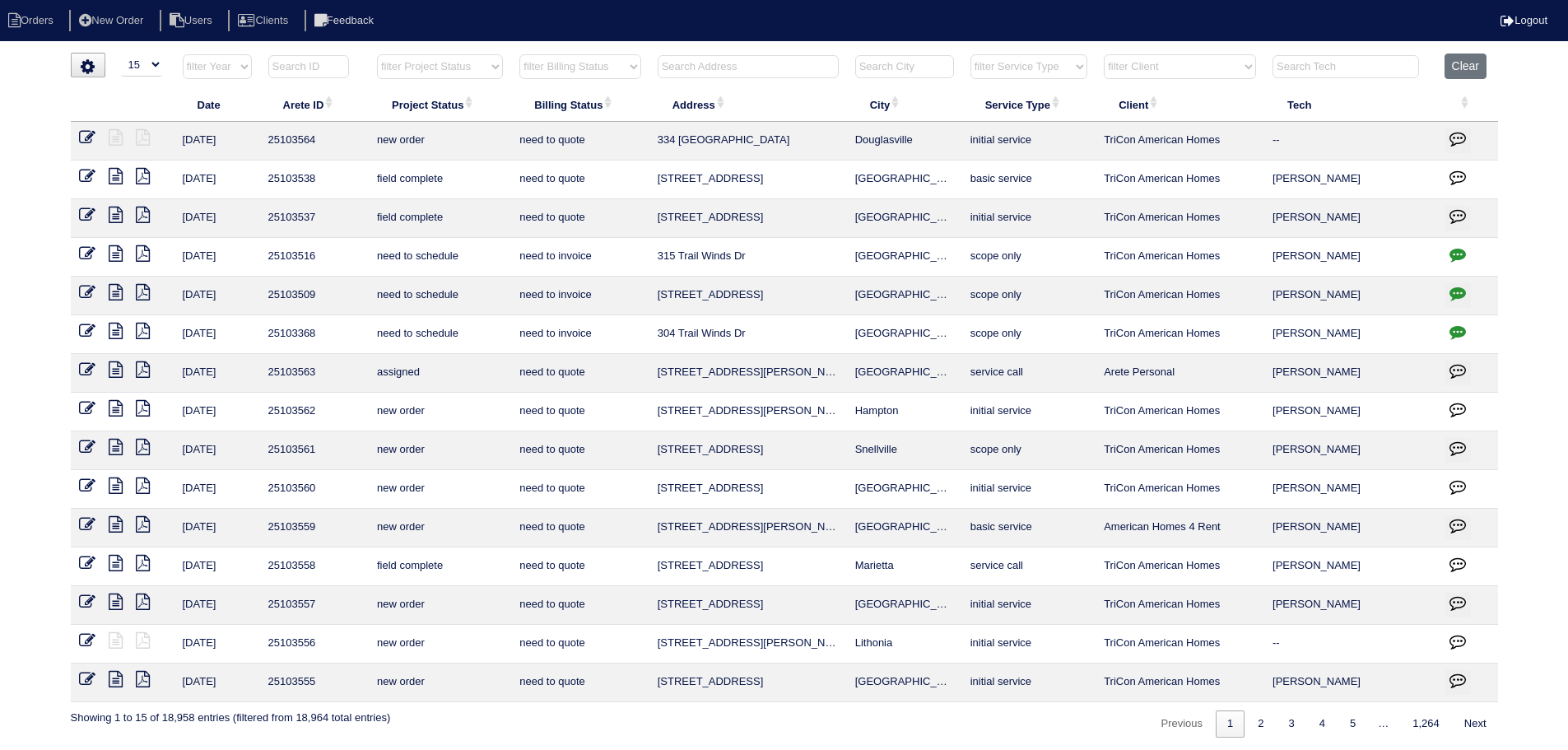
click at [1462, 255] on icon "button" at bounding box center [1458, 255] width 17 height 17
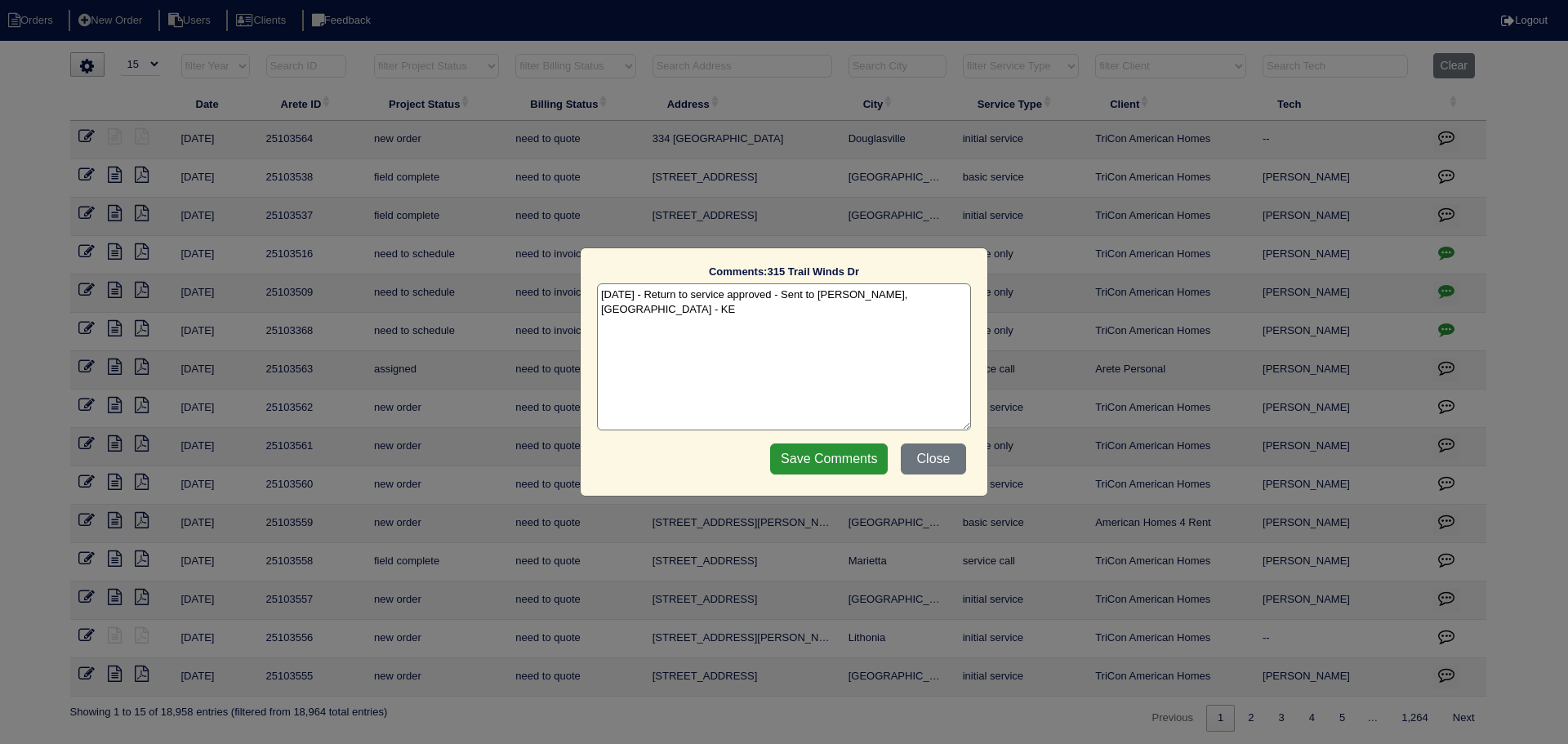
click at [1451, 253] on div "Comments: [STREET_ADDRESS] The comments on file have changed since you started …" at bounding box center [784, 372] width 1568 height 744
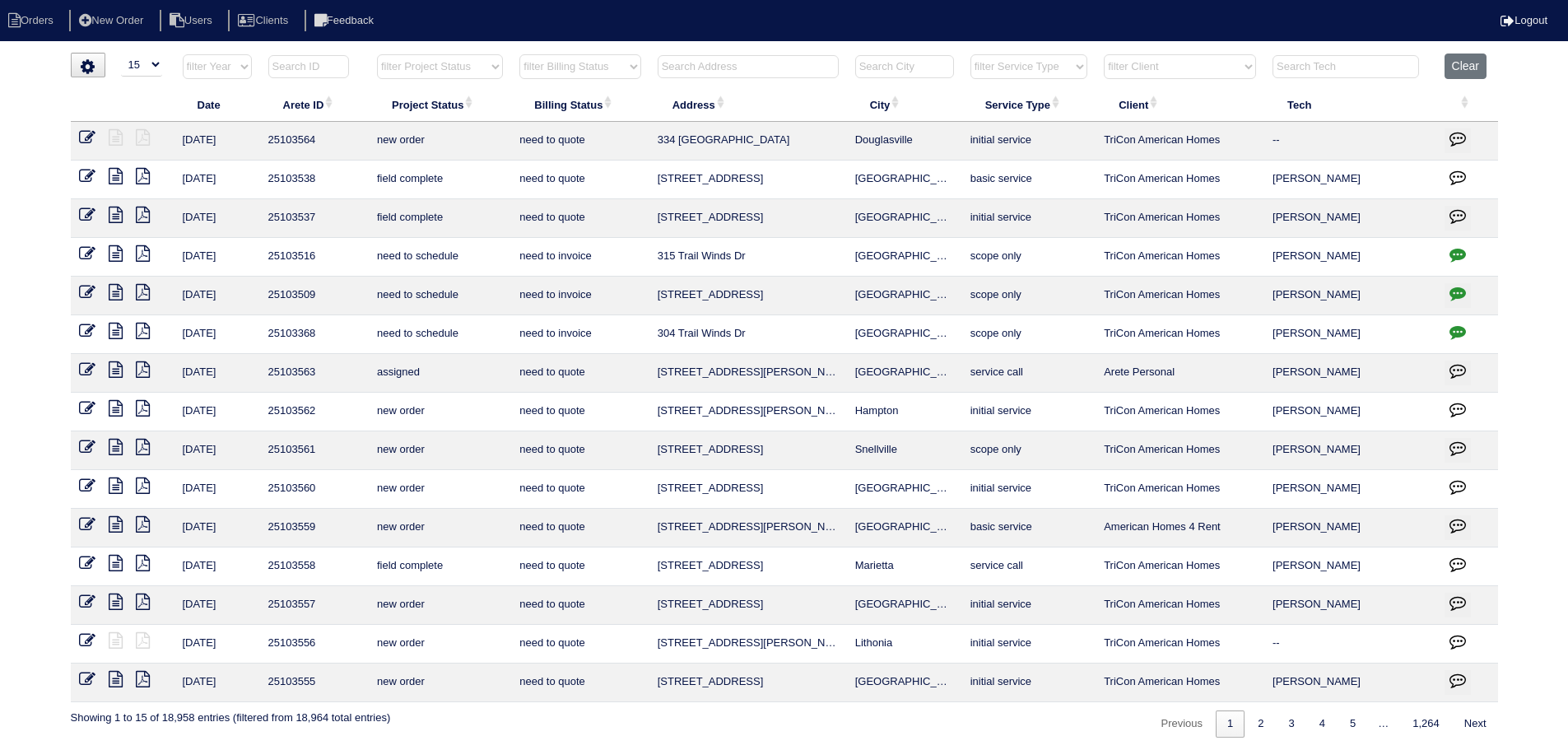
click at [1452, 323] on icon "button" at bounding box center [1458, 332] width 17 height 17
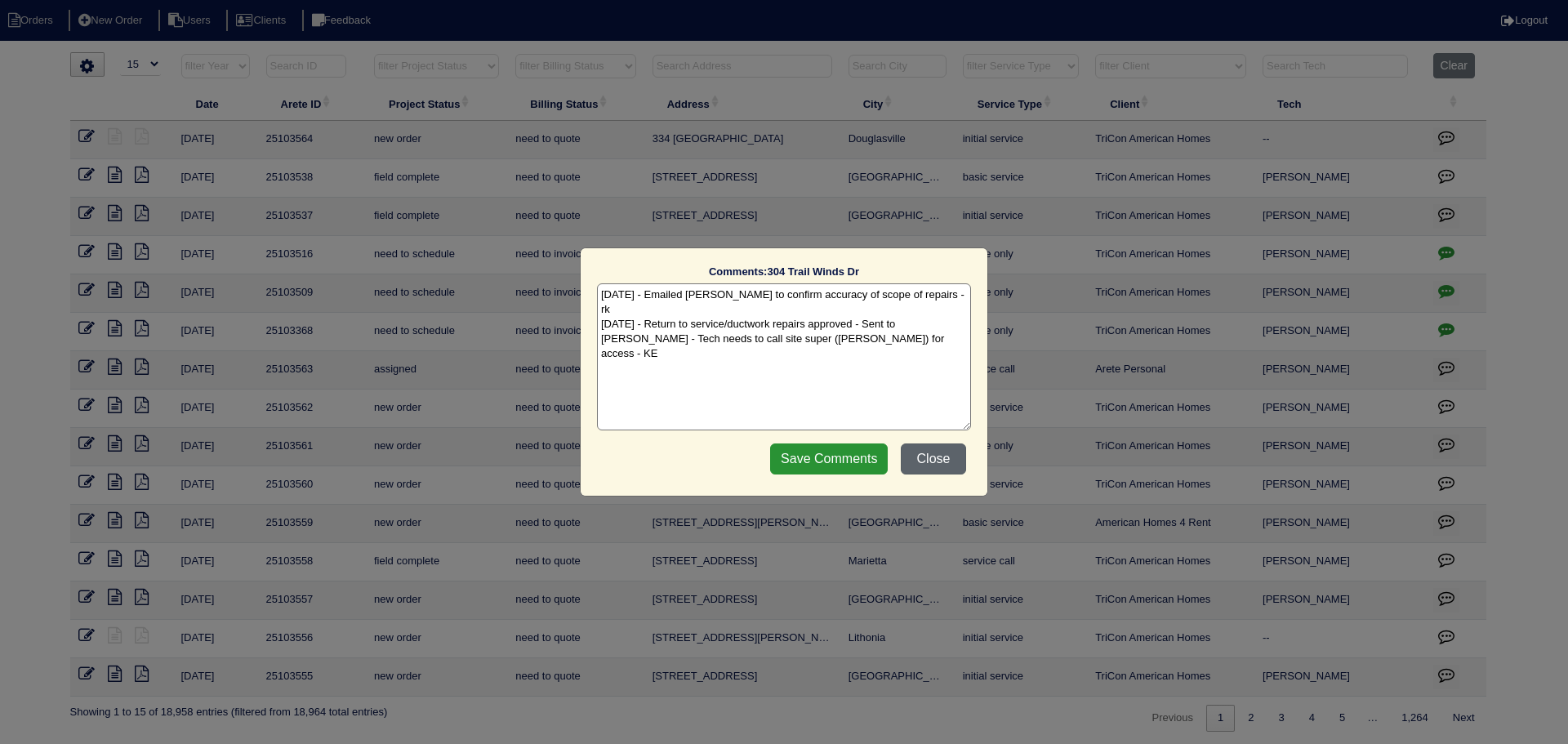
click at [931, 459] on button "Close" at bounding box center [934, 459] width 66 height 31
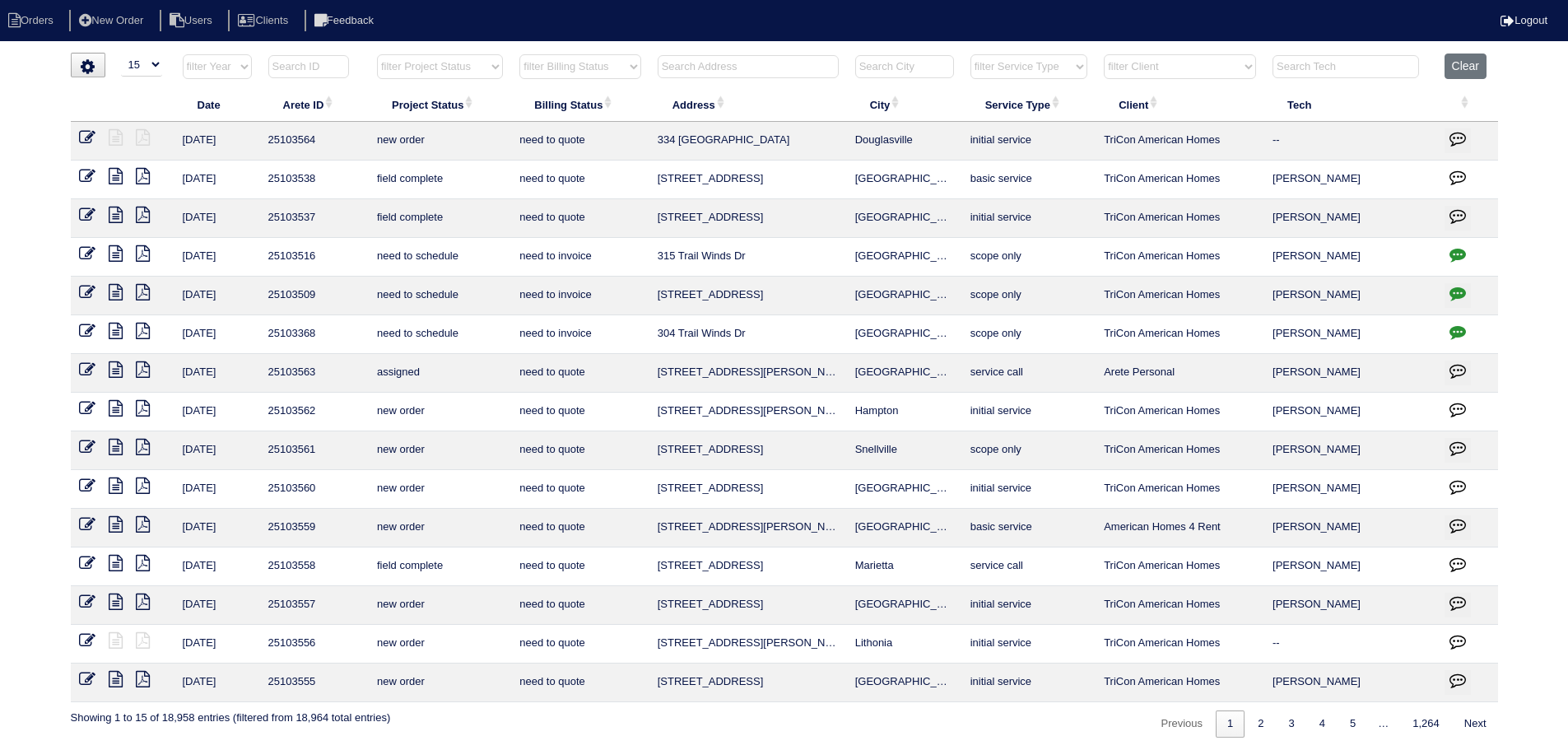
click at [109, 333] on icon at bounding box center [115, 331] width 14 height 17
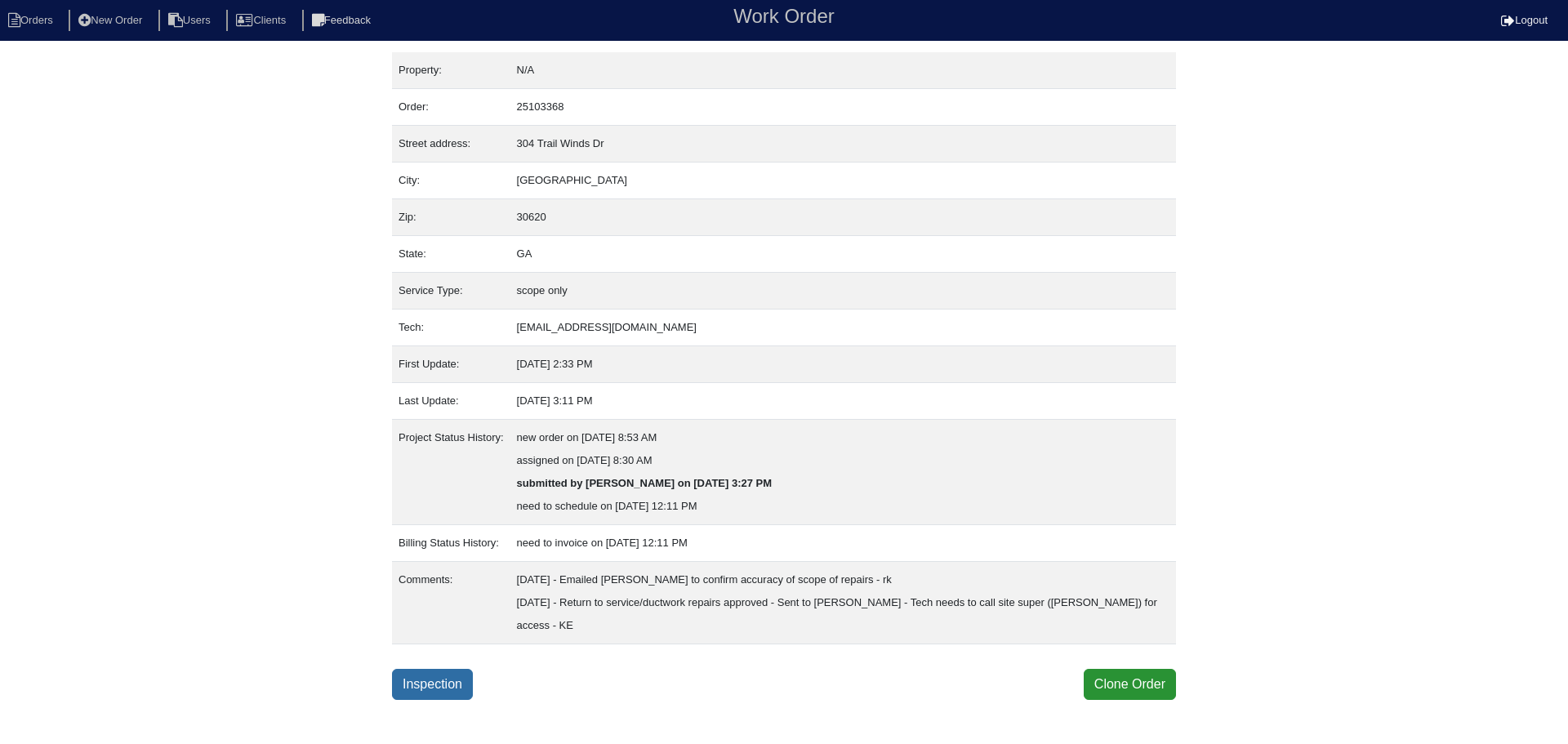
click at [427, 678] on link "Inspection" at bounding box center [432, 684] width 81 height 31
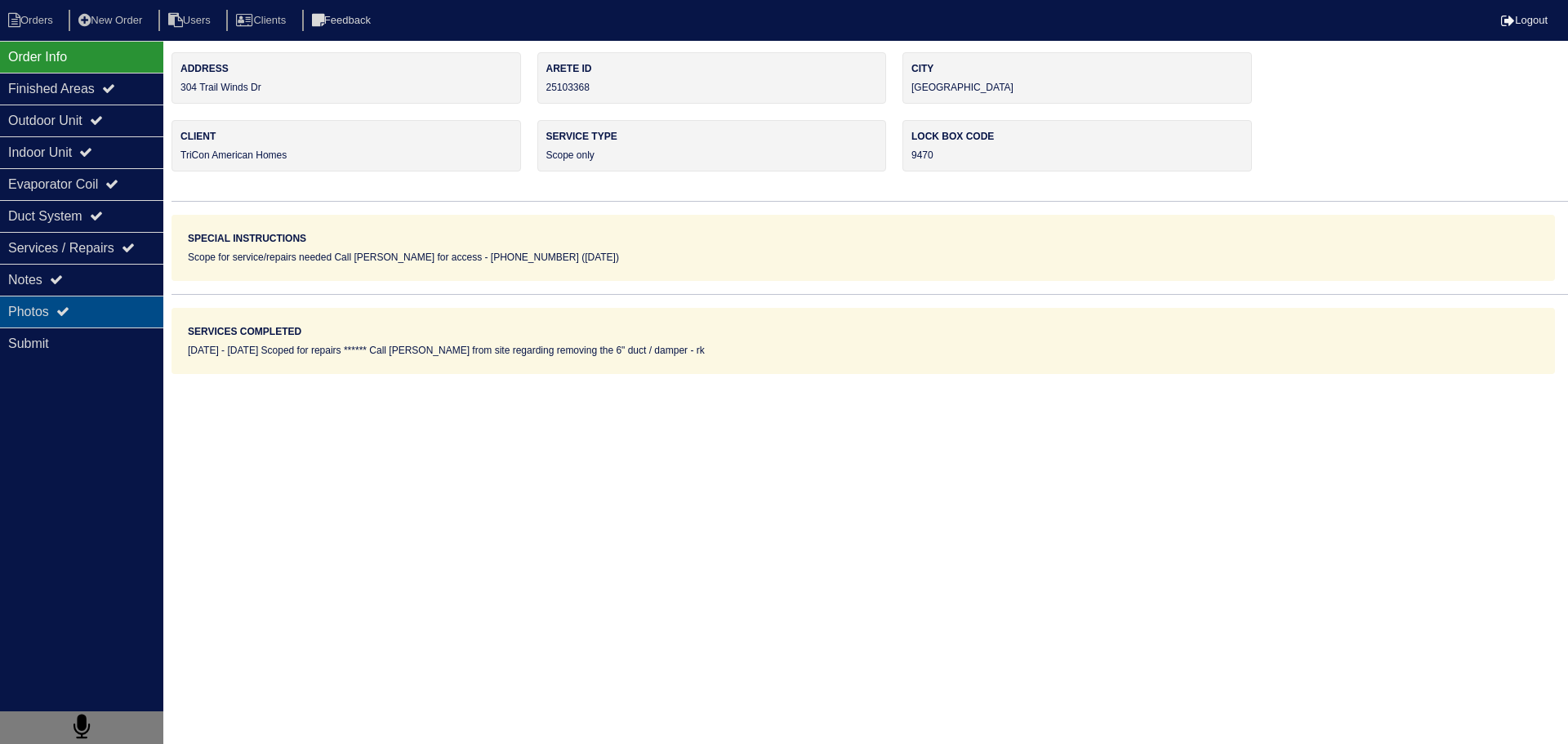
click at [116, 295] on div "Photos" at bounding box center [81, 311] width 163 height 32
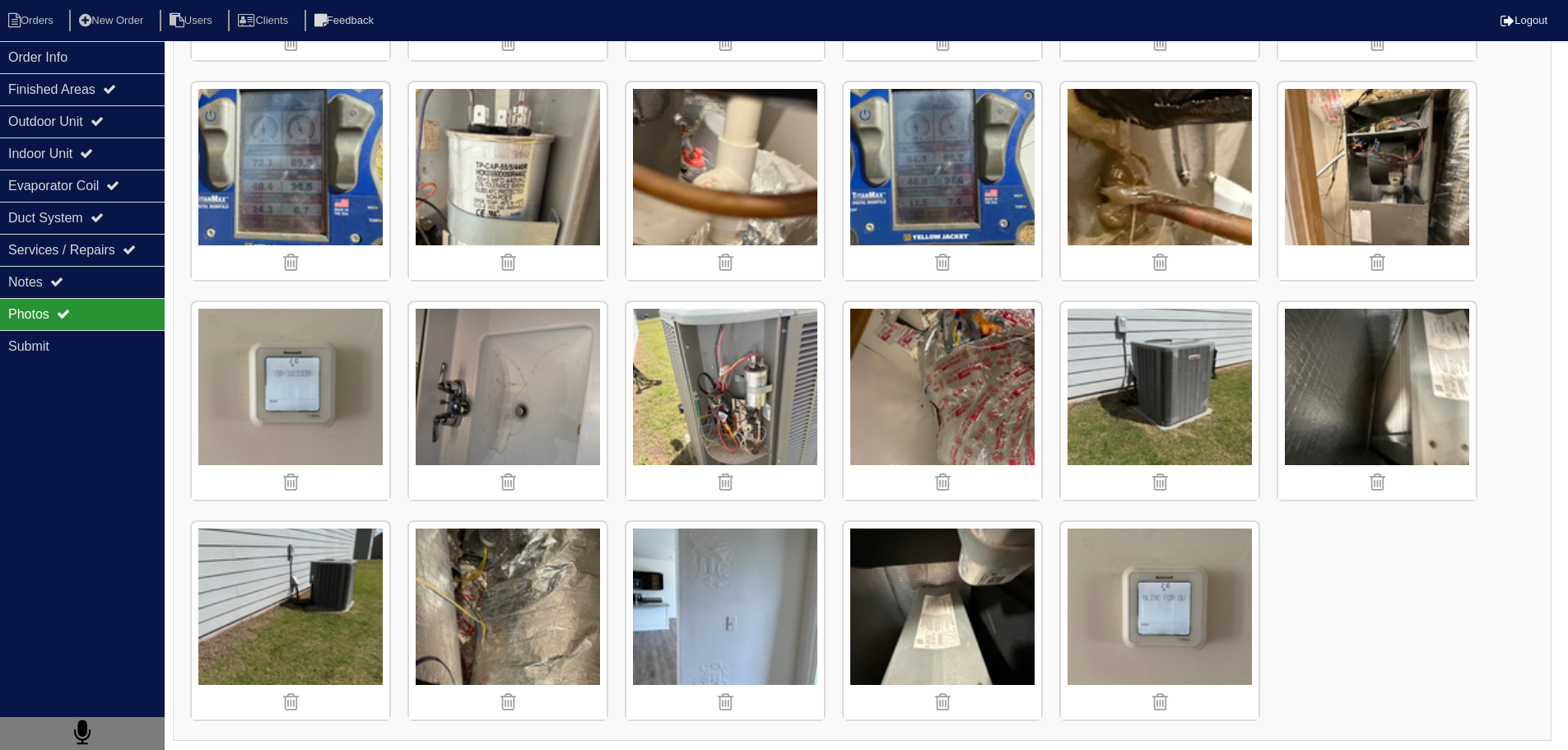
scroll to position [1321, 0]
click at [63, 287] on icon at bounding box center [57, 282] width 13 height 13
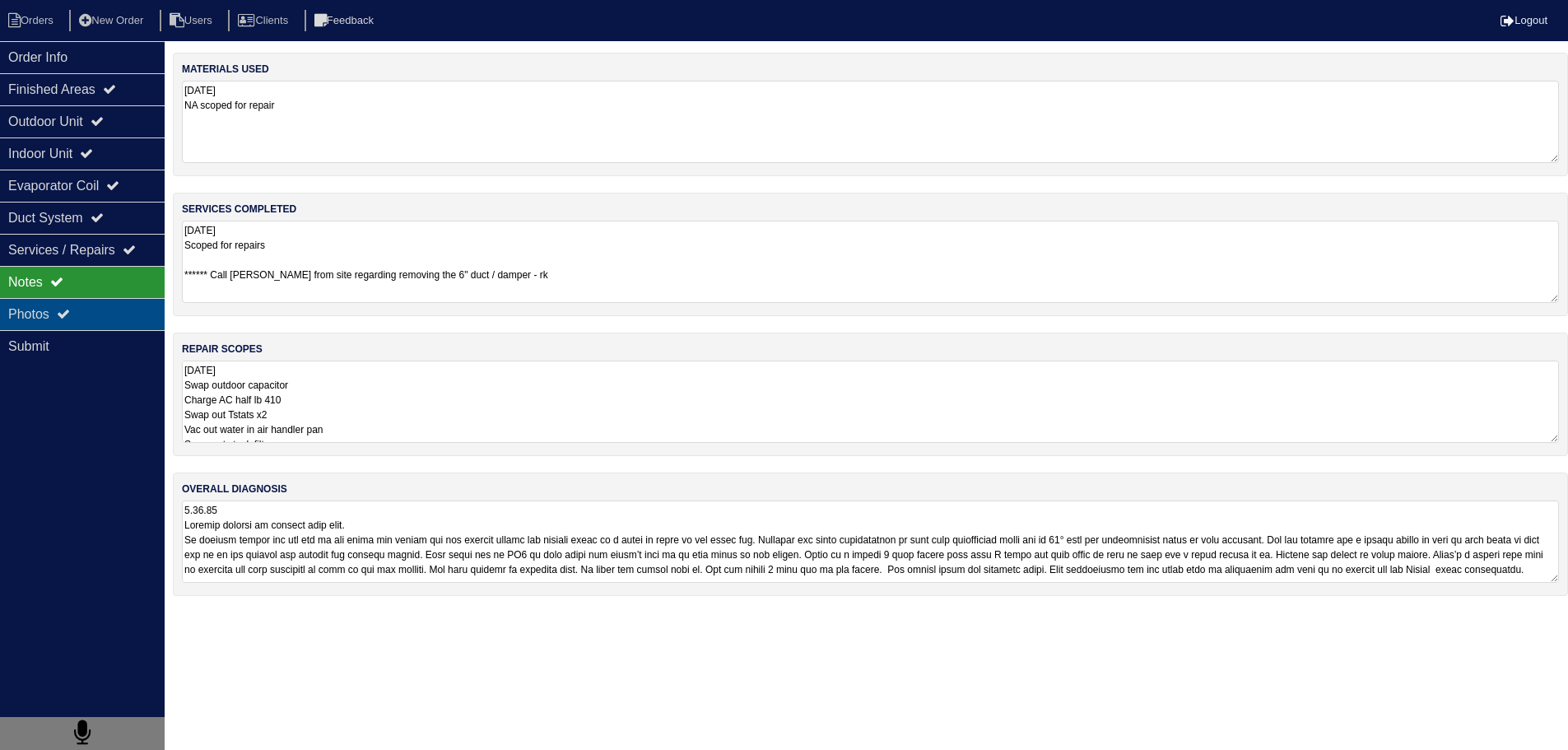
scroll to position [0, 0]
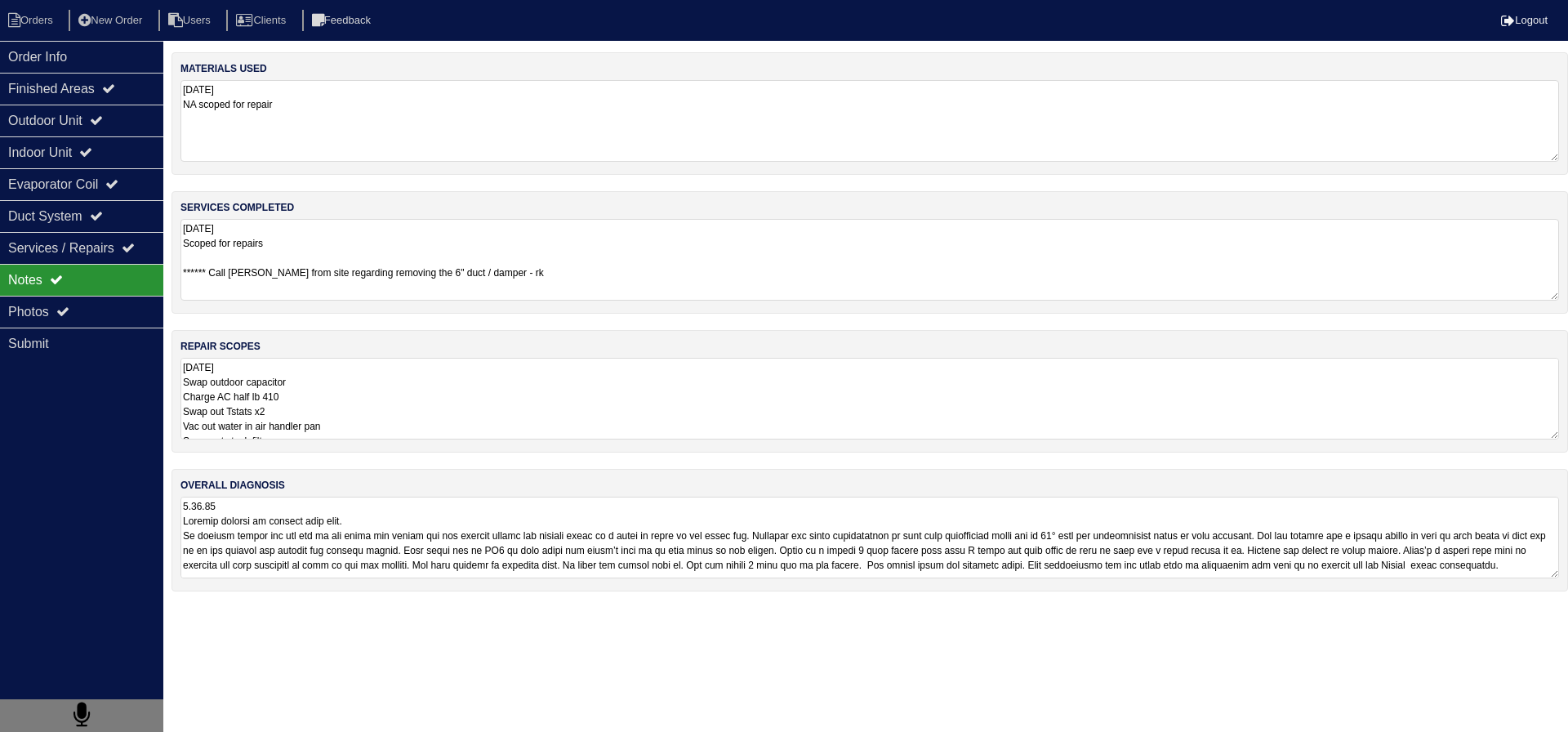
click at [418, 377] on textarea "[DATE] Swap outdoor capacitor Charge AC half lb 410 Swap out Tstats x2 Vac out …" at bounding box center [870, 399] width 1378 height 82
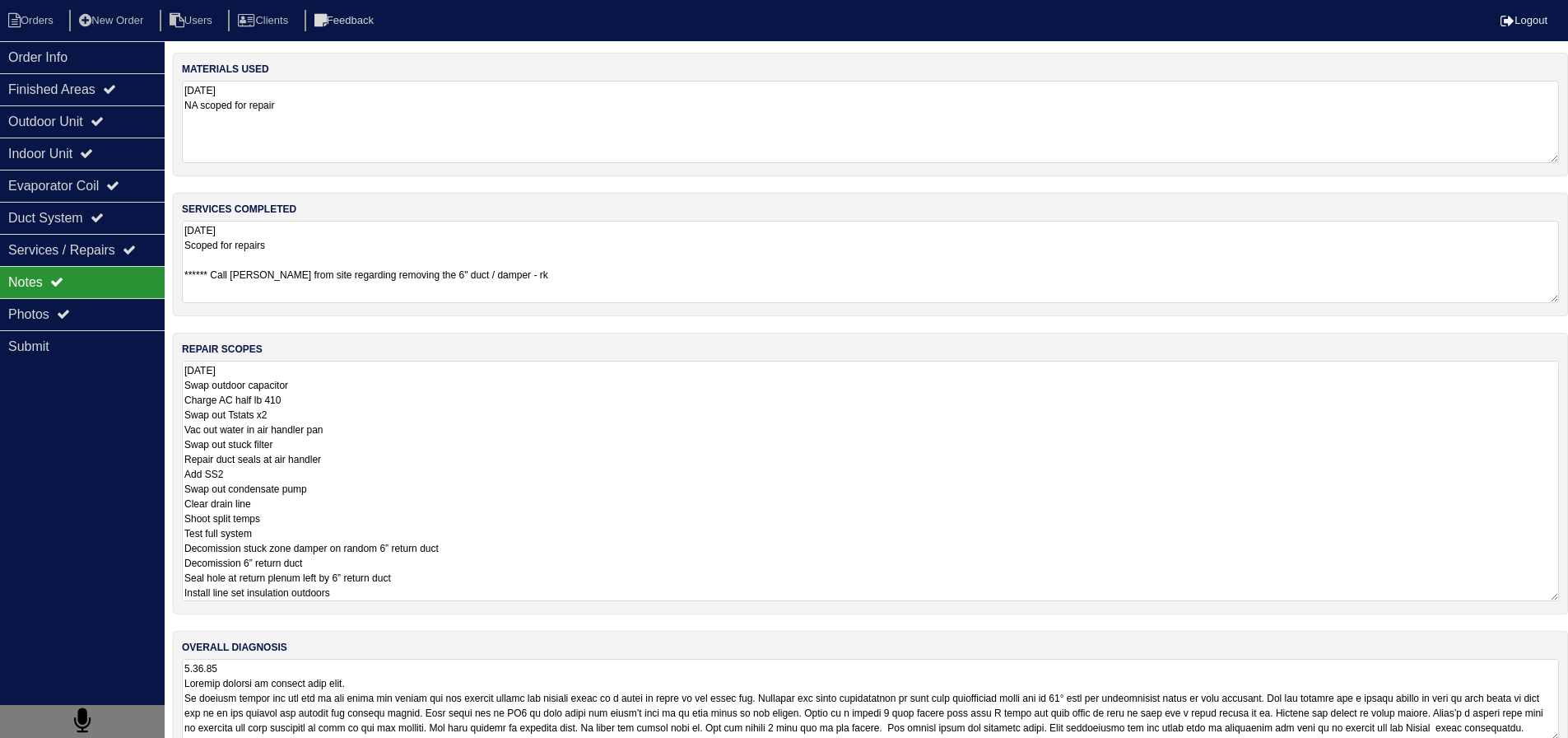
click at [350, 515] on textarea "[DATE] Swap outdoor capacitor Charge AC half lb 410 Swap out Tstats x2 Vac out …" at bounding box center [870, 481] width 1377 height 241
click at [326, 528] on textarea "[DATE] Swap outdoor capacitor Charge AC half lb 410 Swap out Tstats x2 Vac out …" at bounding box center [870, 481] width 1377 height 241
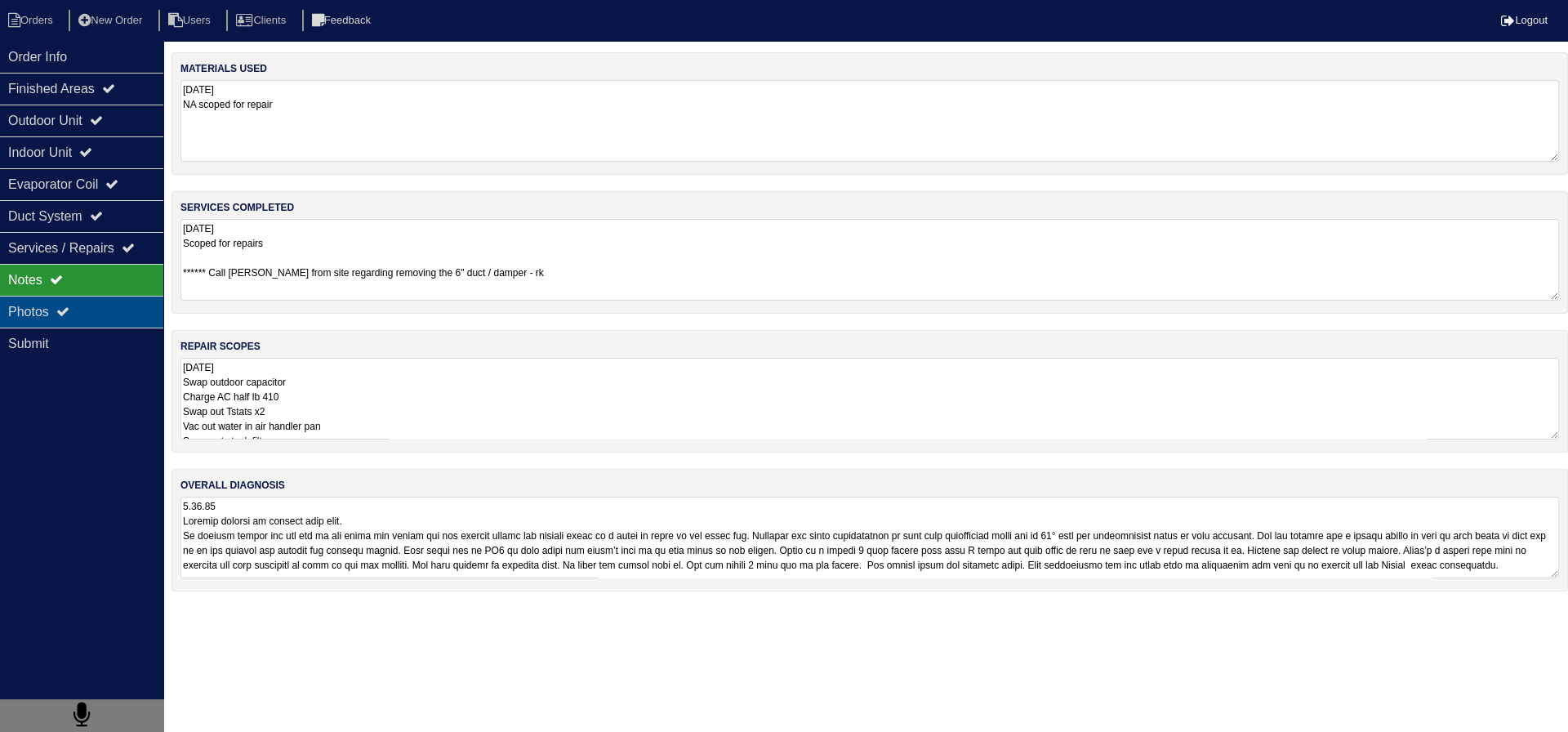
click at [144, 311] on div "Photos" at bounding box center [81, 311] width 163 height 32
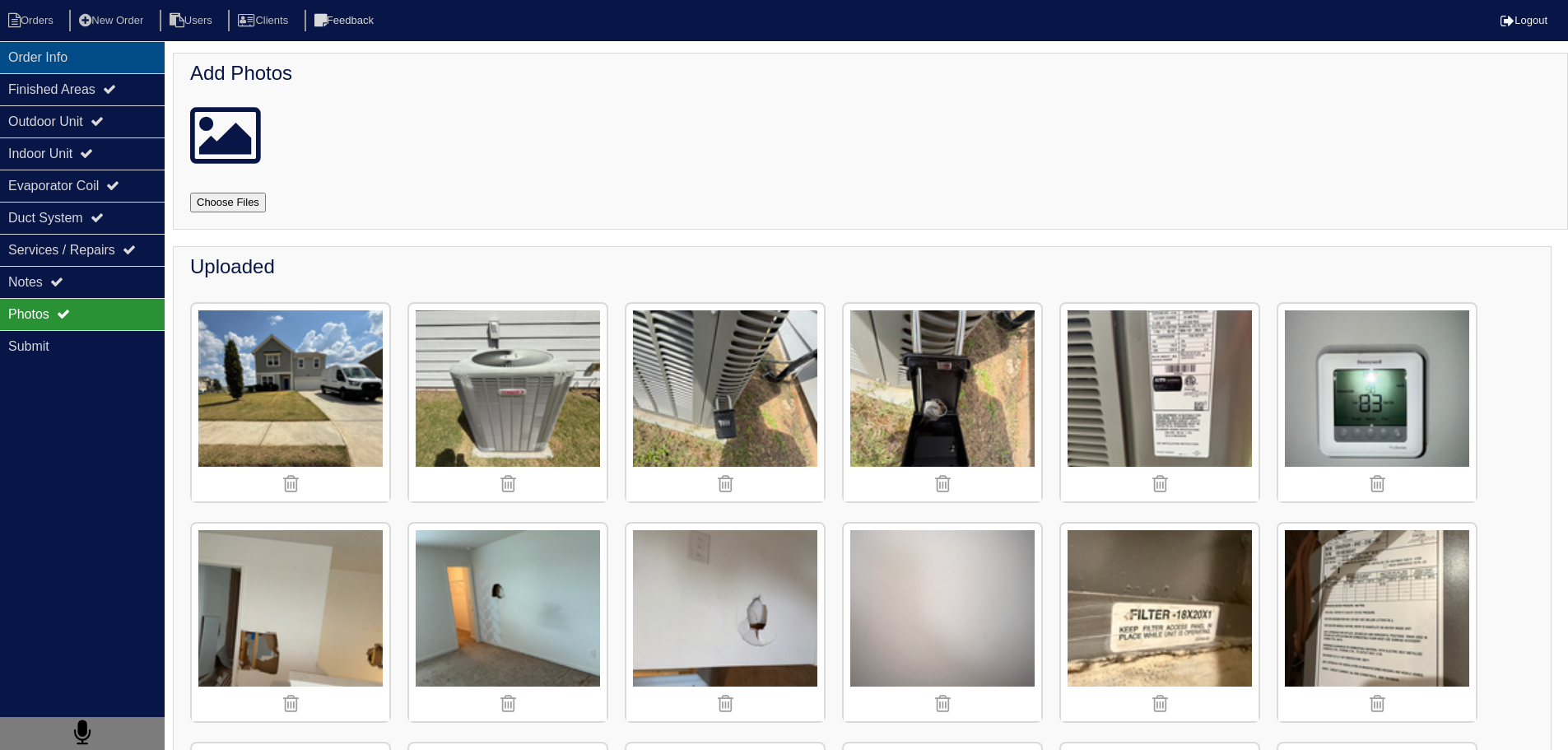
click at [75, 67] on div "Order Info" at bounding box center [82, 57] width 165 height 32
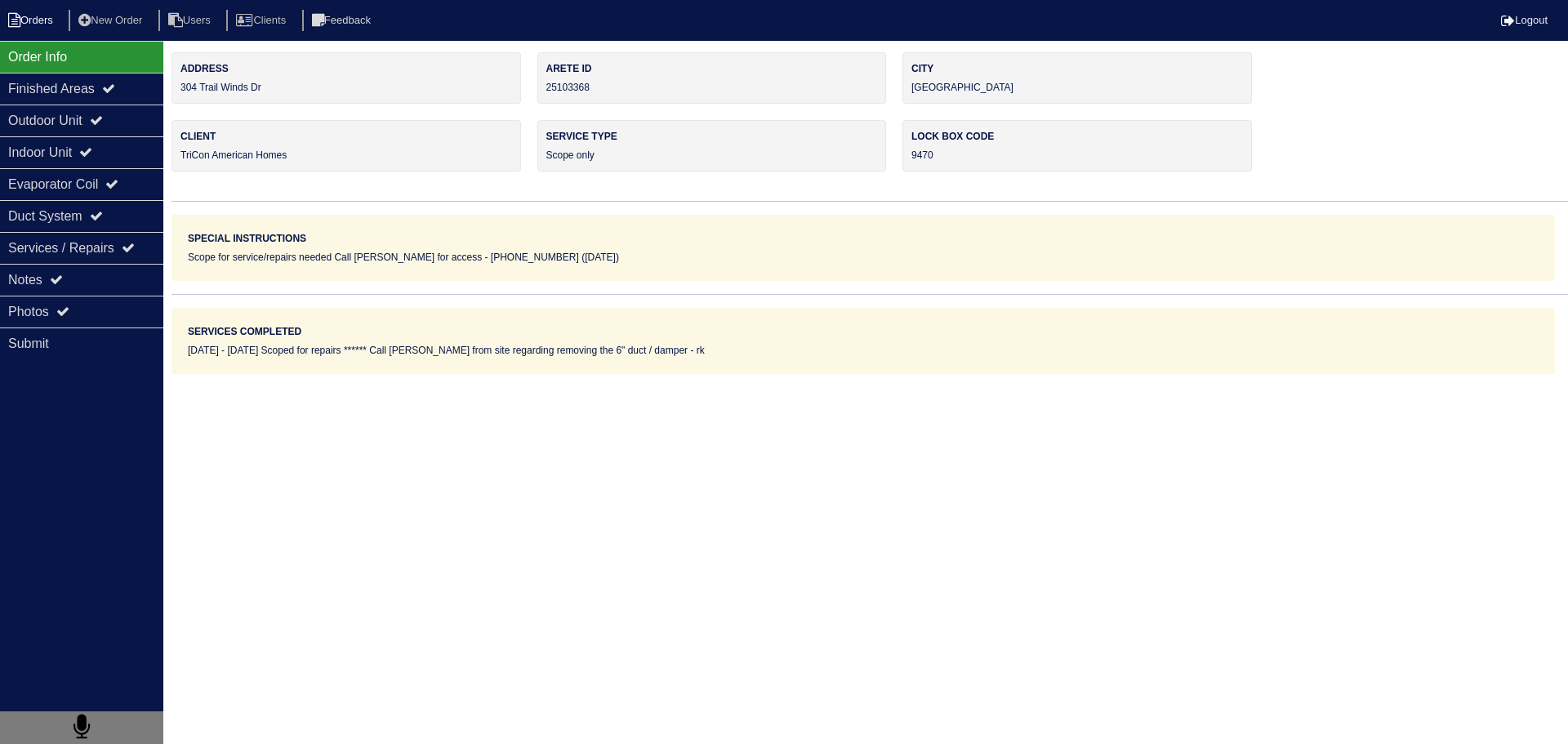
click at [53, 14] on li "Orders" at bounding box center [33, 21] width 66 height 22
select select "15"
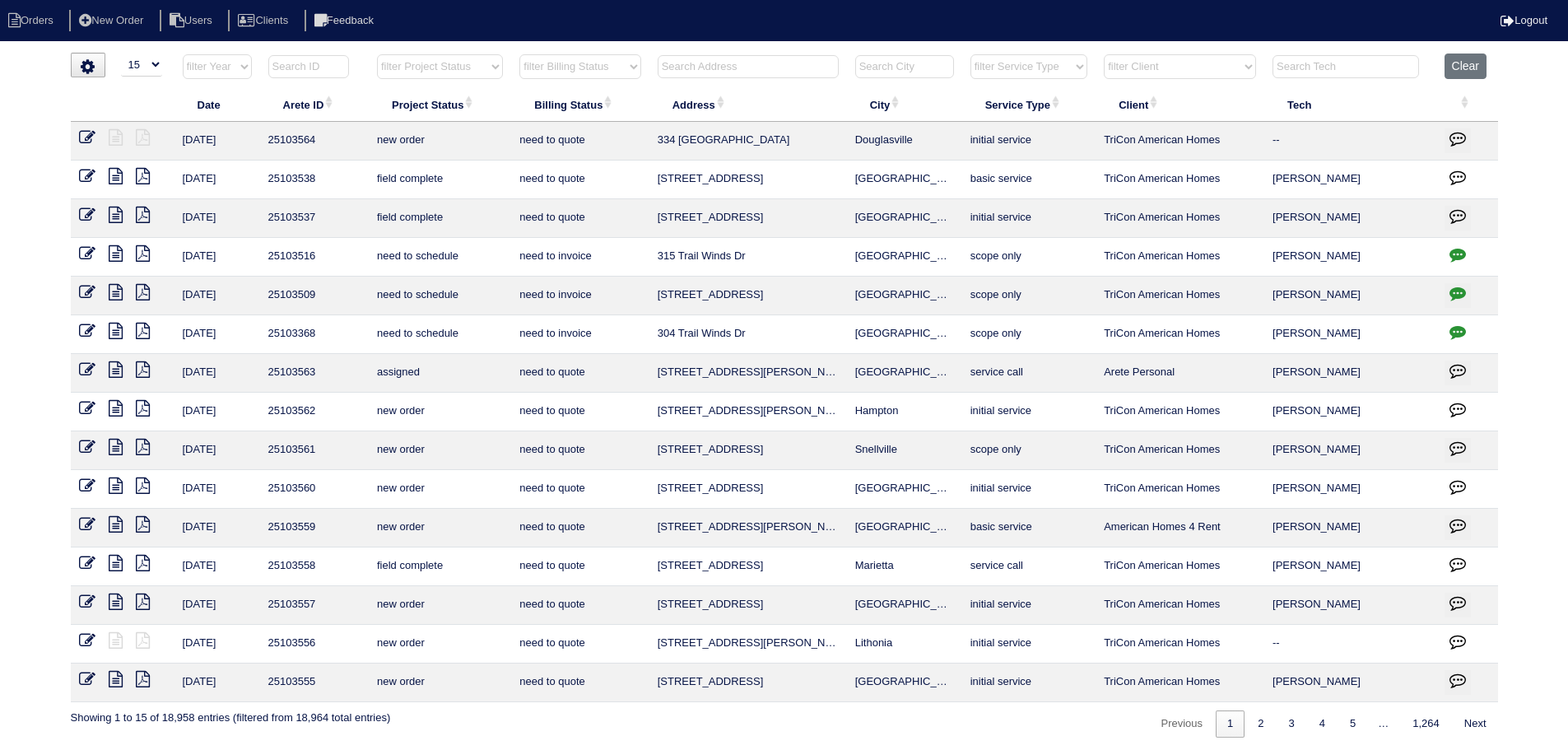
drag, startPoint x: 938, startPoint y: 335, endPoint x: 696, endPoint y: 333, distance: 242.0
click at [618, 331] on tr "[DATE] 25103368 need to schedule need to invoice 304 Trail Winds Dr Bethlehem s…" at bounding box center [785, 334] width 1427 height 39
copy tr "304 Trail Winds Dr [PERSON_NAME]"
